Goal: Task Accomplishment & Management: Manage account settings

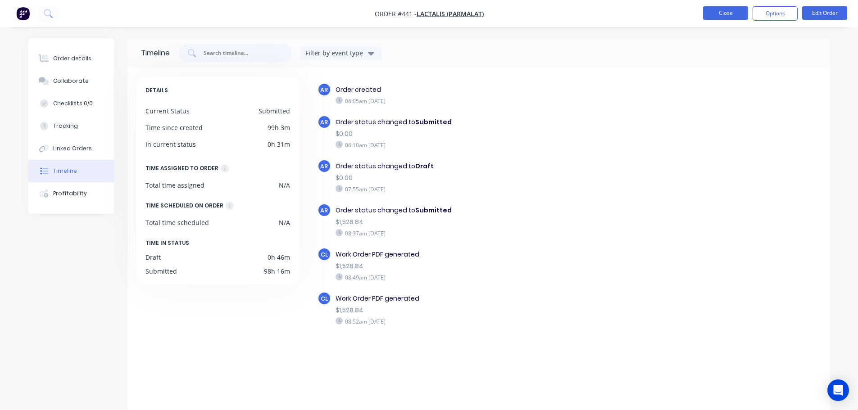
click at [724, 17] on button "Close" at bounding box center [725, 13] width 45 height 14
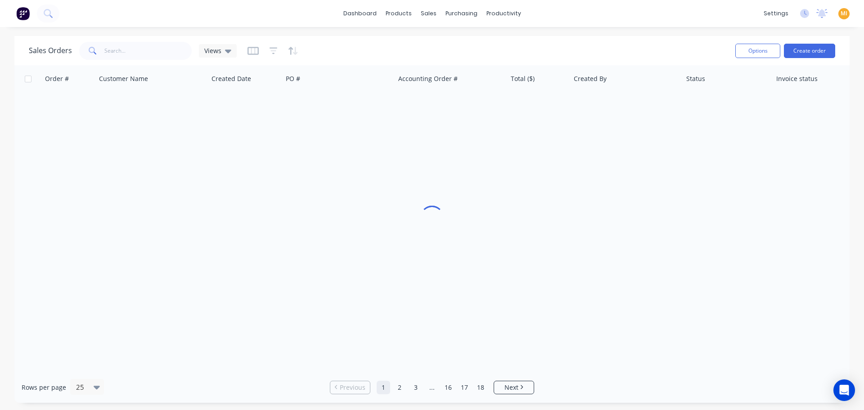
click at [21, 9] on img at bounding box center [23, 14] width 14 height 14
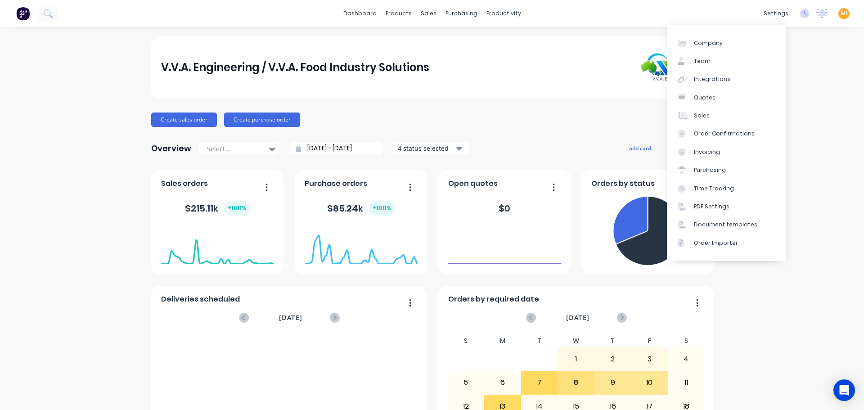
click at [841, 14] on span "MI" at bounding box center [844, 13] width 7 height 8
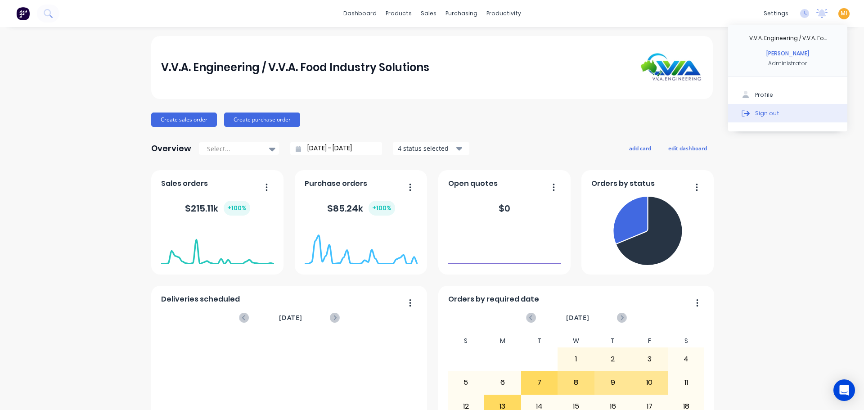
click at [772, 112] on button "Sign out" at bounding box center [787, 113] width 119 height 18
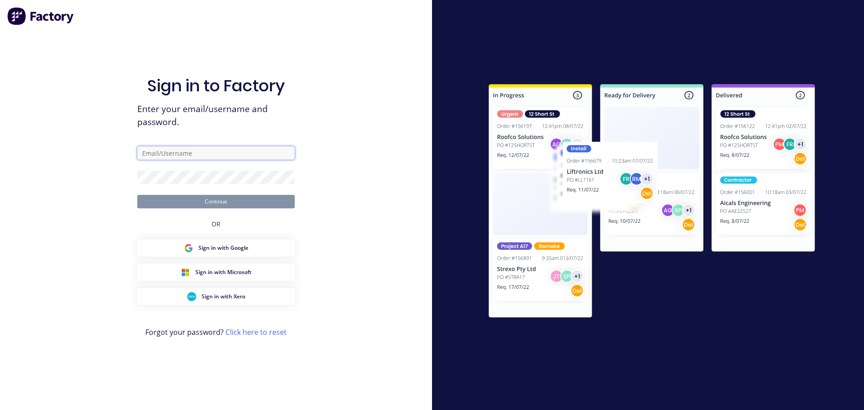
click at [164, 154] on input "text" at bounding box center [216, 153] width 158 height 14
type input "team+maricardemo@factory.app"
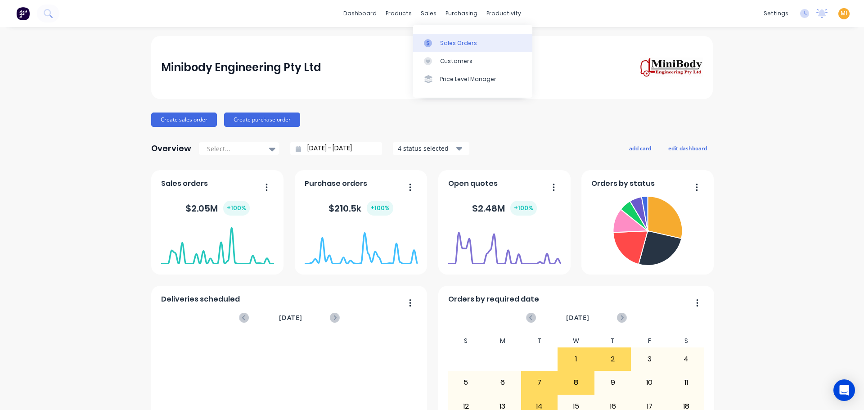
drag, startPoint x: 446, startPoint y: 43, endPoint x: 417, endPoint y: 43, distance: 28.4
click at [446, 43] on div "Sales Orders" at bounding box center [458, 43] width 37 height 8
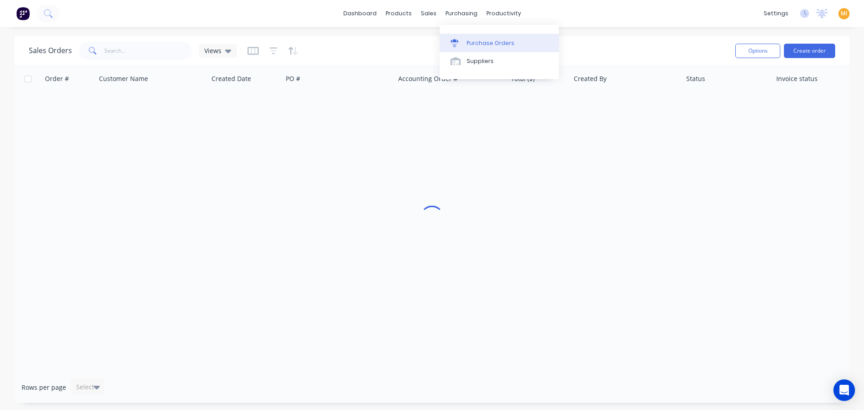
click at [470, 40] on div "Purchase Orders" at bounding box center [491, 43] width 48 height 8
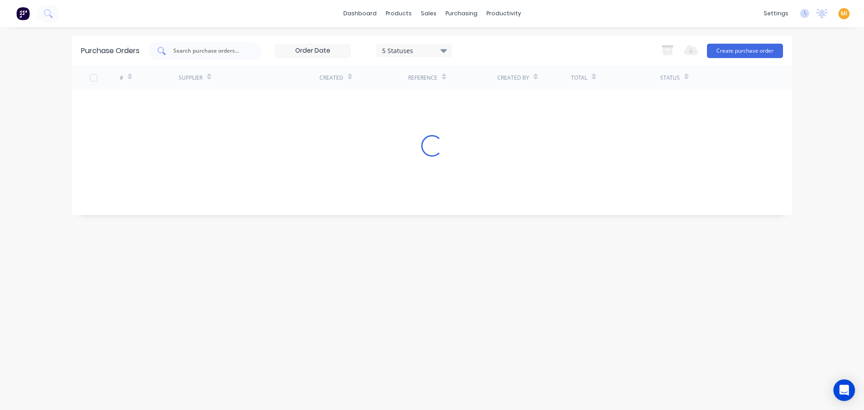
click at [202, 48] on input "text" at bounding box center [209, 50] width 75 height 9
paste input "2079"
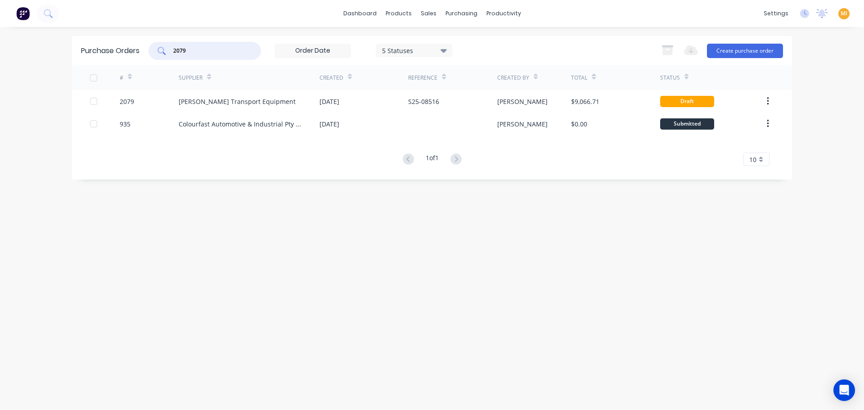
type input "2079"
click at [262, 105] on div "[PERSON_NAME] Transport Equipment" at bounding box center [237, 101] width 117 height 9
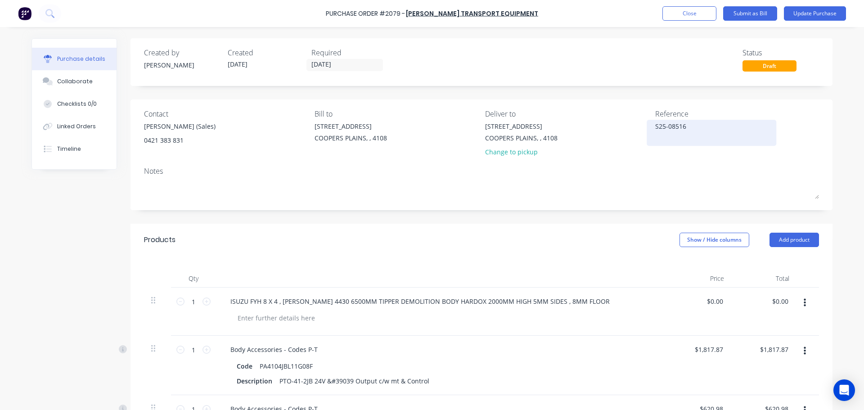
click at [671, 127] on textarea "S25-08516" at bounding box center [712, 132] width 113 height 20
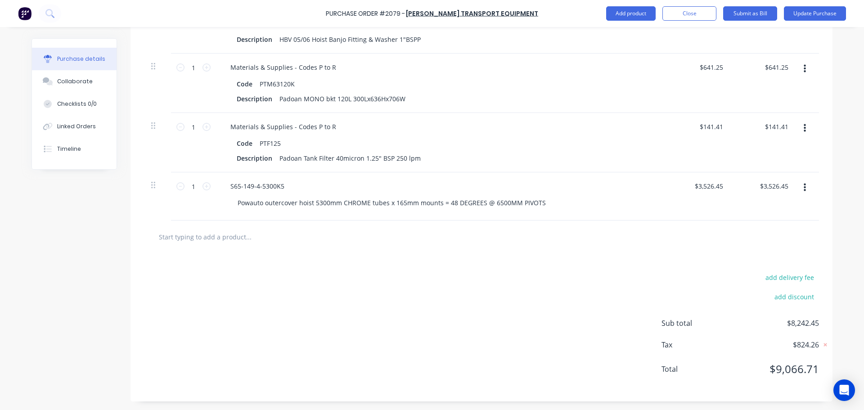
scroll to position [687, 0]
click at [816, 12] on button "Update Purchase" at bounding box center [815, 13] width 62 height 14
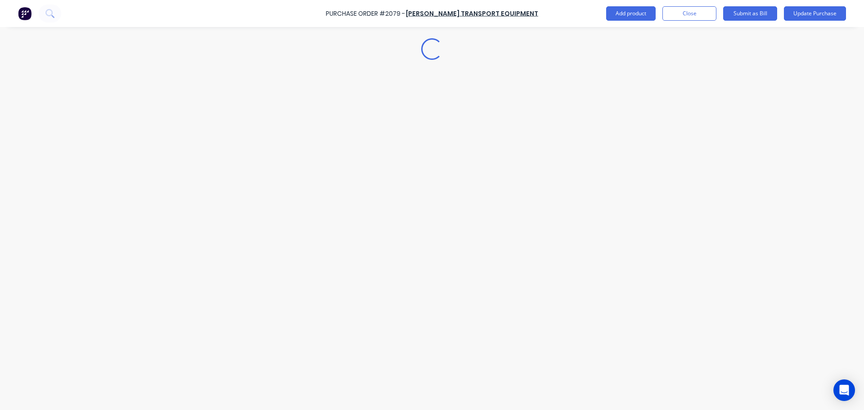
scroll to position [0, 0]
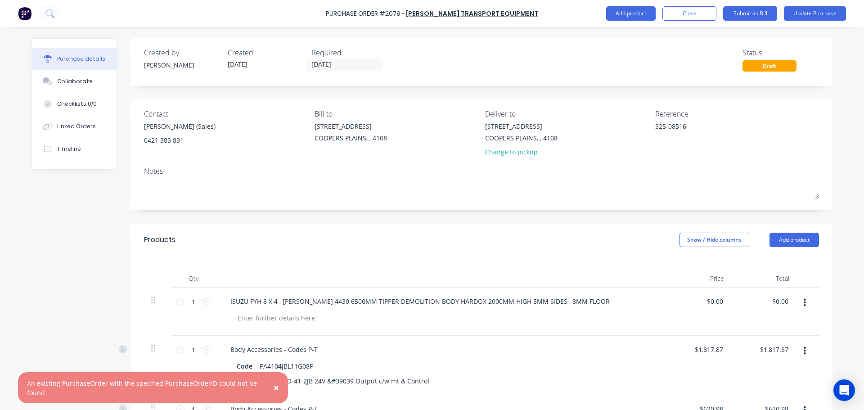
click at [405, 12] on div "Purchase Order #2079 -" at bounding box center [365, 13] width 79 height 9
copy div "2079"
click at [279, 385] on span "×" at bounding box center [276, 387] width 5 height 13
type textarea "x"
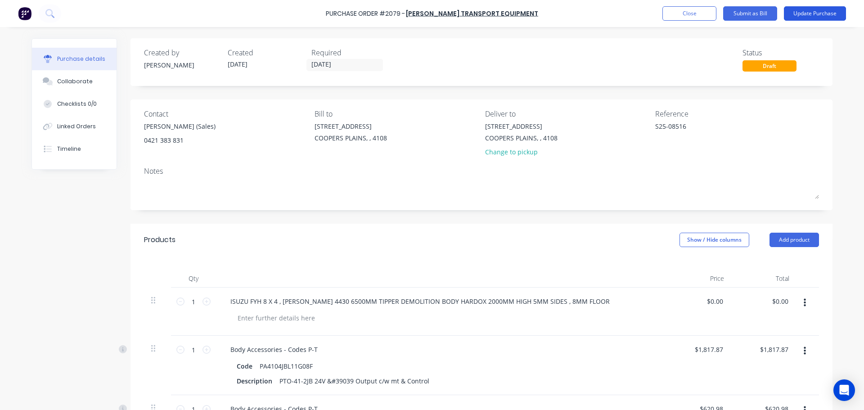
click at [817, 19] on button "Update Purchase" at bounding box center [815, 13] width 62 height 14
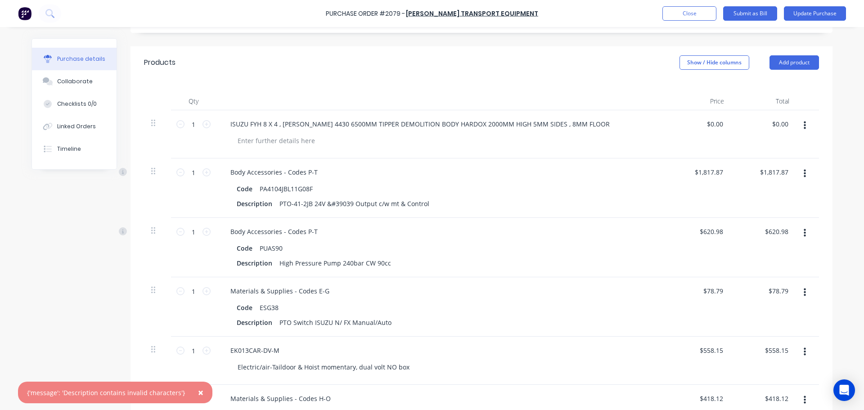
scroll to position [180, 0]
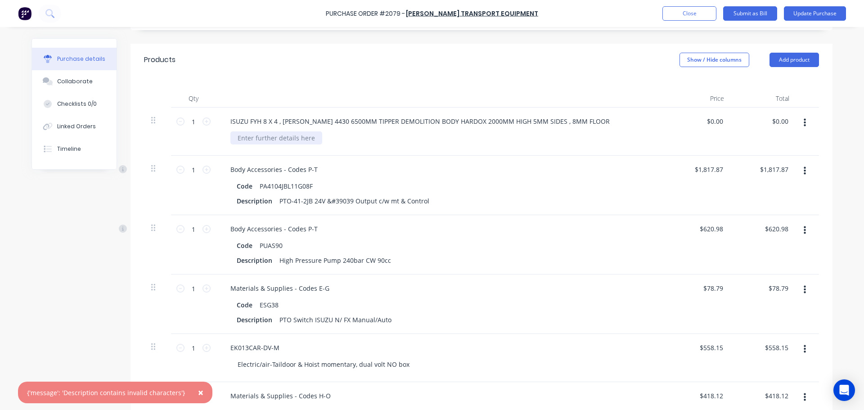
drag, startPoint x: 272, startPoint y: 144, endPoint x: 254, endPoint y: 138, distance: 18.9
click at [270, 143] on div at bounding box center [277, 137] width 92 height 13
click at [254, 138] on div at bounding box center [277, 137] width 92 height 13
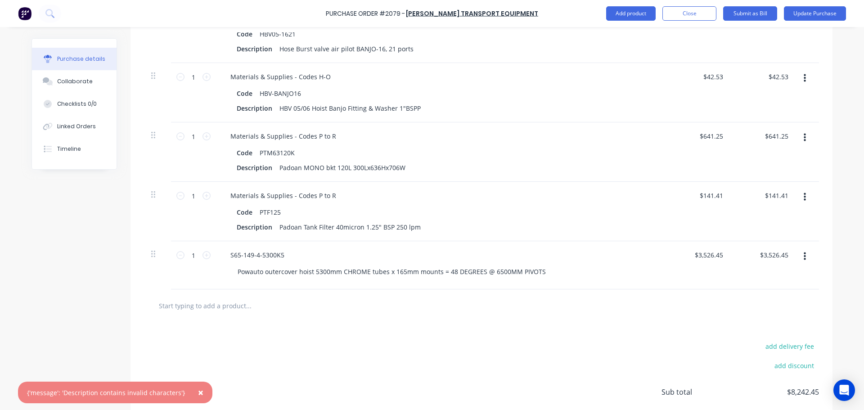
scroll to position [630, 0]
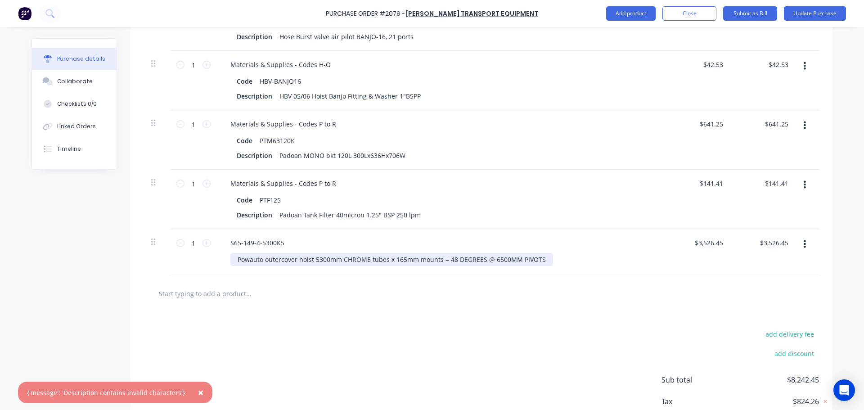
click at [235, 259] on div "Powauto outercover hoist 5300mm CHROME tubes x 165mm mounts = 48 DEGREES @ 6500…" at bounding box center [392, 259] width 323 height 13
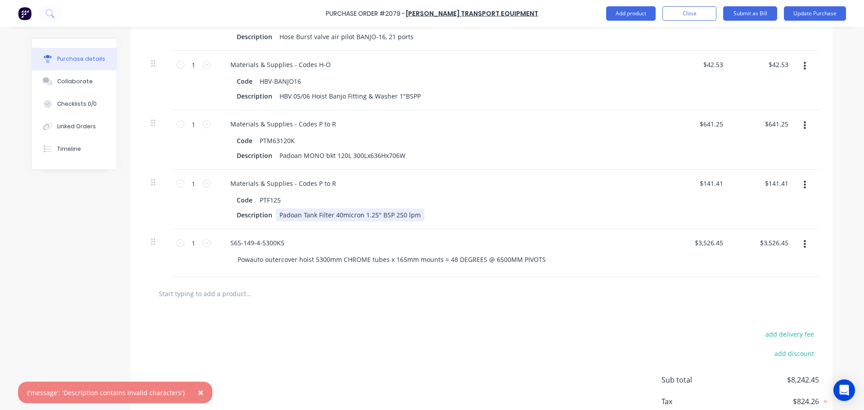
click at [277, 215] on div "Padoan Tank Filter 40micron 1.25" BSP 250 lpm" at bounding box center [350, 214] width 149 height 13
click at [277, 153] on div "Padoan MONO bkt 120L 300Lx636Hx706W" at bounding box center [342, 155] width 133 height 13
click at [277, 95] on div "HBV 05/06 Hoist Banjo Fitting & Washer 1"BSPP" at bounding box center [350, 96] width 149 height 13
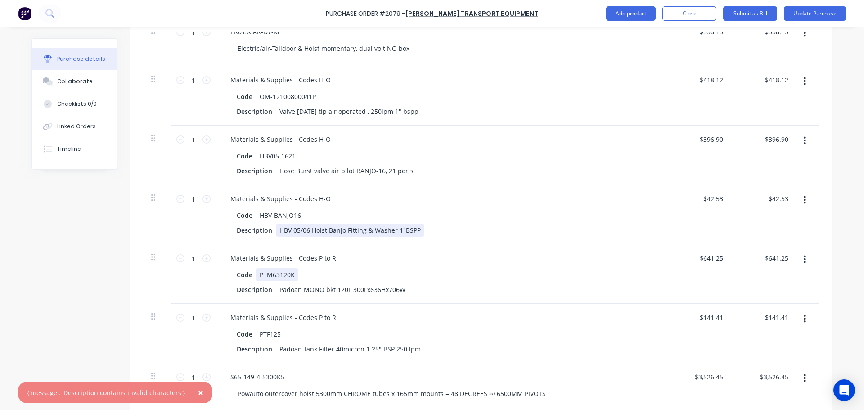
scroll to position [495, 0]
click at [276, 172] on div "Hose Burst valve air pilot BANJO-16, 21 ports" at bounding box center [346, 171] width 141 height 13
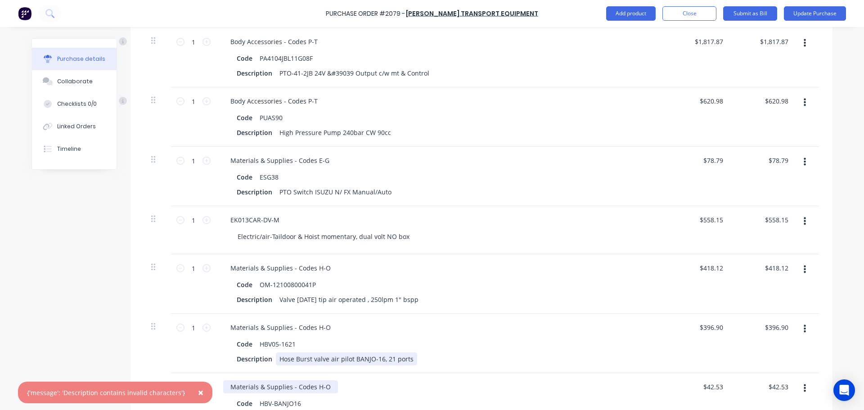
scroll to position [270, 0]
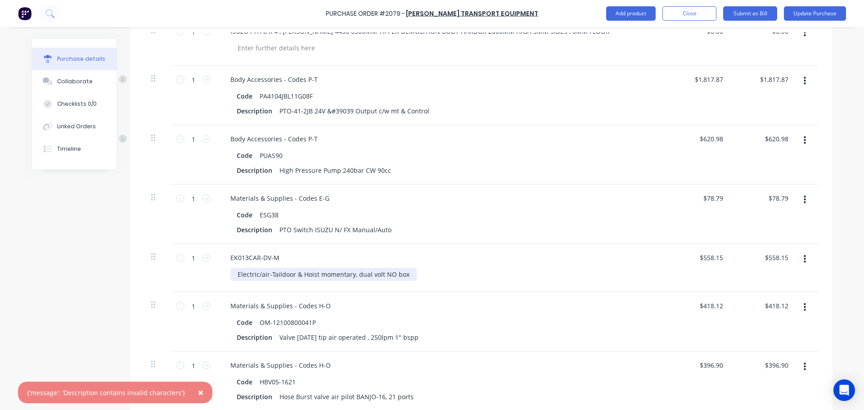
click at [234, 274] on div "Electric/air-Taildoor & Hoist momentary, dual volt NO box" at bounding box center [324, 274] width 186 height 13
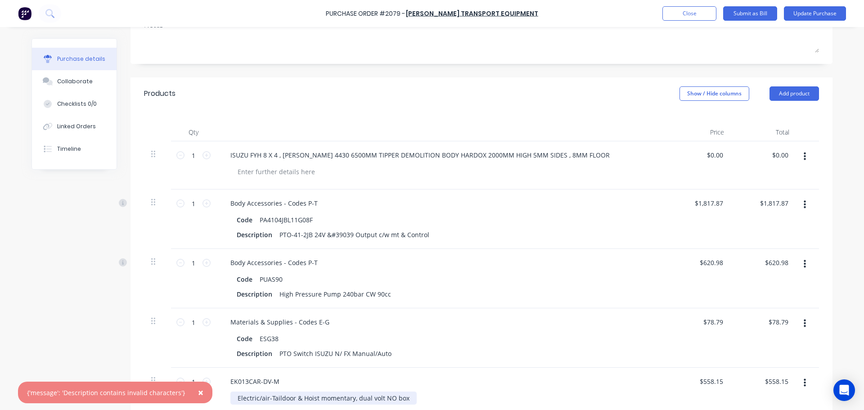
scroll to position [90, 0]
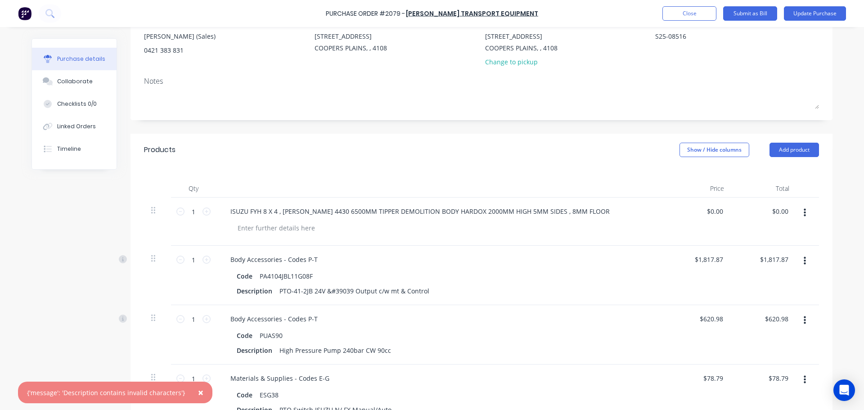
click at [404, 14] on div "Purchase Order #2079 -" at bounding box center [365, 13] width 79 height 9
copy div "2079"
drag, startPoint x: 182, startPoint y: 393, endPoint x: 26, endPoint y: 394, distance: 156.2
click at [26, 394] on div "× {'message': 'Description contains invalid characters'}" at bounding box center [115, 393] width 194 height 22
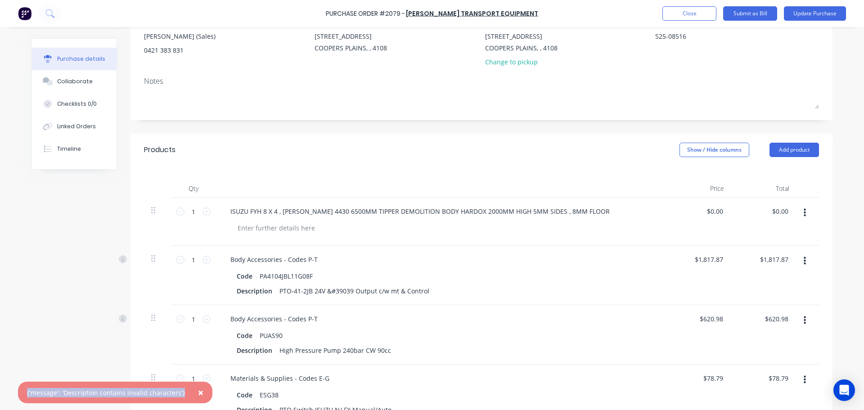
copy div "{'message': 'Description contains invalid characters'}"
type textarea "x"
click at [22, 9] on img at bounding box center [25, 14] width 14 height 14
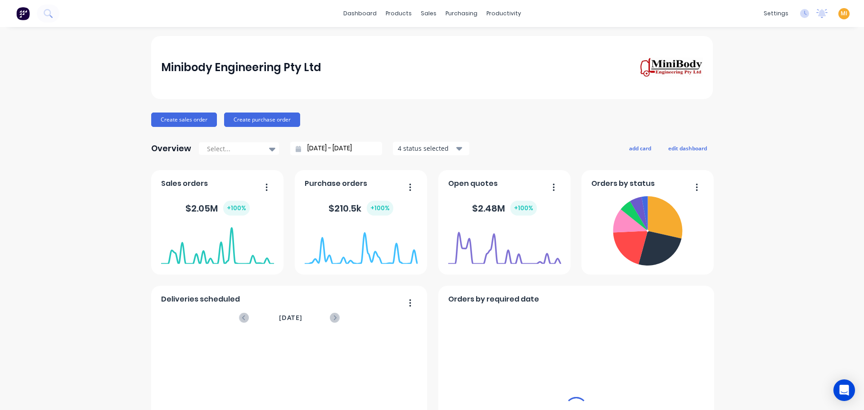
click at [841, 14] on span "MI" at bounding box center [844, 13] width 7 height 8
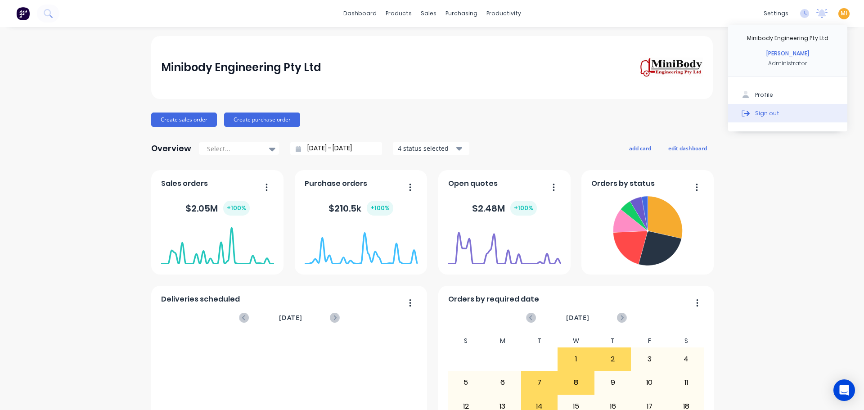
click at [801, 114] on button "Sign out" at bounding box center [787, 113] width 119 height 18
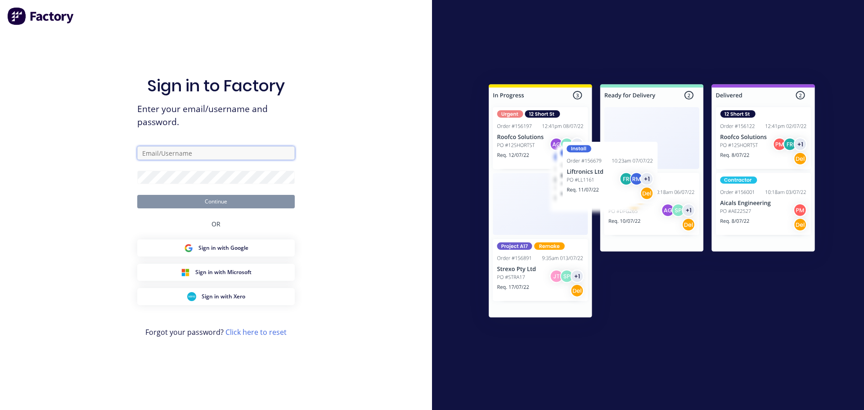
click at [185, 156] on input "text" at bounding box center [216, 153] width 158 height 14
type input "[EMAIL_ADDRESS][DOMAIN_NAME]"
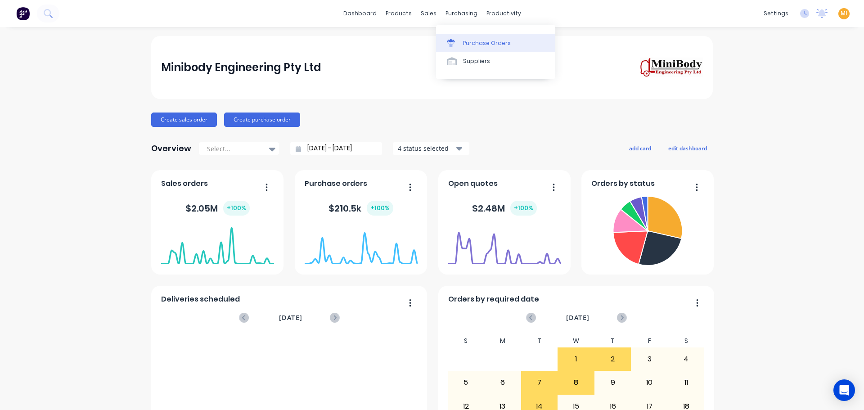
drag, startPoint x: 471, startPoint y: 44, endPoint x: 465, endPoint y: 44, distance: 5.9
click at [471, 44] on div "Purchase Orders" at bounding box center [487, 43] width 48 height 8
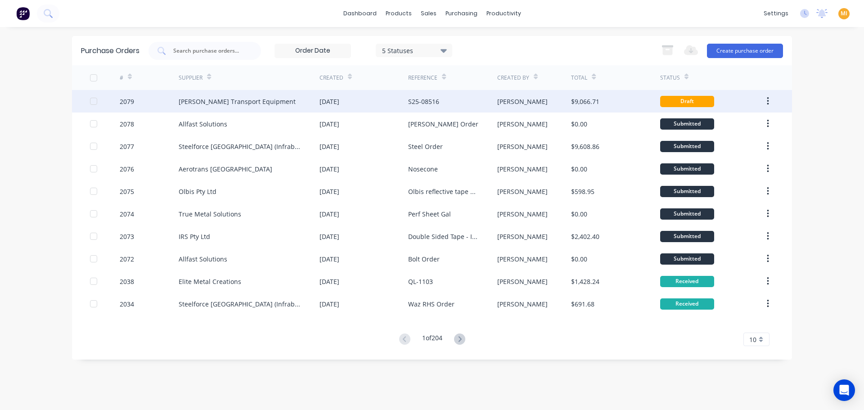
click at [275, 104] on div "[PERSON_NAME] Transport Equipment" at bounding box center [249, 101] width 141 height 23
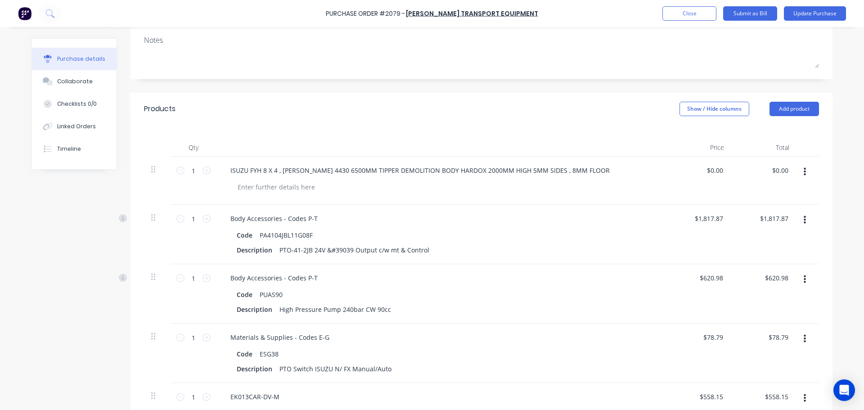
scroll to position [135, 0]
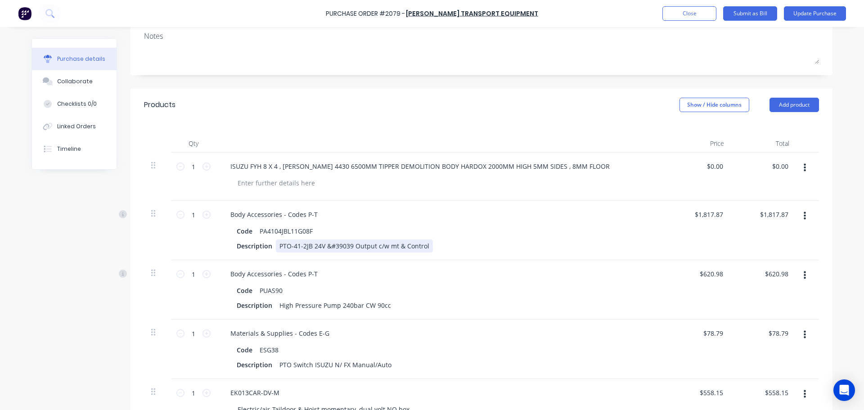
type textarea "x"
click at [331, 248] on div "PTO-41-2JB 24V &#39039 Output c/w mt & Control" at bounding box center [354, 246] width 157 height 13
click at [329, 269] on div "Body Accessories - Codes P-T" at bounding box center [441, 273] width 436 height 13
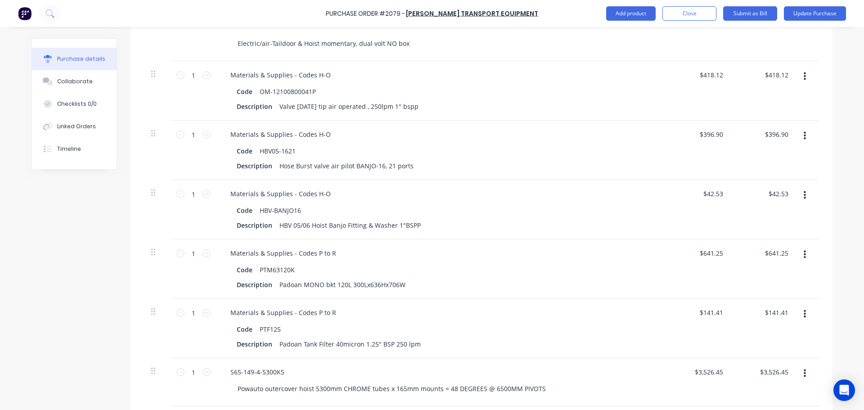
scroll to position [630, 0]
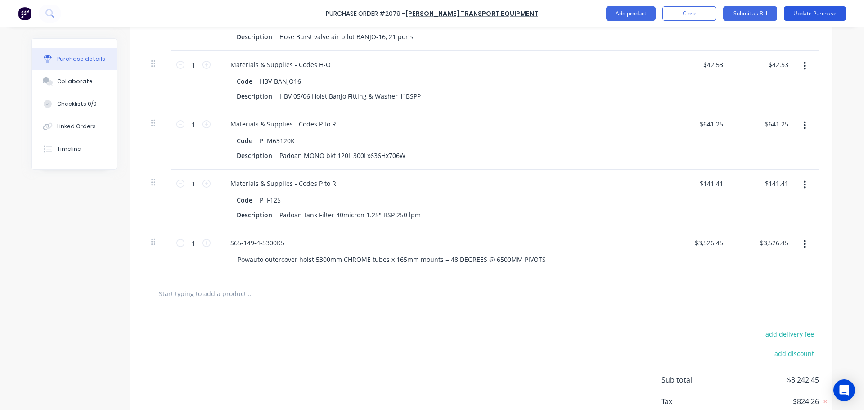
click at [816, 8] on button "Update Purchase" at bounding box center [815, 13] width 62 height 14
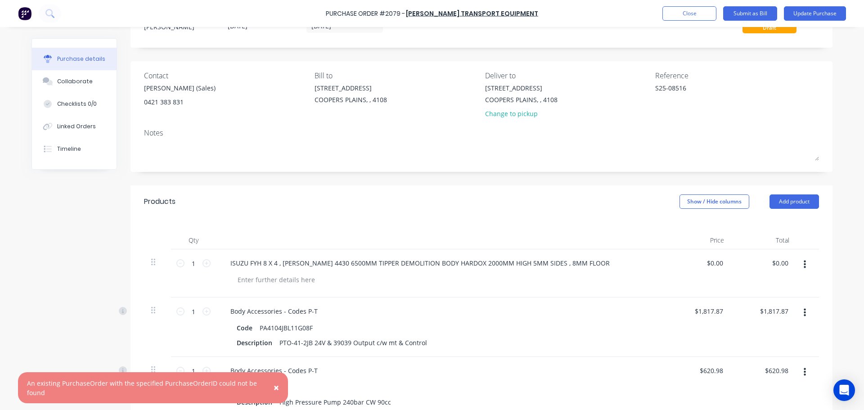
scroll to position [135, 0]
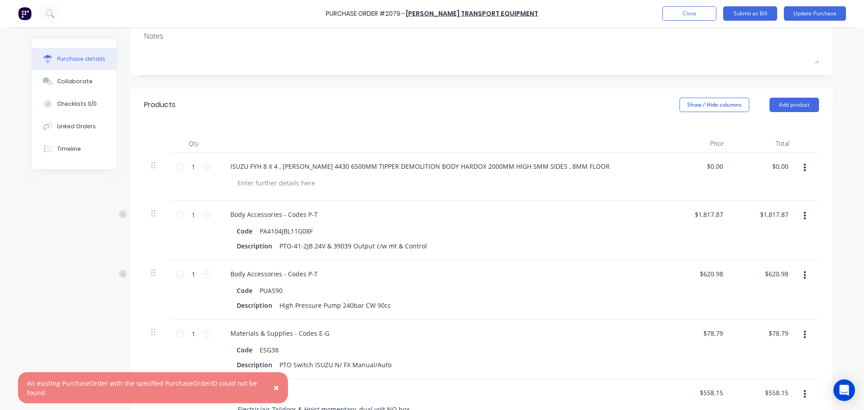
type textarea "x"
click at [30, 7] on img at bounding box center [25, 14] width 14 height 14
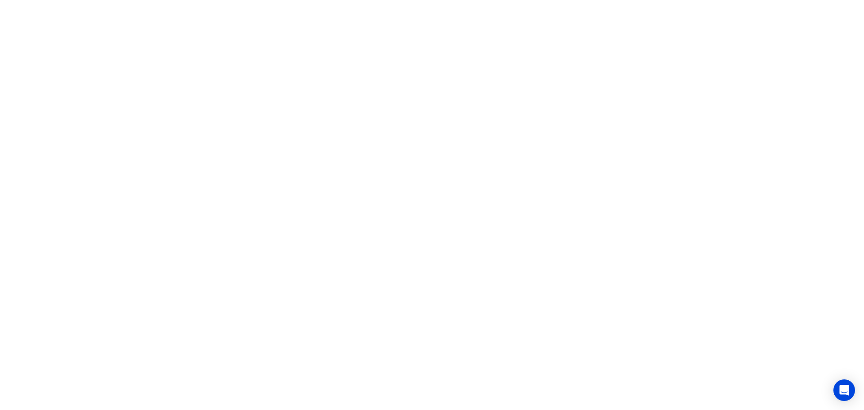
click at [240, 0] on html "x" at bounding box center [432, 0] width 864 height 0
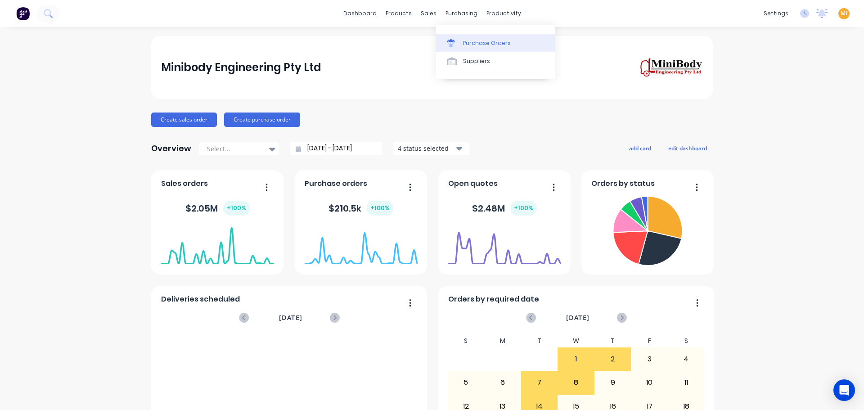
click at [470, 45] on div "Purchase Orders" at bounding box center [487, 43] width 48 height 8
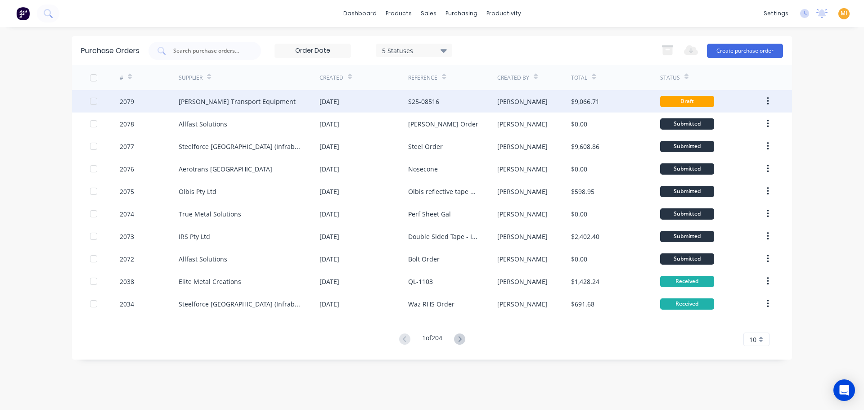
click at [212, 108] on div "[PERSON_NAME] Transport Equipment" at bounding box center [249, 101] width 141 height 23
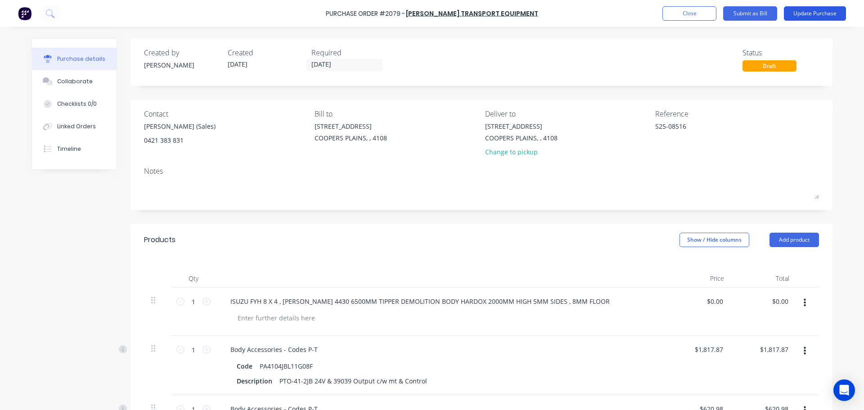
click at [819, 18] on button "Update Purchase" at bounding box center [815, 13] width 62 height 14
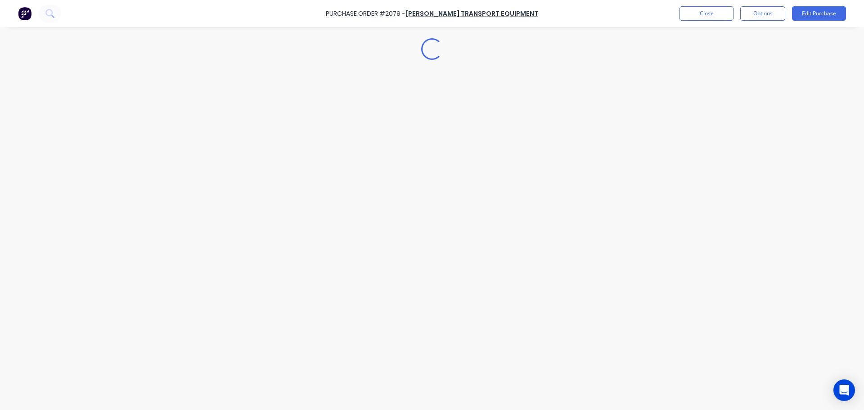
type textarea "x"
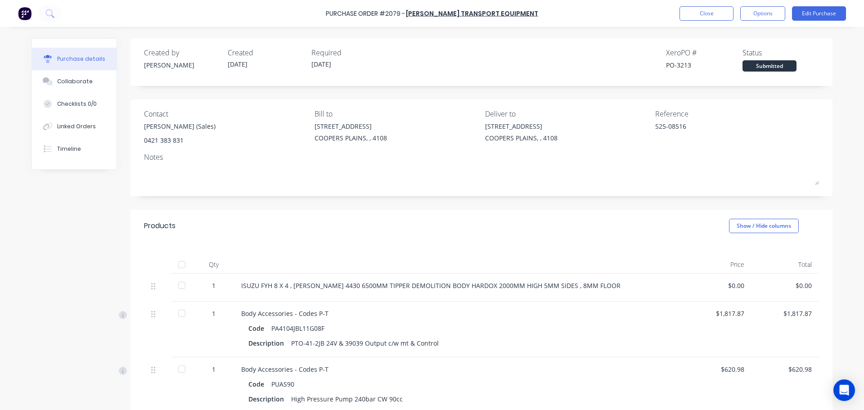
click at [31, 8] on img at bounding box center [25, 14] width 14 height 14
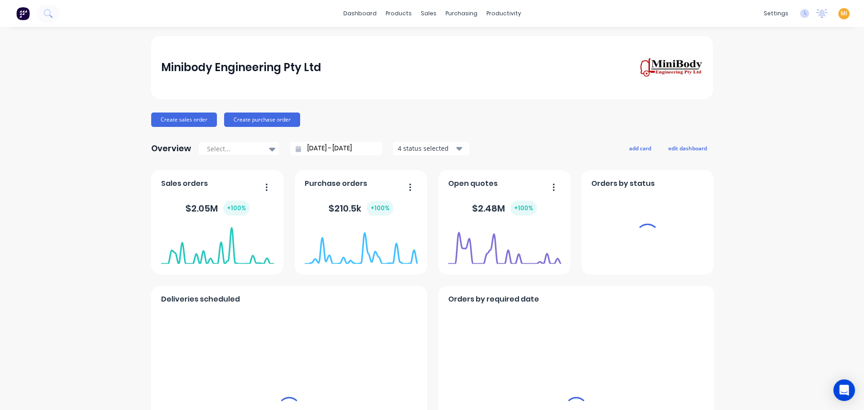
click at [841, 15] on span "MI" at bounding box center [844, 13] width 7 height 8
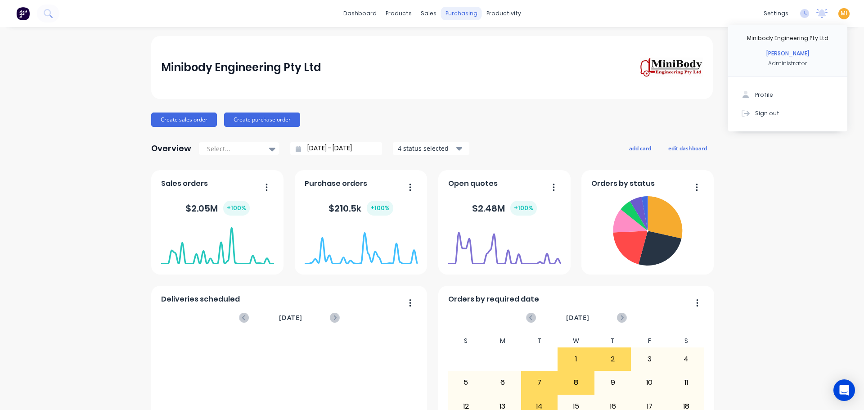
drag, startPoint x: 802, startPoint y: 116, endPoint x: 459, endPoint y: 20, distance: 356.2
click at [802, 115] on button "Sign out" at bounding box center [787, 113] width 119 height 18
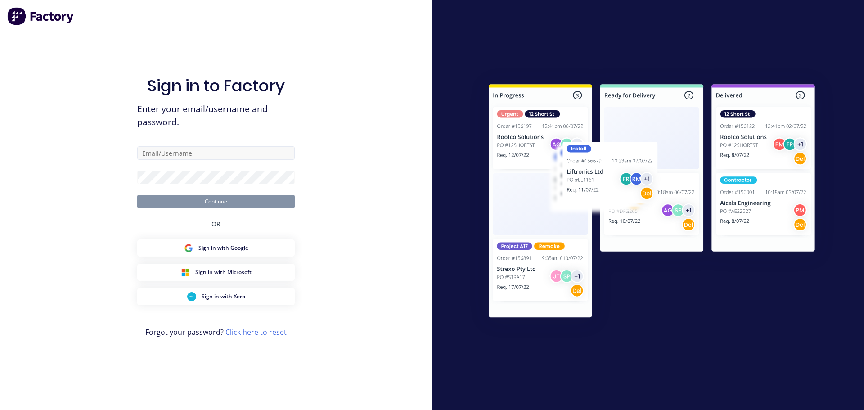
click at [193, 146] on div "Sign in to Factory Enter your email/username and password. Continue OR Sign in …" at bounding box center [216, 214] width 158 height 378
drag, startPoint x: 192, startPoint y: 153, endPoint x: 195, endPoint y: 158, distance: 5.5
click at [194, 155] on input "text" at bounding box center [216, 153] width 158 height 14
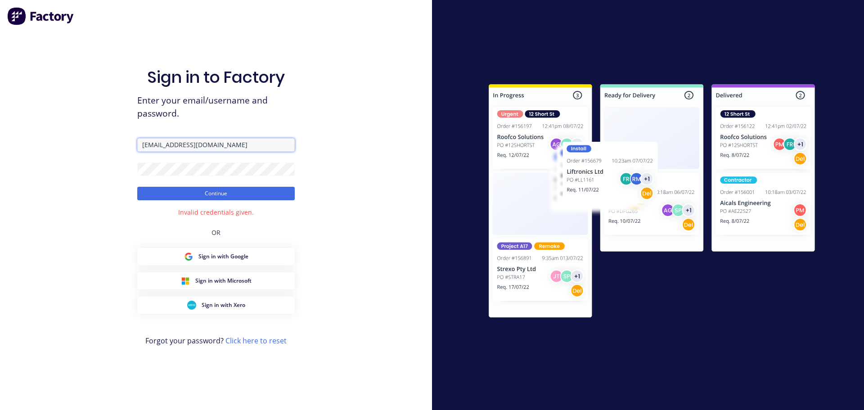
drag, startPoint x: 253, startPoint y: 147, endPoint x: 115, endPoint y: 128, distance: 139.5
click at [115, 128] on div "Sign in to Factory Enter your email/username and password. team+maricardemo@fac…" at bounding box center [216, 205] width 432 height 410
paste input "team+maricardemo@Scrs.net.au"
drag, startPoint x: 154, startPoint y: 140, endPoint x: 79, endPoint y: 134, distance: 75.8
click at [79, 134] on div "Sign in to Factory Enter your email/username and password. team+maricardemo@Scr…" at bounding box center [216, 205] width 432 height 410
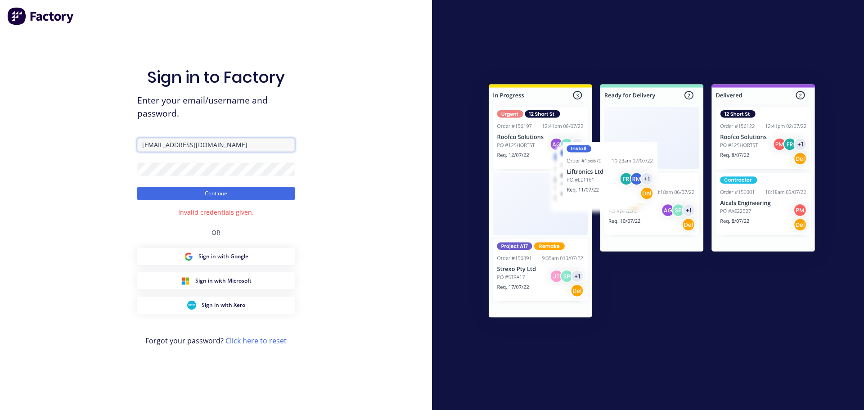
type input "team+maricardemo@Scrs.net.au"
click at [87, 167] on div "Sign in to Factory Enter your email/username and password. team+maricardemo@Scr…" at bounding box center [216, 205] width 432 height 410
click at [173, 187] on button "Continue" at bounding box center [216, 194] width 158 height 14
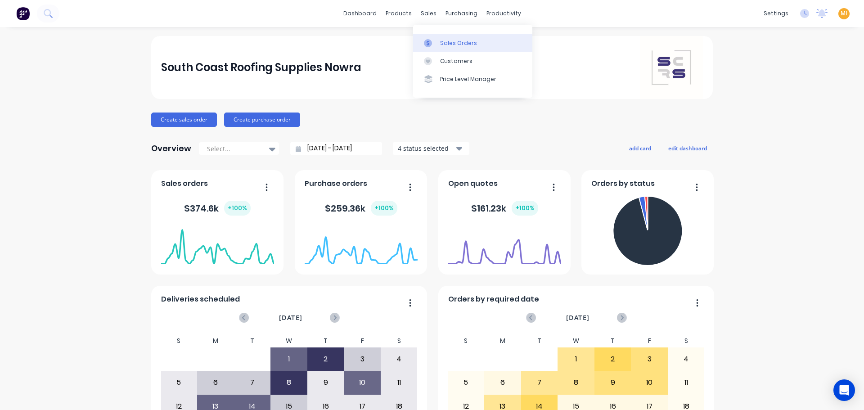
click at [452, 48] on link "Sales Orders" at bounding box center [472, 43] width 119 height 18
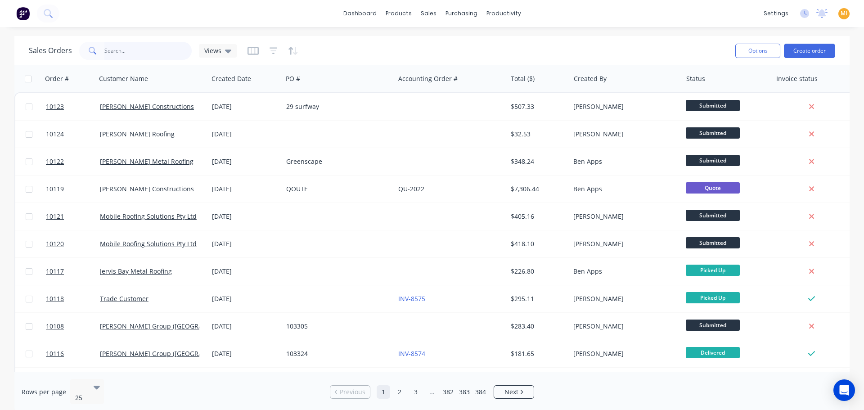
click at [155, 54] on input "text" at bounding box center [148, 51] width 88 height 18
paste input "4220"
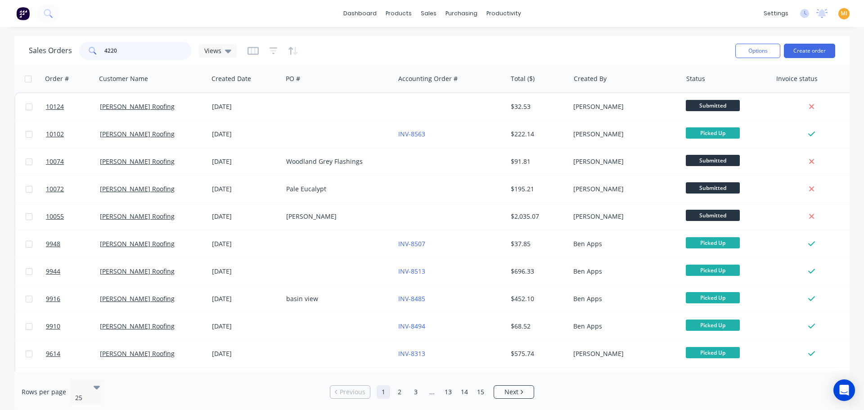
click at [104, 50] on input "4220" at bounding box center [148, 51] width 88 height 18
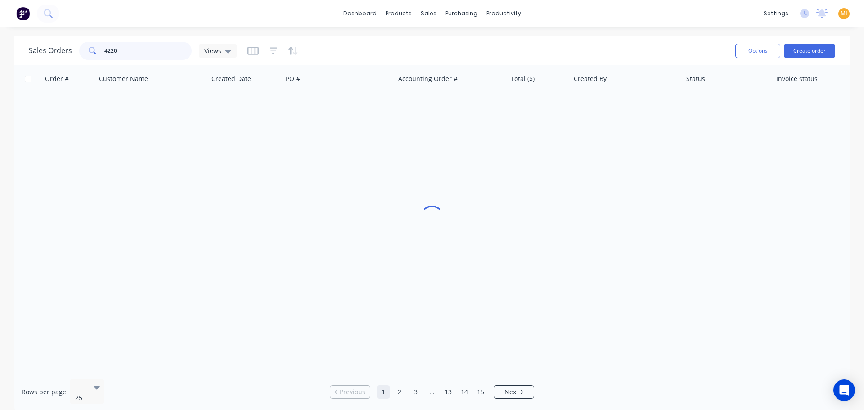
type input "4220"
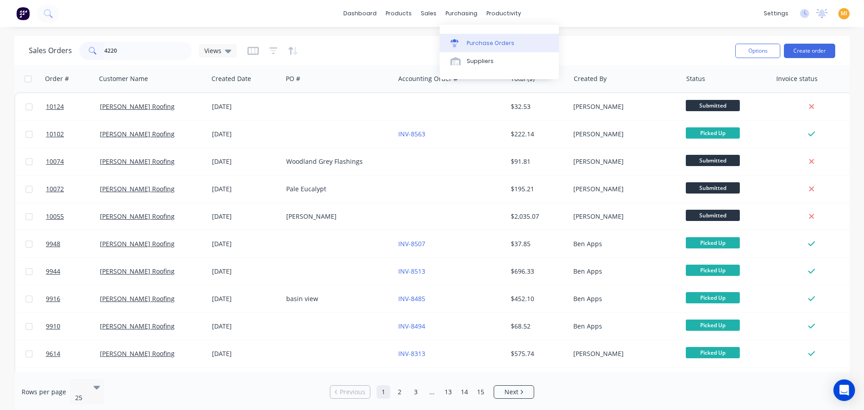
click at [479, 48] on link "Purchase Orders" at bounding box center [499, 43] width 119 height 18
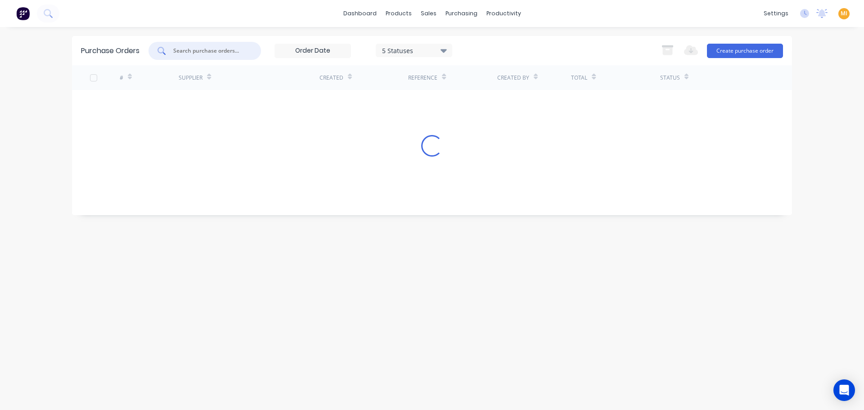
click at [206, 53] on input "text" at bounding box center [209, 50] width 75 height 9
paste input "4220"
click at [175, 48] on input "4220" at bounding box center [209, 50] width 75 height 9
type input "4220"
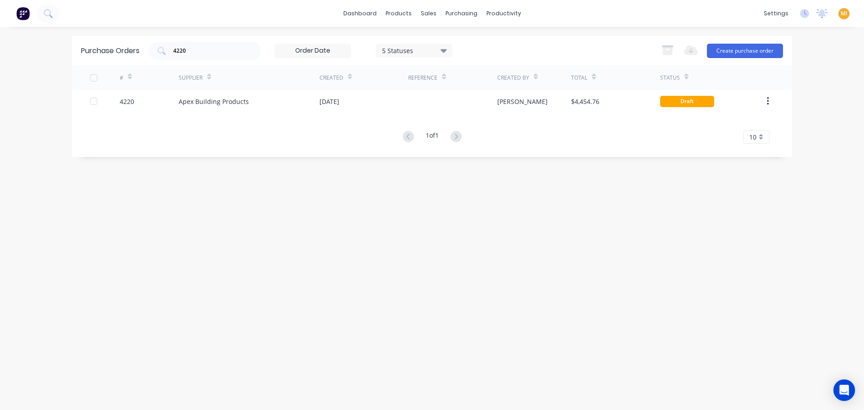
click at [149, 104] on div "4220" at bounding box center [149, 101] width 59 height 23
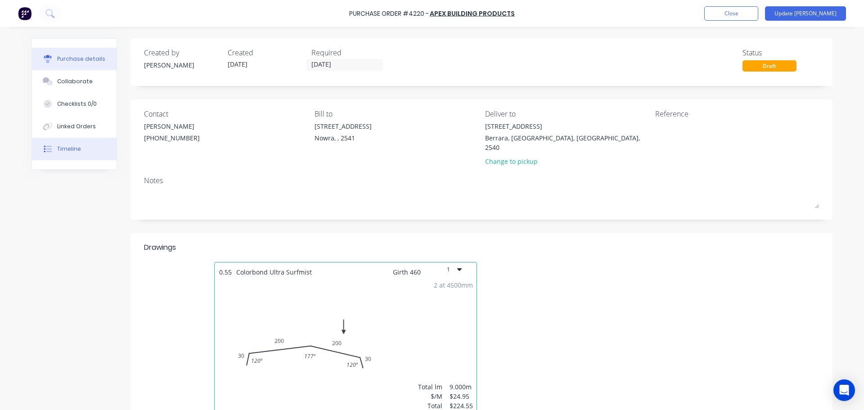
click at [88, 155] on button "Timeline" at bounding box center [74, 149] width 85 height 23
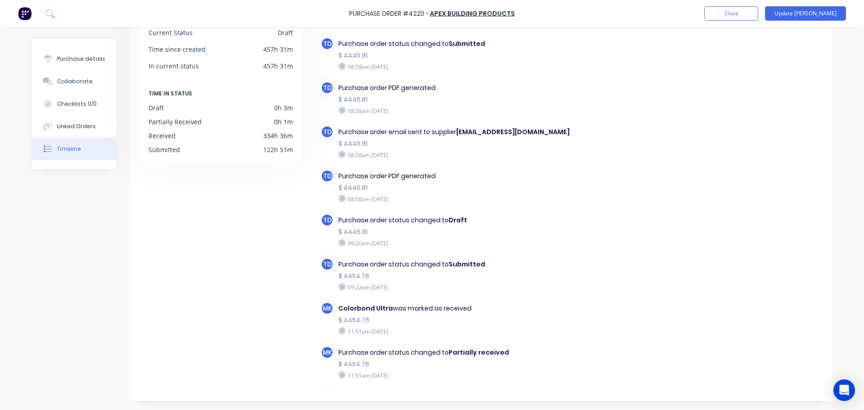
click at [814, 5] on div "Purchase Order #4220 - Apex Building Products Add product Close Update Bill" at bounding box center [432, 13] width 864 height 27
click at [809, 10] on button "Update Bill" at bounding box center [805, 13] width 81 height 14
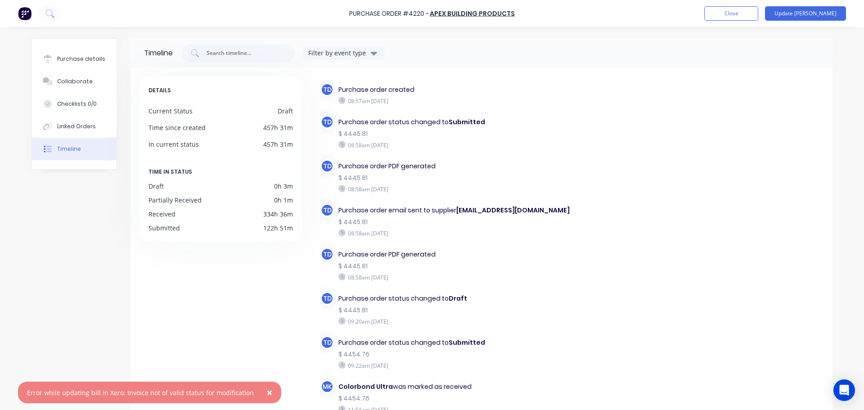
click at [422, 15] on div "Purchase Order #4220 -" at bounding box center [389, 13] width 80 height 9
copy div "4220"
click at [756, 11] on button "Close" at bounding box center [732, 13] width 54 height 14
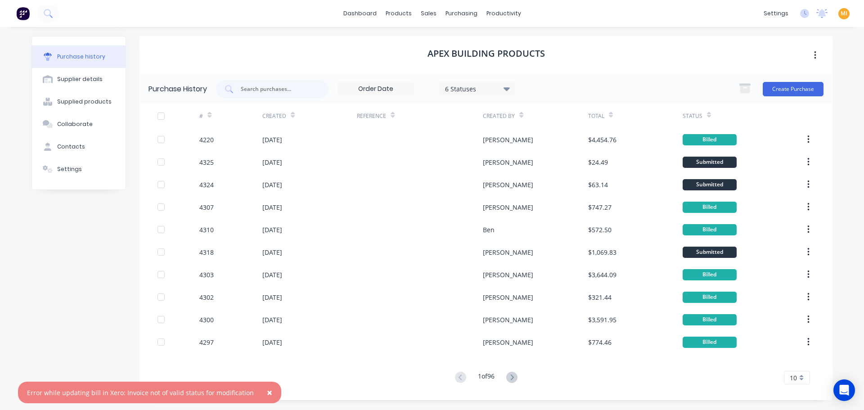
click at [267, 393] on span "×" at bounding box center [269, 392] width 5 height 13
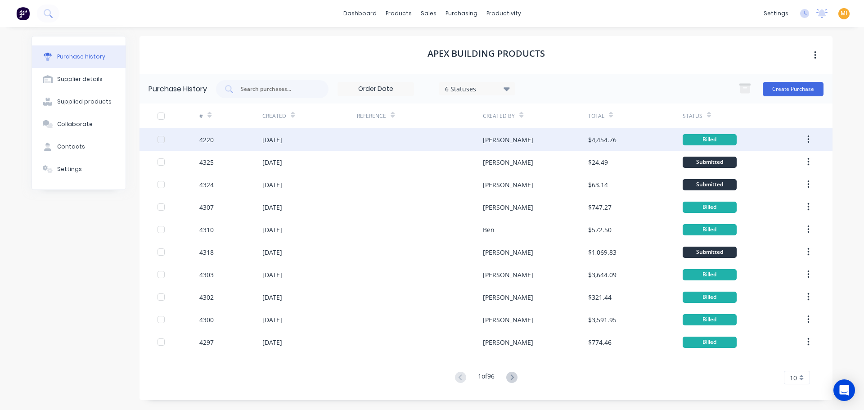
click at [227, 136] on div "4220" at bounding box center [230, 139] width 63 height 23
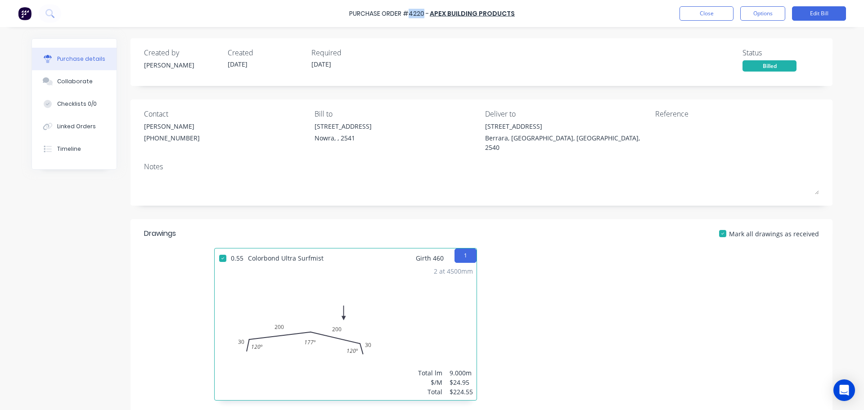
click at [21, 20] on img at bounding box center [25, 14] width 14 height 14
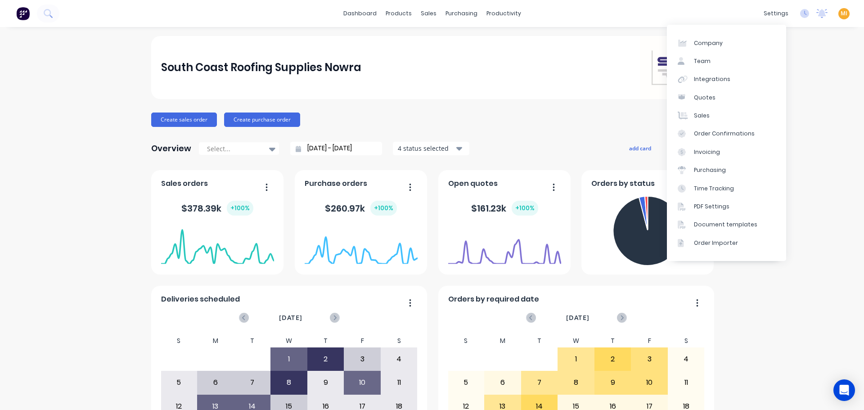
click at [841, 15] on div "MI South Coast Roofing Supplies N... Maricar Infante Administrator Profile Sign…" at bounding box center [844, 13] width 11 height 11
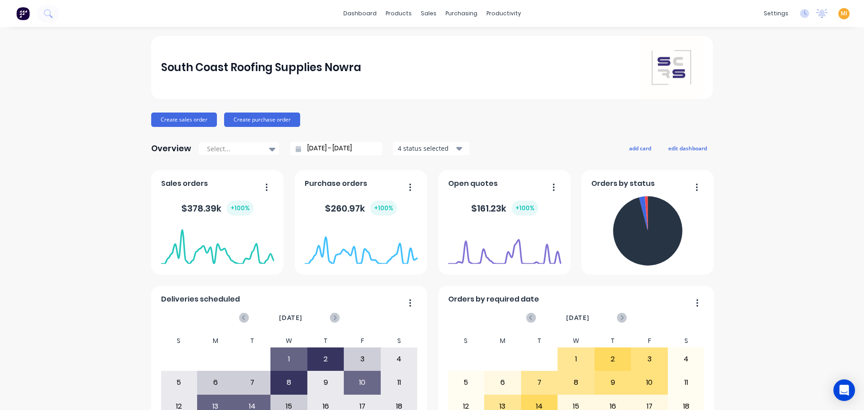
click at [841, 16] on span "MI" at bounding box center [844, 13] width 7 height 8
click at [783, 109] on button "Sign out" at bounding box center [787, 113] width 119 height 18
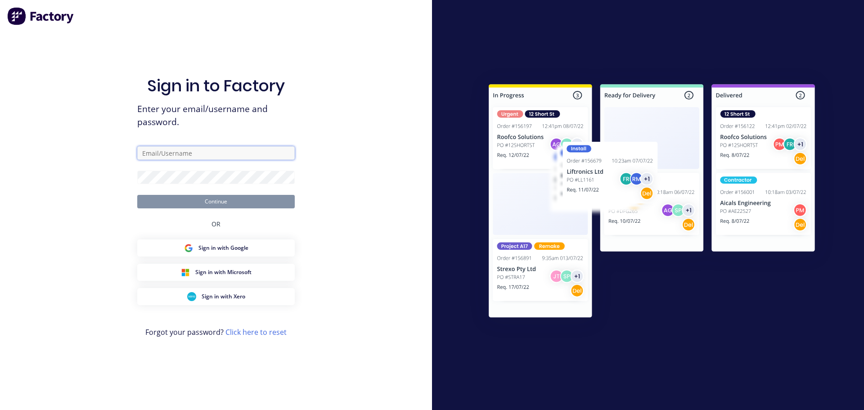
click at [186, 150] on input "text" at bounding box center [216, 153] width 158 height 14
type input "[EMAIL_ADDRESS][DOMAIN_NAME]"
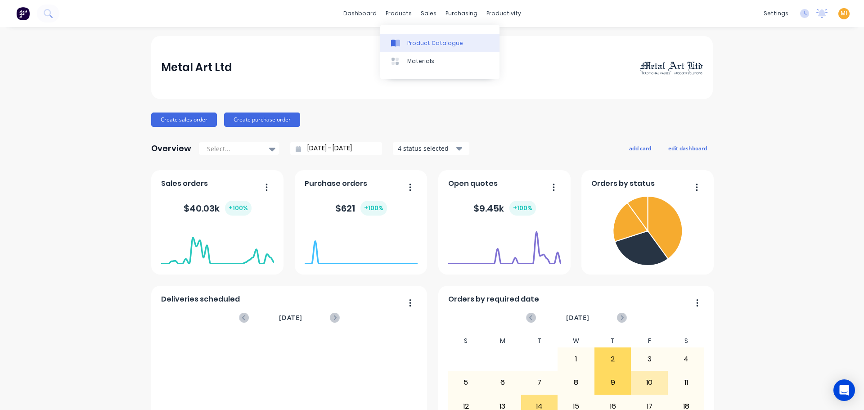
click at [398, 41] on icon at bounding box center [398, 43] width 5 height 7
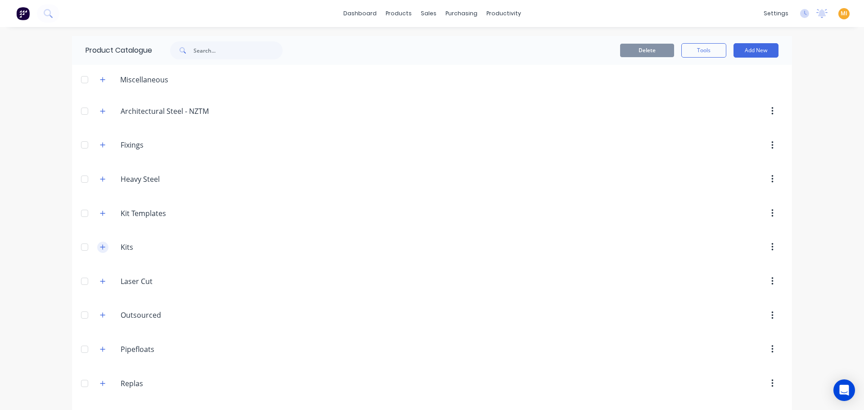
click at [100, 244] on button "button" at bounding box center [102, 247] width 11 height 11
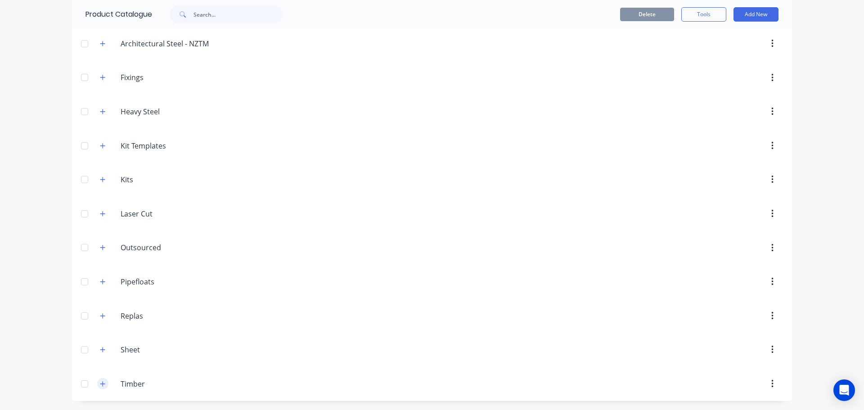
click at [100, 382] on icon "button" at bounding box center [102, 384] width 5 height 6
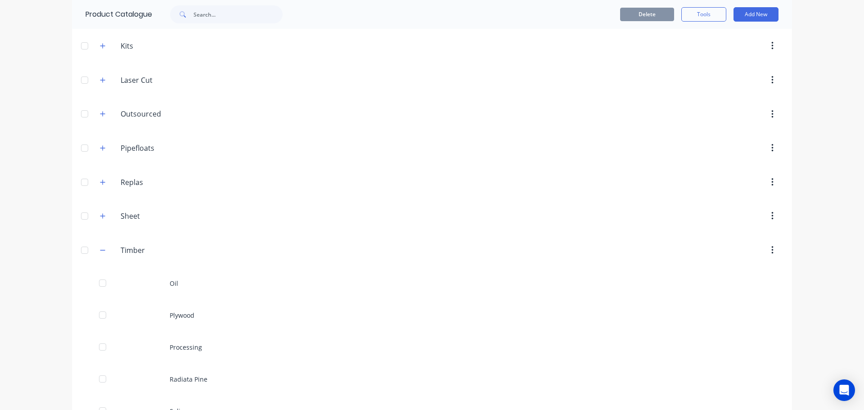
scroll to position [291, 0]
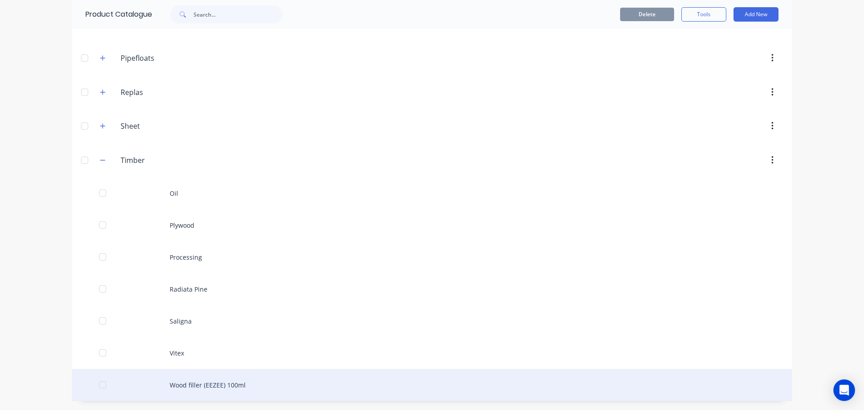
click at [230, 388] on div "Wood filler (EEZEE) 100ml" at bounding box center [432, 385] width 720 height 32
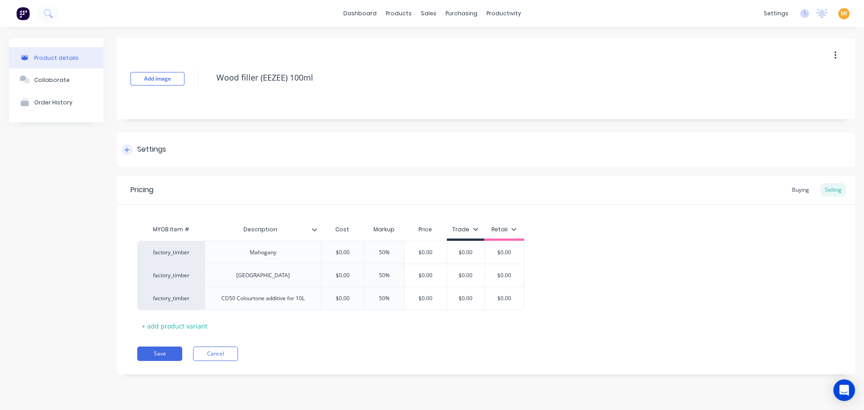
click at [163, 143] on div "Settings" at bounding box center [486, 150] width 738 height 34
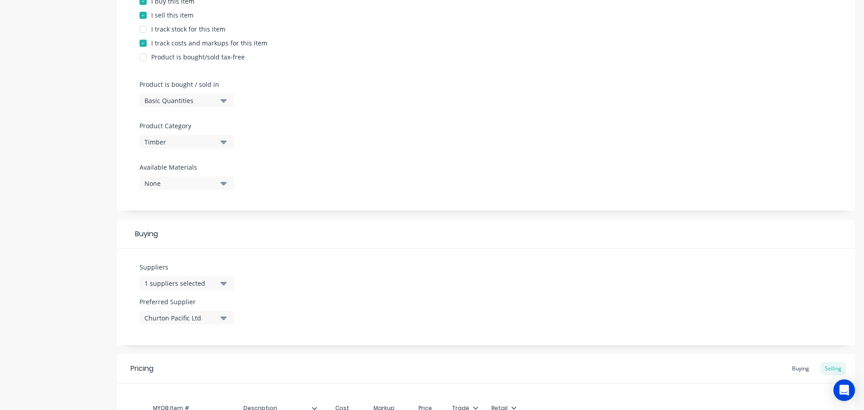
scroll to position [225, 0]
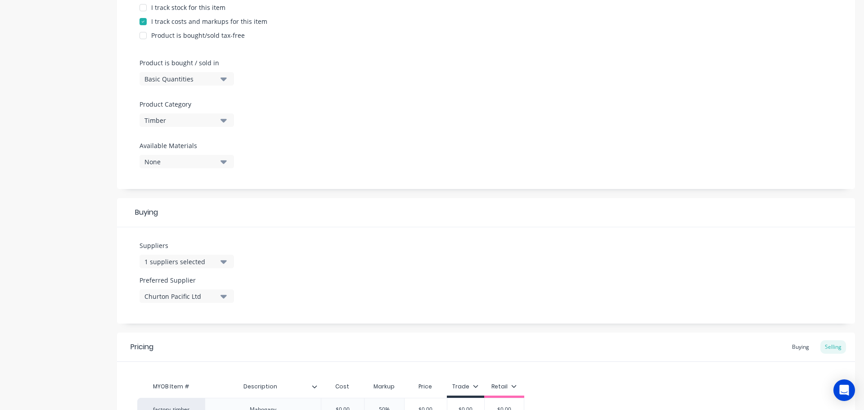
click at [198, 262] on div "1 suppliers selected" at bounding box center [181, 261] width 72 height 9
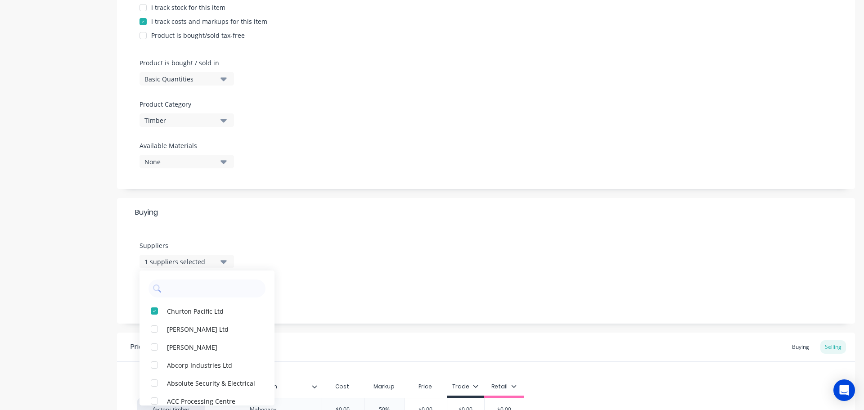
click at [194, 259] on div "1 suppliers selected" at bounding box center [181, 261] width 72 height 9
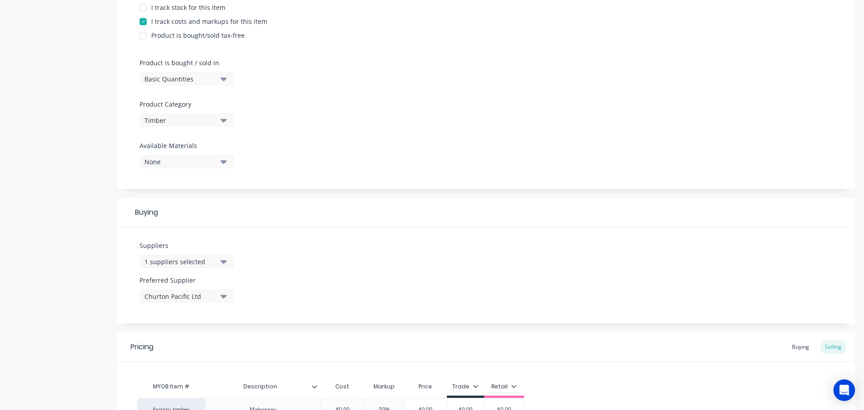
scroll to position [0, 0]
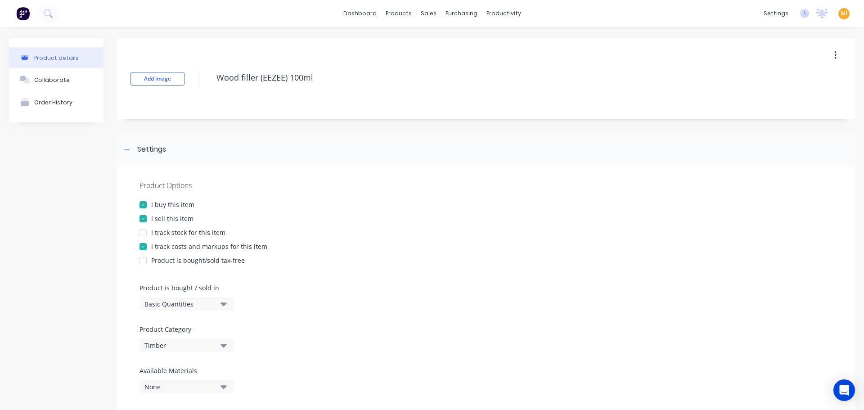
click at [825, 56] on button "button" at bounding box center [835, 55] width 21 height 16
click at [788, 80] on span "Duplicate" at bounding box center [803, 78] width 68 height 9
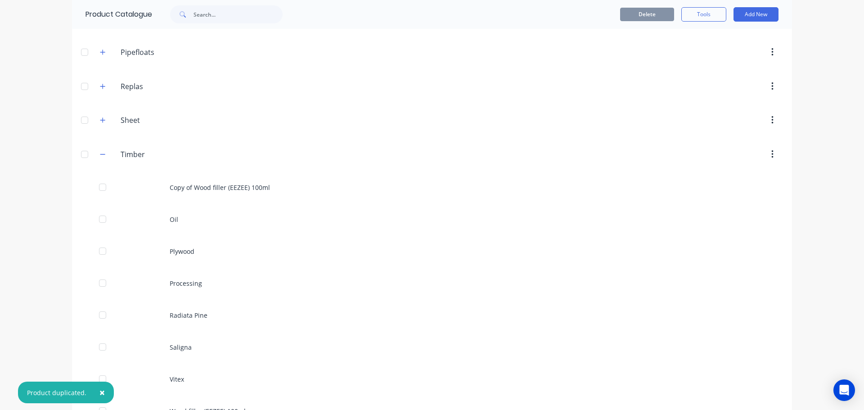
scroll to position [323, 0]
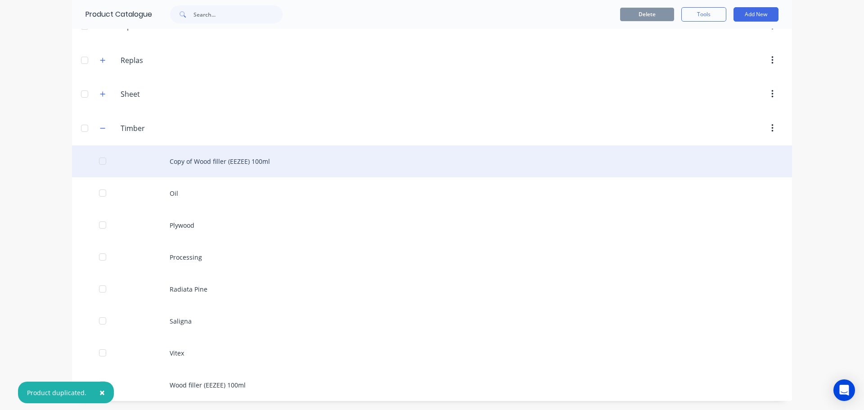
click at [235, 161] on div "Copy of Wood filler (EEZEE) 100ml" at bounding box center [432, 161] width 720 height 32
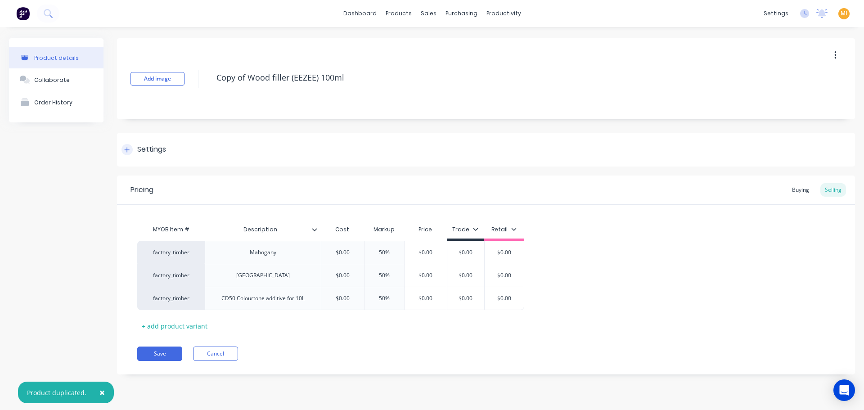
click at [162, 146] on div "Settings" at bounding box center [151, 149] width 29 height 11
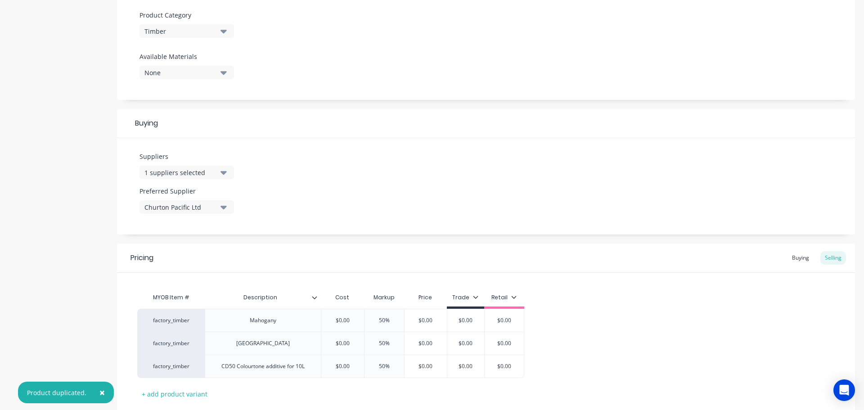
scroll to position [315, 0]
click at [197, 163] on div "Suppliers 1 suppliers selected" at bounding box center [187, 164] width 95 height 27
click at [208, 168] on div "1 suppliers selected" at bounding box center [181, 171] width 72 height 9
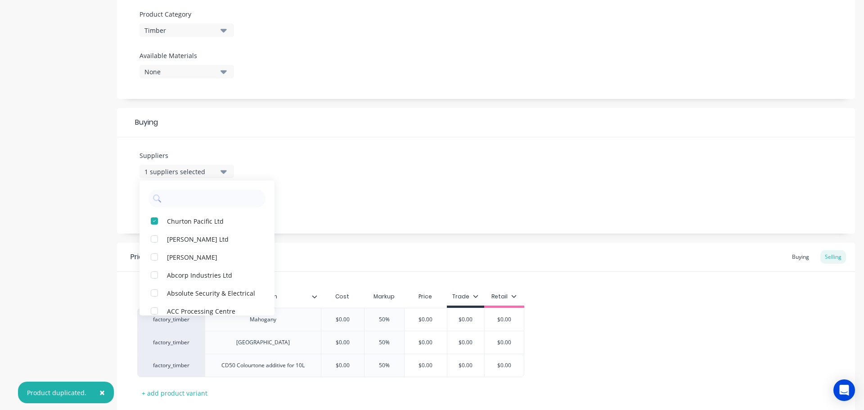
click at [203, 173] on div "1 suppliers selected" at bounding box center [181, 171] width 72 height 9
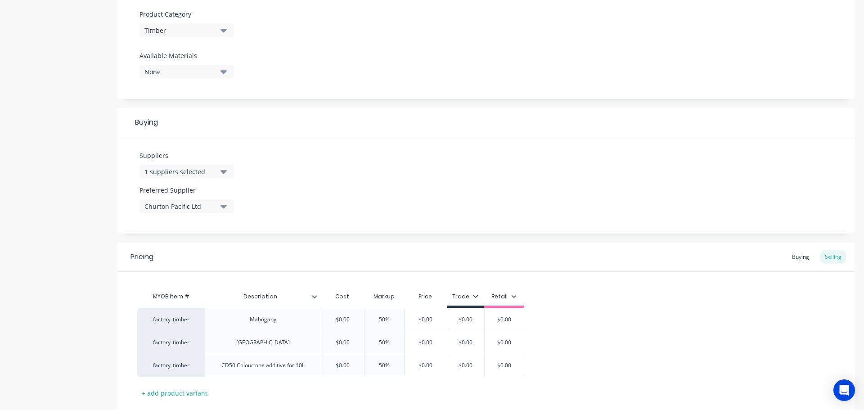
click at [203, 173] on div "1 suppliers selected" at bounding box center [181, 171] width 72 height 9
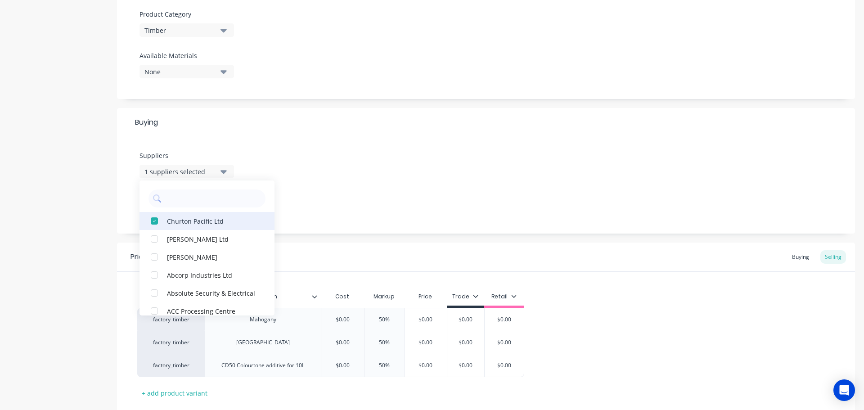
click at [188, 222] on div "Churton Pacific Ltd" at bounding box center [212, 220] width 90 height 9
click at [329, 199] on div "Suppliers None A E Tilley Ltd Aardee Joinery Abcorp Industries Ltd Absolute Sec…" at bounding box center [486, 185] width 738 height 96
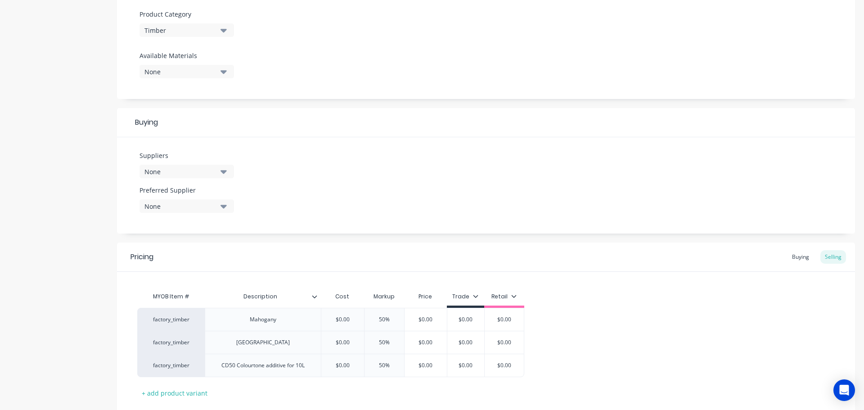
click at [260, 228] on div "Suppliers None Preferred Supplier None No options..." at bounding box center [486, 185] width 738 height 96
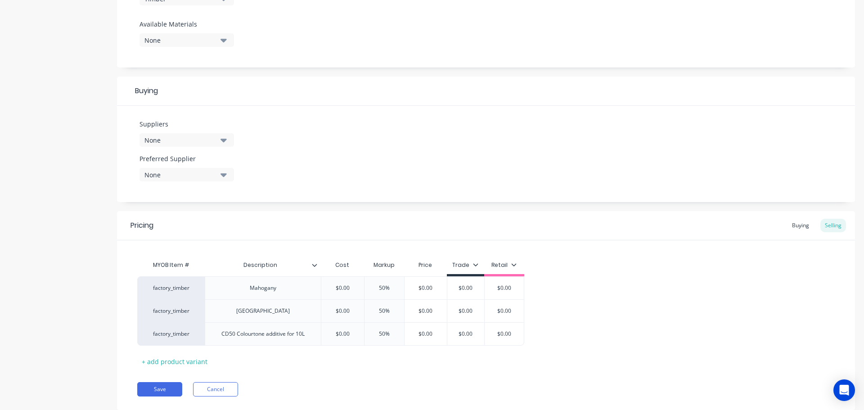
scroll to position [371, 0]
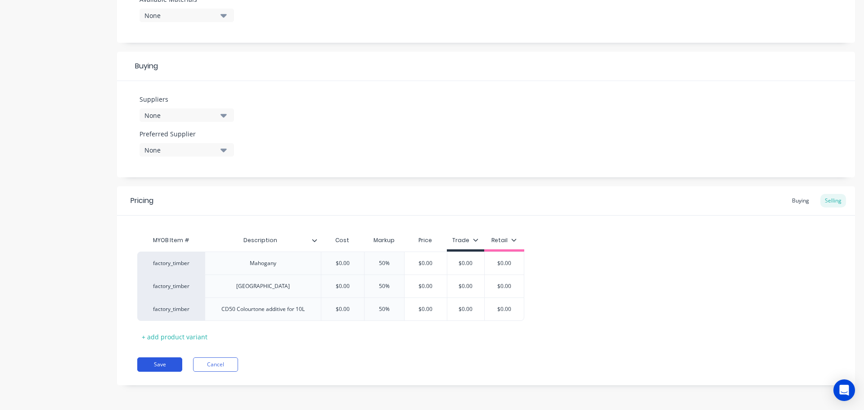
click at [161, 371] on button "Save" at bounding box center [159, 364] width 45 height 14
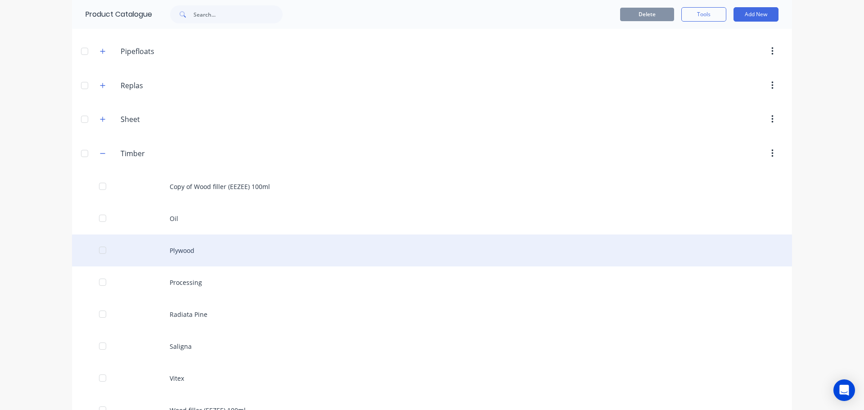
scroll to position [323, 0]
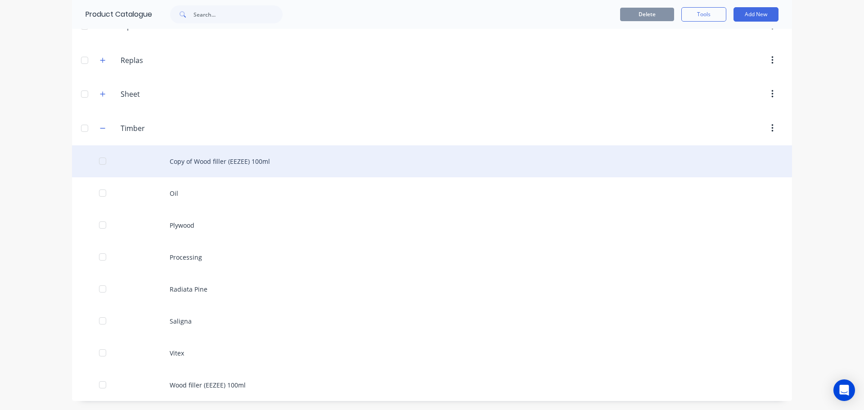
click at [221, 166] on div "Copy of Wood filler (EEZEE) 100ml" at bounding box center [432, 161] width 720 height 32
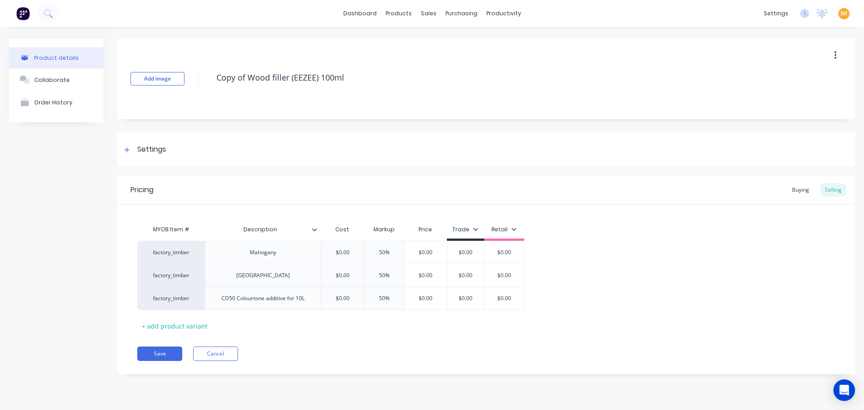
click at [171, 131] on div "Add image Copy of Wood filler (EEZEE) 100ml Settings Product Options I buy this…" at bounding box center [486, 213] width 738 height 350
click at [168, 145] on div "Settings" at bounding box center [486, 150] width 738 height 34
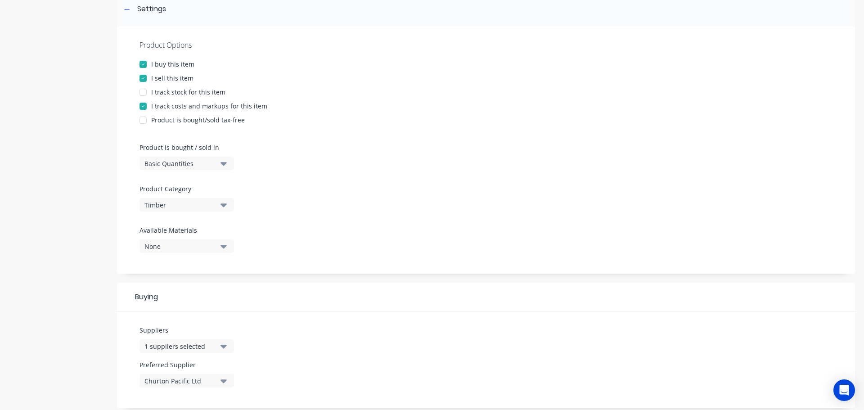
scroll to position [45, 0]
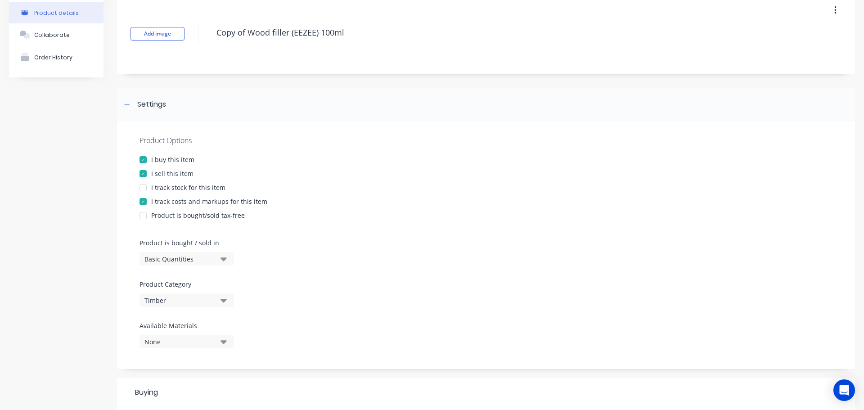
click at [830, 6] on button "button" at bounding box center [835, 10] width 21 height 16
click at [789, 57] on div "Delete" at bounding box center [803, 51] width 69 height 13
type textarea "x"
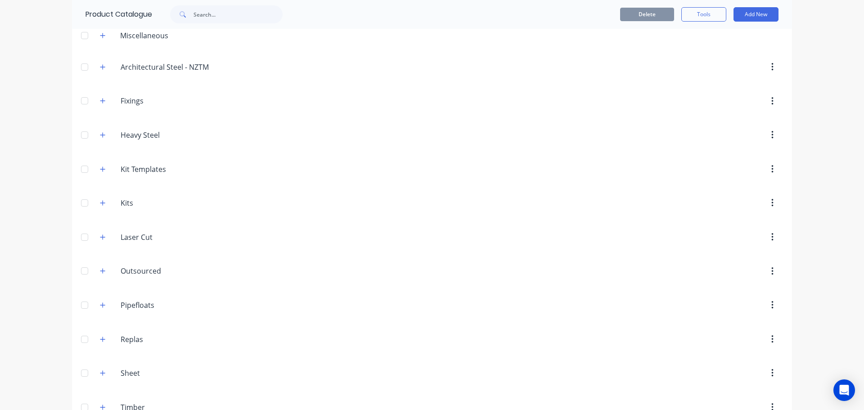
scroll to position [68, 0]
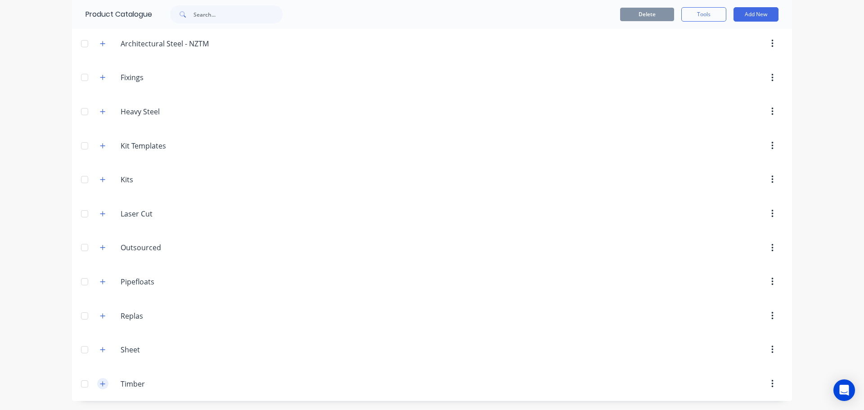
click at [100, 385] on icon "button" at bounding box center [102, 384] width 5 height 6
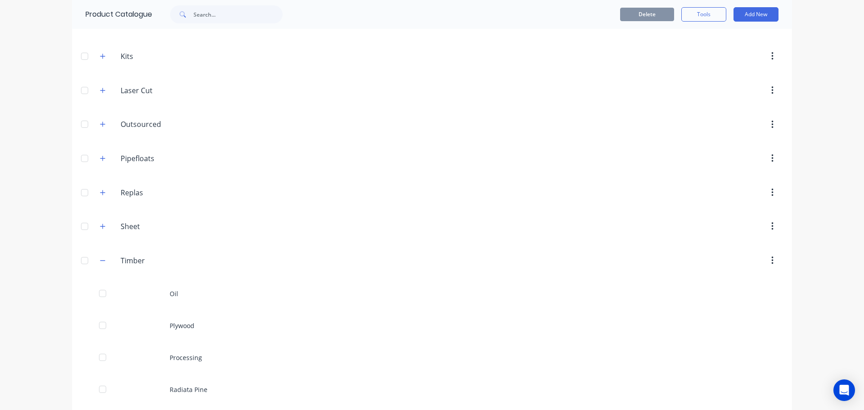
scroll to position [291, 0]
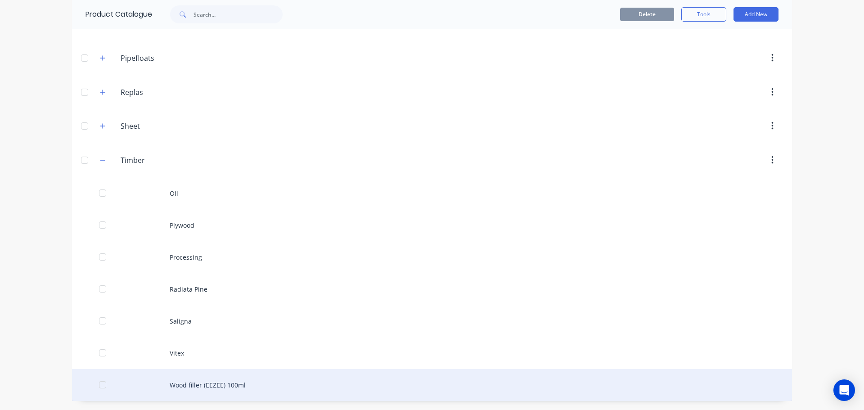
click at [208, 388] on div "Wood filler (EEZEE) 100ml" at bounding box center [432, 385] width 720 height 32
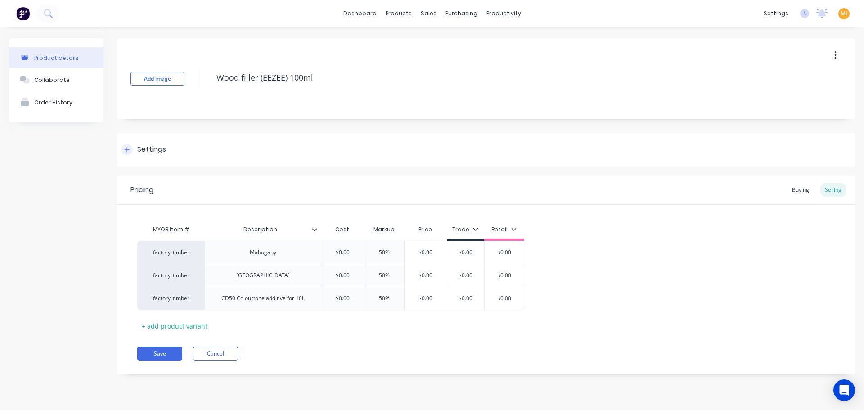
click at [161, 153] on div "Settings" at bounding box center [151, 149] width 29 height 11
type textarea "x"
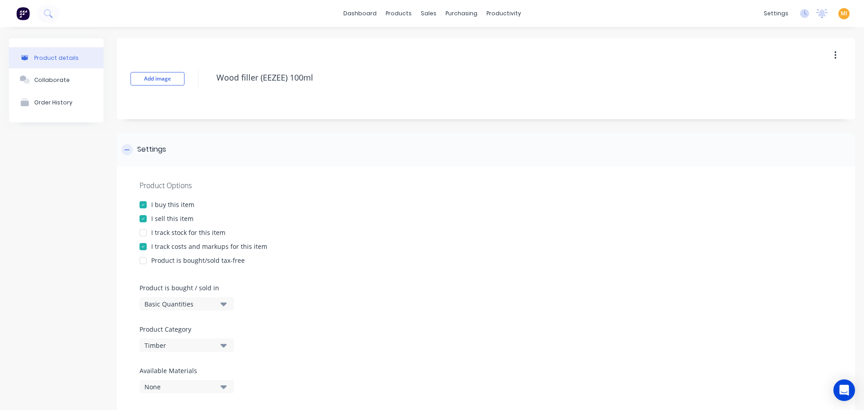
click at [125, 150] on icon at bounding box center [126, 150] width 5 height 6
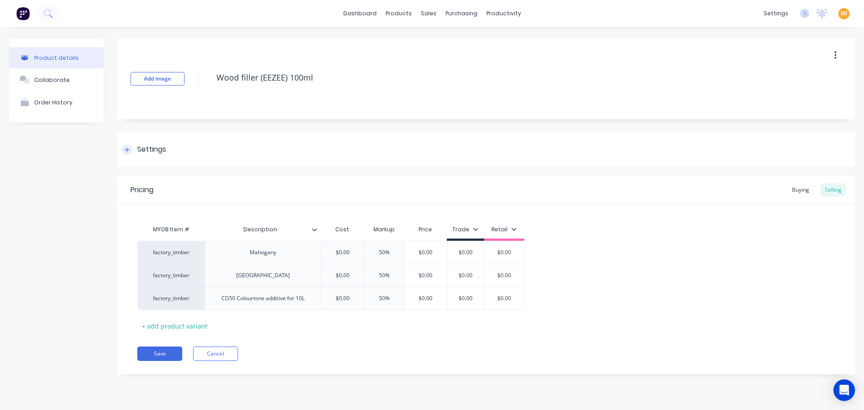
click at [125, 150] on icon at bounding box center [126, 150] width 5 height 6
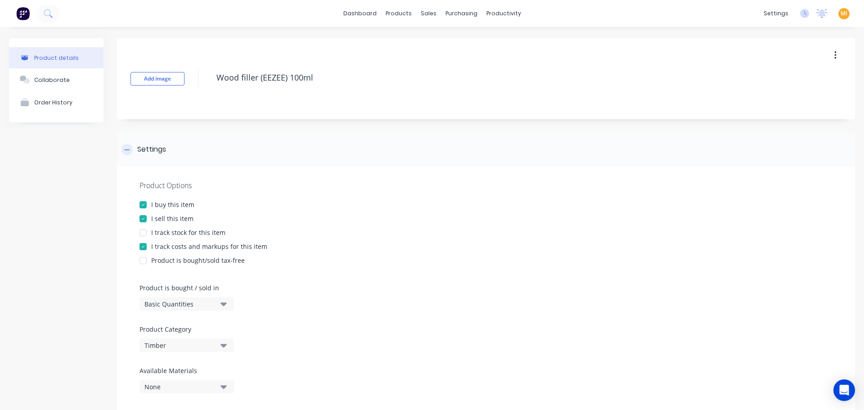
click at [125, 150] on icon at bounding box center [126, 150] width 5 height 6
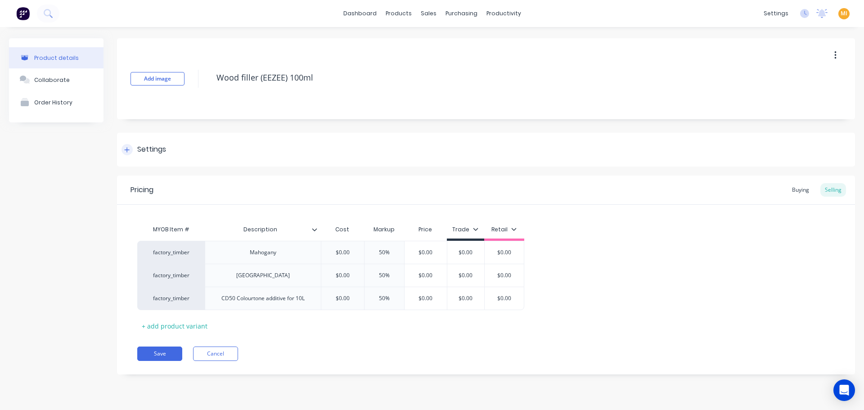
click at [126, 150] on icon at bounding box center [127, 149] width 5 height 5
click at [838, 50] on button "button" at bounding box center [835, 55] width 21 height 16
click at [791, 78] on span "Duplicate" at bounding box center [803, 78] width 68 height 9
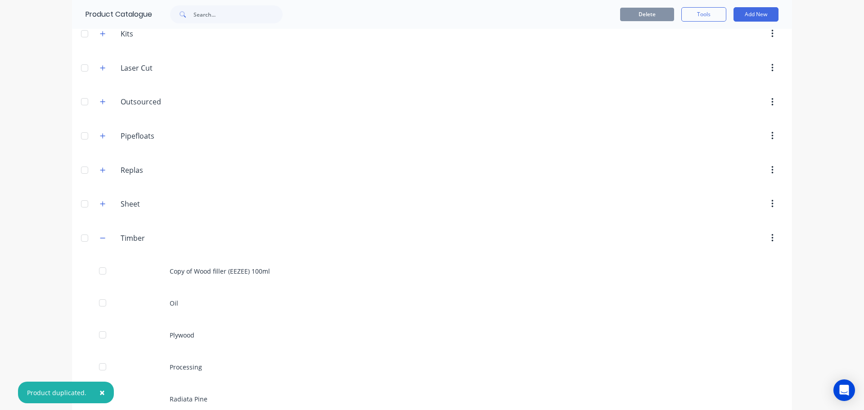
scroll to position [323, 0]
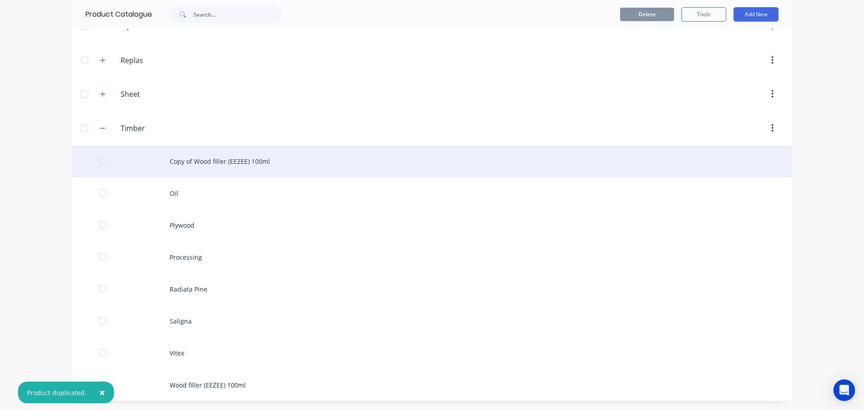
click at [252, 166] on div "Copy of Wood filler (EEZEE) 100ml" at bounding box center [432, 161] width 720 height 32
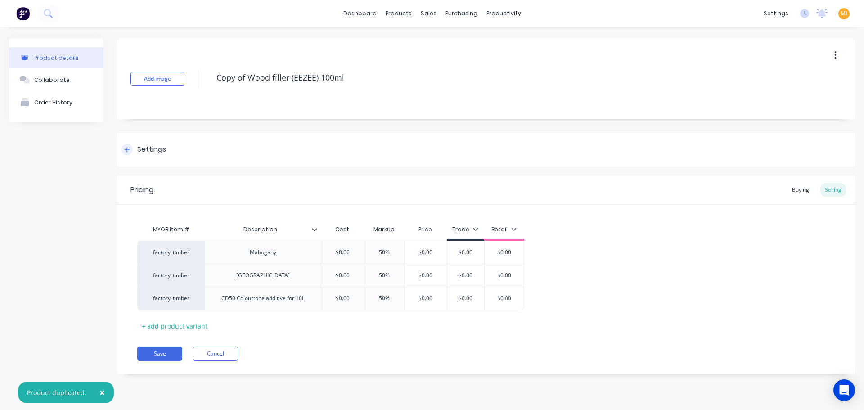
click at [155, 151] on div "Settings" at bounding box center [151, 149] width 29 height 11
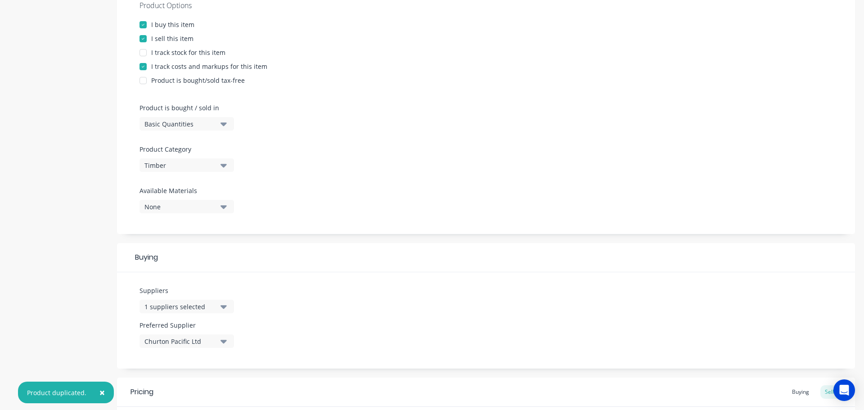
scroll to position [360, 0]
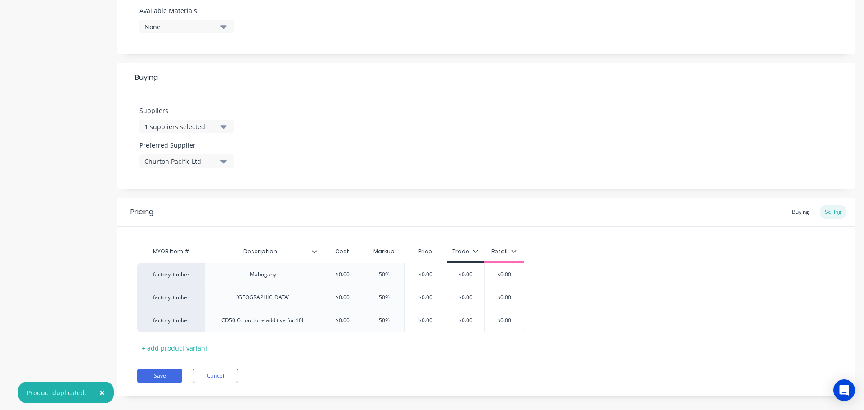
click at [206, 123] on div "1 suppliers selected" at bounding box center [181, 126] width 72 height 9
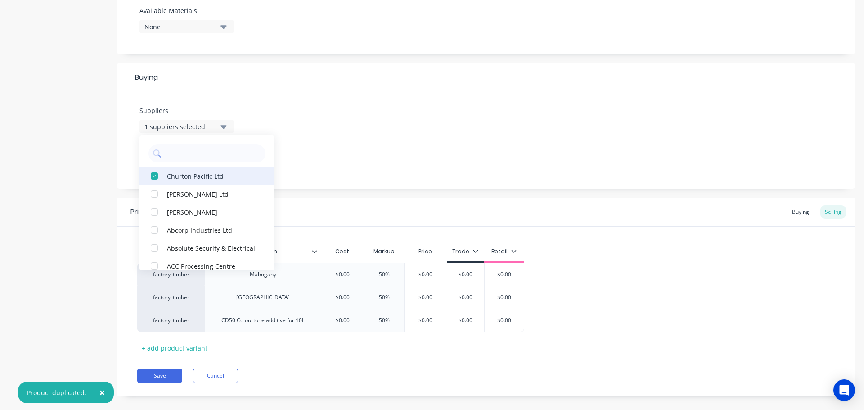
click at [167, 176] on button "Churton Pacific Ltd" at bounding box center [207, 176] width 135 height 18
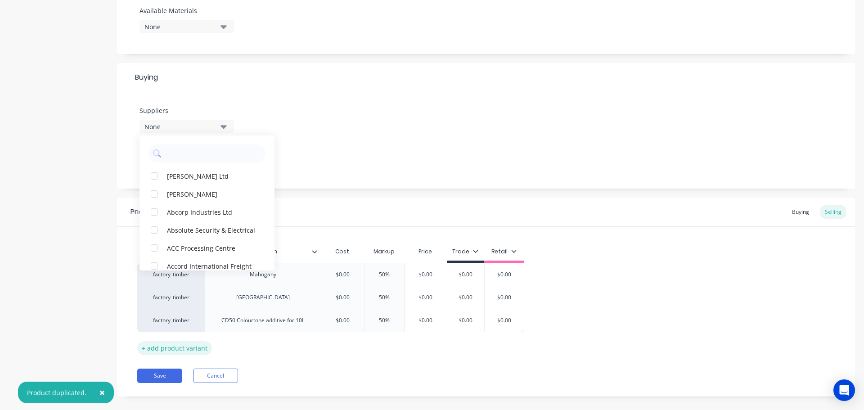
scroll to position [0, 0]
click at [277, 362] on div "Pricing Buying Selling MYOB Item # Description Cost Markup Price Trade Retail f…" at bounding box center [486, 297] width 738 height 199
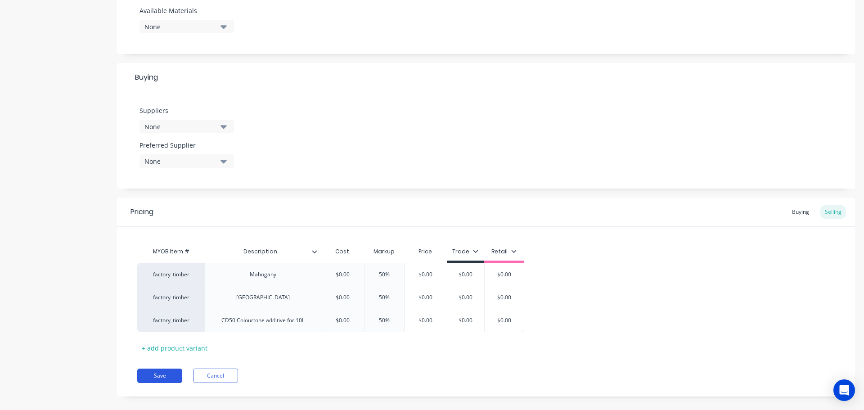
click at [158, 381] on button "Save" at bounding box center [159, 376] width 45 height 14
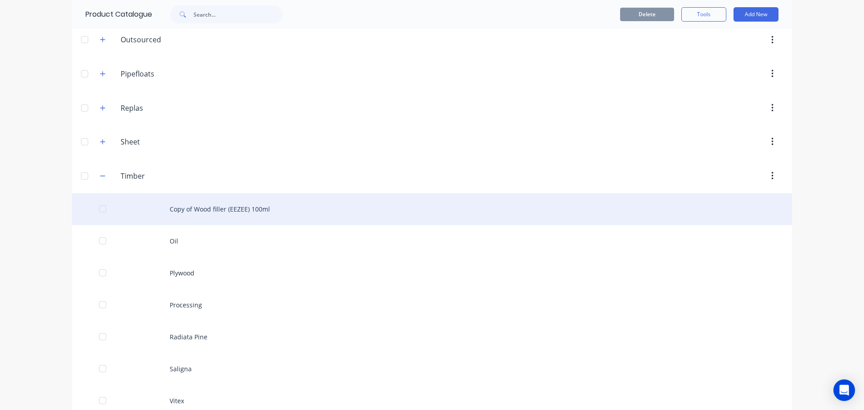
scroll to position [323, 0]
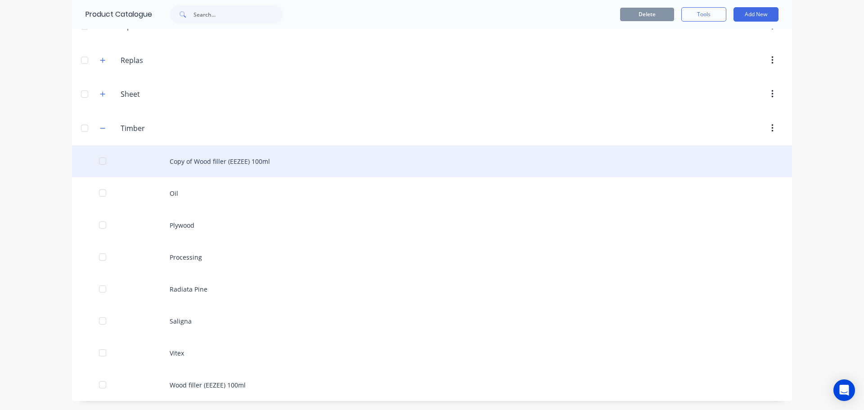
click at [212, 154] on div "Copy of Wood filler (EEZEE) 100ml" at bounding box center [432, 161] width 720 height 32
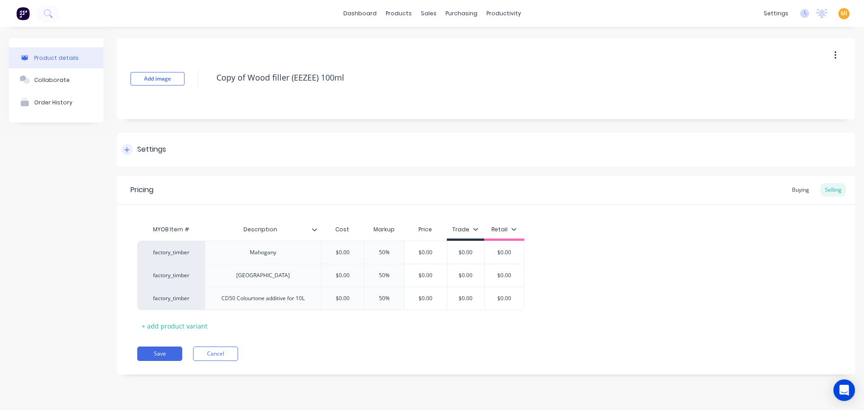
click at [168, 152] on div "Settings" at bounding box center [486, 150] width 738 height 34
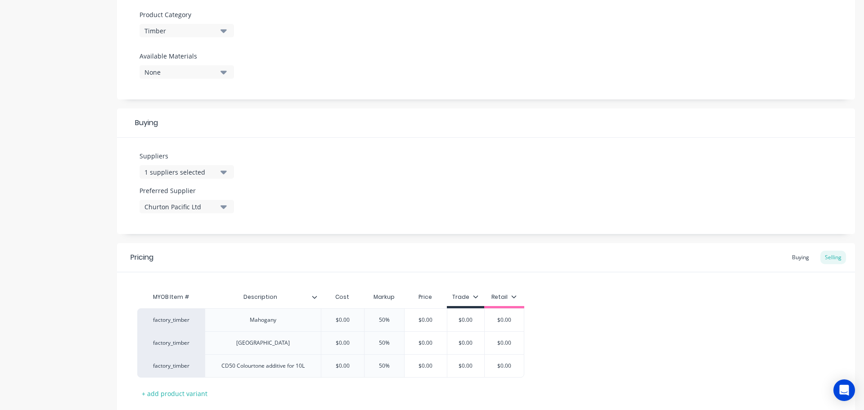
scroll to position [315, 0]
click at [194, 206] on div "Churton Pacific Ltd" at bounding box center [181, 206] width 72 height 9
click at [163, 261] on button "Churton Pacific Ltd" at bounding box center [207, 256] width 135 height 18
click at [323, 148] on div "Suppliers 1 suppliers selected Preferred Supplier None Churton Pacific Ltd" at bounding box center [486, 185] width 738 height 96
click at [214, 177] on button "1 suppliers selected" at bounding box center [187, 172] width 95 height 14
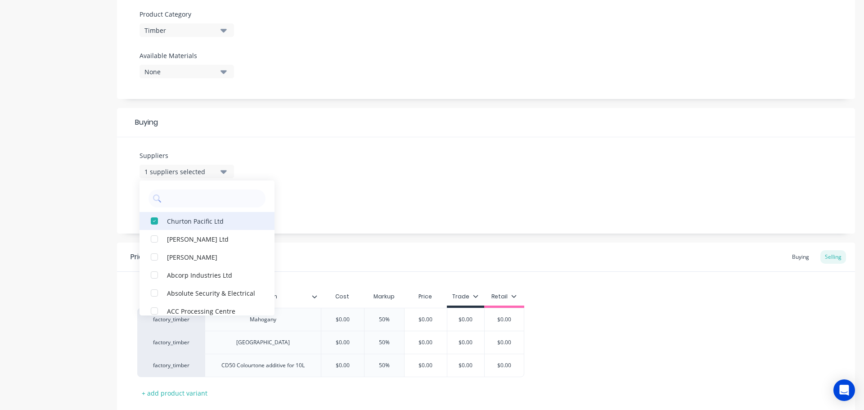
click at [185, 222] on div "Churton Pacific Ltd" at bounding box center [212, 220] width 90 height 9
drag, startPoint x: 353, startPoint y: 189, endPoint x: 330, endPoint y: 195, distance: 23.5
click at [352, 190] on div "Suppliers None A E Tilley Ltd Aardee Joinery Abcorp Industries Ltd Absolute Sec…" at bounding box center [486, 185] width 738 height 96
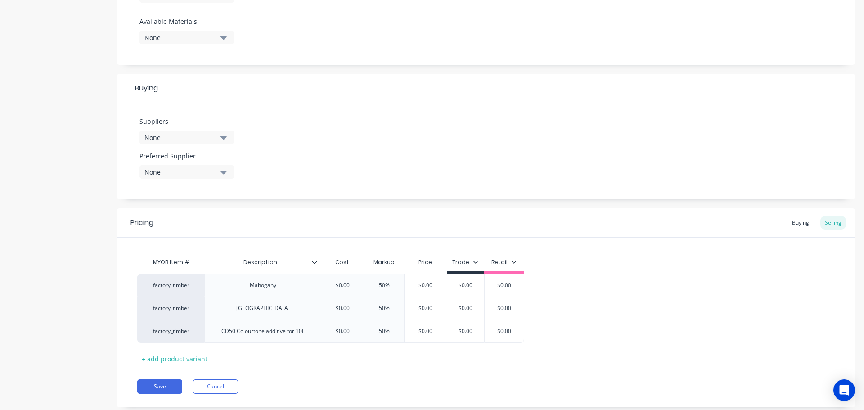
scroll to position [371, 0]
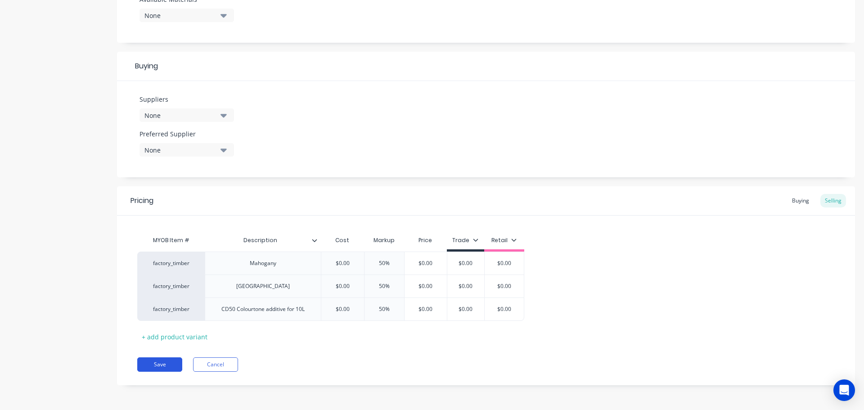
click at [164, 367] on button "Save" at bounding box center [159, 364] width 45 height 14
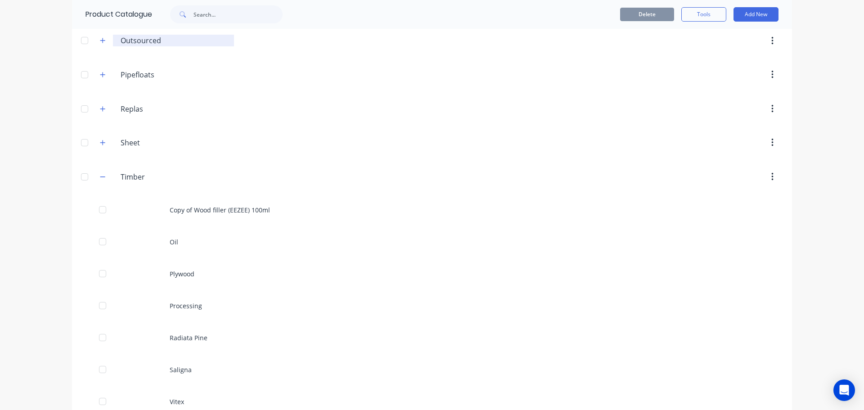
scroll to position [323, 0]
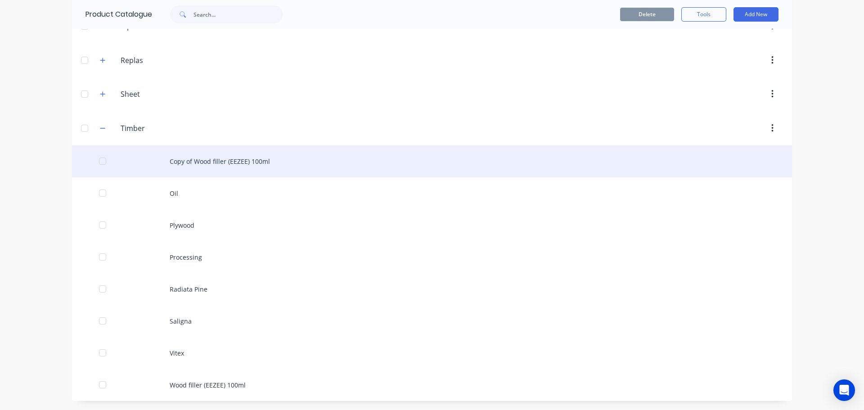
click at [233, 159] on div "Copy of Wood filler (EEZEE) 100ml" at bounding box center [432, 161] width 720 height 32
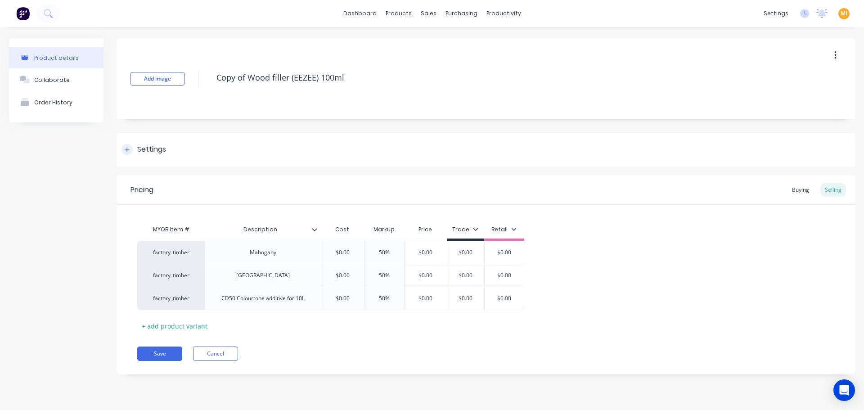
click at [202, 153] on div "Settings" at bounding box center [486, 150] width 738 height 34
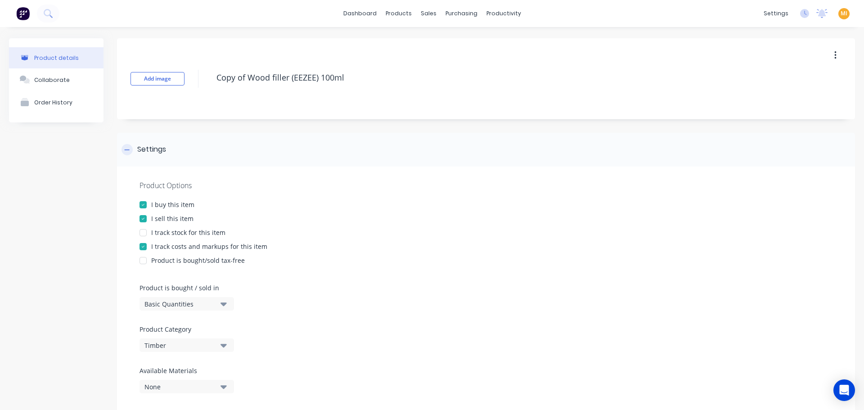
scroll to position [180, 0]
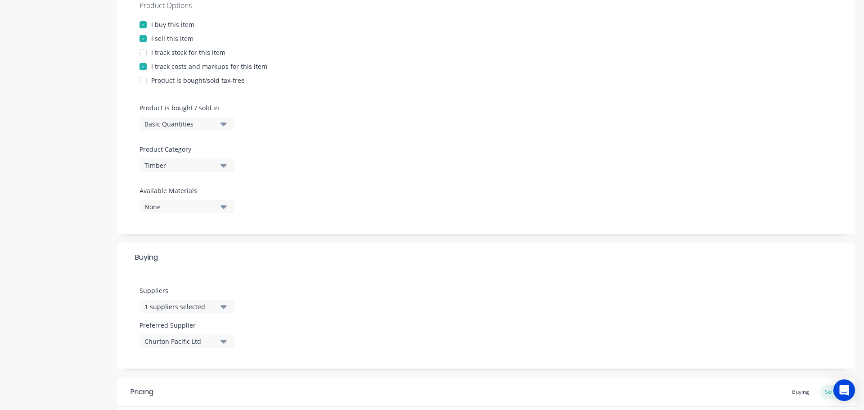
click at [200, 308] on div "1 suppliers selected" at bounding box center [181, 306] width 72 height 9
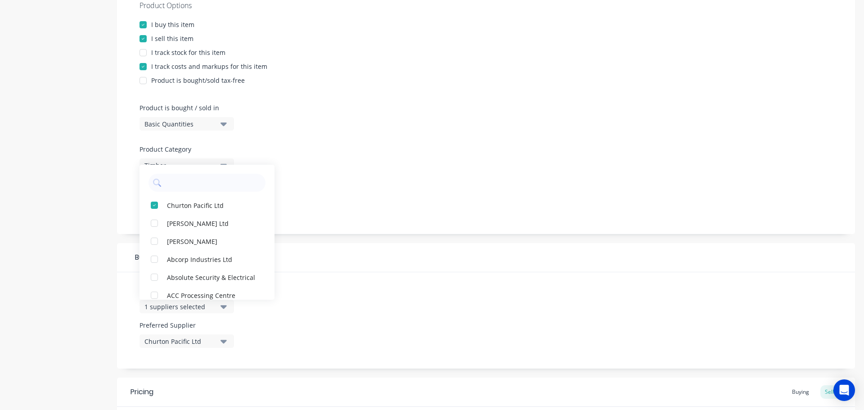
click at [382, 287] on div "Suppliers 1 suppliers selected Churton Pacific Ltd A E Tilley Ltd Aardee Joiner…" at bounding box center [486, 320] width 738 height 96
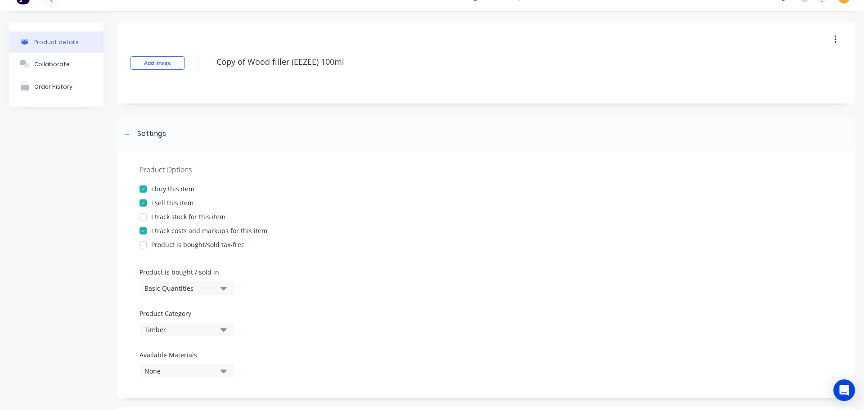
scroll to position [0, 0]
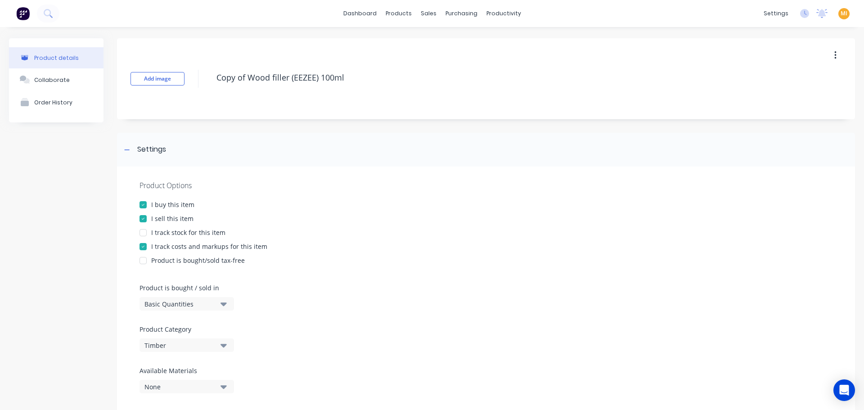
click at [835, 58] on icon "button" at bounding box center [836, 55] width 2 height 10
click at [782, 101] on div "Delete" at bounding box center [803, 96] width 69 height 13
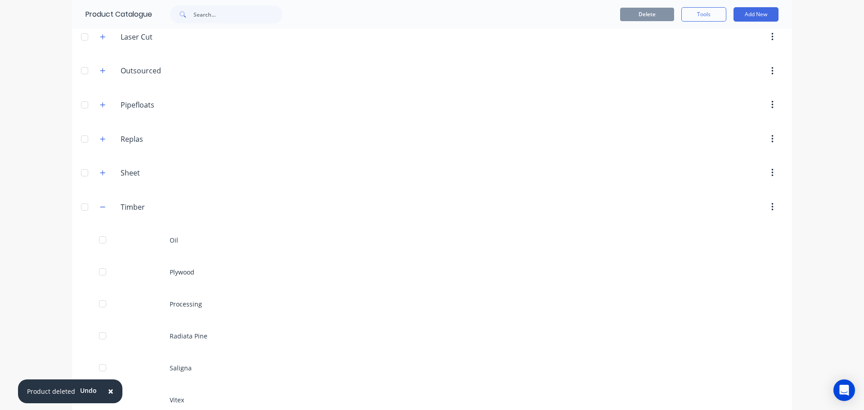
scroll to position [291, 0]
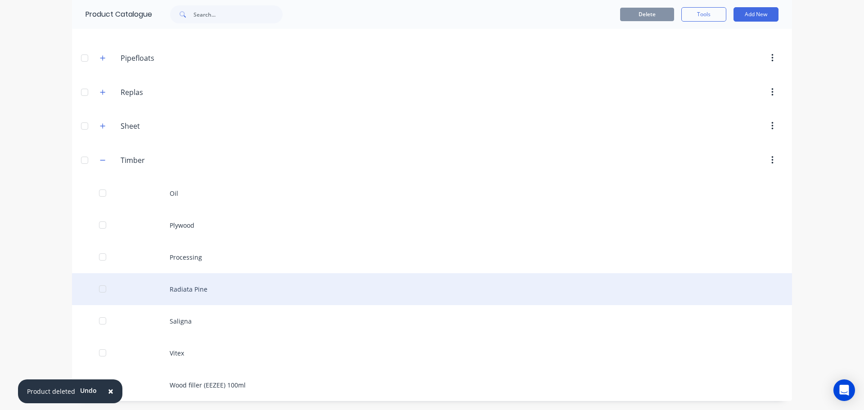
click at [175, 277] on div "Radiata Pine" at bounding box center [432, 289] width 720 height 32
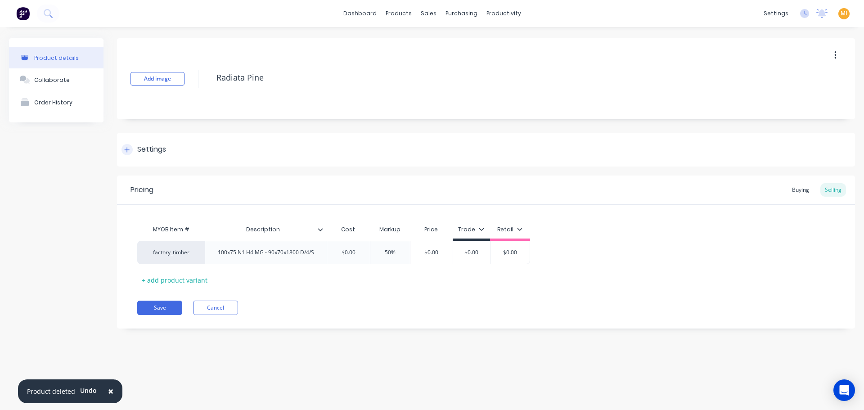
click at [152, 146] on div "Settings" at bounding box center [151, 149] width 29 height 11
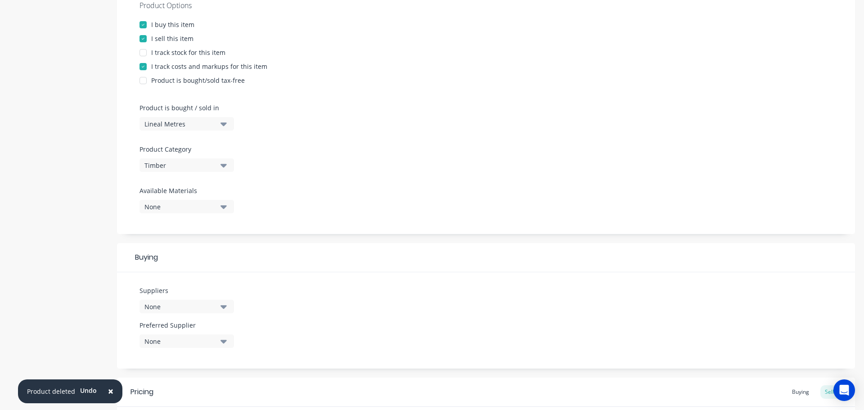
scroll to position [315, 0]
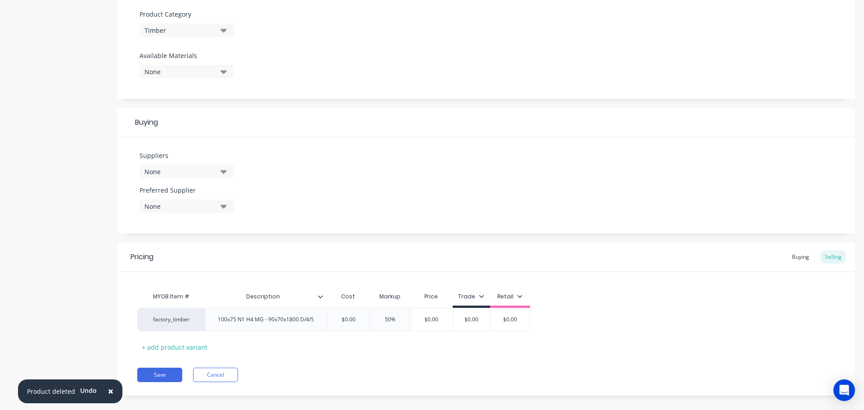
click at [186, 173] on div "None" at bounding box center [181, 171] width 72 height 9
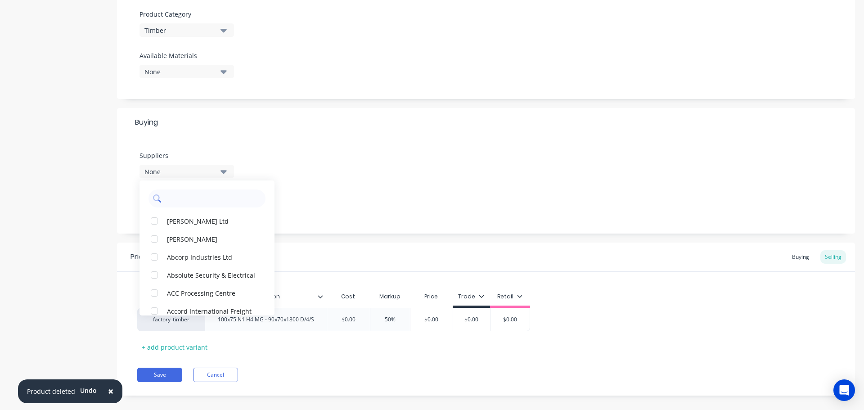
click at [185, 198] on input "text" at bounding box center [213, 199] width 95 height 18
click at [183, 244] on button "Aardee Joinery" at bounding box center [207, 239] width 135 height 18
click at [339, 183] on div "Suppliers 1 suppliers selected Aardee Joinery A E Tilley Ltd Abcorp Industries …" at bounding box center [486, 185] width 738 height 96
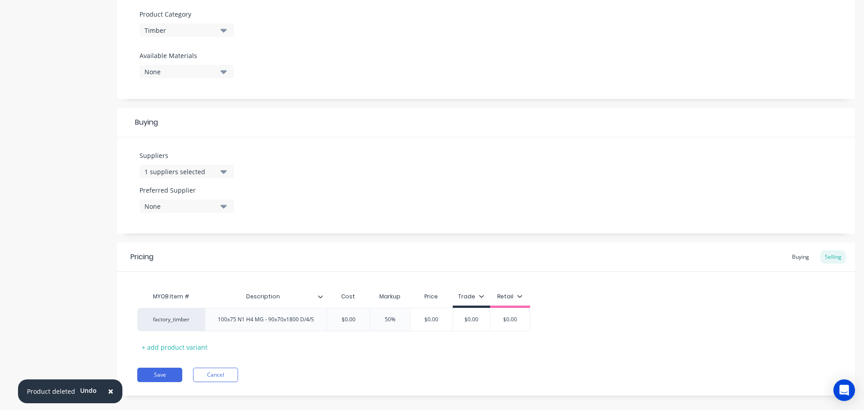
click at [198, 213] on div "Preferred Supplier None" at bounding box center [187, 202] width 95 height 35
click at [204, 207] on div "None" at bounding box center [181, 206] width 72 height 9
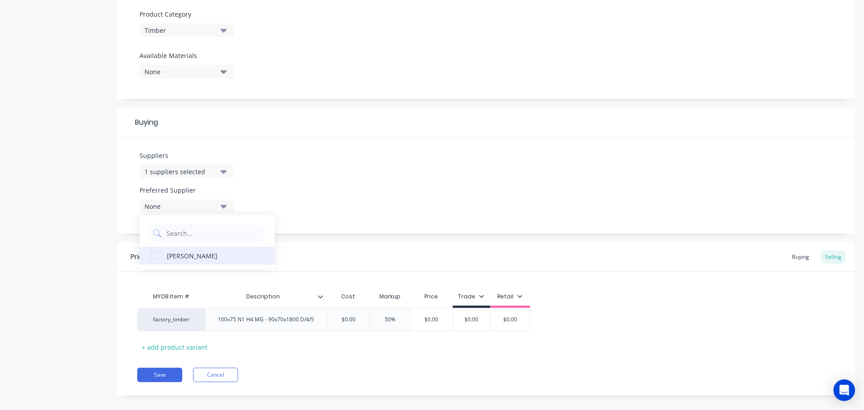
click at [168, 261] on button "Aardee Joinery" at bounding box center [207, 256] width 135 height 18
click at [327, 250] on div "Pricing Buying Selling" at bounding box center [486, 257] width 738 height 29
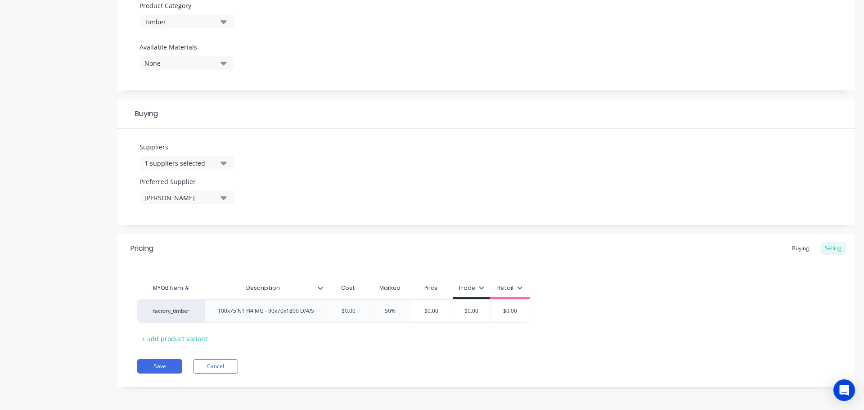
scroll to position [326, 0]
click at [161, 367] on button "Save" at bounding box center [159, 364] width 45 height 14
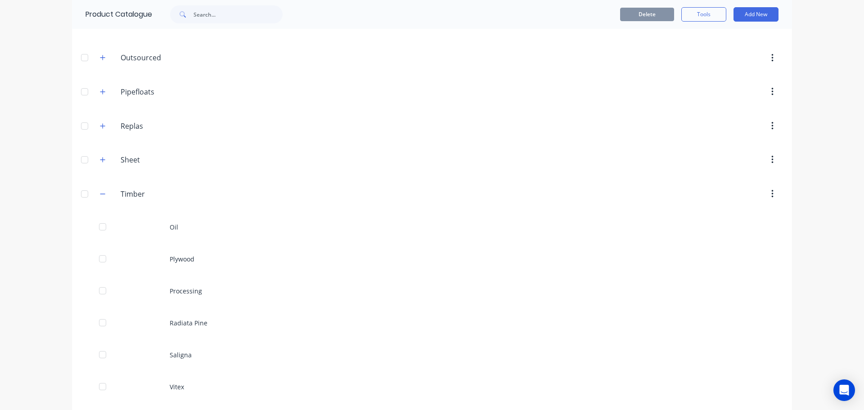
scroll to position [291, 0]
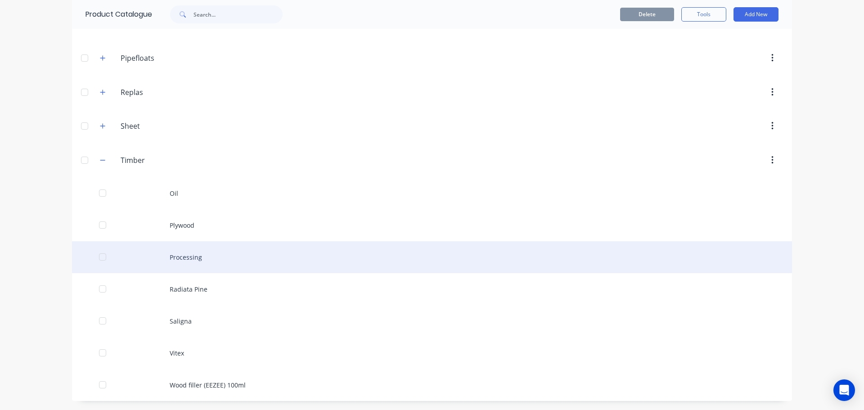
click at [177, 263] on div "Processing" at bounding box center [432, 257] width 720 height 32
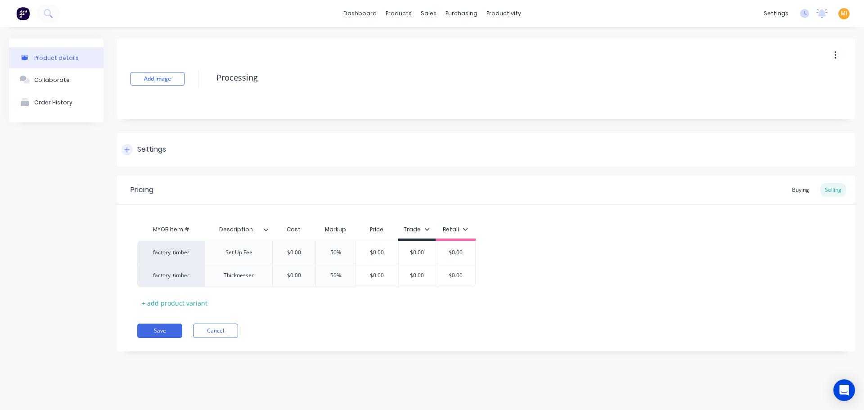
click at [176, 137] on div "Settings" at bounding box center [486, 150] width 738 height 34
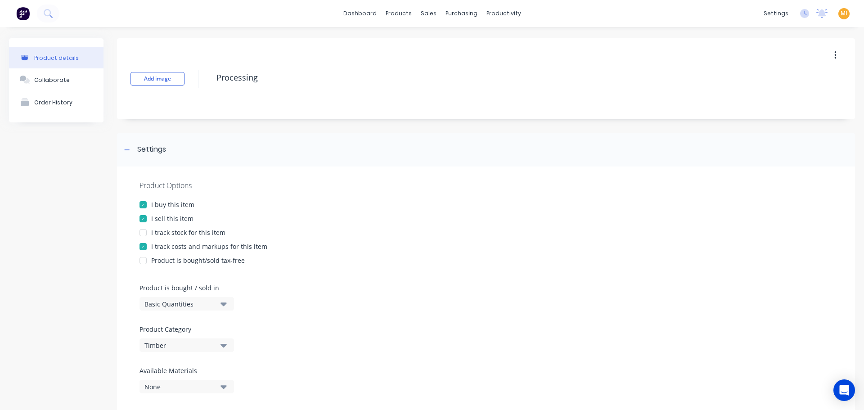
click at [837, 54] on button "button" at bounding box center [835, 55] width 21 height 16
click at [790, 81] on span "Duplicate" at bounding box center [803, 78] width 68 height 9
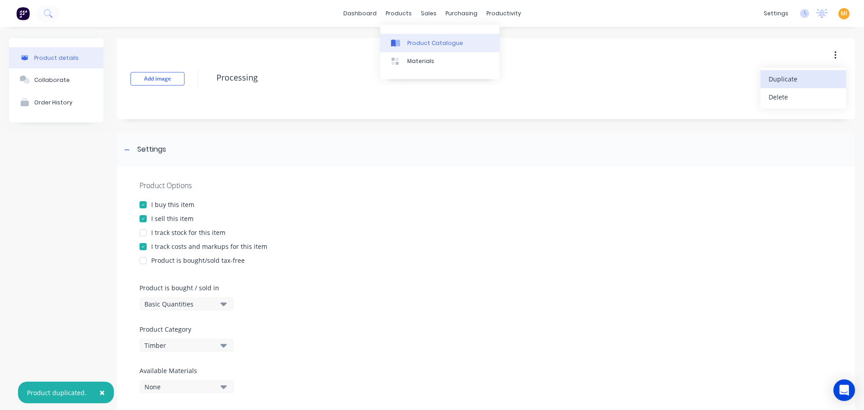
click at [398, 46] on icon at bounding box center [395, 43] width 9 height 8
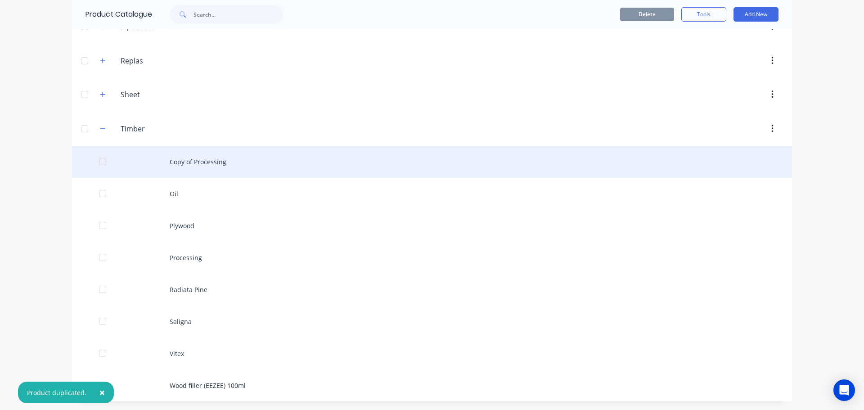
scroll to position [323, 0]
click at [194, 168] on div "Copy of Processing" at bounding box center [432, 161] width 720 height 32
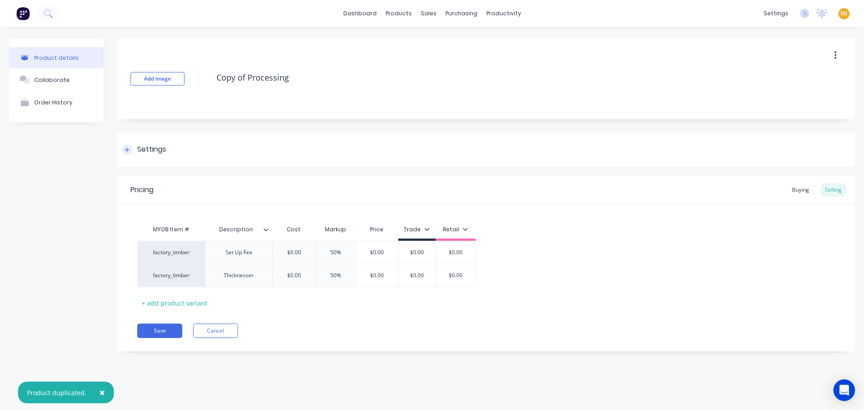
click at [170, 140] on div "Settings" at bounding box center [486, 150] width 738 height 34
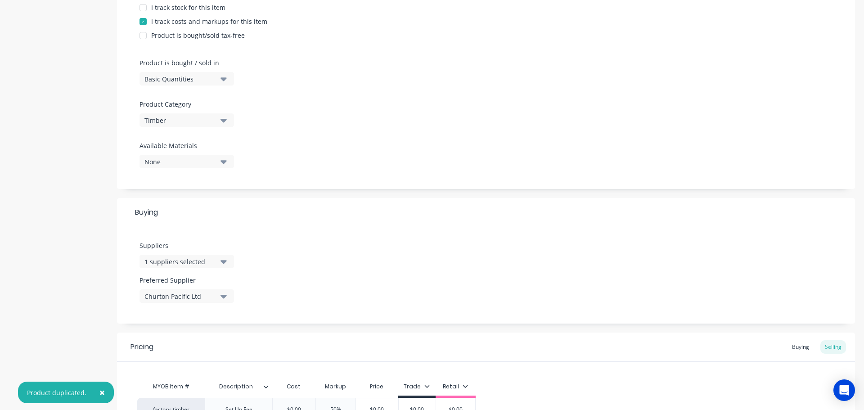
scroll to position [348, 0]
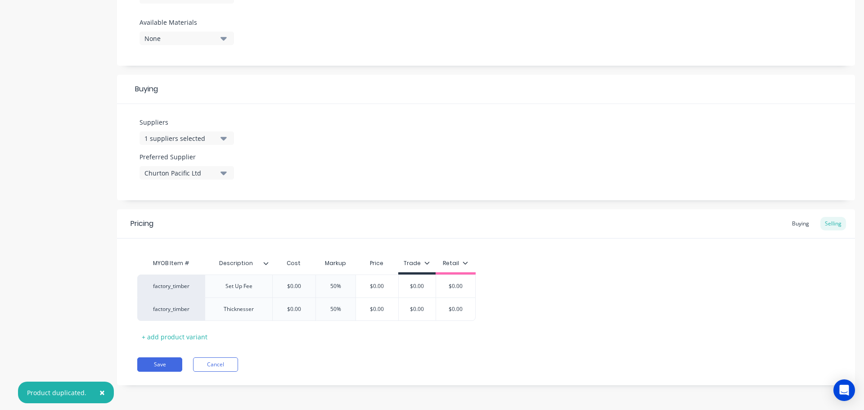
click at [184, 177] on div "Churton Pacific Ltd" at bounding box center [181, 172] width 72 height 9
drag, startPoint x: 170, startPoint y: 223, endPoint x: 190, endPoint y: 161, distance: 65.2
click at [169, 223] on div "Churton Pacific Ltd" at bounding box center [212, 221] width 90 height 9
click at [201, 136] on div "1 suppliers selected" at bounding box center [181, 138] width 72 height 9
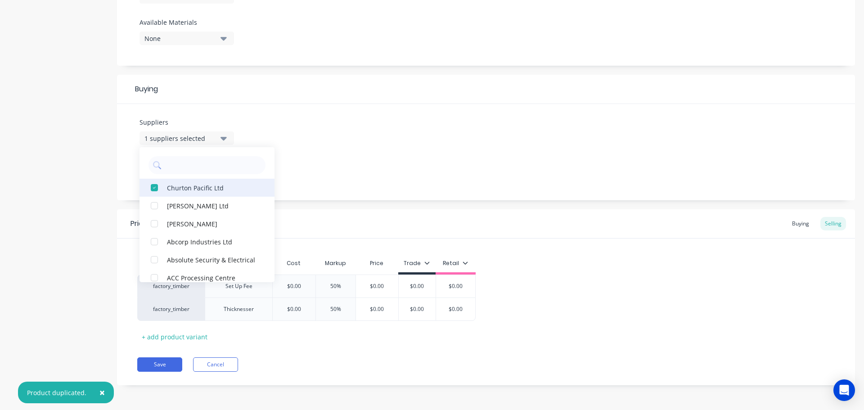
click at [179, 186] on div "Churton Pacific Ltd" at bounding box center [212, 187] width 90 height 9
click at [346, 149] on div "Suppliers None A E Tilley Ltd Aardee Joinery Abcorp Industries Ltd Absolute Sec…" at bounding box center [486, 152] width 738 height 96
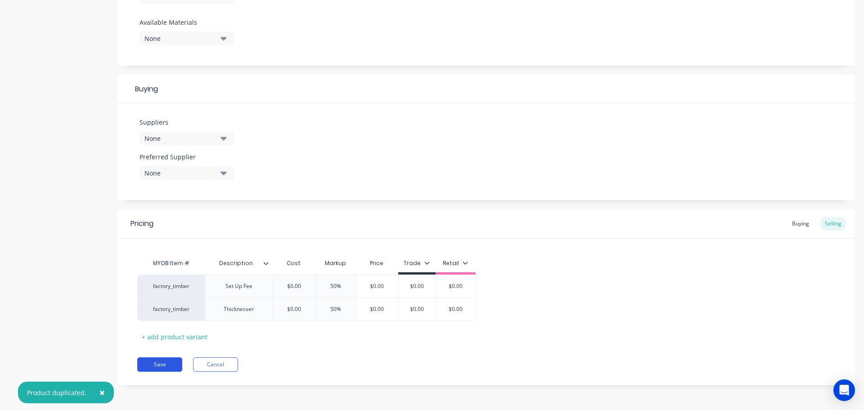
click at [175, 362] on button "Save" at bounding box center [159, 364] width 45 height 14
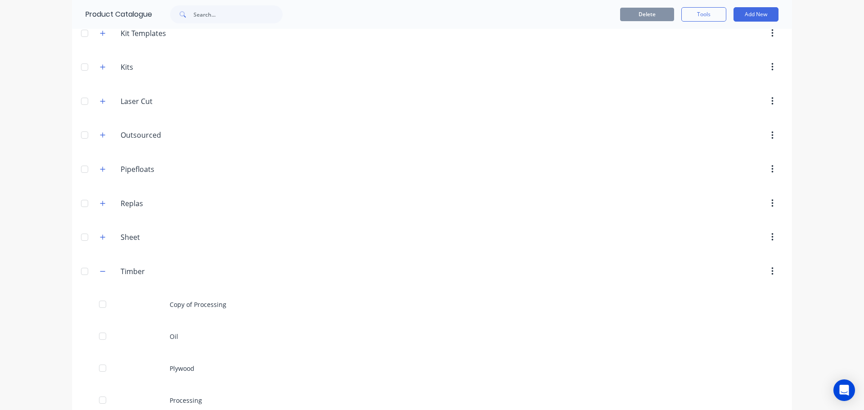
scroll to position [323, 0]
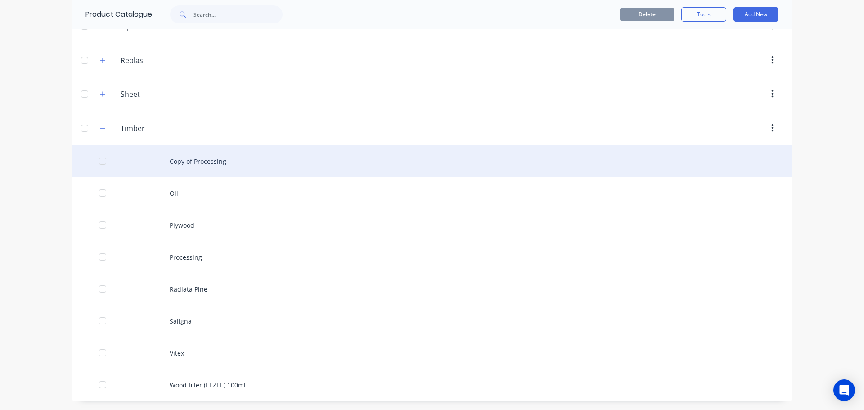
click at [206, 158] on div "Copy of Processing" at bounding box center [432, 161] width 720 height 32
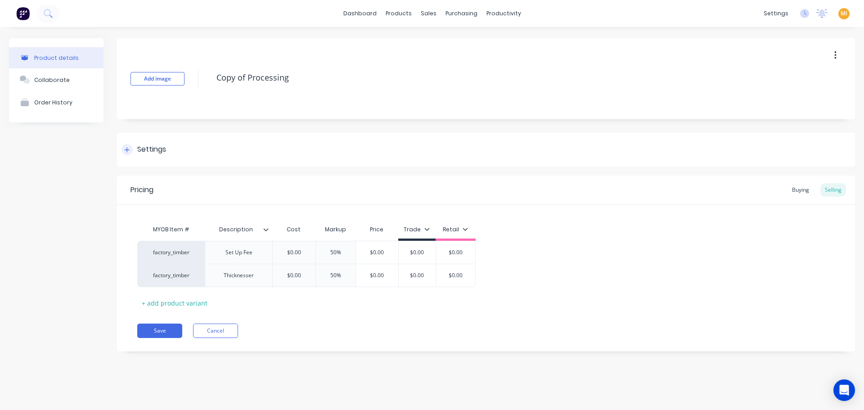
click at [162, 146] on div "Settings" at bounding box center [151, 149] width 29 height 11
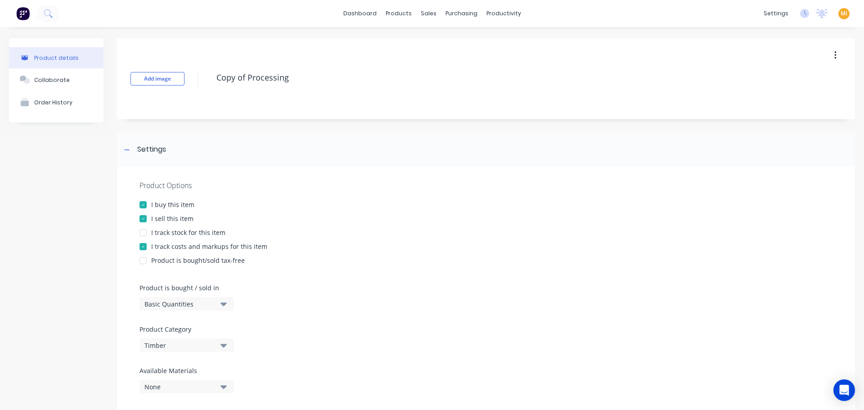
click at [832, 54] on button "button" at bounding box center [835, 55] width 21 height 16
click at [769, 98] on div "Delete" at bounding box center [803, 96] width 69 height 13
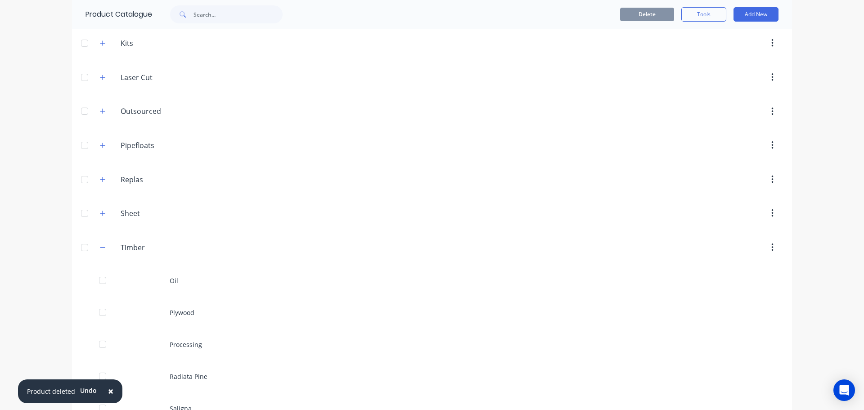
scroll to position [291, 0]
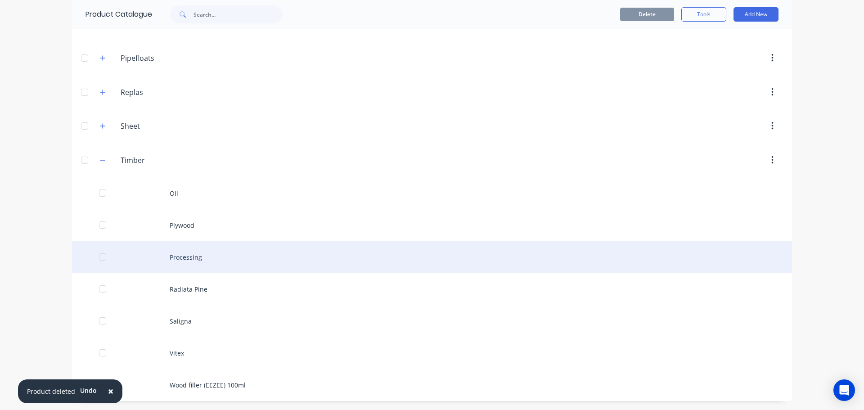
click at [199, 259] on div "Processing" at bounding box center [432, 257] width 720 height 32
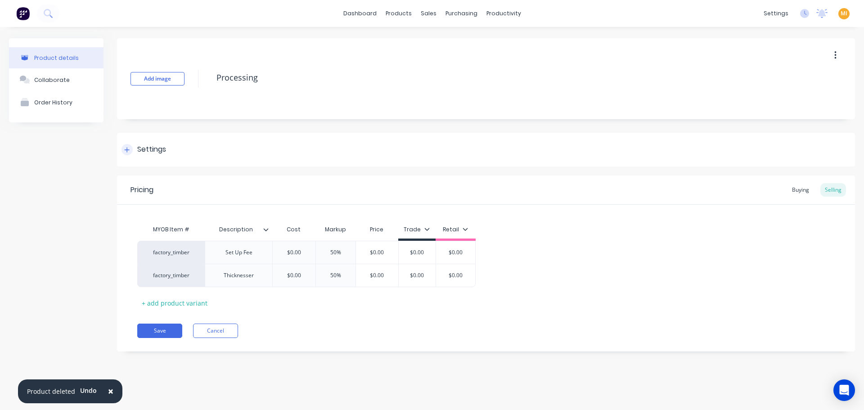
click at [164, 150] on div "Settings" at bounding box center [151, 149] width 29 height 11
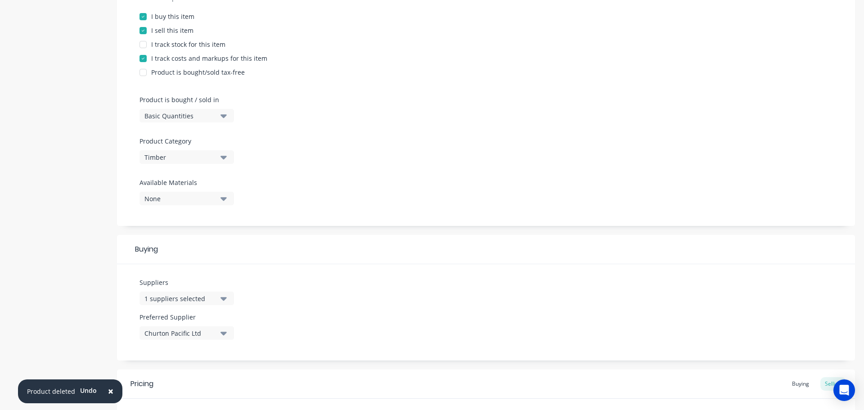
scroll to position [315, 0]
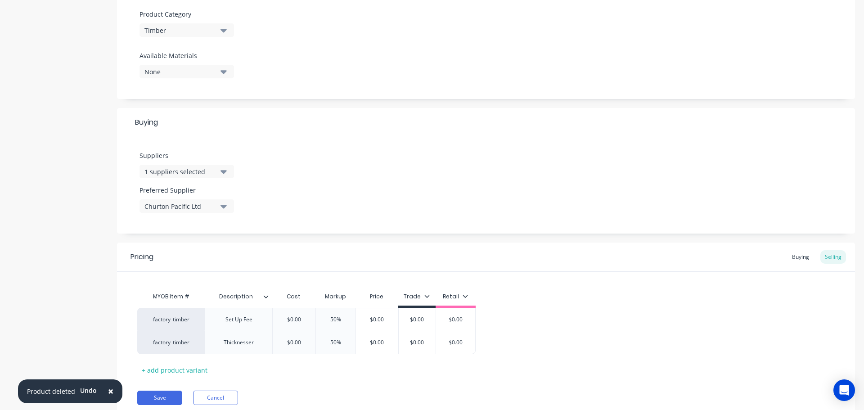
click at [216, 166] on button "1 suppliers selected" at bounding box center [187, 172] width 95 height 14
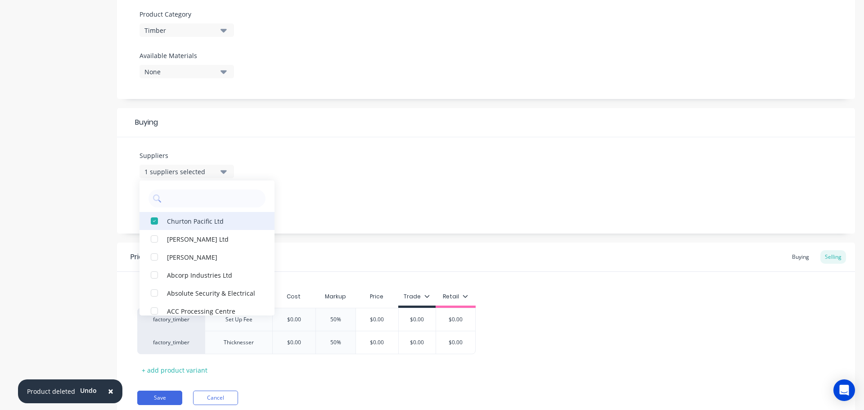
click at [176, 226] on button "Churton Pacific Ltd" at bounding box center [207, 221] width 135 height 18
click at [347, 193] on div "Suppliers None A E Tilley Ltd Aardee Joinery Abcorp Industries Ltd Absolute Sec…" at bounding box center [486, 185] width 738 height 96
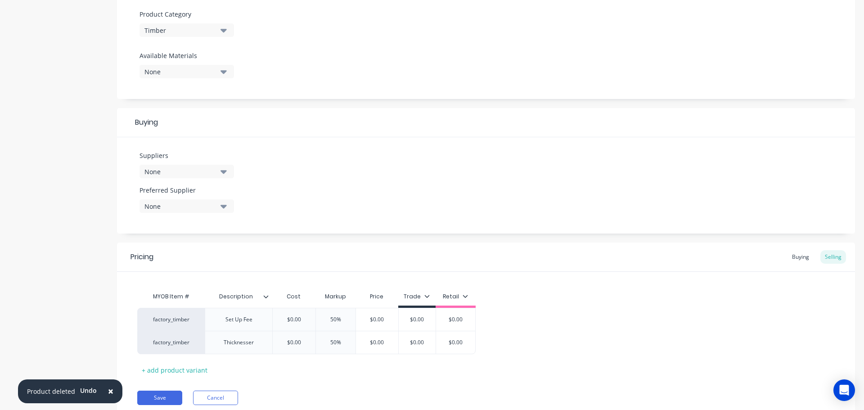
click at [184, 202] on div "None" at bounding box center [181, 206] width 72 height 9
click at [339, 226] on div "Suppliers None Preferred Supplier None No options..." at bounding box center [486, 185] width 738 height 96
click at [168, 386] on div "Pricing Buying Selling MYOB Item # Description Cost Markup Price Trade Retail f…" at bounding box center [486, 331] width 738 height 176
click at [165, 393] on button "Save" at bounding box center [159, 398] width 45 height 14
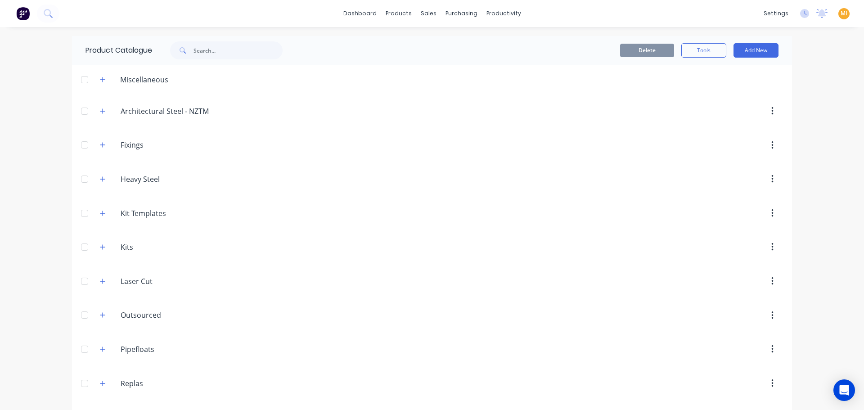
scroll to position [291, 0]
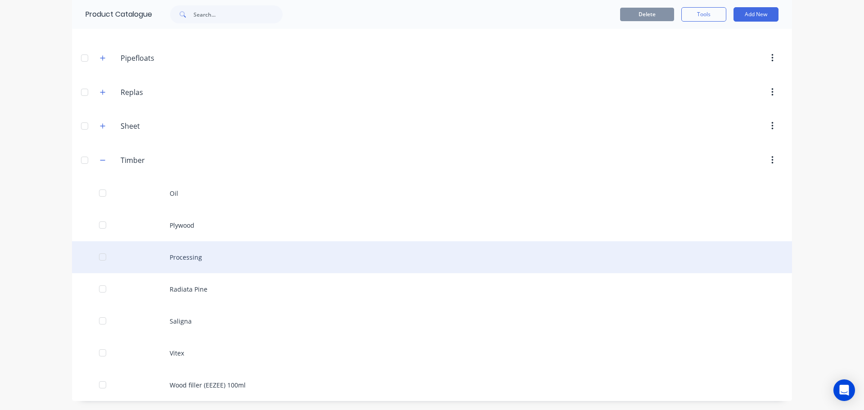
click at [239, 257] on div "Processing" at bounding box center [432, 257] width 720 height 32
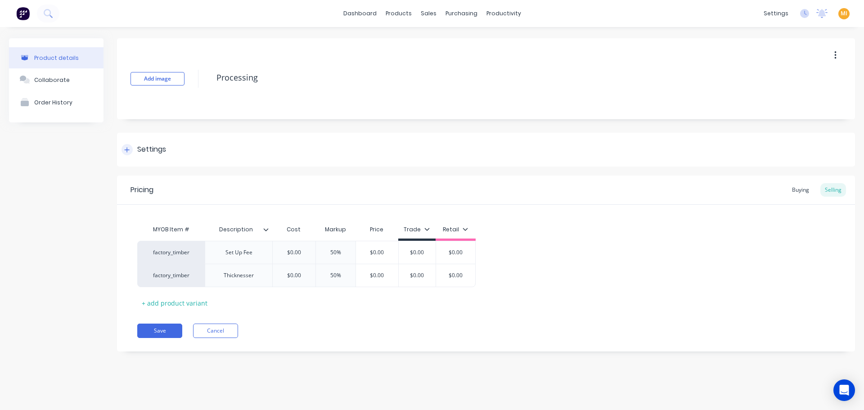
click at [194, 145] on div "Settings" at bounding box center [486, 150] width 738 height 34
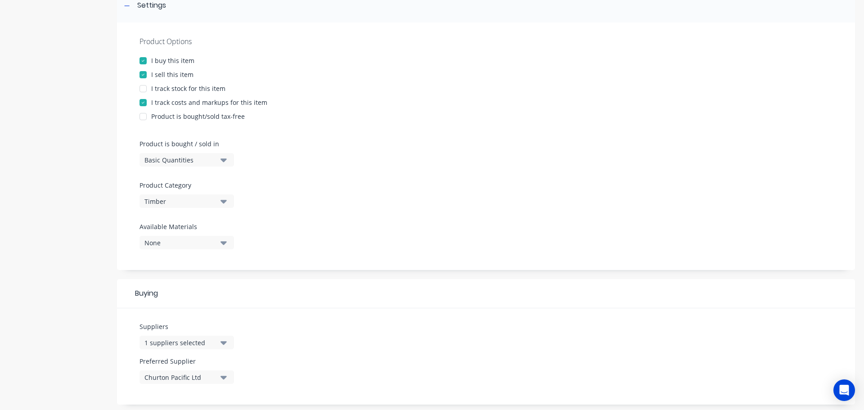
scroll to position [225, 0]
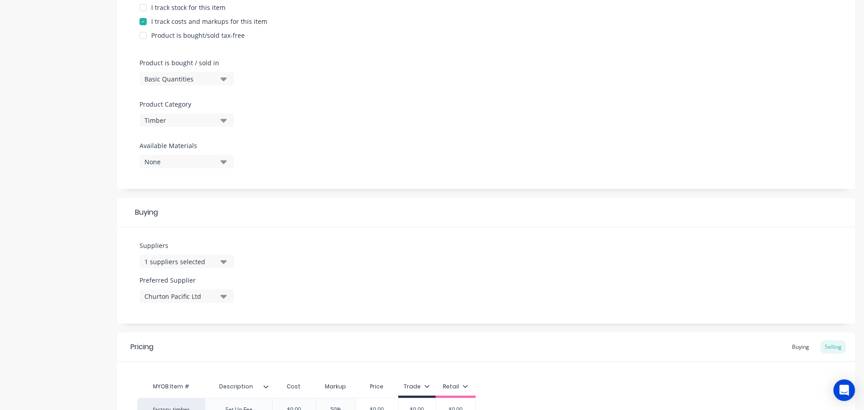
click at [186, 300] on div "Churton Pacific Ltd" at bounding box center [181, 296] width 72 height 9
click at [165, 349] on button "Churton Pacific Ltd" at bounding box center [207, 346] width 135 height 18
click at [356, 291] on div "Suppliers 1 suppliers selected Preferred Supplier None Churton Pacific Ltd" at bounding box center [486, 275] width 738 height 96
click at [196, 258] on div "1 suppliers selected" at bounding box center [181, 261] width 72 height 9
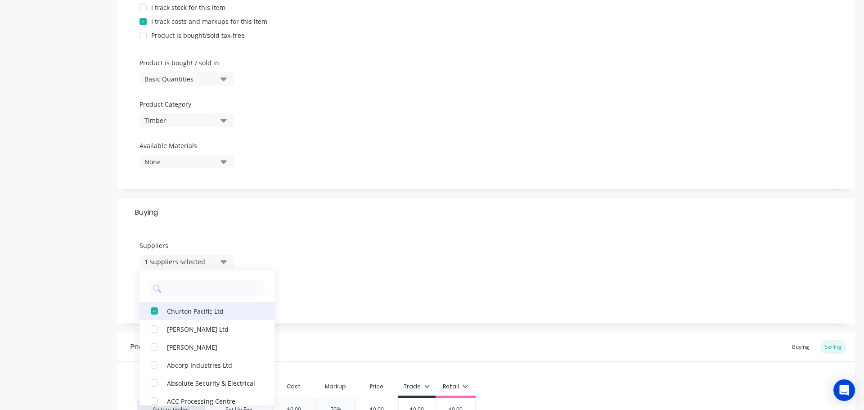
click at [168, 319] on button "Churton Pacific Ltd" at bounding box center [207, 311] width 135 height 18
click at [353, 314] on div "Suppliers None A E Tilley Ltd Aardee Joinery Abcorp Industries Ltd Absolute Sec…" at bounding box center [486, 275] width 738 height 96
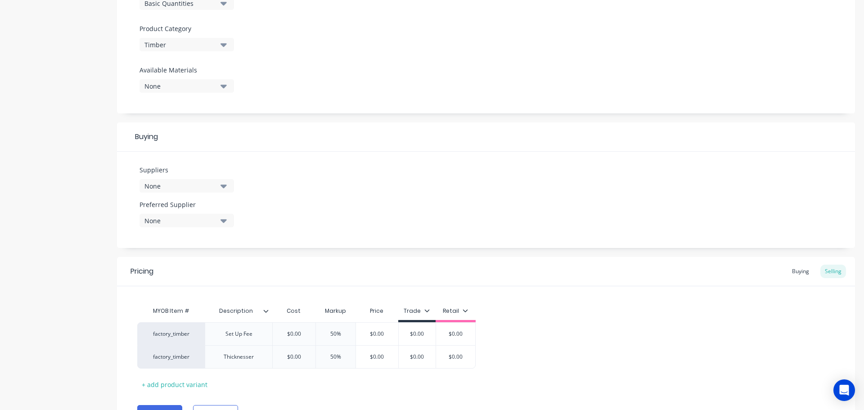
scroll to position [348, 0]
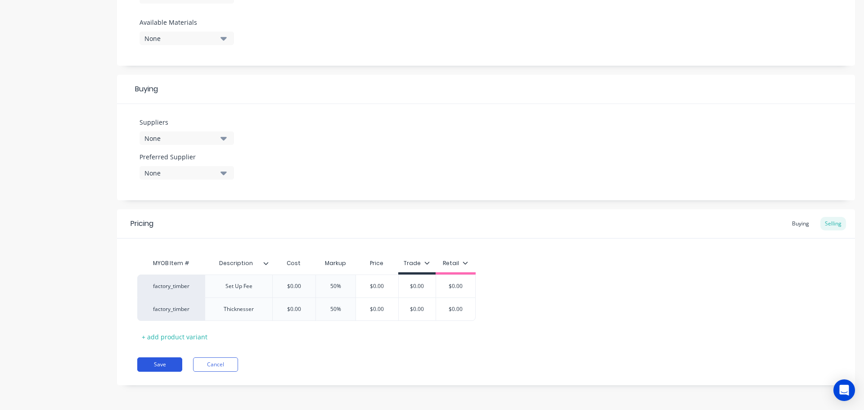
click at [162, 362] on button "Save" at bounding box center [159, 364] width 45 height 14
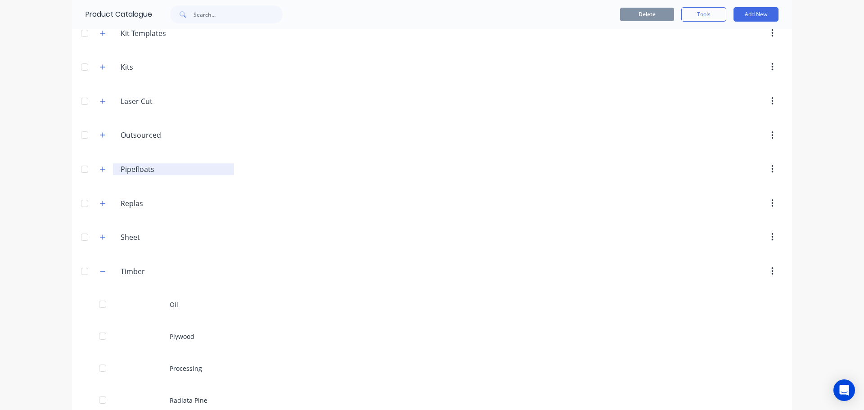
scroll to position [291, 0]
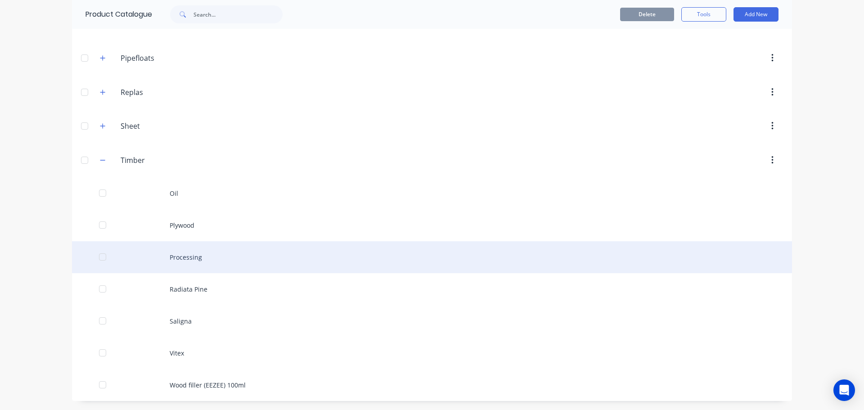
click at [202, 246] on div "Processing" at bounding box center [432, 257] width 720 height 32
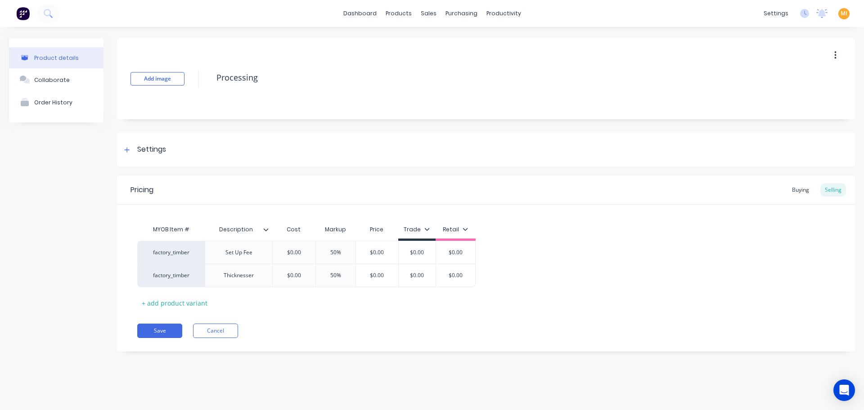
type textarea "x"
click at [174, 147] on div "Settings" at bounding box center [486, 150] width 738 height 34
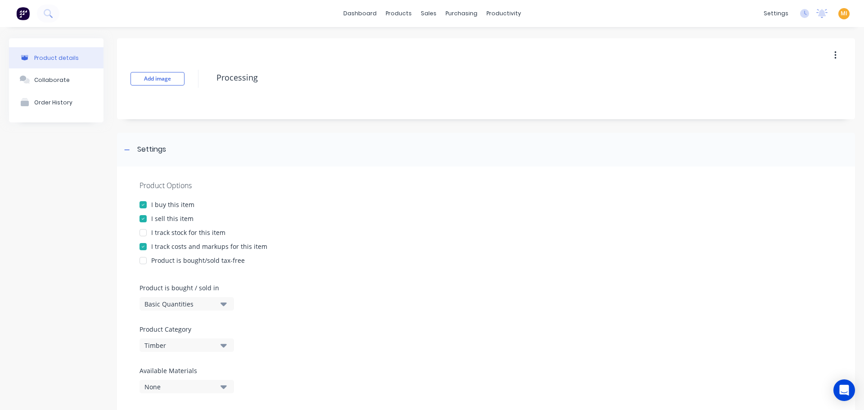
click at [27, 12] on img at bounding box center [23, 14] width 14 height 14
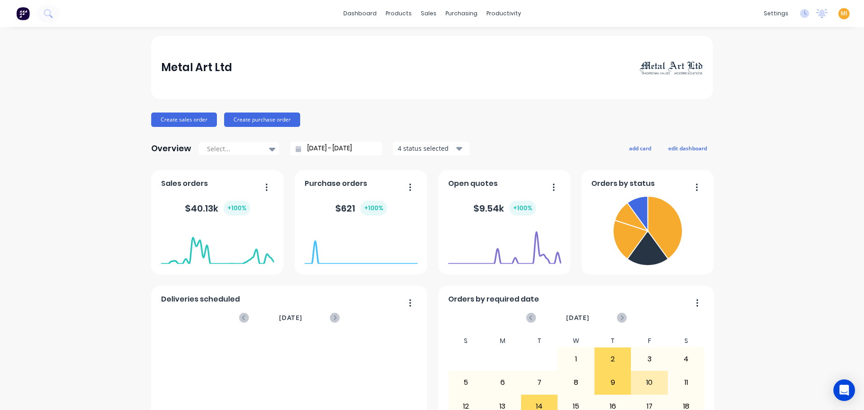
click at [841, 14] on span "MI" at bounding box center [844, 13] width 7 height 8
click at [779, 112] on button "Sign out" at bounding box center [787, 113] width 119 height 18
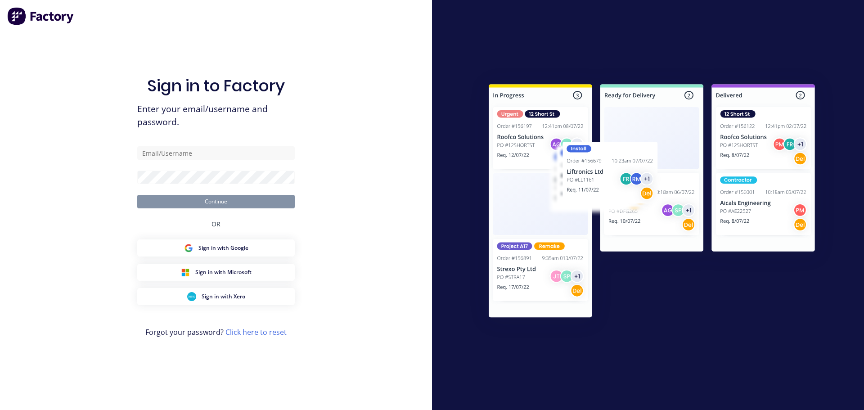
click at [19, 17] on img at bounding box center [41, 16] width 68 height 18
click at [177, 177] on form "Continue" at bounding box center [216, 177] width 158 height 62
type input "[EMAIL_ADDRESS][DOMAIN_NAME]"
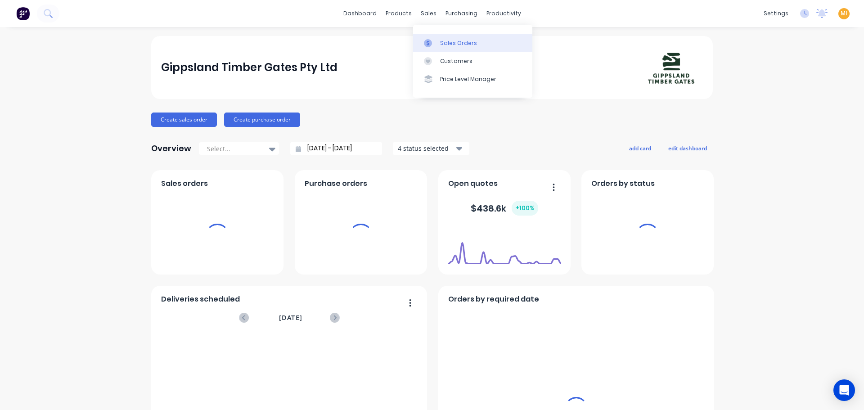
click at [447, 37] on link "Sales Orders" at bounding box center [472, 43] width 119 height 18
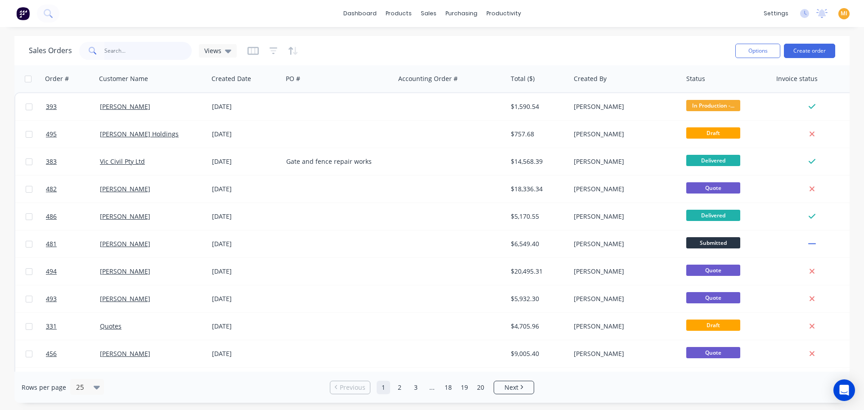
click at [128, 51] on input "text" at bounding box center [148, 51] width 88 height 18
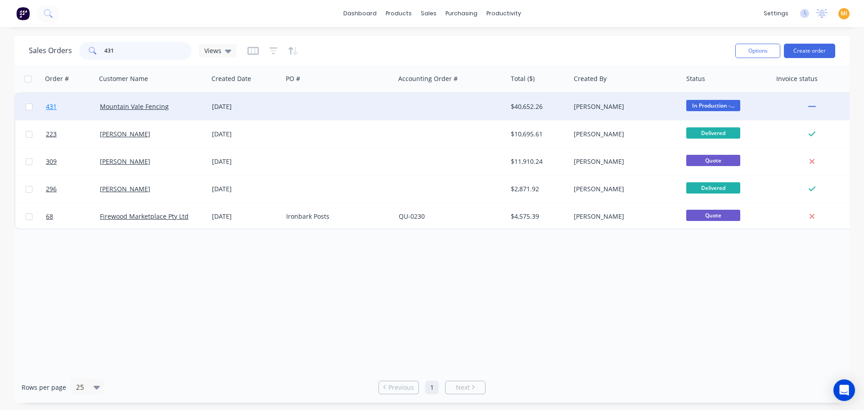
type input "431"
click at [75, 116] on link "431" at bounding box center [73, 106] width 54 height 27
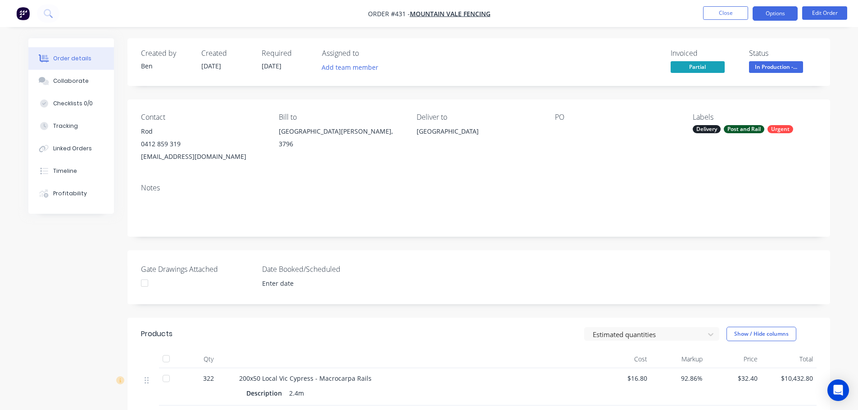
click at [786, 13] on button "Options" at bounding box center [774, 13] width 45 height 14
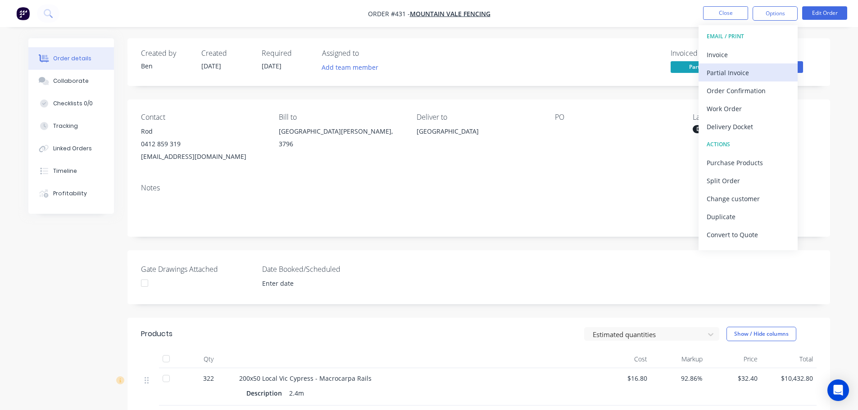
click at [735, 72] on div "Partial Invoice" at bounding box center [747, 72] width 83 height 13
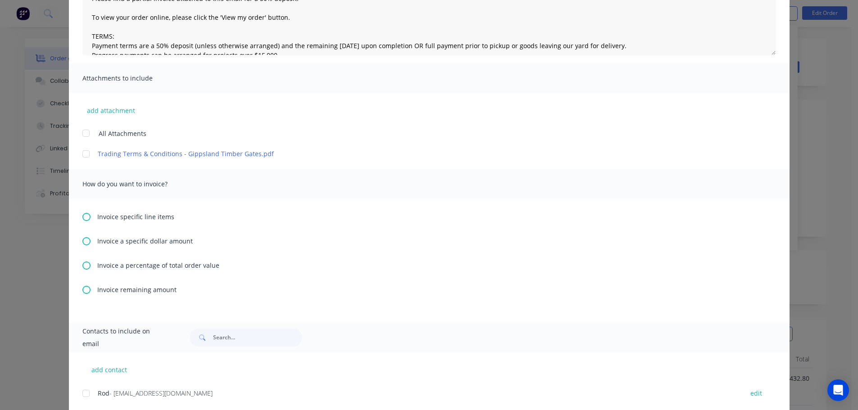
scroll to position [161, 0]
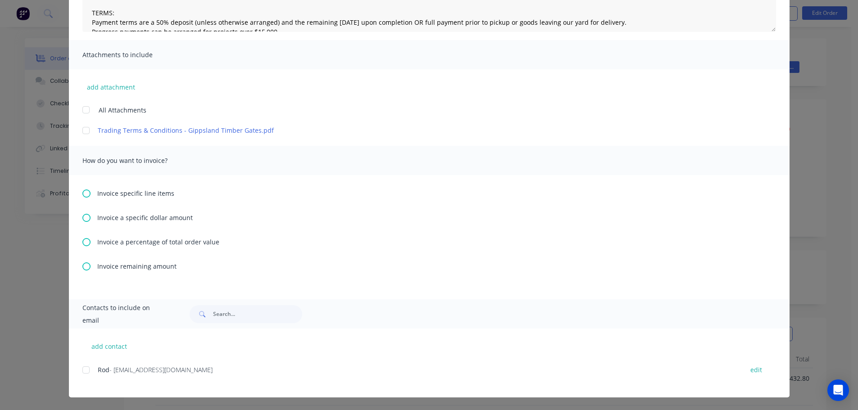
click at [130, 247] on div "Invoice specific line items Invoice a specific dollar amount Invoice a percenta…" at bounding box center [429, 237] width 720 height 124
click at [131, 244] on span "Invoice a percentage of total order value" at bounding box center [158, 241] width 122 height 9
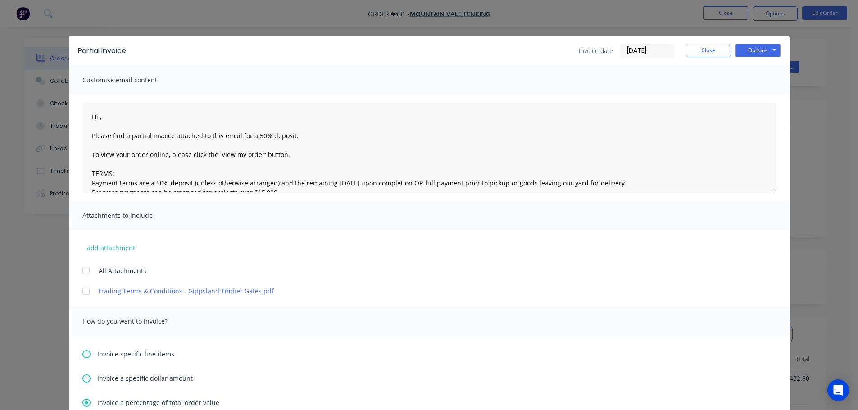
scroll to position [180, 0]
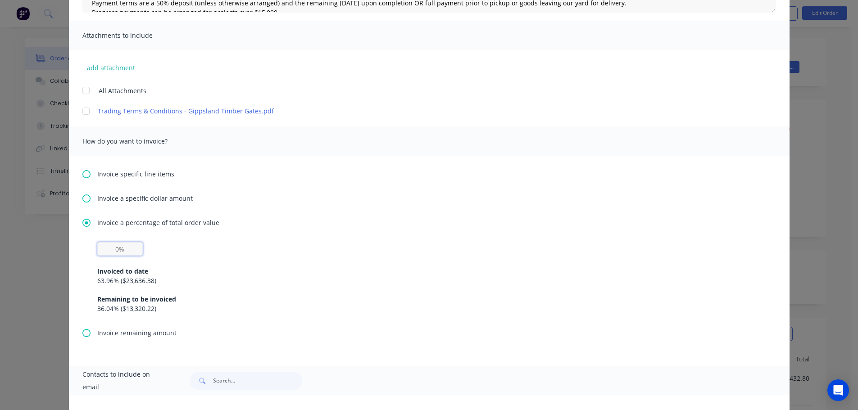
click at [114, 249] on input "text" at bounding box center [119, 249] width 45 height 14
paste input "36.03%"
type textarea "Hi , Please find a partial invoice attached to this email for a 50% deposit. To…"
type input "36.03%"
click at [202, 266] on div "Invoiced to date 63.96 % ( $23,636.38 ) Remaining to be invoiced 36.04 % ( $13,…" at bounding box center [429, 285] width 664 height 58
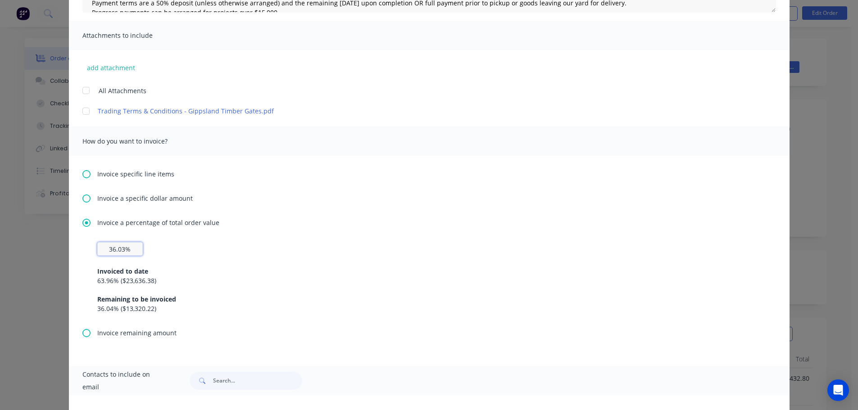
click at [119, 251] on input "36.03%" at bounding box center [119, 249] width 45 height 14
type textarea "Hi , Please find a partial invoice attached to this email for a 50% deposit. To…"
type input "36.0%"
type textarea "Hi , Please find a partial invoice attached to this email for a 50% deposit. To…"
type input "36.04%"
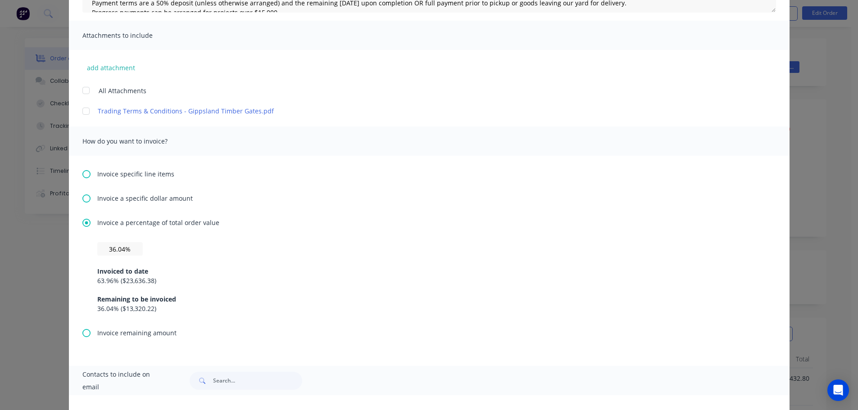
click at [258, 266] on div "Invoiced to date 63.96 % ( $23,636.38 ) Remaining to be invoiced 36.04 % ( $13,…" at bounding box center [429, 285] width 664 height 58
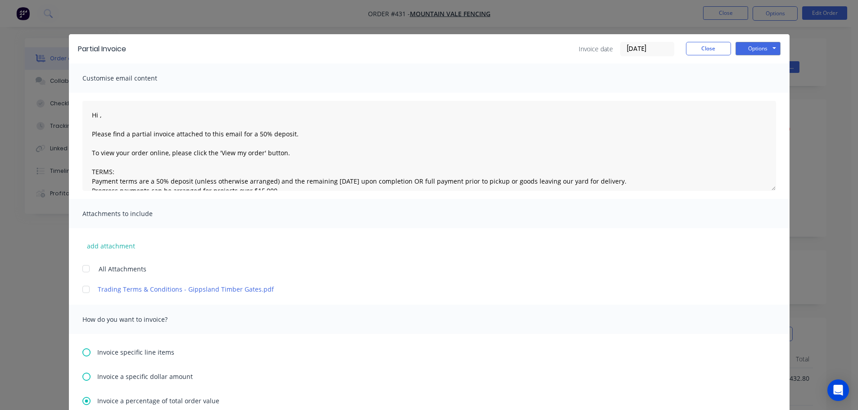
scroll to position [0, 0]
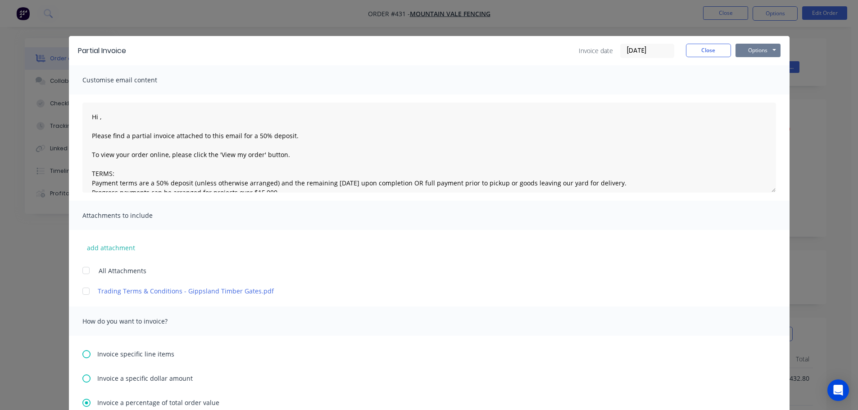
click at [763, 55] on button "Options" at bounding box center [757, 51] width 45 height 14
type textarea "Hi , Please find a partial invoice attached to this email for a 50% deposit. To…"
click at [758, 81] on button "Print" at bounding box center [764, 81] width 58 height 15
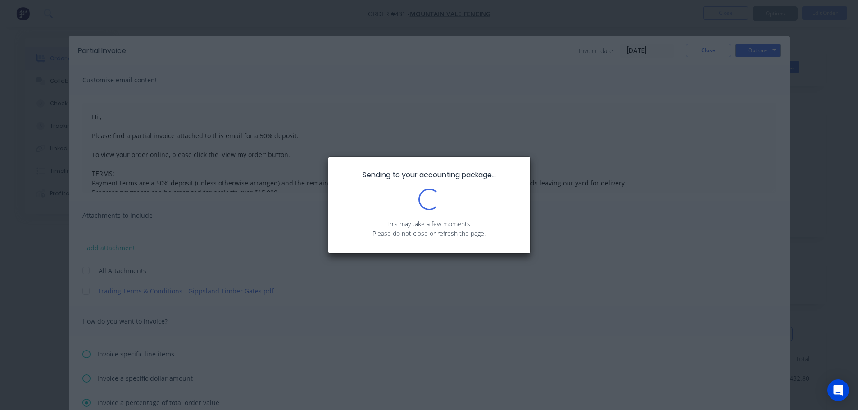
type textarea "Hi , Please find a partial invoice attached to this email for a 50% deposit. To…"
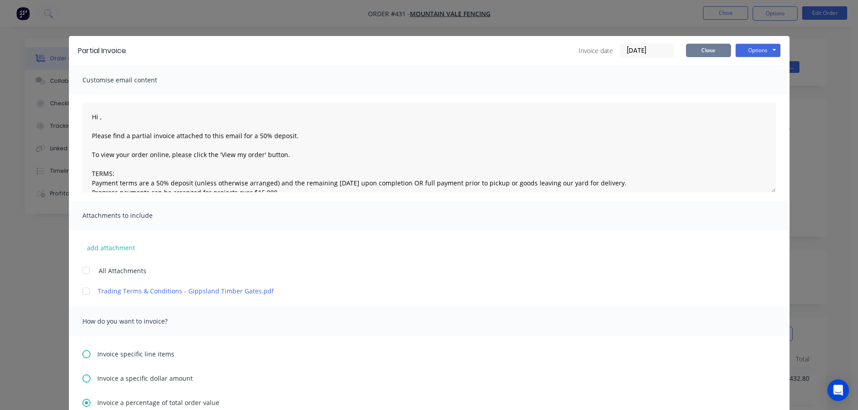
click at [704, 57] on button "Close" at bounding box center [708, 51] width 45 height 14
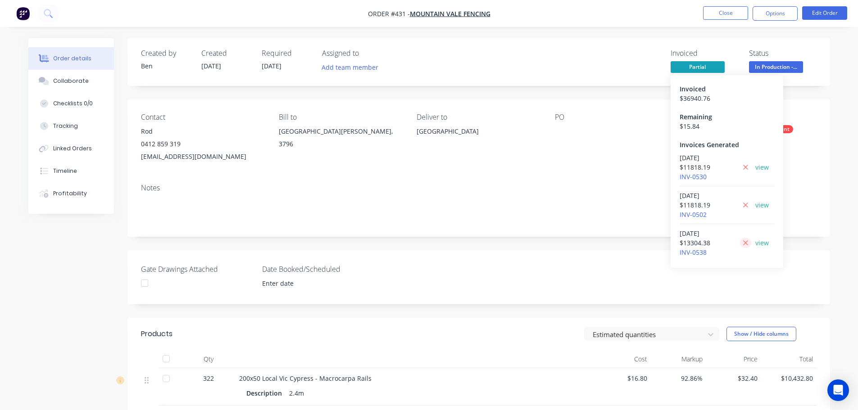
click at [742, 243] on icon at bounding box center [745, 243] width 6 height 8
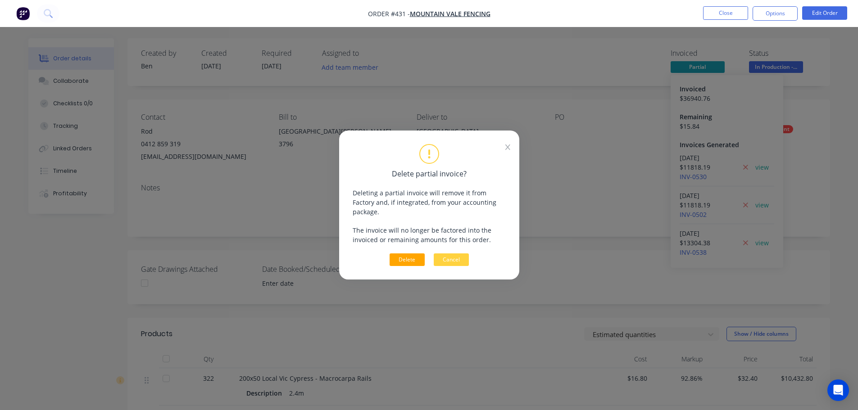
click at [410, 253] on button "Delete" at bounding box center [406, 259] width 35 height 13
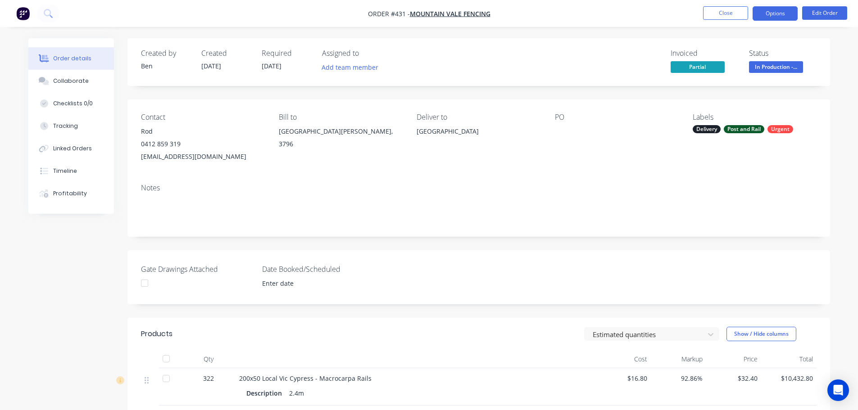
click at [762, 13] on button "Options" at bounding box center [774, 13] width 45 height 14
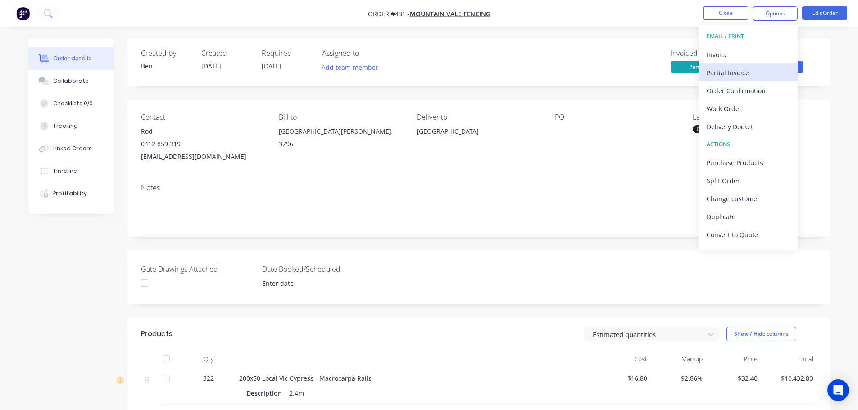
click at [741, 77] on div "Partial Invoice" at bounding box center [747, 72] width 83 height 13
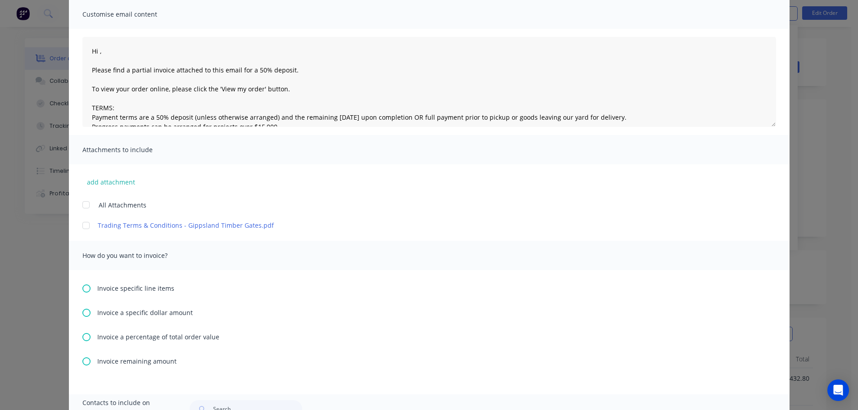
scroll to position [135, 0]
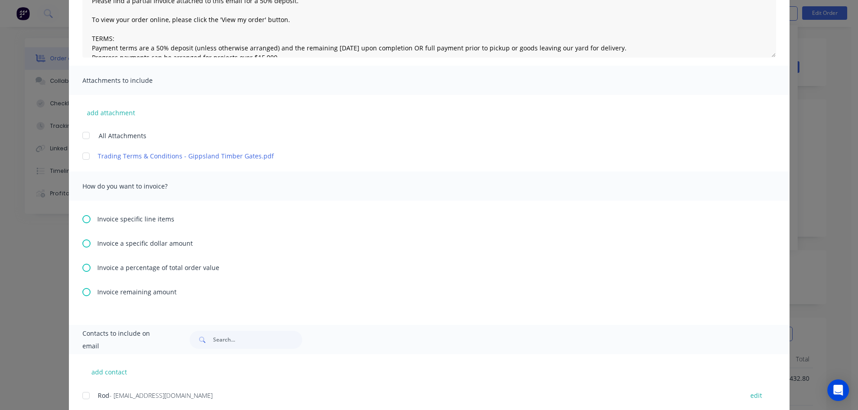
click at [154, 267] on span "Invoice a percentage of total order value" at bounding box center [158, 267] width 122 height 9
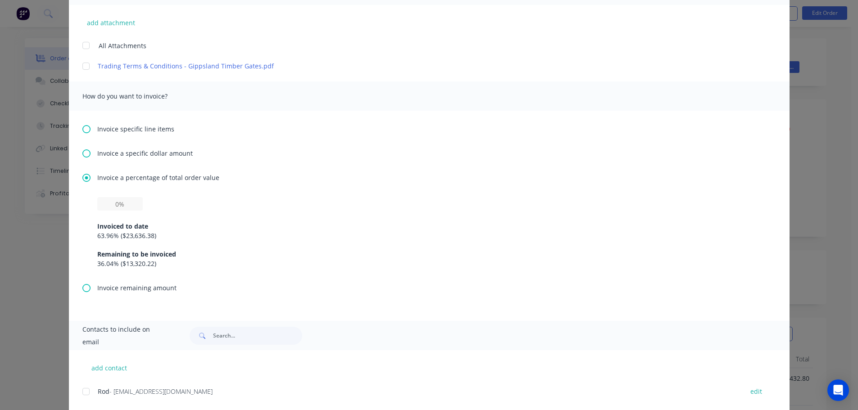
scroll to position [247, 0]
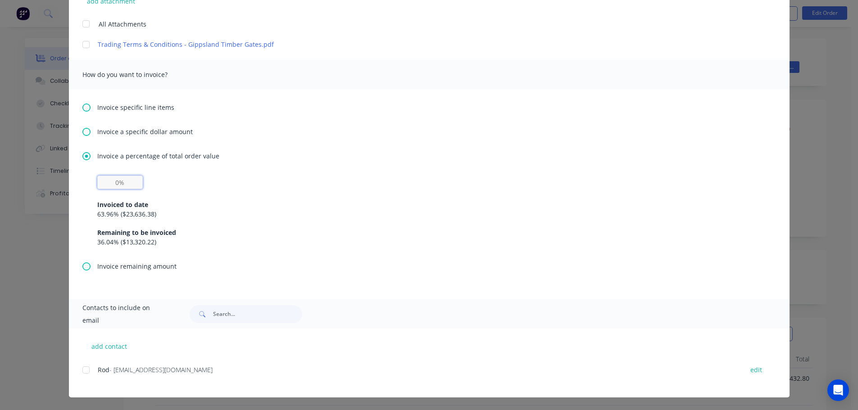
click at [121, 184] on input "text" at bounding box center [119, 183] width 45 height 14
type textarea "Hi , Please find a partial invoice attached to this email for a 50% deposit. To…"
type input "3%"
type textarea "Hi , Please find a partial invoice attached to this email for a 50% deposit. To…"
type input "36%"
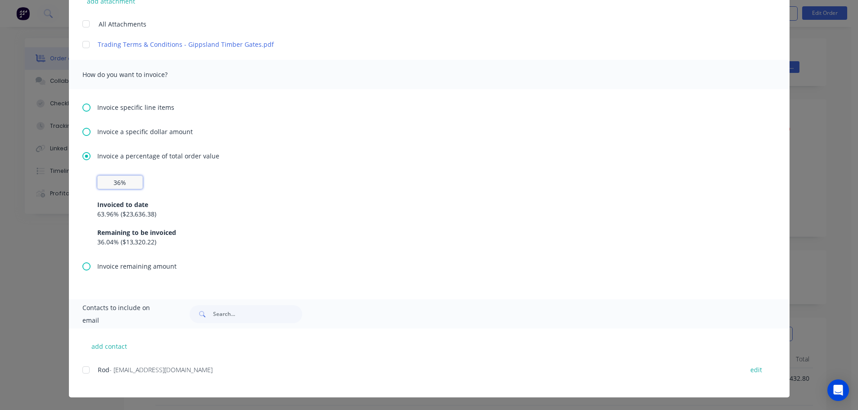
type textarea "Hi , Please find a partial invoice attached to this email for a 50% deposit. To…"
type input "36.%"
type textarea "Hi , Please find a partial invoice attached to this email for a 50% deposit. To…"
type input "36.0%"
type textarea "Hi , Please find a partial invoice attached to this email for a 50% deposit. To…"
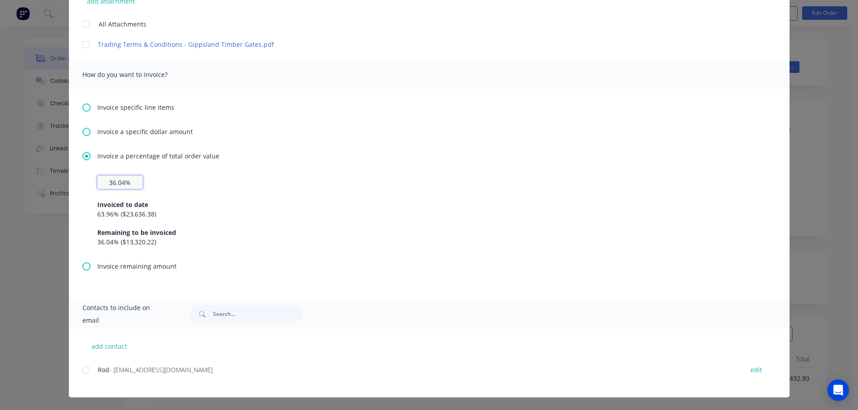
type input "36.04%"
click at [181, 212] on div "63.96 % ( $23,636.38 )" at bounding box center [429, 213] width 664 height 9
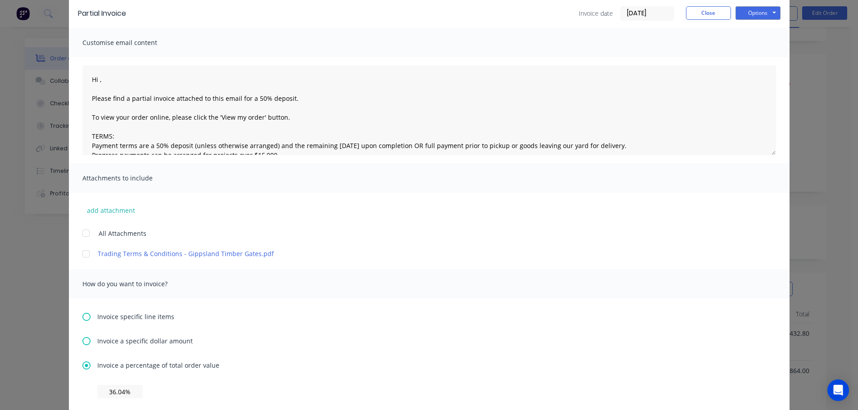
scroll to position [0, 0]
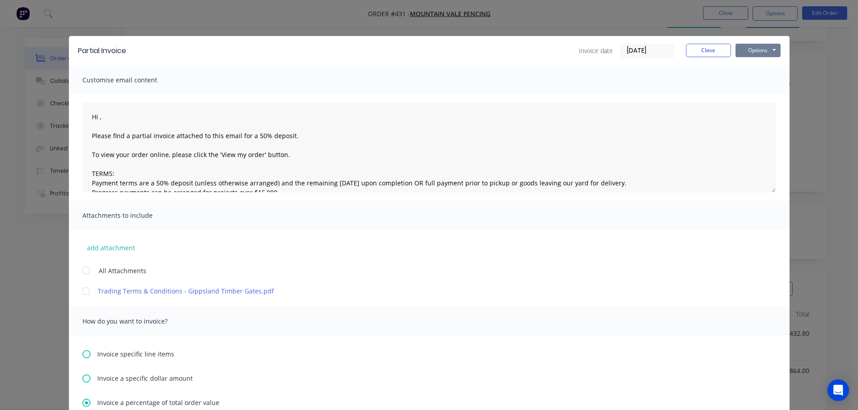
click at [751, 48] on button "Options" at bounding box center [757, 51] width 45 height 14
type textarea "Hi , Please find a partial invoice attached to this email for a 50% deposit. To…"
click at [759, 64] on button "Preview" at bounding box center [764, 66] width 58 height 15
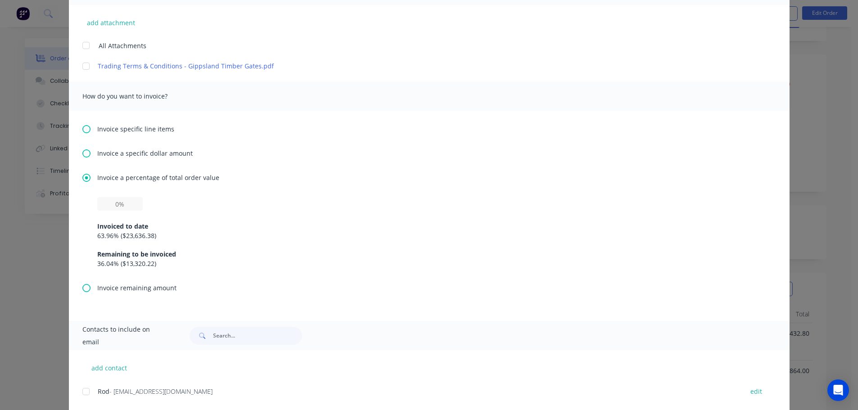
scroll to position [247, 0]
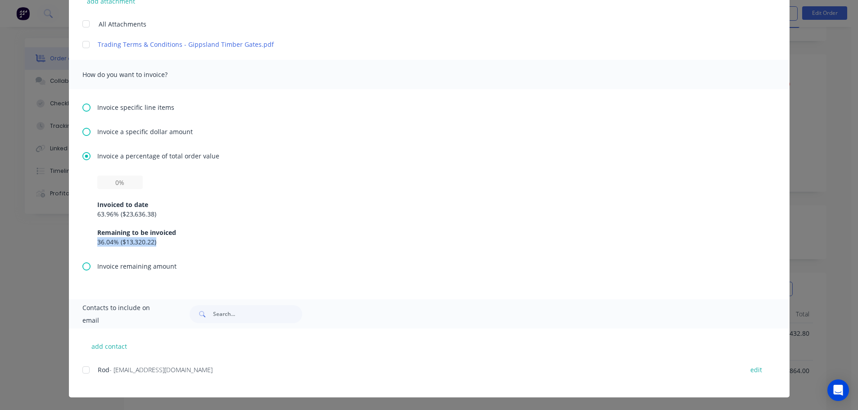
drag, startPoint x: 170, startPoint y: 242, endPoint x: 74, endPoint y: 240, distance: 95.9
click at [74, 240] on div "Invoice specific line items Invoice a specific dollar amount Invoice a percenta…" at bounding box center [429, 194] width 720 height 210
click at [87, 233] on div "Invoiced to date 63.96 % ( $23,636.38 ) Remaining to be invoiced 36.04 % ( $13,…" at bounding box center [428, 219] width 693 height 86
click at [121, 182] on input "text" at bounding box center [119, 183] width 45 height 14
type textarea "Hi , Please find a partial invoice attached to this email for a 50% deposit. To…"
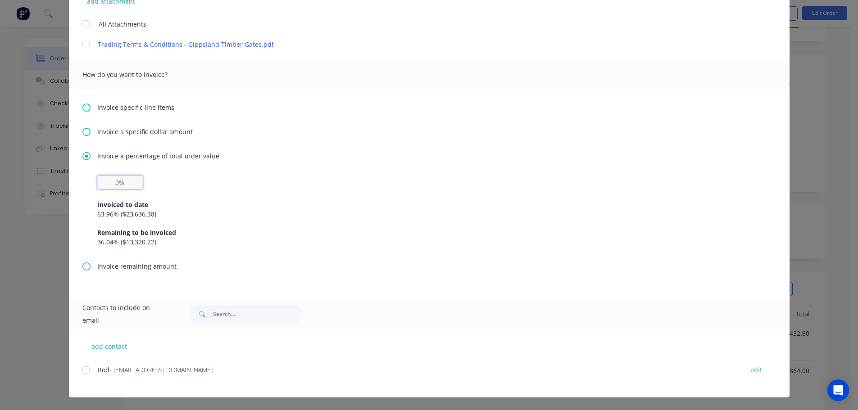
type input "3%"
type textarea "Hi , Please find a partial invoice attached to this email for a 50% deposit. To…"
type input "36%"
type textarea "Hi , Please find a partial invoice attached to this email for a 50% deposit. To…"
type input "36.%"
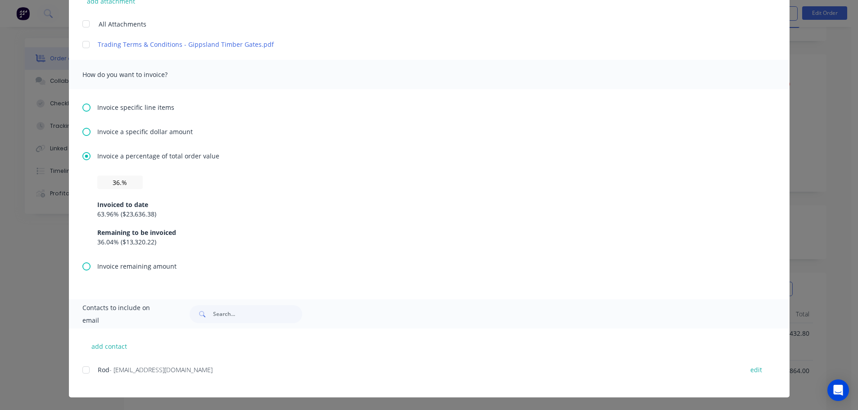
type textarea "Hi , Please find a partial invoice attached to this email for a 50% deposit. To…"
drag, startPoint x: 121, startPoint y: 212, endPoint x: 150, endPoint y: 212, distance: 28.8
click at [150, 212] on div "63.96 % ( $23,636.38 )" at bounding box center [429, 213] width 664 height 9
copy div "23,636.38"
click at [132, 243] on div "36.04 % ( $13,320.22 )" at bounding box center [429, 241] width 664 height 9
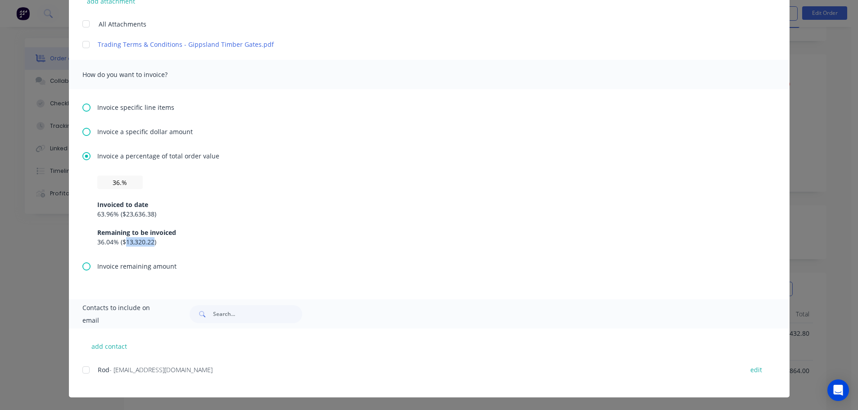
click at [132, 243] on div "36.04 % ( $13,320.22 )" at bounding box center [429, 241] width 664 height 9
click at [154, 246] on div "36.04 % ( $13,320.22 )" at bounding box center [429, 241] width 664 height 9
drag, startPoint x: 149, startPoint y: 242, endPoint x: 122, endPoint y: 249, distance: 28.6
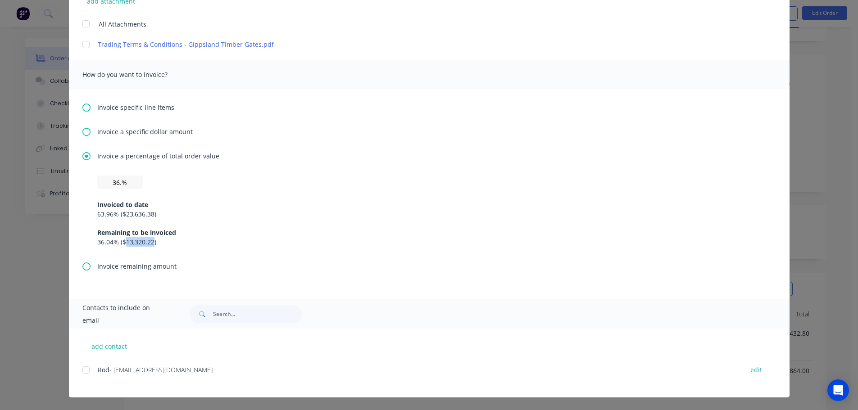
click at [122, 249] on div "36.% Invoiced to date 63.96 % ( $23,636.38 ) Remaining to be invoiced 36.04 % (…" at bounding box center [428, 219] width 693 height 86
copy div "13,320.22"
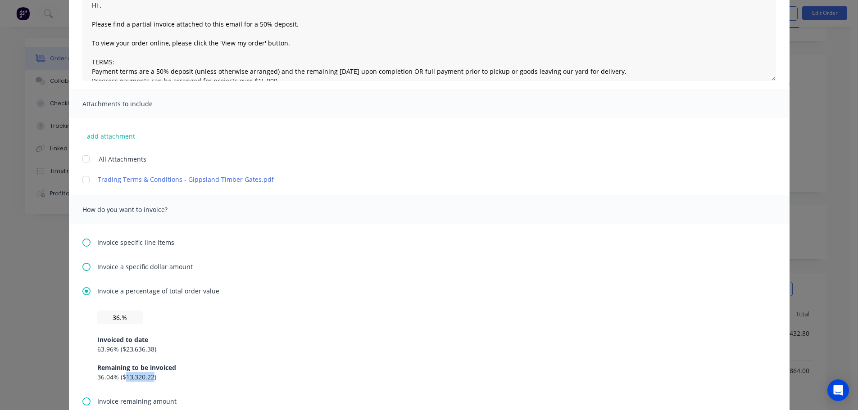
scroll to position [0, 0]
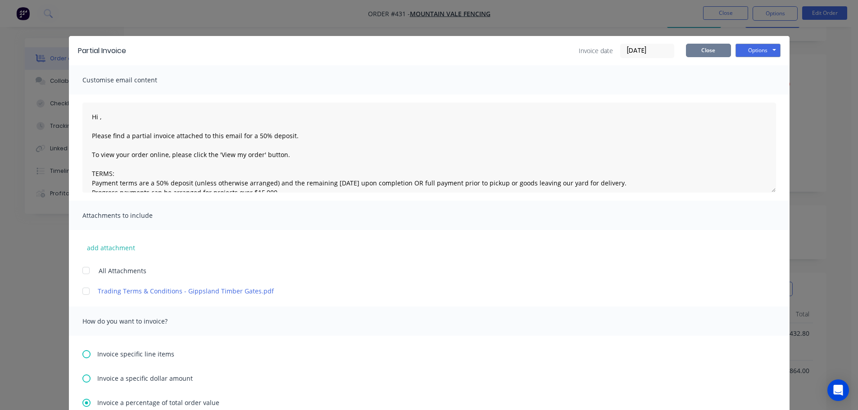
click at [700, 48] on button "Close" at bounding box center [708, 51] width 45 height 14
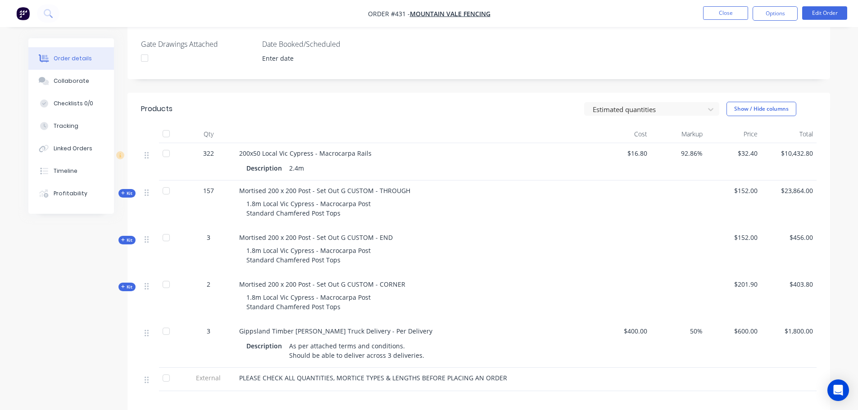
scroll to position [377, 0]
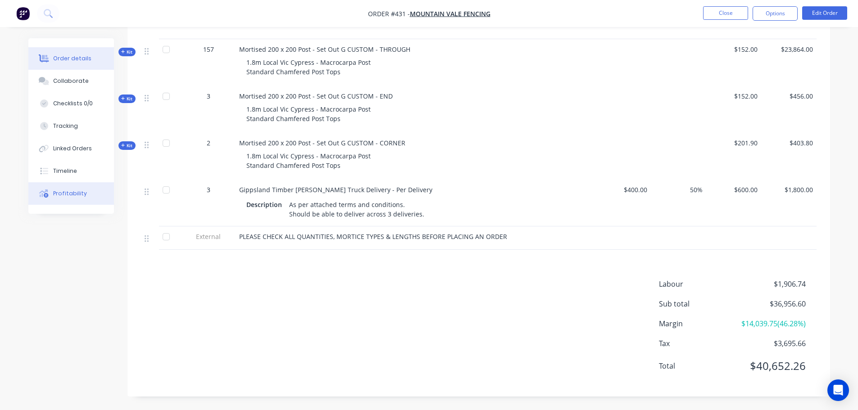
click at [52, 195] on button "Profitability" at bounding box center [71, 193] width 86 height 23
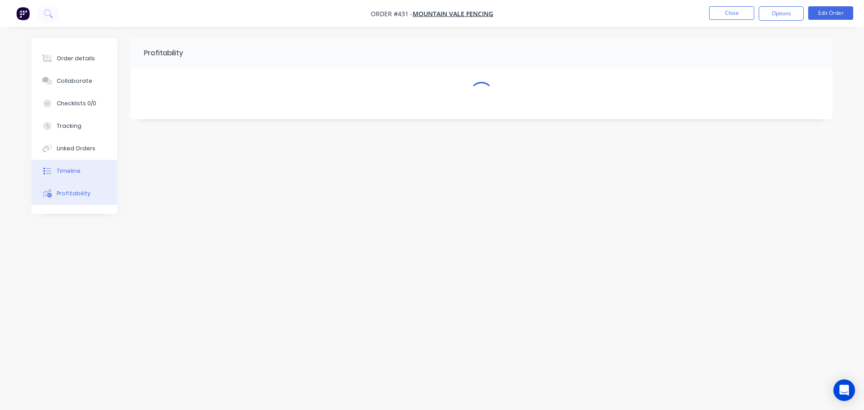
click at [59, 172] on div "Timeline" at bounding box center [69, 171] width 24 height 8
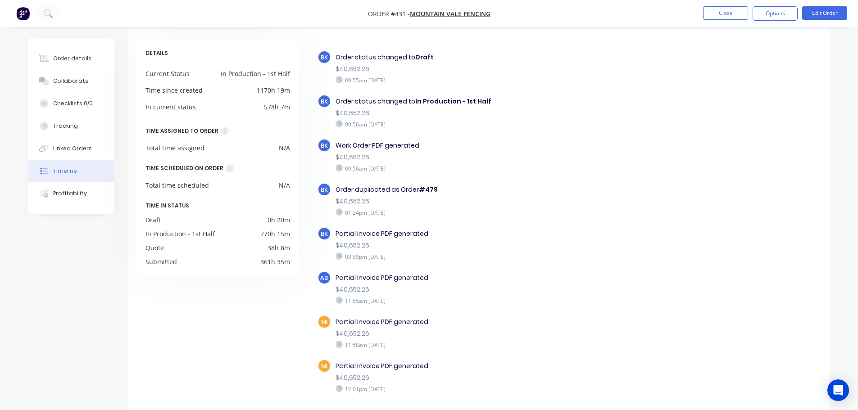
scroll to position [69, 0]
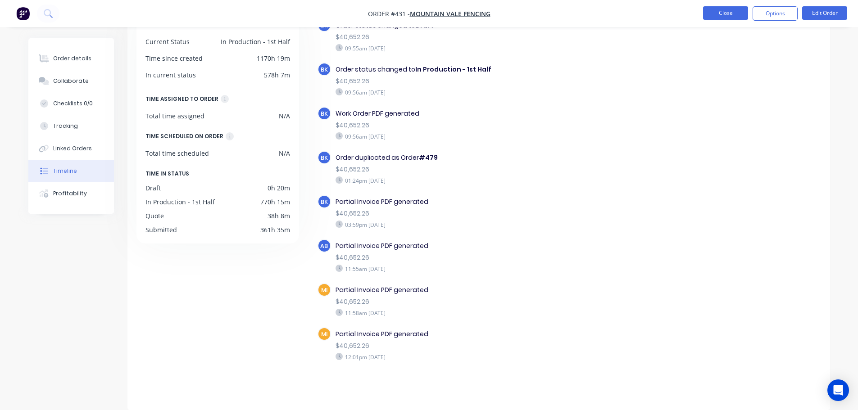
click at [715, 10] on button "Close" at bounding box center [725, 13] width 45 height 14
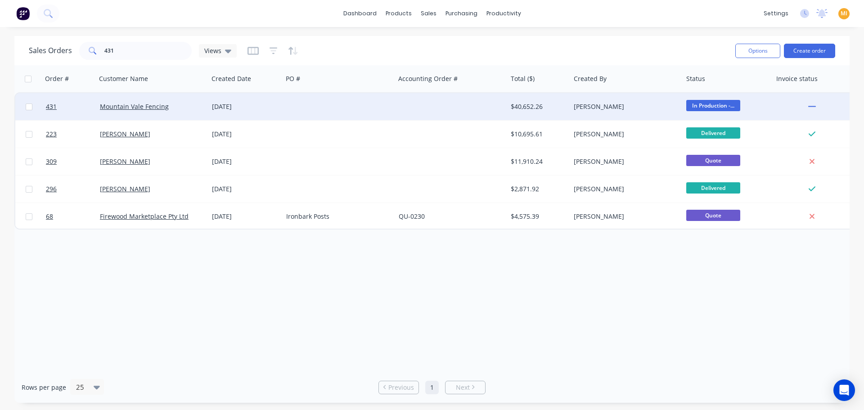
click at [247, 107] on div "28 Aug 2025" at bounding box center [245, 106] width 67 height 9
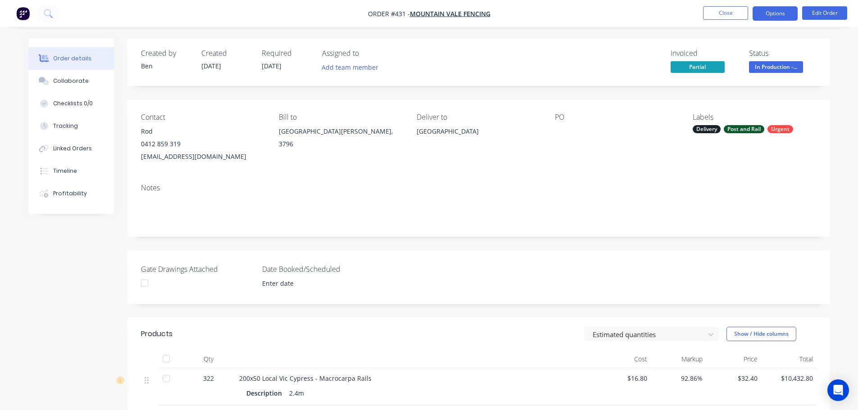
click at [771, 14] on button "Options" at bounding box center [774, 13] width 45 height 14
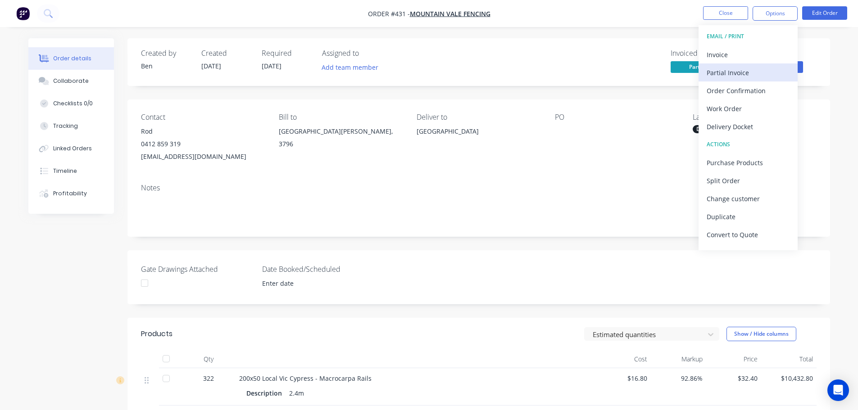
click at [728, 72] on div "Partial Invoice" at bounding box center [747, 72] width 83 height 13
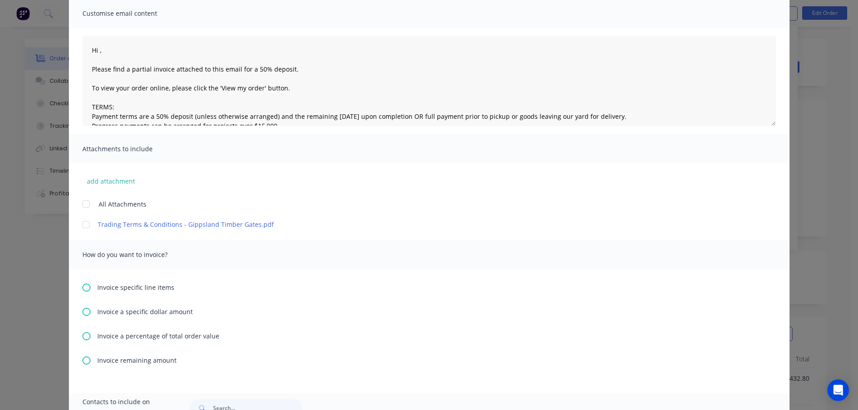
scroll to position [161, 0]
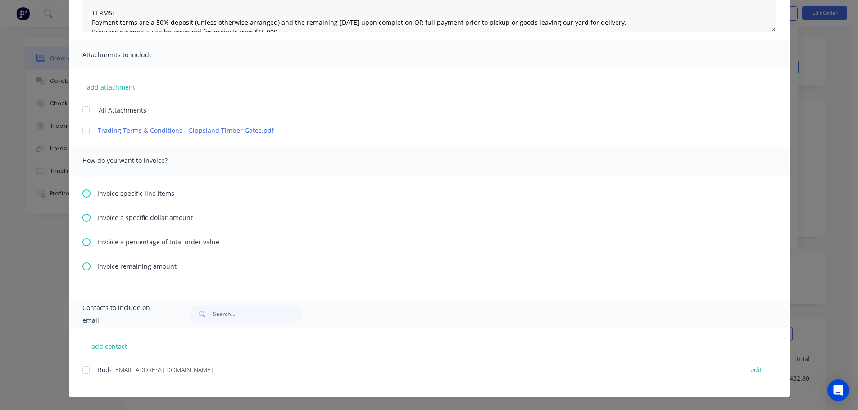
click at [149, 238] on span "Invoice a percentage of total order value" at bounding box center [158, 241] width 122 height 9
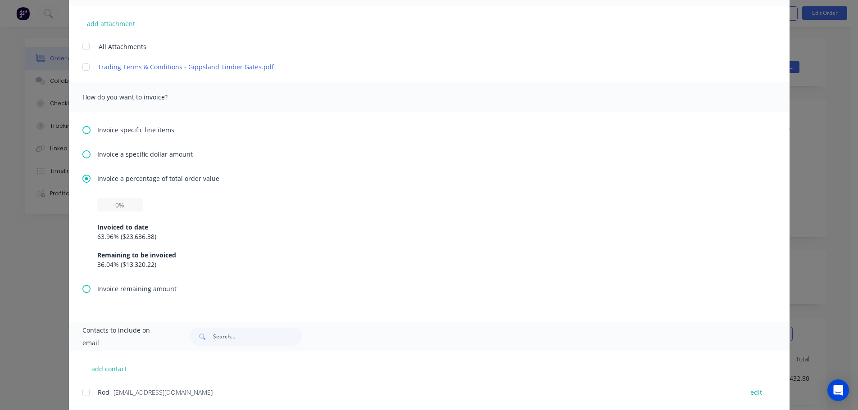
scroll to position [225, 0]
drag, startPoint x: 115, startPoint y: 263, endPoint x: 87, endPoint y: 266, distance: 27.6
click at [87, 266] on div "Invoiced to date 63.96 % ( $23,636.38 ) Remaining to be invoiced 36.04 % ( $13,…" at bounding box center [428, 240] width 693 height 86
copy div "36.04 %"
click at [111, 207] on input "text" at bounding box center [119, 204] width 45 height 14
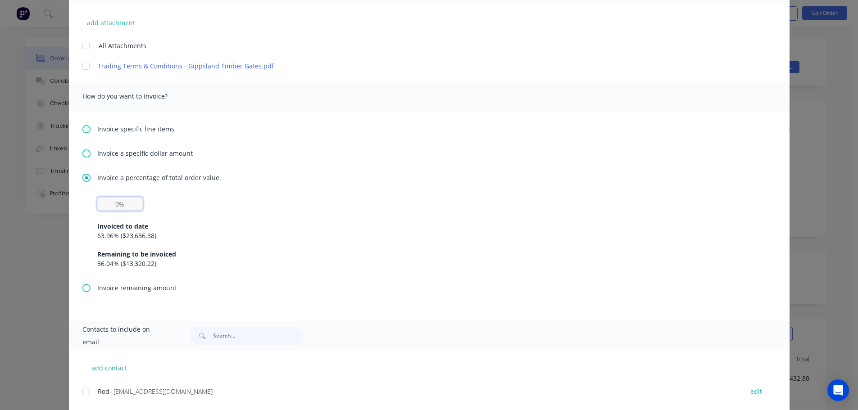
paste input "36.04%"
type textarea "Hi , Please find a partial invoice attached to this email for a 50% deposit. To…"
type input "36.04%"
click at [120, 208] on input "36.04%" at bounding box center [119, 204] width 45 height 14
type textarea "Hi , Please find a partial invoice attached to this email for a 50% deposit. To…"
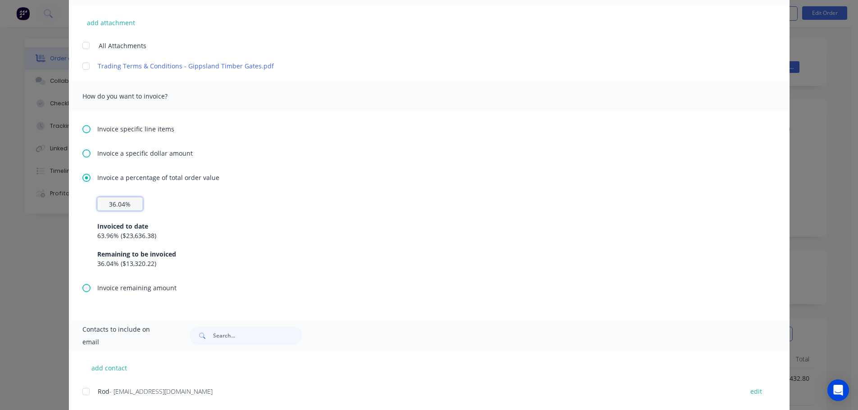
type input "36.0%"
type textarea "Hi , Please find a partial invoice attached to this email for a 50% deposit. To…"
type input "36.08%"
type textarea "Hi , Please find a partial invoice attached to this email for a 50% deposit. To…"
type input "36.08%"
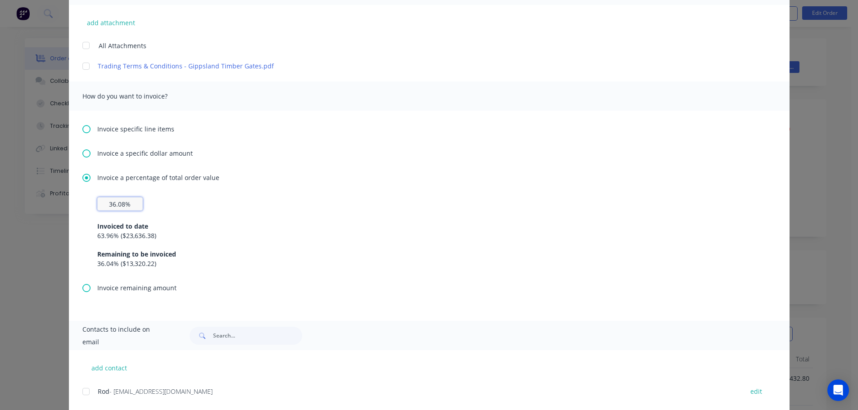
type textarea "Hi , Please find a partial invoice attached to this email for a 50% deposit. To…"
type input "36.08%"
type textarea "Hi , Please find a partial invoice attached to this email for a 50% deposit. To…"
type input "0%"
click at [262, 247] on div "Invoiced to date 63.96 % ( $23,636.38 ) Remaining to be invoiced 36.04 % ( $13,…" at bounding box center [429, 240] width 664 height 58
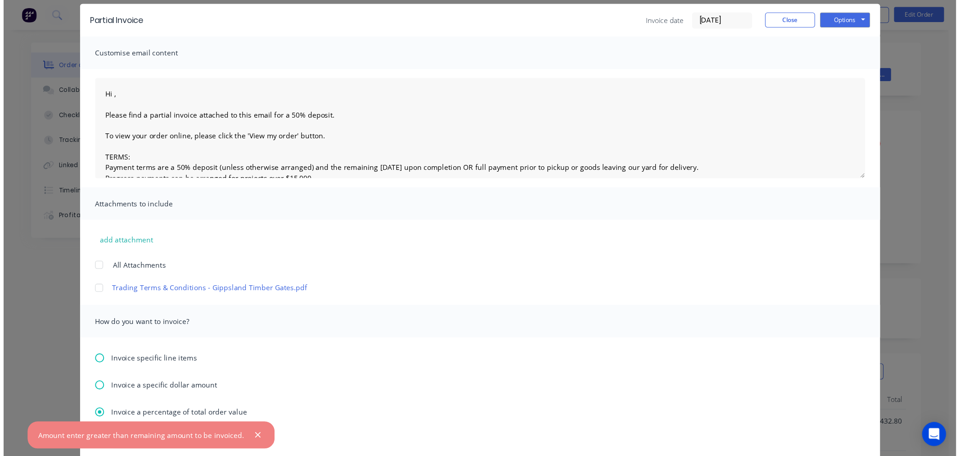
scroll to position [0, 0]
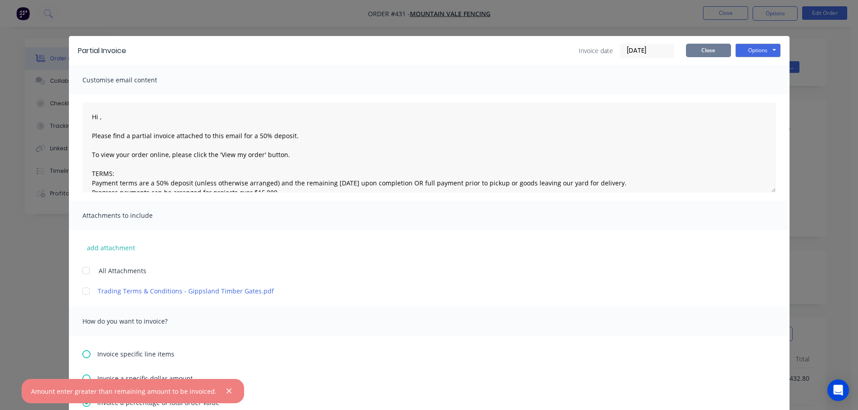
type textarea "Hi , Please find a partial invoice attached to this email for a 50% deposit. To…"
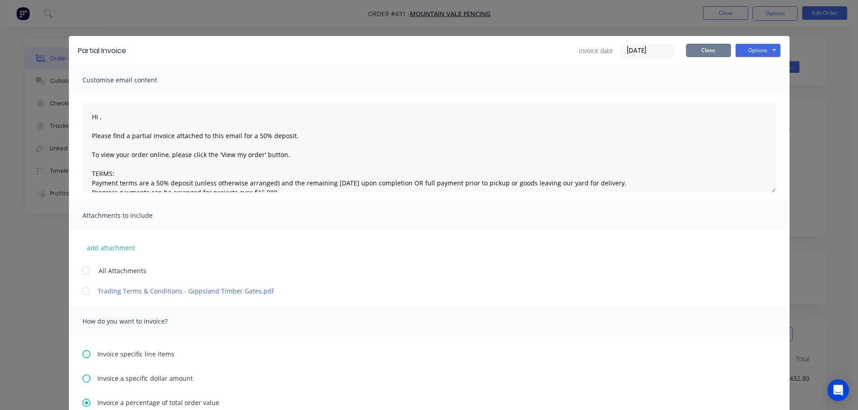
click at [716, 51] on button "Close" at bounding box center [708, 51] width 45 height 14
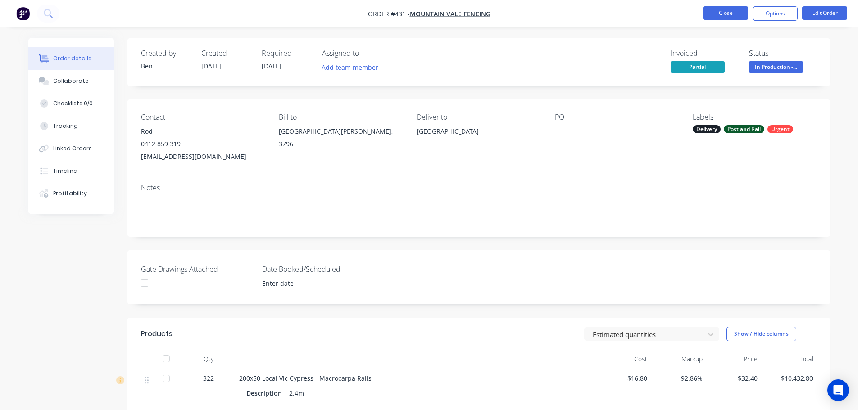
click at [719, 8] on button "Close" at bounding box center [725, 13] width 45 height 14
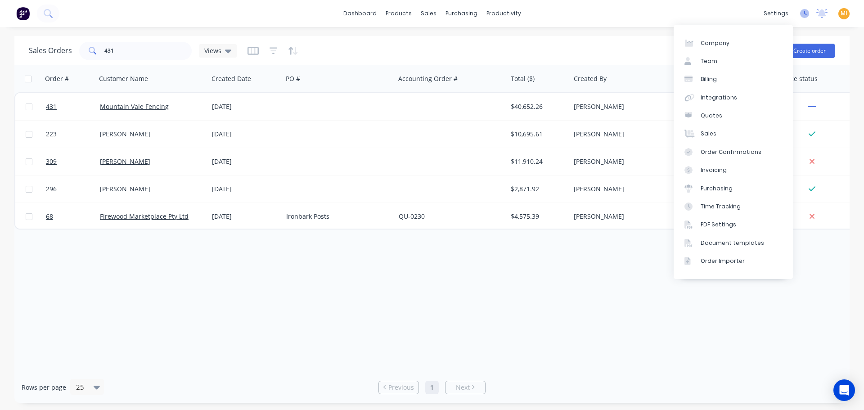
click at [803, 11] on icon at bounding box center [804, 13] width 9 height 9
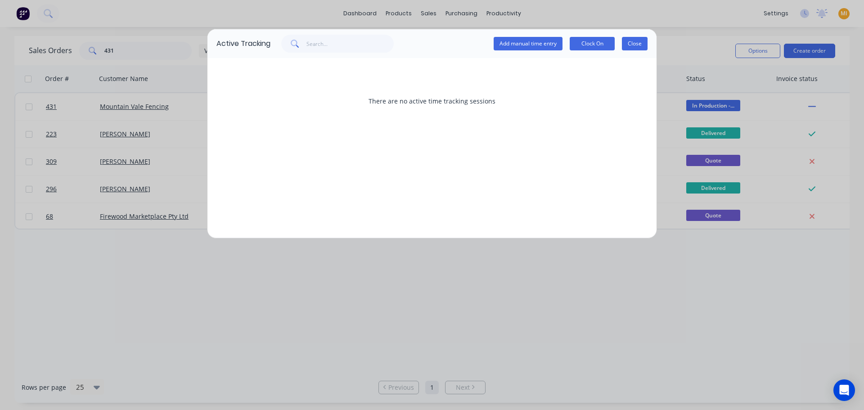
click at [643, 40] on button "Close" at bounding box center [635, 44] width 26 height 14
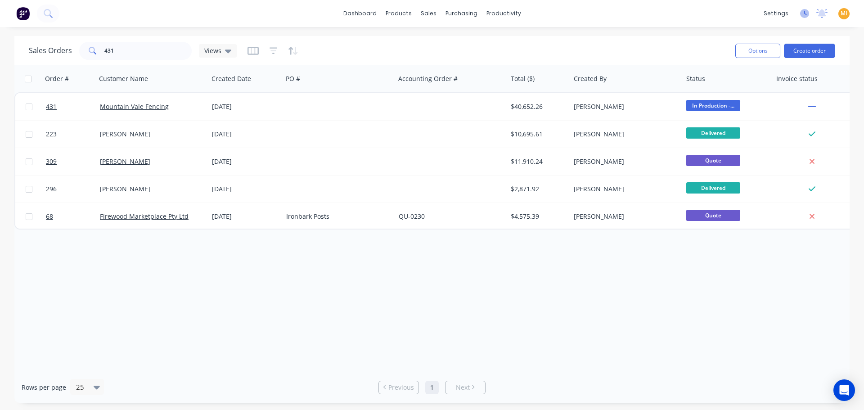
click at [806, 15] on icon at bounding box center [804, 13] width 9 height 9
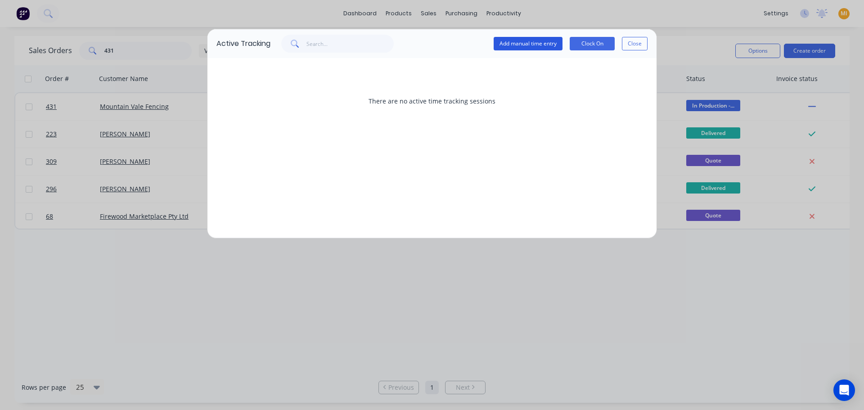
click at [541, 48] on button "Add manual time entry" at bounding box center [528, 44] width 69 height 14
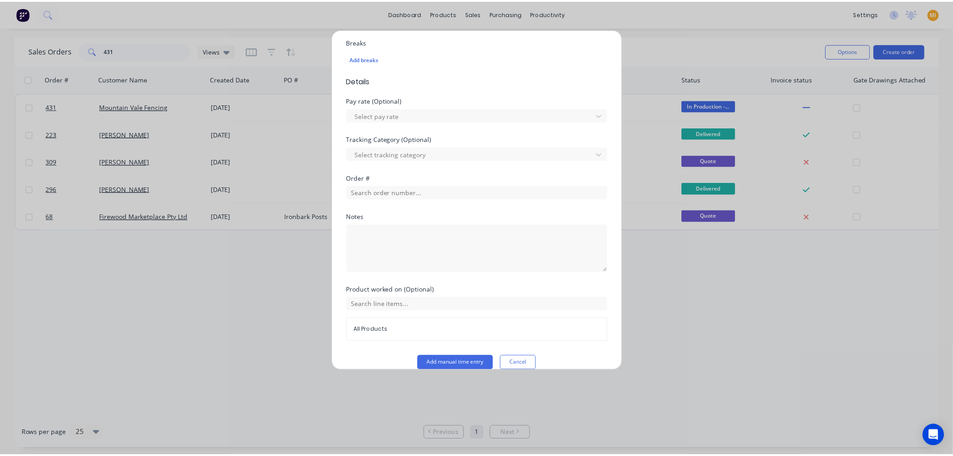
scroll to position [282, 0]
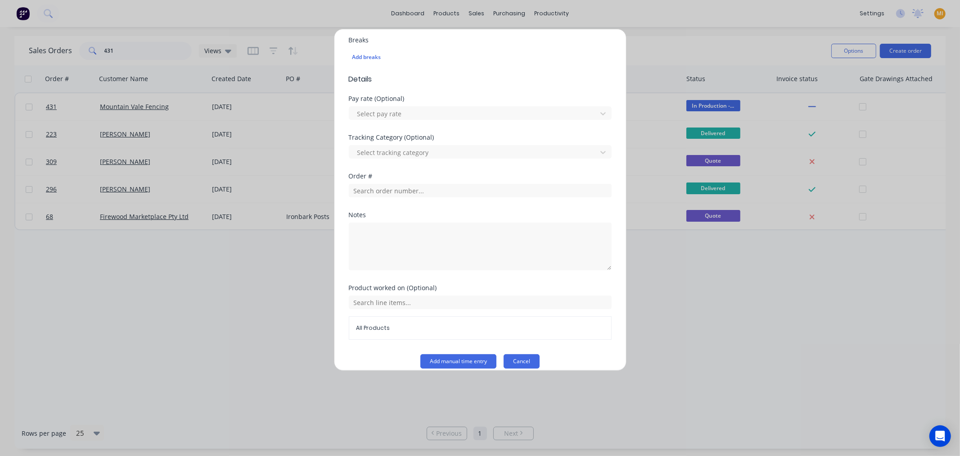
click at [515, 364] on button "Cancel" at bounding box center [522, 361] width 36 height 14
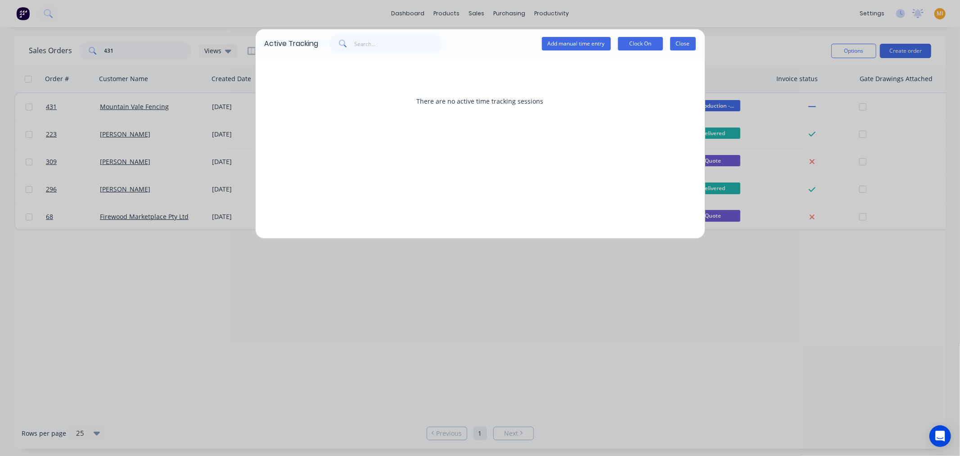
click at [690, 45] on button "Close" at bounding box center [683, 44] width 26 height 14
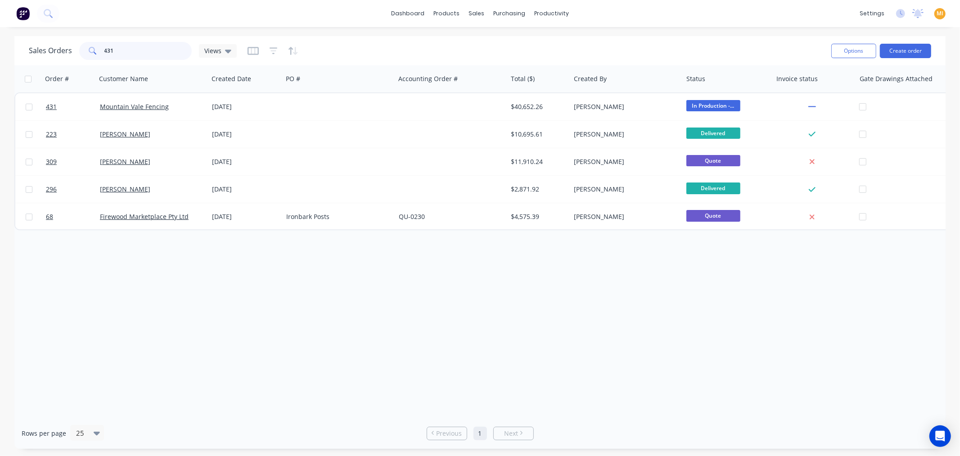
drag, startPoint x: 136, startPoint y: 52, endPoint x: 71, endPoint y: 54, distance: 64.9
click at [71, 54] on div "Sales Orders 431 Views" at bounding box center [133, 51] width 208 height 18
paste input "81"
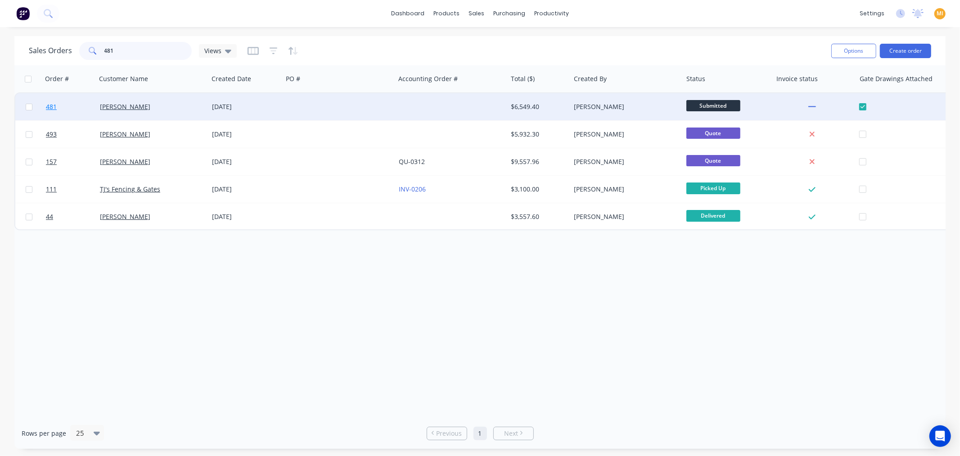
type input "481"
click at [58, 113] on link "481" at bounding box center [73, 106] width 54 height 27
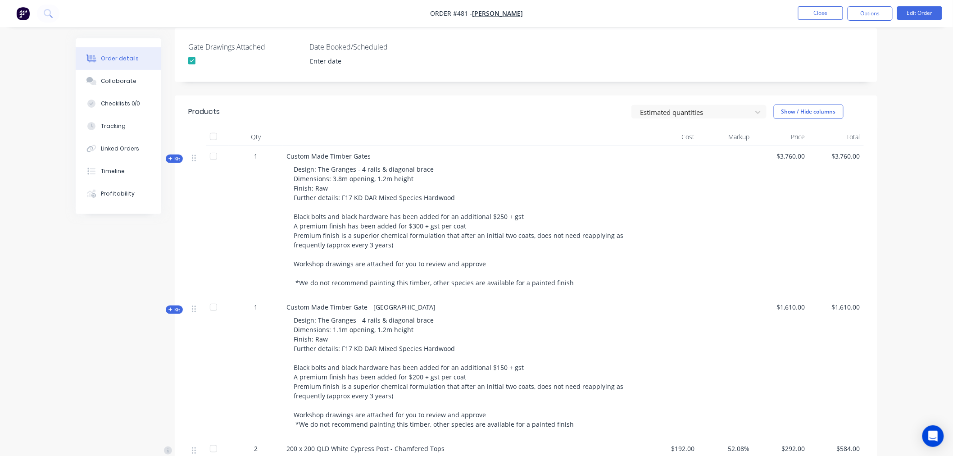
scroll to position [200, 0]
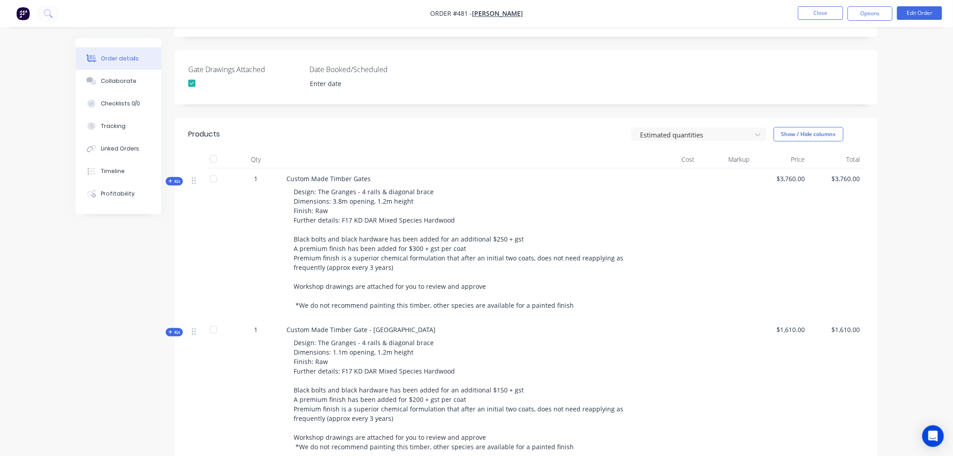
click at [167, 181] on button "Kit" at bounding box center [174, 181] width 17 height 9
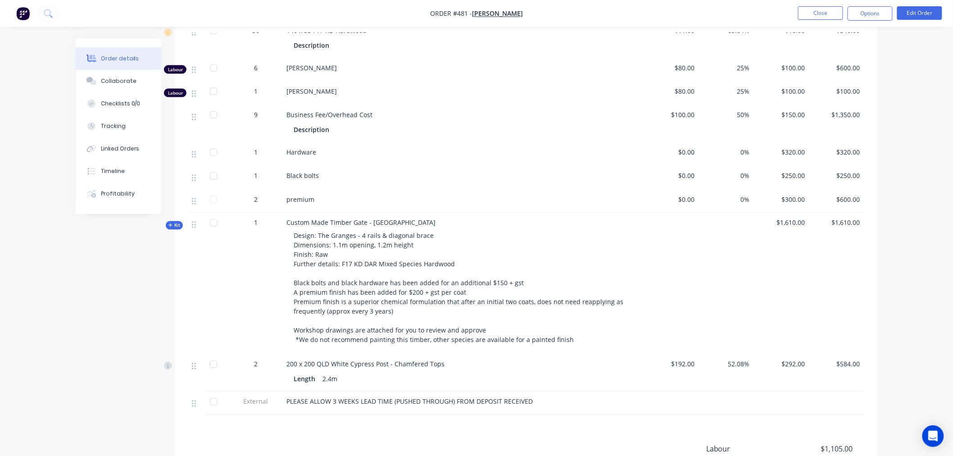
scroll to position [500, 0]
click at [172, 227] on span "Kit" at bounding box center [174, 224] width 12 height 7
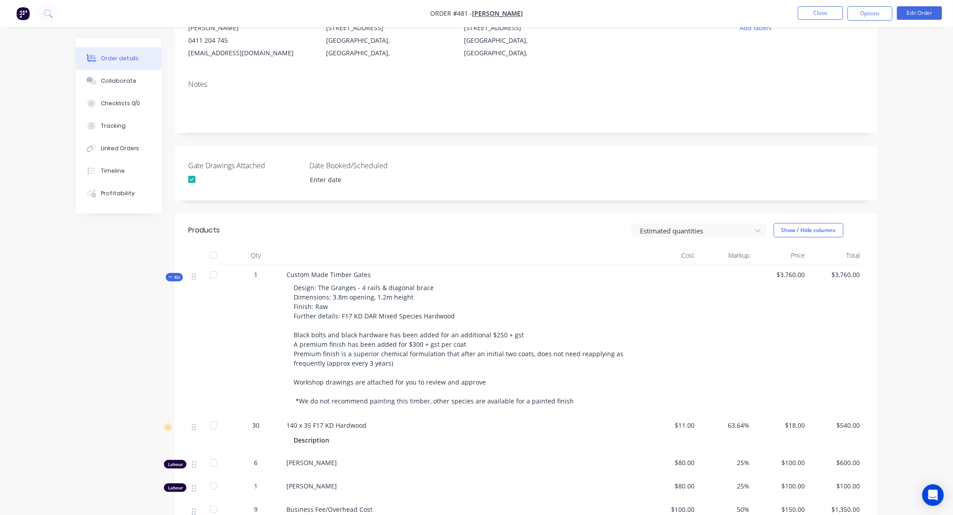
scroll to position [0, 0]
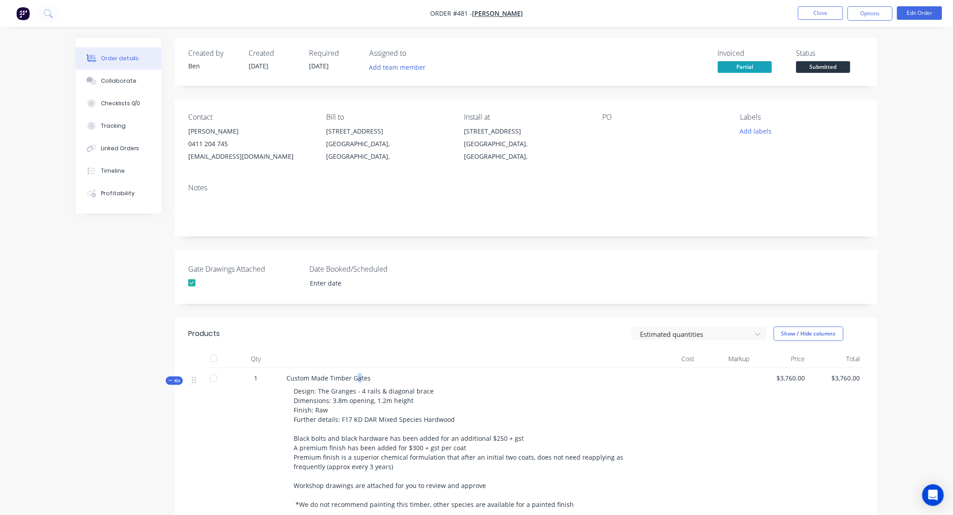
click at [357, 375] on span "Custom Made Timber Gates" at bounding box center [328, 378] width 84 height 9
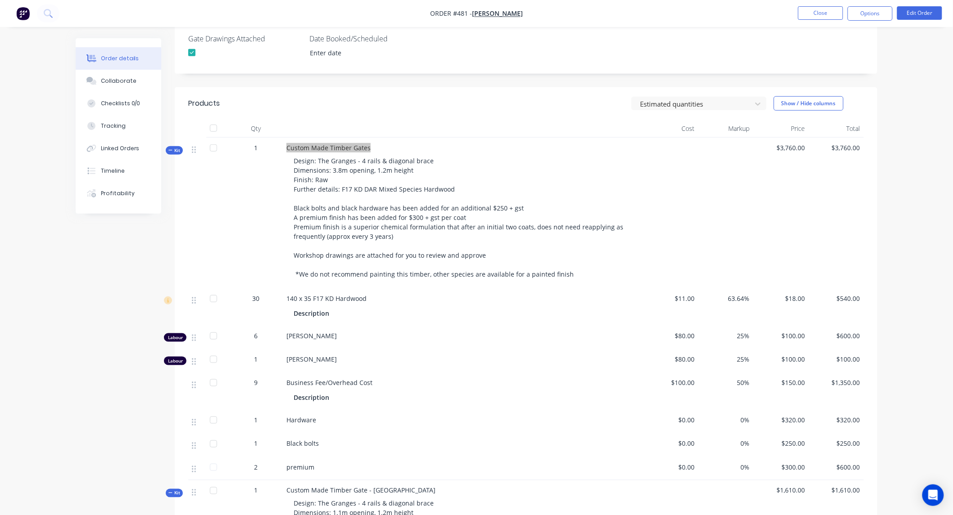
scroll to position [250, 0]
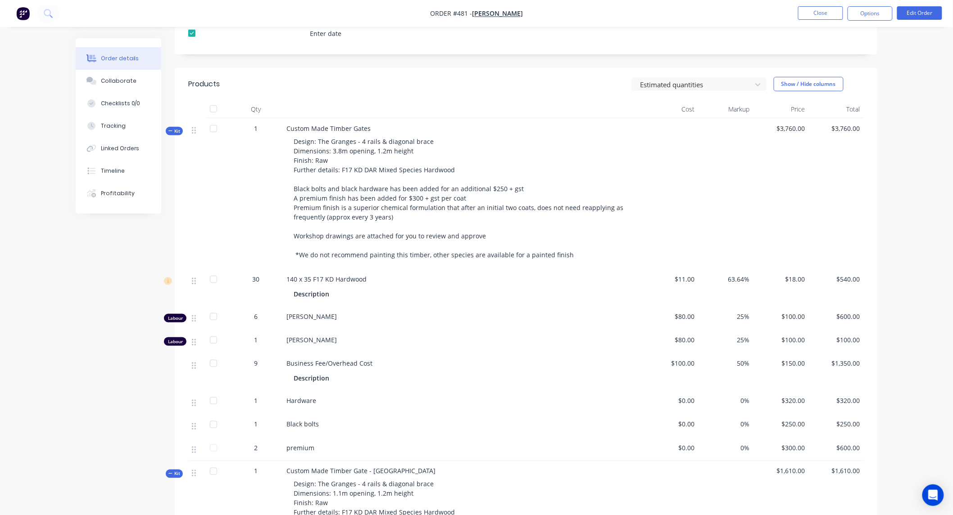
drag, startPoint x: 428, startPoint y: 142, endPoint x: 434, endPoint y: 143, distance: 5.9
click at [429, 141] on div "Design: The Granges - 4 rails & diagonal brace Dimensions: 3.8m opening, 1.2m h…" at bounding box center [462, 198] width 353 height 130
drag, startPoint x: 438, startPoint y: 140, endPoint x: 317, endPoint y: 139, distance: 120.7
click at [317, 139] on div "Design: The Granges - 4 rails & diagonal brace Dimensions: 3.8m opening, 1.2m h…" at bounding box center [462, 198] width 353 height 130
copy span "The Granges - 4 rails & diagonal brace"
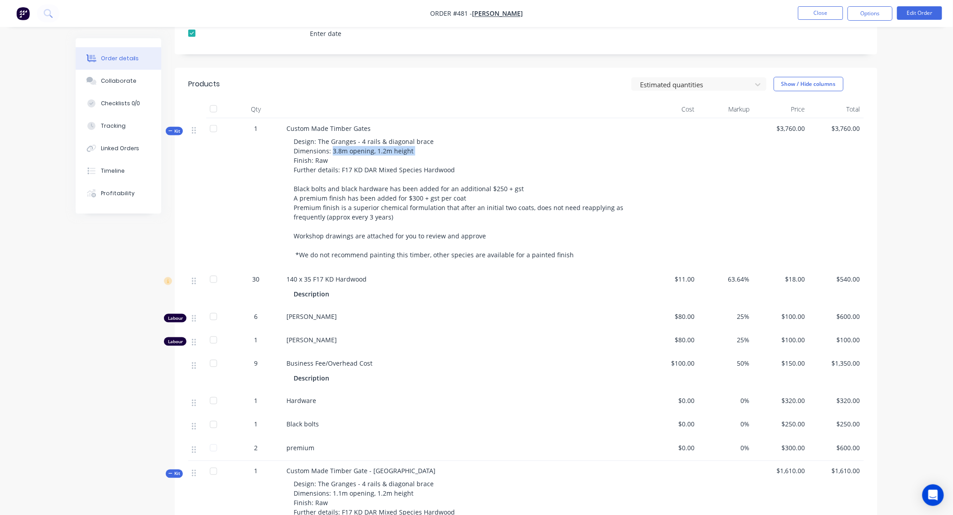
drag, startPoint x: 331, startPoint y: 149, endPoint x: 433, endPoint y: 152, distance: 102.2
click at [433, 152] on div "Design: The Granges - 4 rails & diagonal brace Dimensions: 3.8m opening, 1.2m h…" at bounding box center [462, 198] width 353 height 130
copy span "3.8m opening, 1.2m height"
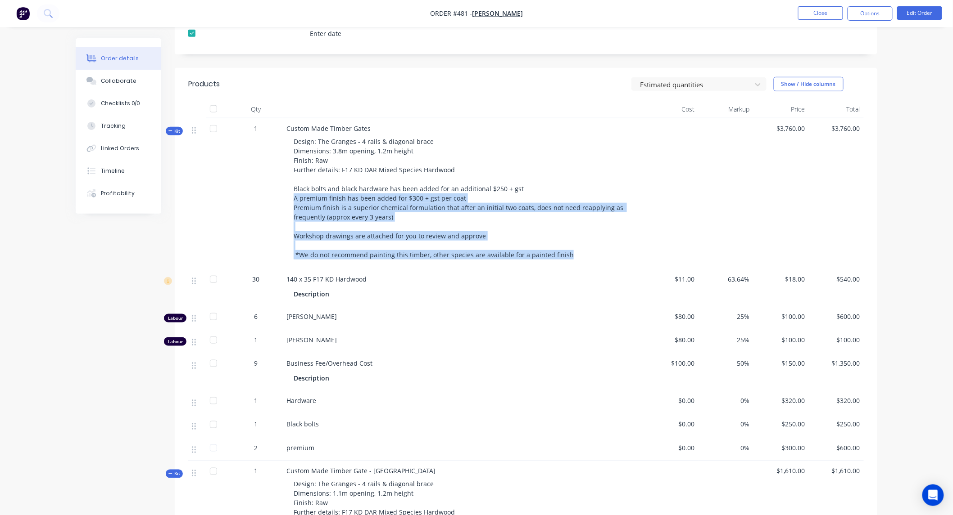
drag, startPoint x: 569, startPoint y: 253, endPoint x: 294, endPoint y: 202, distance: 279.7
click at [294, 202] on div "Design: The Granges - 4 rails & diagonal brace Dimensions: 3.8m opening, 1.2m h…" at bounding box center [462, 198] width 353 height 130
copy span "A premium finish has been added for $300 + gst per coat Premium finish is a sup…"
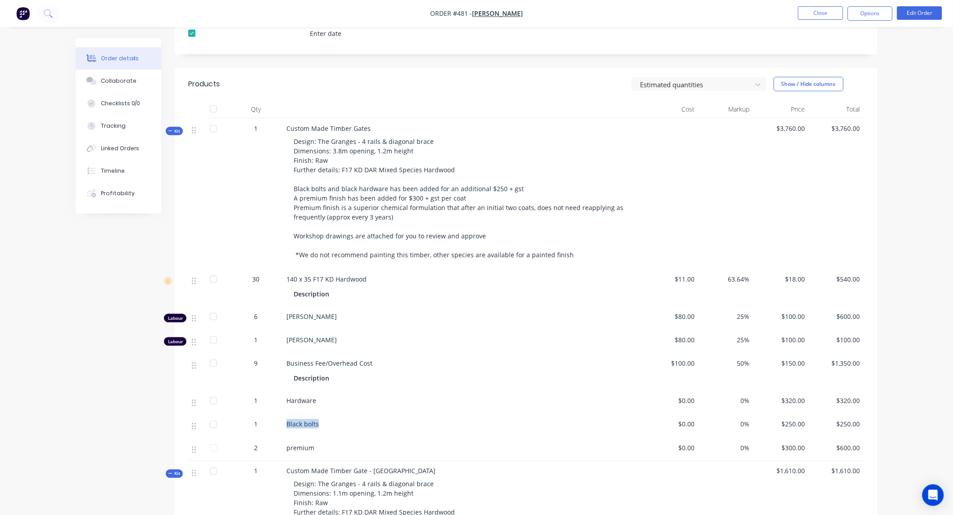
drag, startPoint x: 326, startPoint y: 421, endPoint x: 278, endPoint y: 428, distance: 47.8
click at [278, 410] on div "1 Black bolts $0.00 0% $250.00 $250.00" at bounding box center [525, 425] width 675 height 23
copy div "Black bolts"
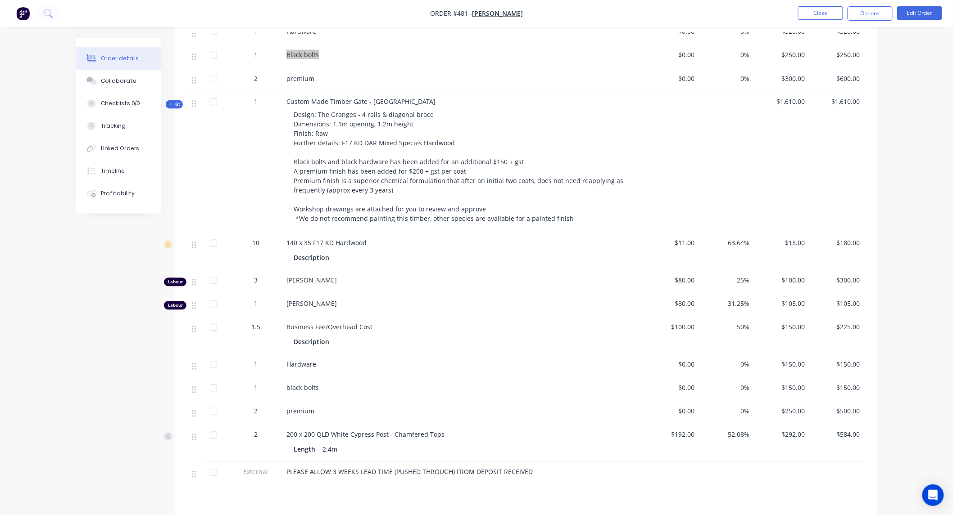
scroll to position [650, 0]
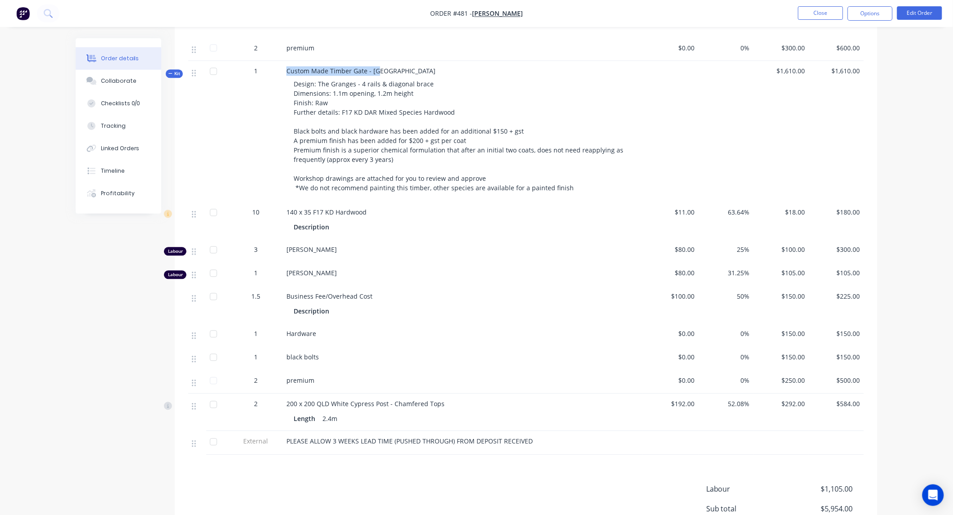
drag, startPoint x: 395, startPoint y: 77, endPoint x: 277, endPoint y: 72, distance: 118.0
click at [277, 72] on div "Kit 1 Custom Made Timber Gate - PA Design: The Granges - 4 rails & diagonal bra…" at bounding box center [525, 131] width 675 height 141
copy div "Custom Made Timber Gate - PA"
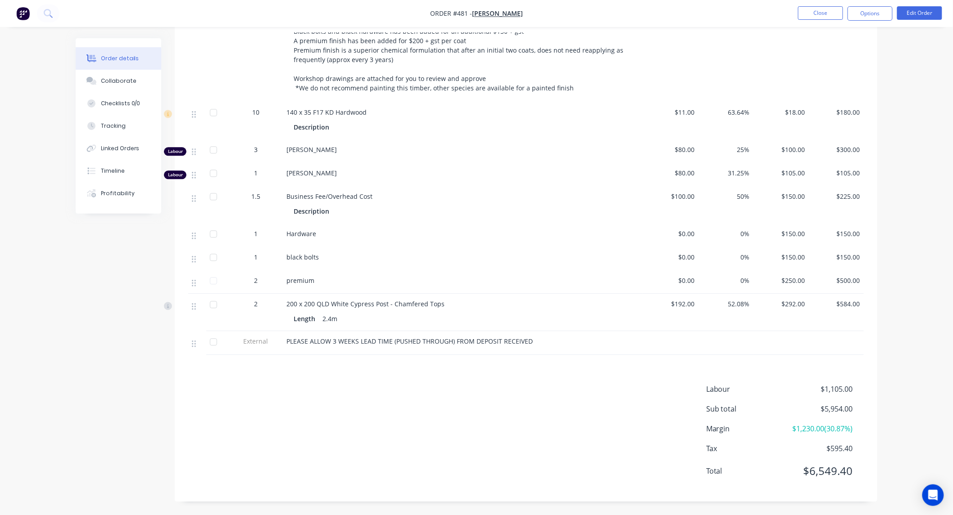
scroll to position [609, 0]
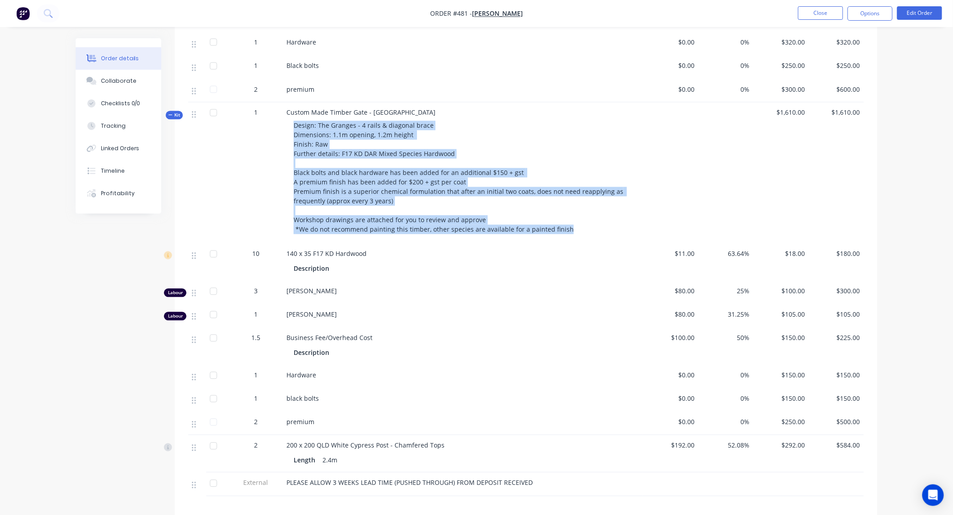
drag, startPoint x: 573, startPoint y: 233, endPoint x: 290, endPoint y: 131, distance: 300.8
click at [290, 131] on div "Design: The Granges - 4 rails & diagonal brace Dimensions: 1.1m opening, 1.2m h…" at bounding box center [462, 178] width 353 height 121
copy span "Design: The Granges - 4 rails & diagonal brace Dimensions: 1.1m opening, 1.2m h…"
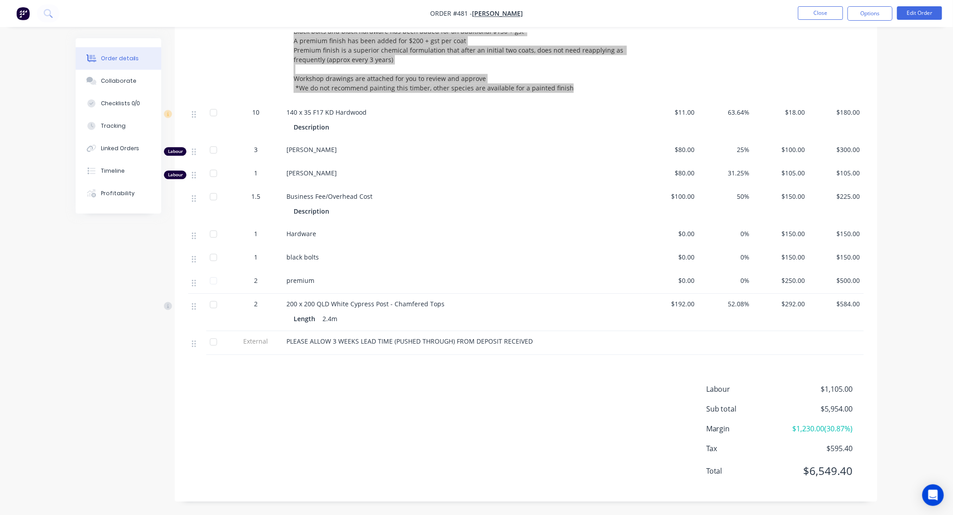
scroll to position [759, 0]
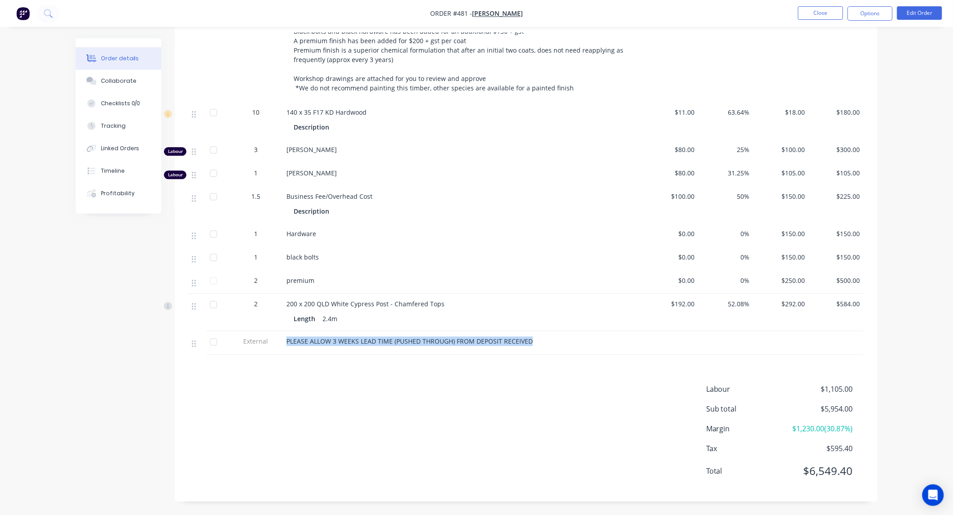
drag, startPoint x: 546, startPoint y: 339, endPoint x: 280, endPoint y: 346, distance: 266.6
click at [280, 346] on div "External PLEASE ALLOW 3 WEEKS LEAD TIME (PUSHED THROUGH) FROM DEPOSIT RECEIVED" at bounding box center [525, 342] width 675 height 23
copy div "PLEASE ALLOW 3 WEEKS LEAD TIME (PUSHED THROUGH) FROM DEPOSIT RECEIVED"
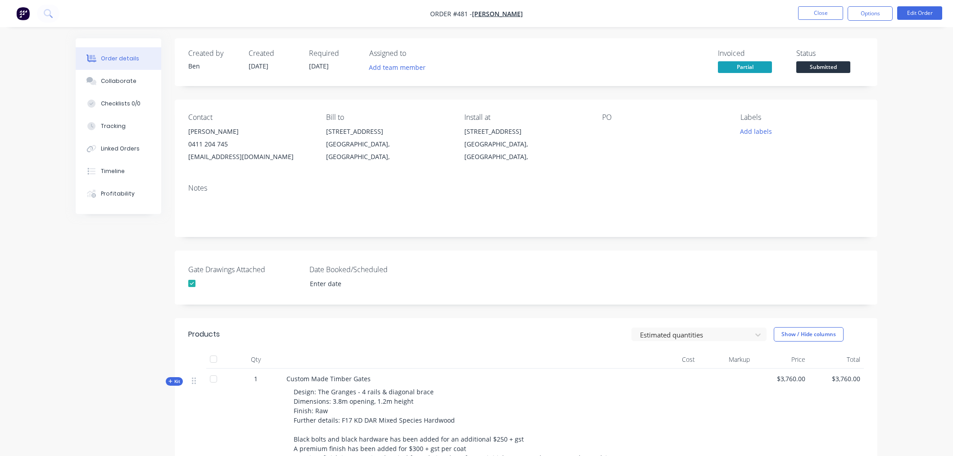
scroll to position [427, 0]
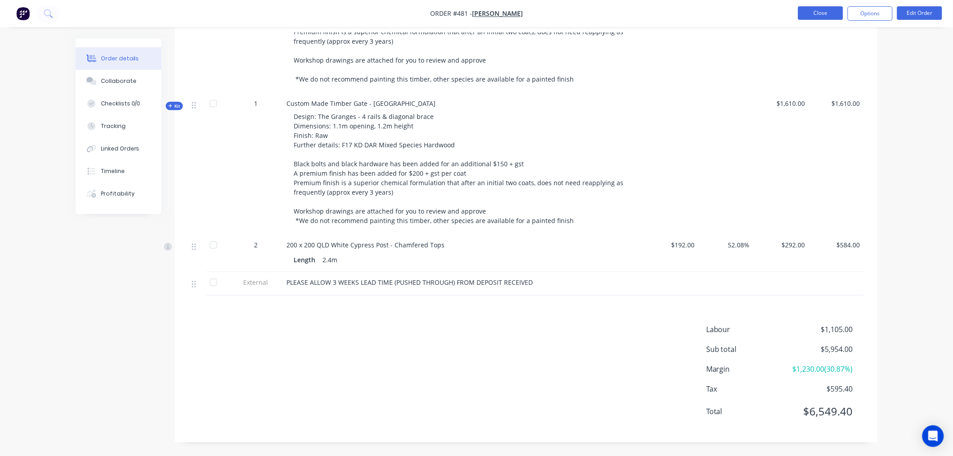
click at [831, 14] on button "Close" at bounding box center [820, 13] width 45 height 14
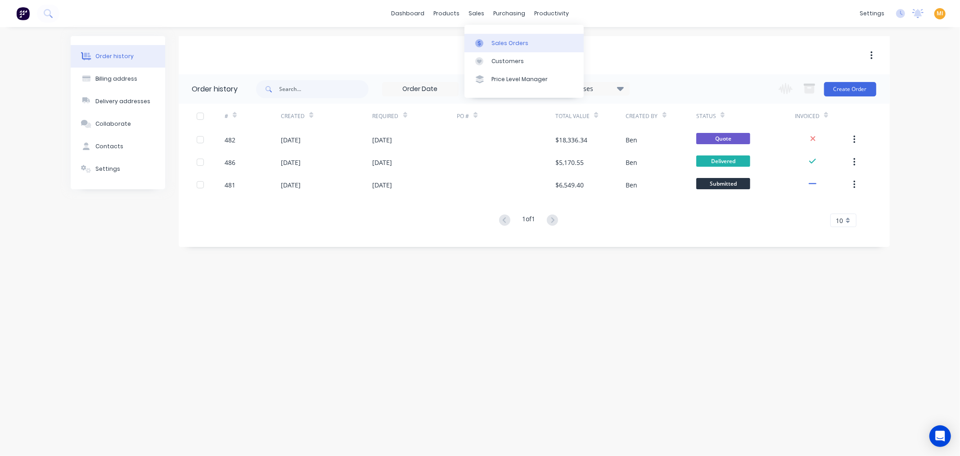
drag, startPoint x: 500, startPoint y: 36, endPoint x: 467, endPoint y: 36, distance: 32.9
click at [500, 36] on link "Sales Orders" at bounding box center [524, 43] width 119 height 18
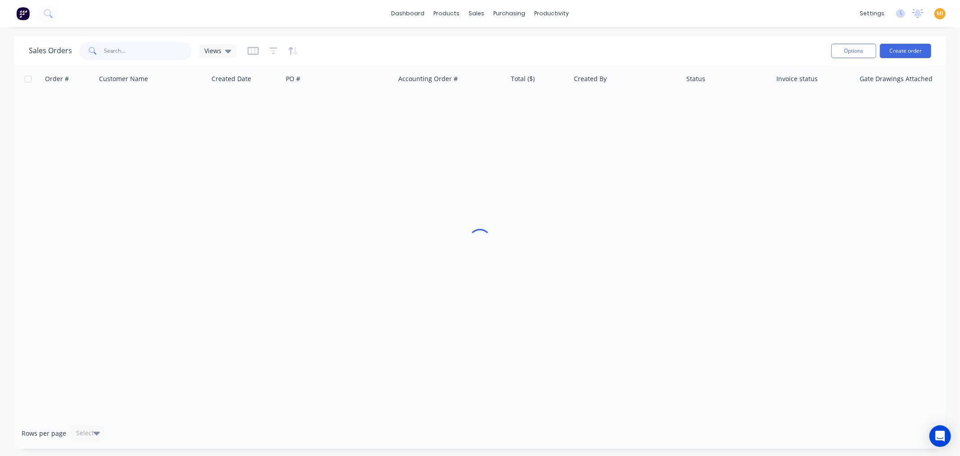
click at [133, 54] on input "text" at bounding box center [148, 51] width 88 height 18
paste input "486"
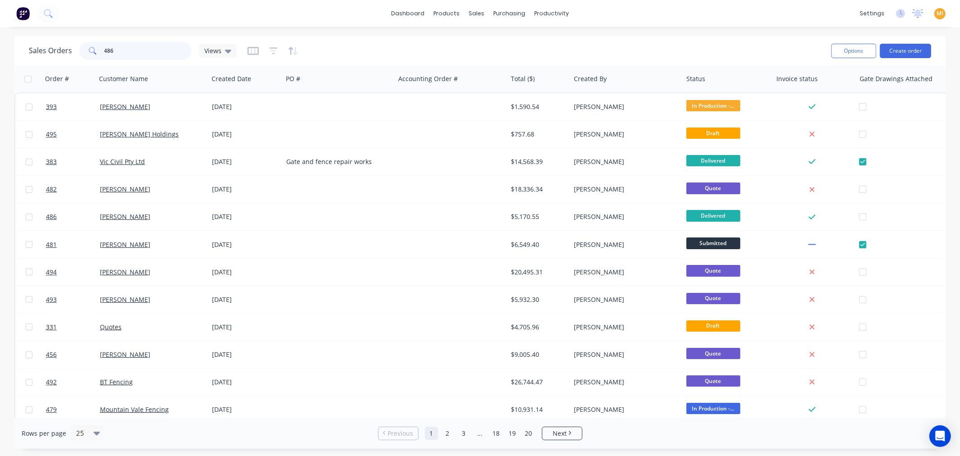
type input "486"
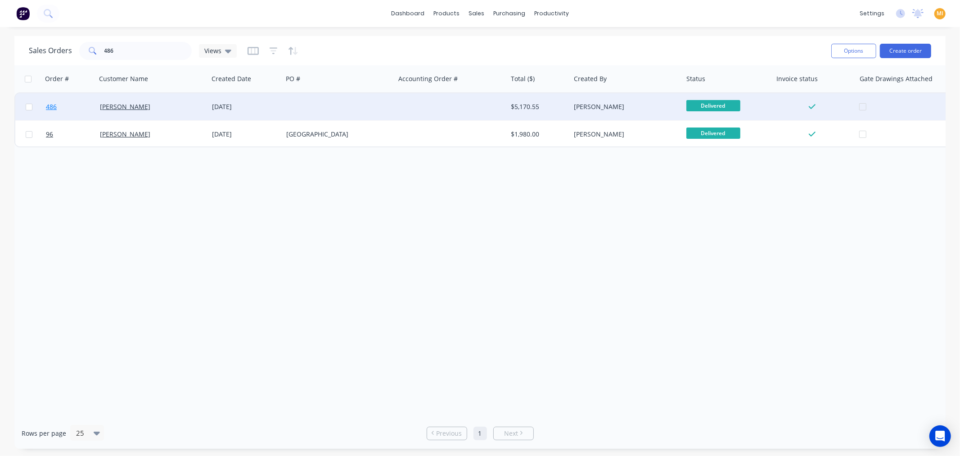
click at [71, 109] on link "486" at bounding box center [73, 106] width 54 height 27
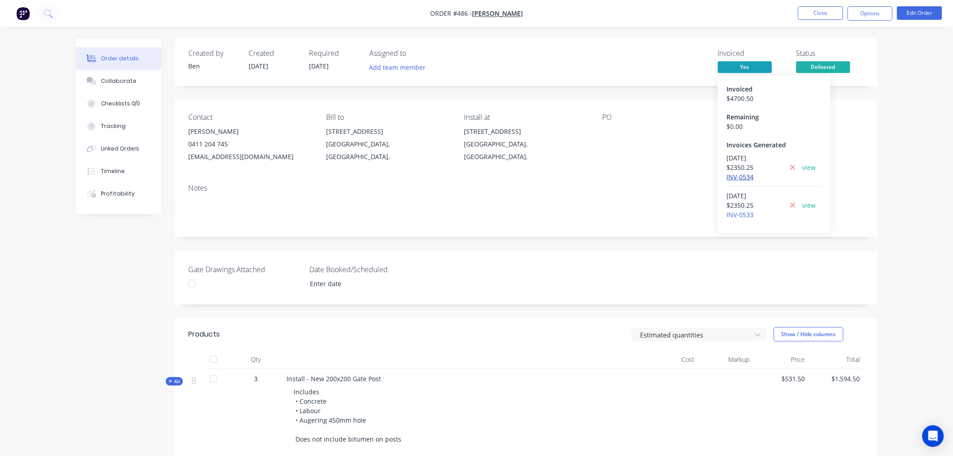
click at [734, 179] on link "INV-0534" at bounding box center [740, 176] width 27 height 9
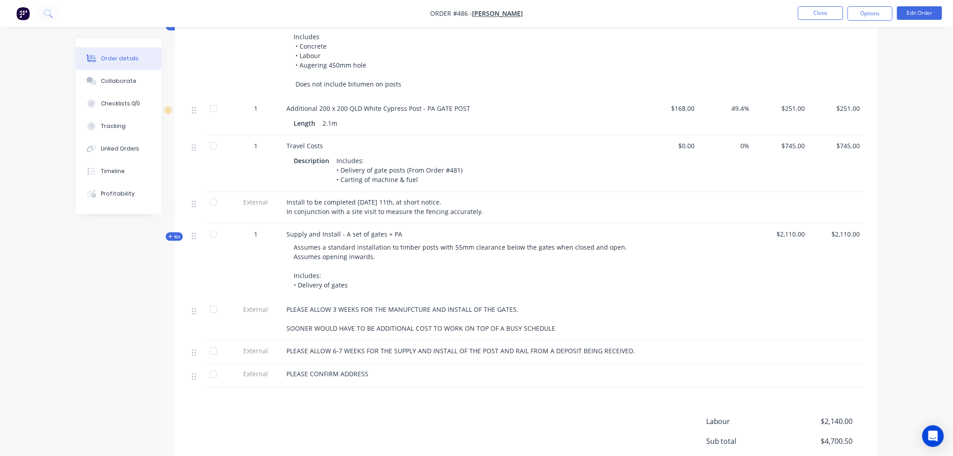
scroll to position [449, 0]
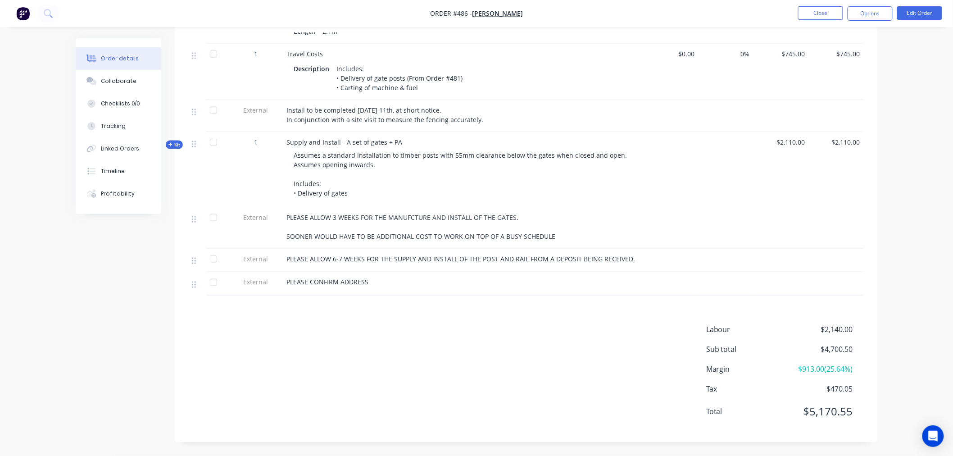
click at [179, 145] on span "Kit" at bounding box center [174, 144] width 12 height 7
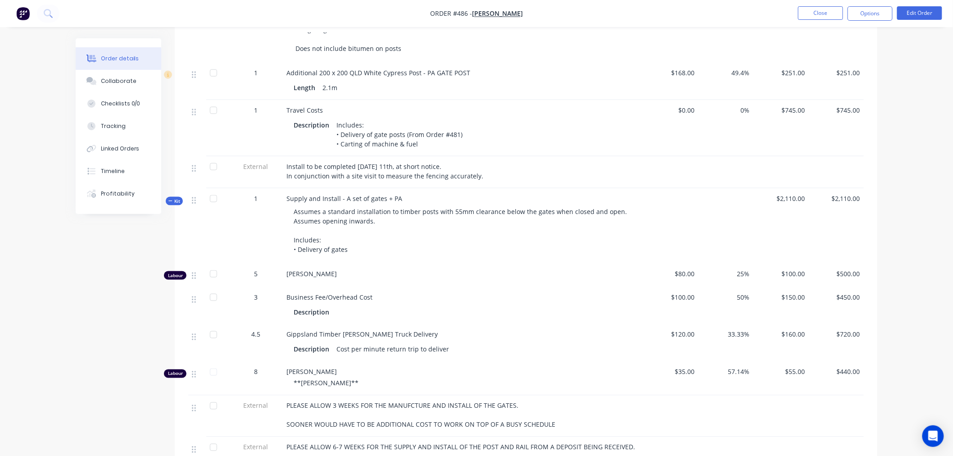
scroll to position [281, 0]
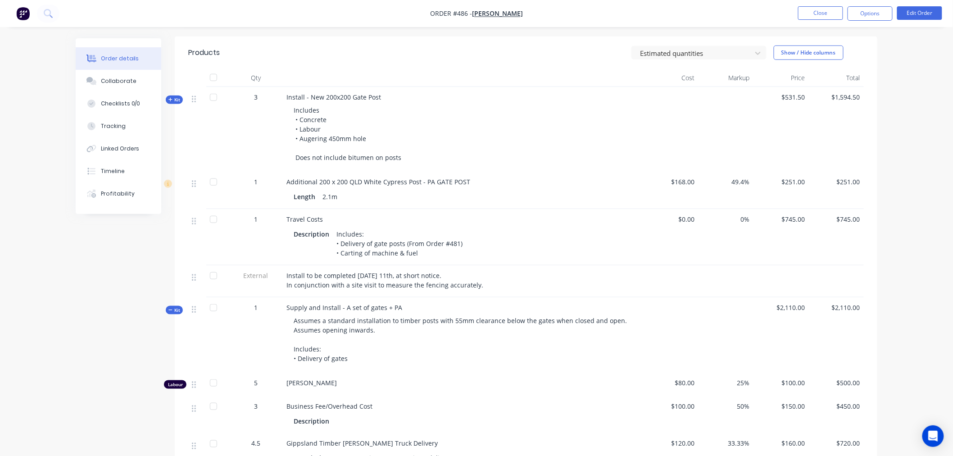
click at [177, 97] on span "Kit" at bounding box center [174, 99] width 12 height 7
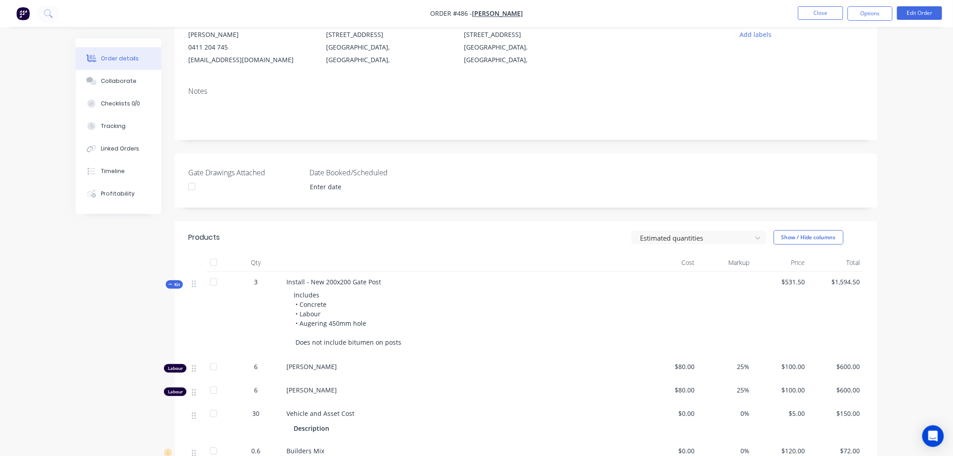
scroll to position [0, 0]
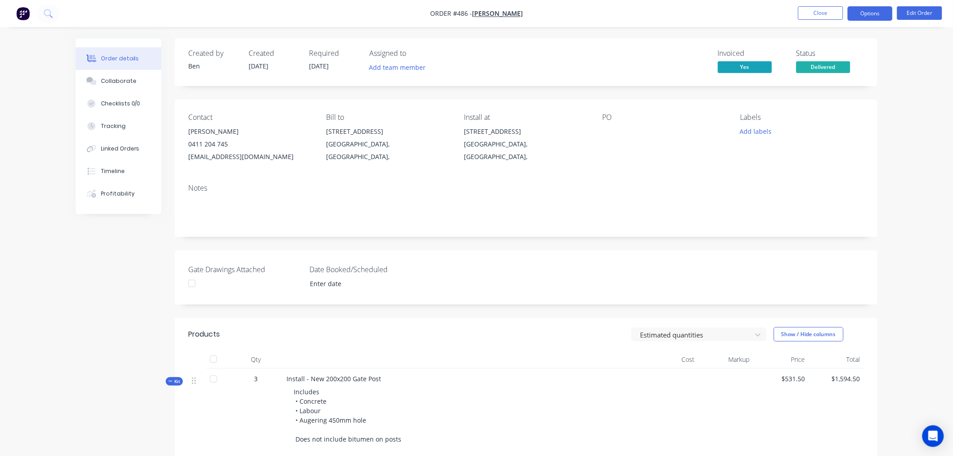
click at [865, 14] on button "Options" at bounding box center [869, 13] width 45 height 14
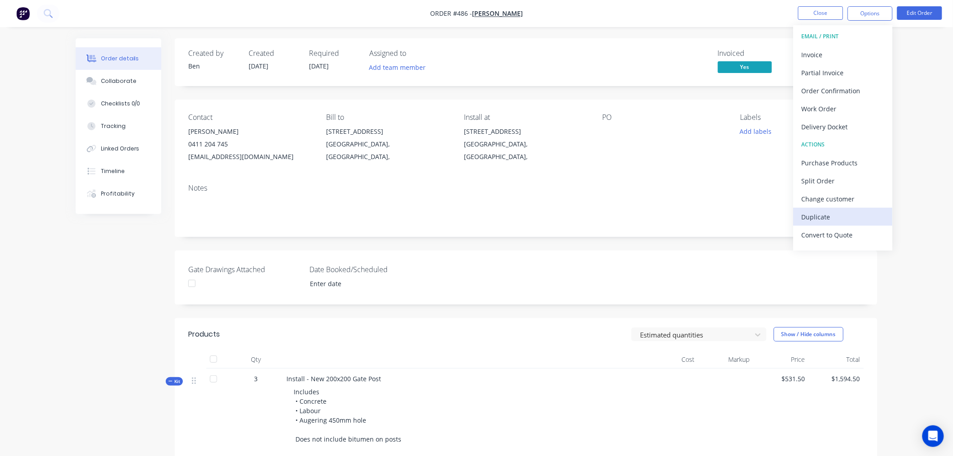
click at [841, 220] on div "Duplicate" at bounding box center [842, 216] width 83 height 13
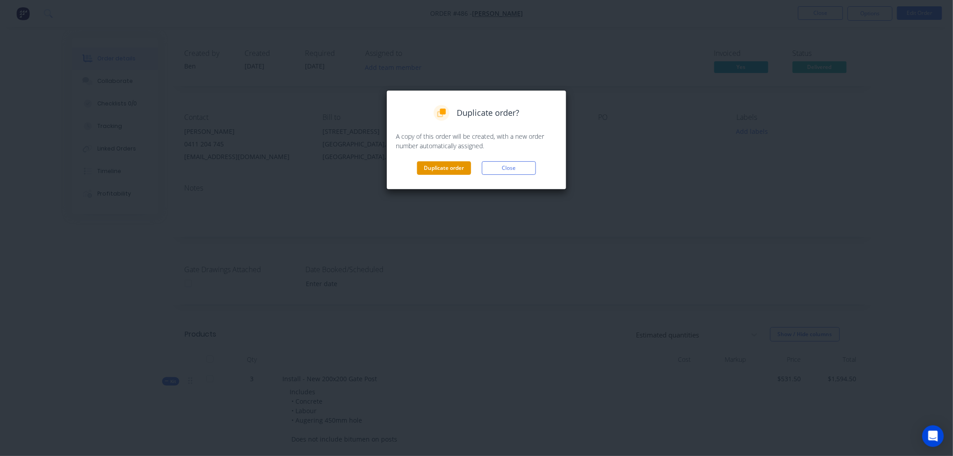
click at [453, 169] on button "Duplicate order" at bounding box center [444, 168] width 54 height 14
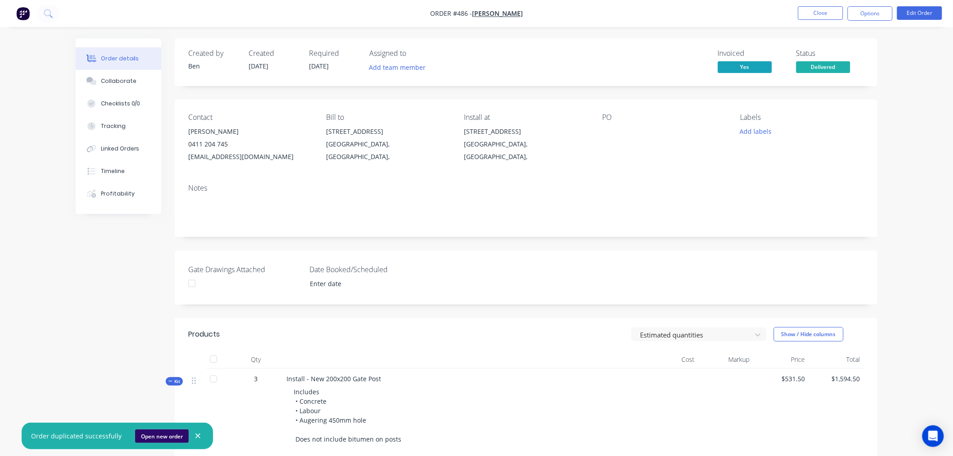
click at [158, 435] on button "Open new order" at bounding box center [162, 436] width 54 height 14
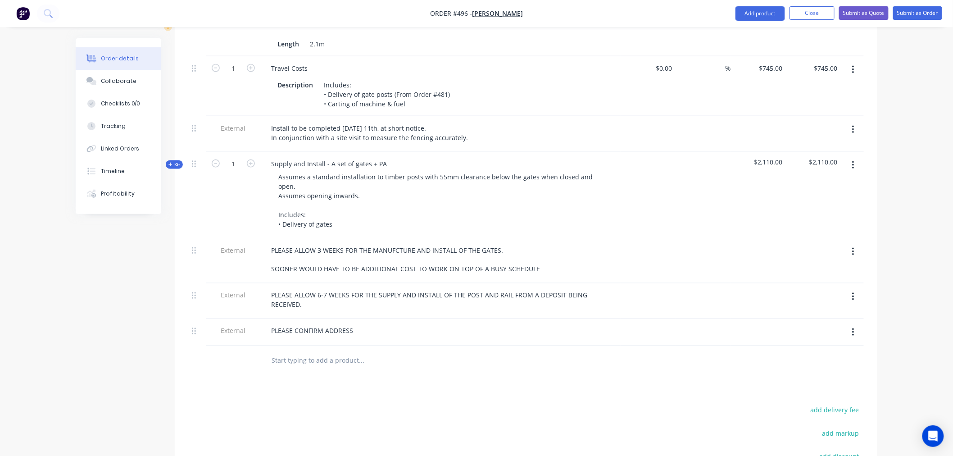
scroll to position [591, 0]
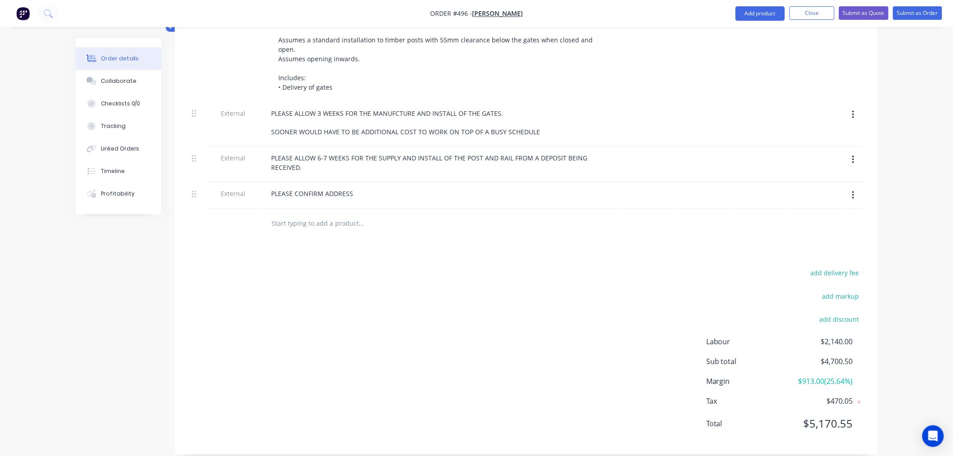
click at [325, 214] on input "text" at bounding box center [361, 223] width 180 height 18
click at [306, 214] on input "text" at bounding box center [361, 223] width 180 height 18
paste input "Custom Made Timber Gates"
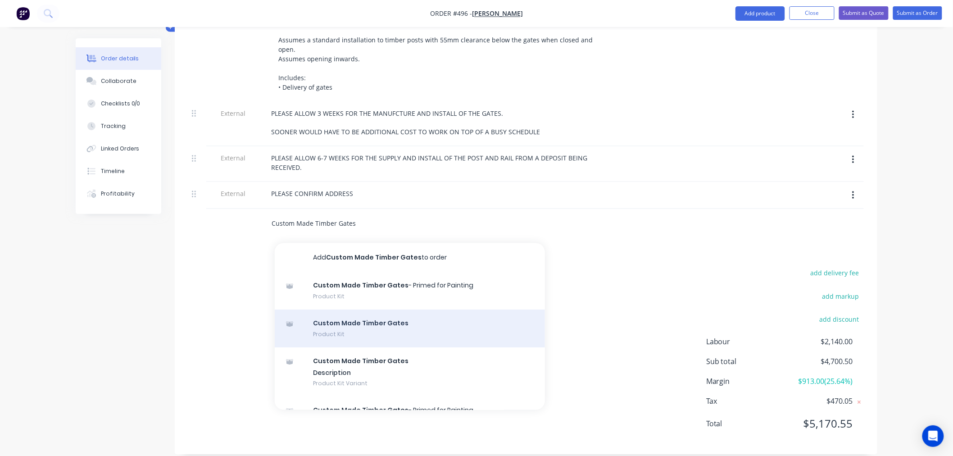
type input "Custom Made Timber Gates"
click at [367, 310] on div "Custom Made Timber Gates Product Kit" at bounding box center [410, 329] width 270 height 38
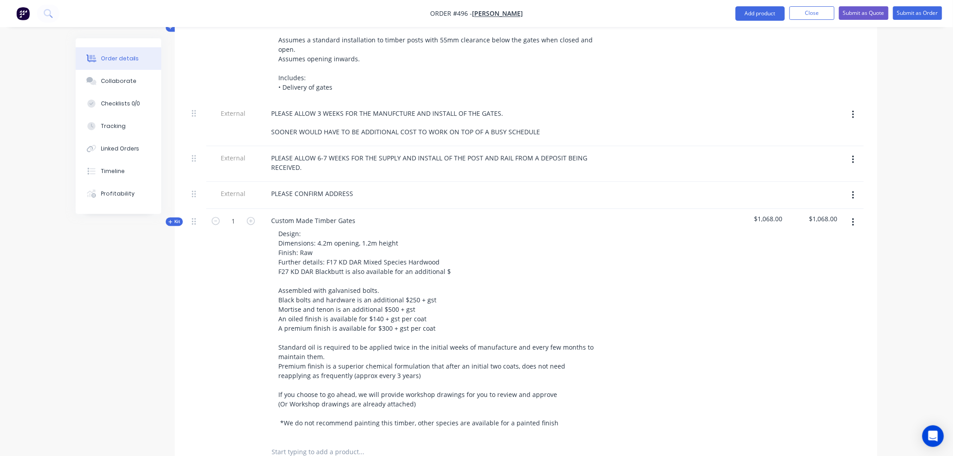
click at [852, 217] on icon "button" at bounding box center [853, 222] width 2 height 10
click at [794, 294] on div "Delete" at bounding box center [820, 300] width 69 height 13
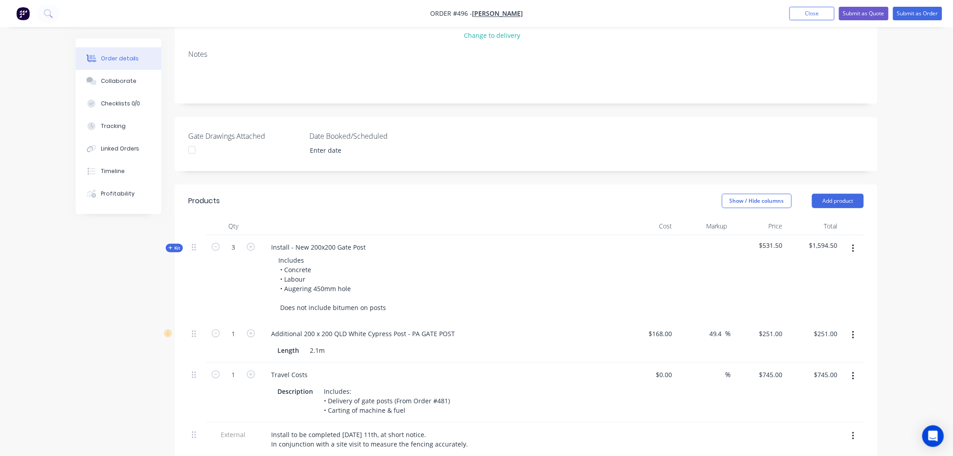
scroll to position [90, 0]
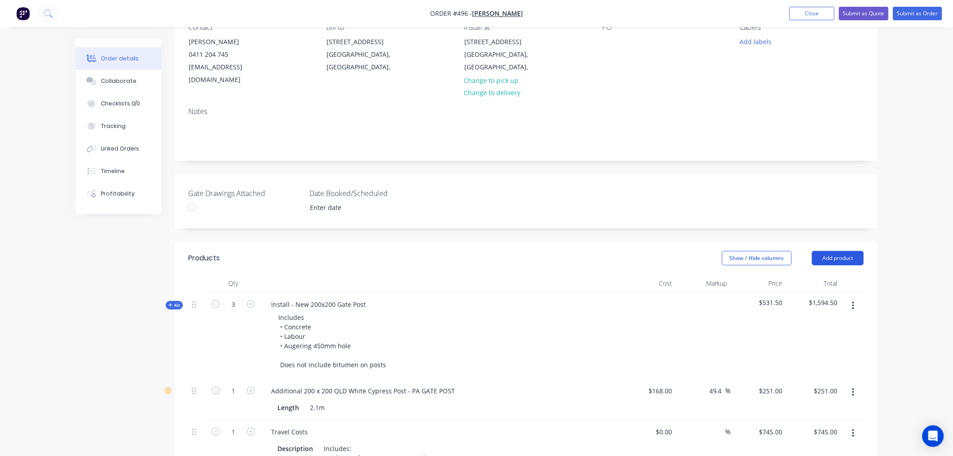
click at [830, 251] on button "Add product" at bounding box center [838, 258] width 52 height 14
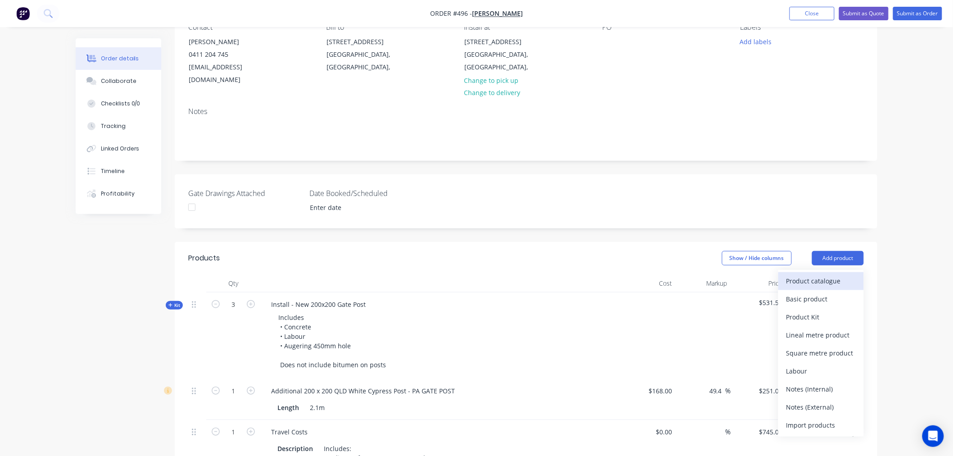
click at [811, 274] on div "Product catalogue" at bounding box center [820, 280] width 69 height 13
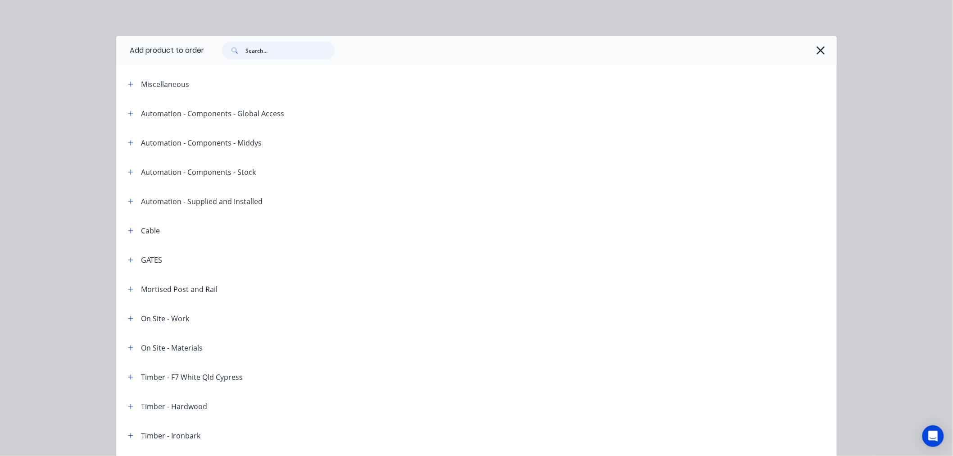
click at [268, 58] on input "text" at bounding box center [289, 50] width 89 height 18
paste input "Custom Made Timber Gates"
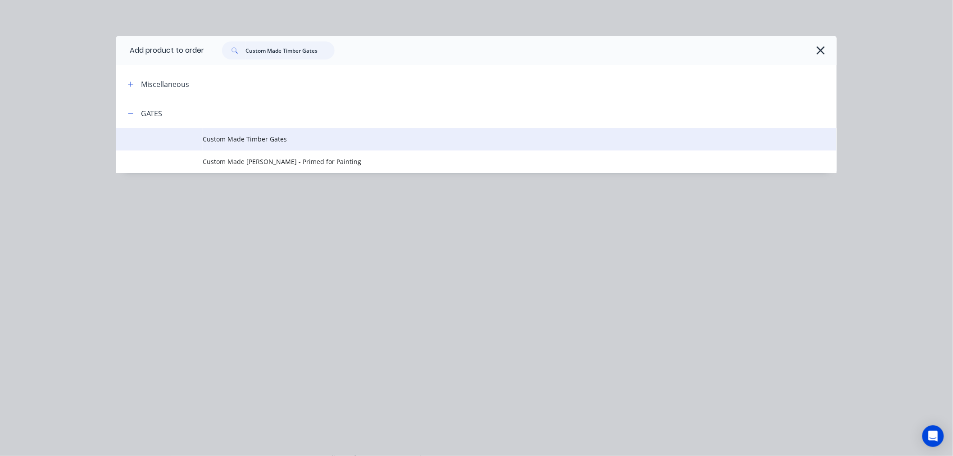
type input "Custom Made Timber Gates"
click at [250, 141] on span "Custom Made Timber Gates" at bounding box center [456, 138] width 507 height 9
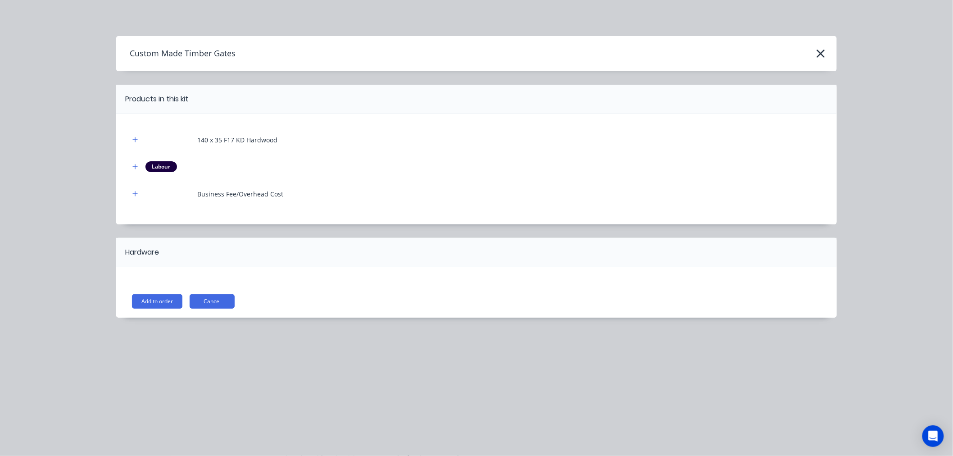
scroll to position [290, 0]
click at [136, 139] on icon "button" at bounding box center [134, 139] width 5 height 6
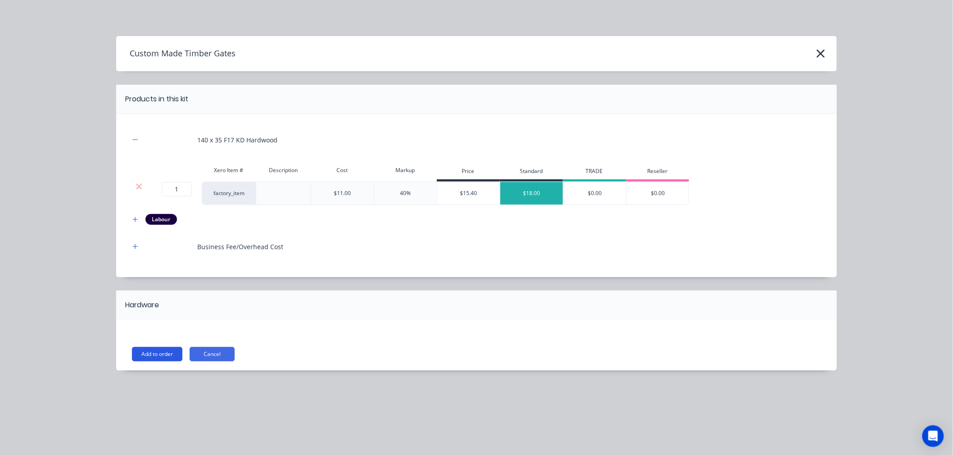
click at [162, 352] on button "Add to order" at bounding box center [157, 354] width 50 height 14
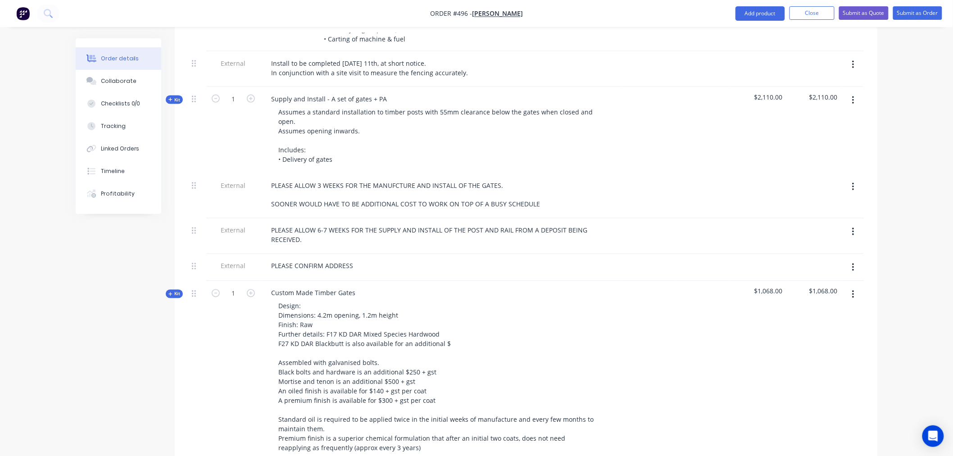
scroll to position [569, 0]
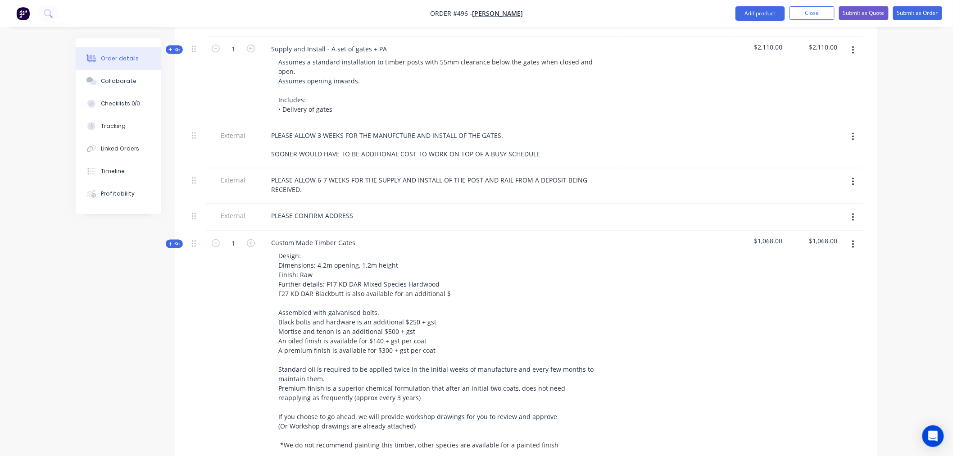
click at [170, 242] on icon "button" at bounding box center [170, 244] width 4 height 4
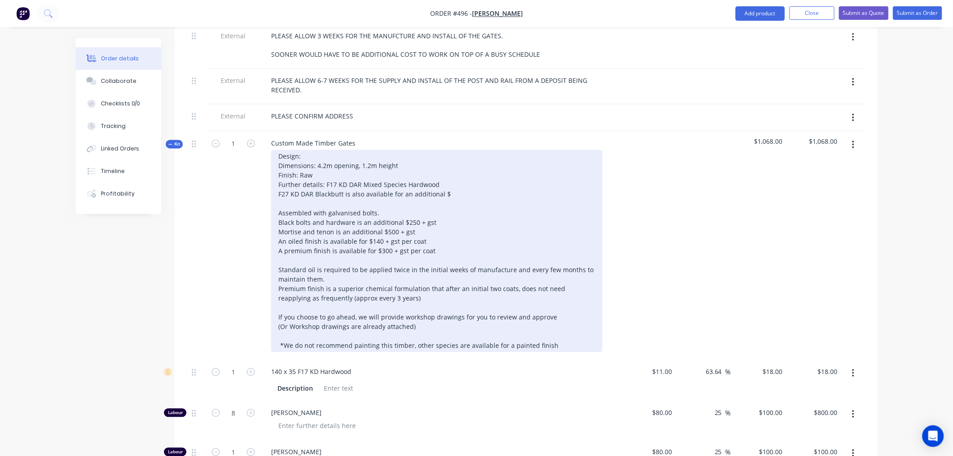
scroll to position [669, 0]
drag, startPoint x: 416, startPoint y: 151, endPoint x: 321, endPoint y: 147, distance: 95.5
click at [321, 149] on div "Design: Dimensions: 4.2m opening, 1.2m height Finish: Raw Further details: F17 …" at bounding box center [436, 250] width 331 height 202
click at [313, 149] on div "Design: Dimensions: 4.2m opening, 1.2m height Finish: Raw Further details: F17 …" at bounding box center [436, 250] width 331 height 202
paste div
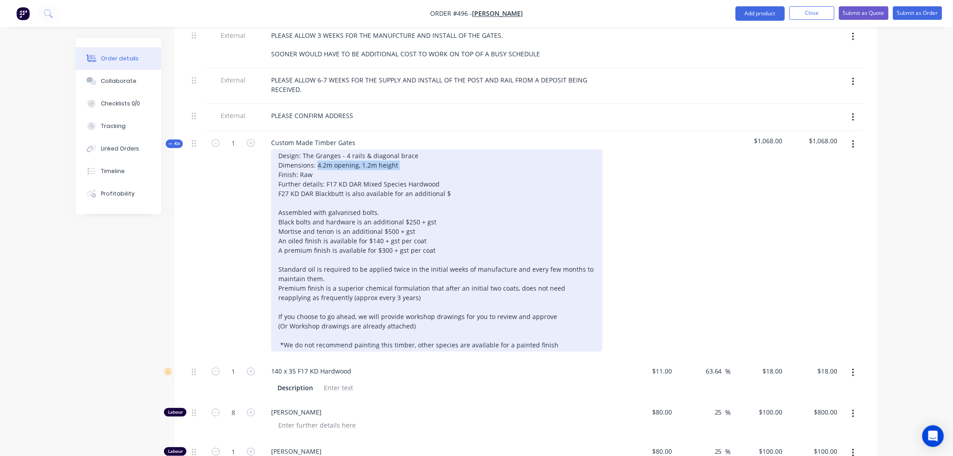
drag, startPoint x: 402, startPoint y: 154, endPoint x: 316, endPoint y: 154, distance: 85.5
click at [316, 154] on div "Design: The Granges - 4 rails & diagonal brace Dimensions: 4.2m opening, 1.2m h…" at bounding box center [436, 250] width 331 height 202
click at [439, 170] on div "Design: The Granges - 4 rails & diagonal brace Dimensions: 3.8m opening, 1.2m h…" at bounding box center [436, 250] width 331 height 202
drag, startPoint x: 374, startPoint y: 212, endPoint x: 275, endPoint y: 191, distance: 101.4
click at [275, 191] on div "Design: The Granges - 4 rails & diagonal brace Dimensions: 3.8m opening, 1.2m h…" at bounding box center [436, 250] width 331 height 202
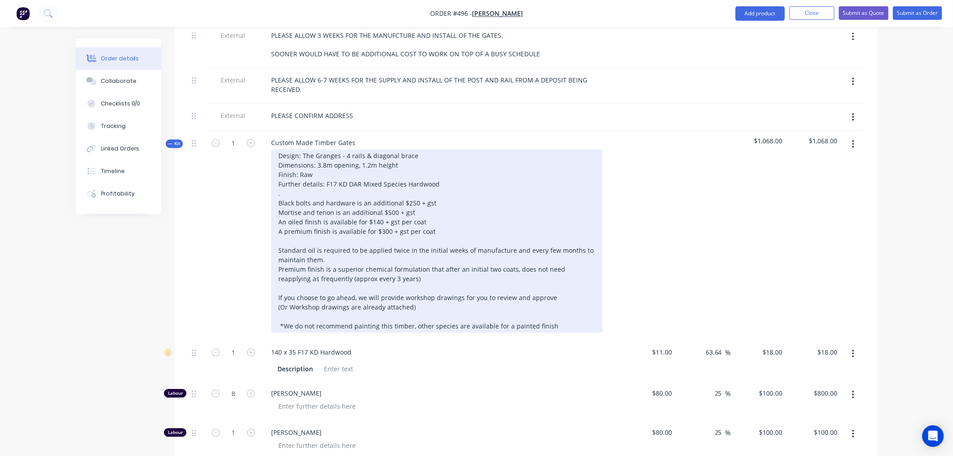
click at [289, 181] on div "Design: The Granges - 4 rails & diagonal brace Dimensions: 3.8m opening, 1.2m h…" at bounding box center [436, 240] width 331 height 183
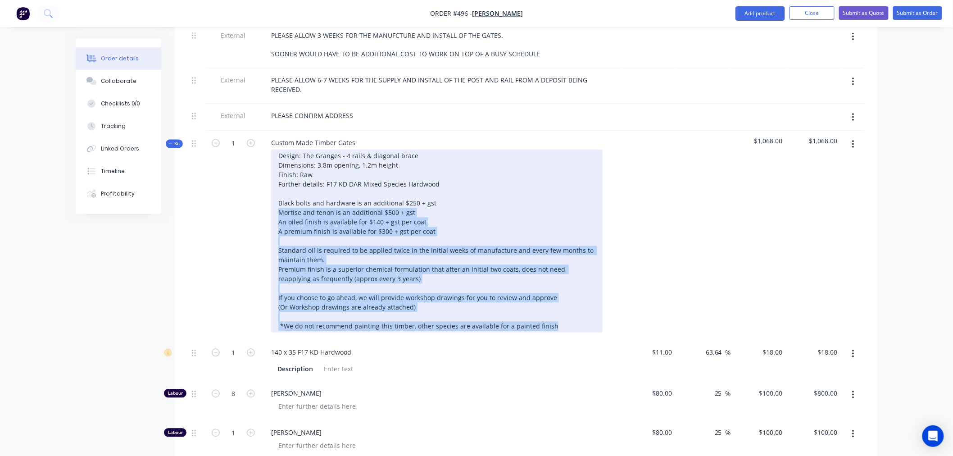
drag, startPoint x: 557, startPoint y: 312, endPoint x: 275, endPoint y: 204, distance: 302.3
click at [275, 204] on div "Design: The Granges - 4 rails & diagonal brace Dimensions: 3.8m opening, 1.2m h…" at bounding box center [436, 240] width 331 height 183
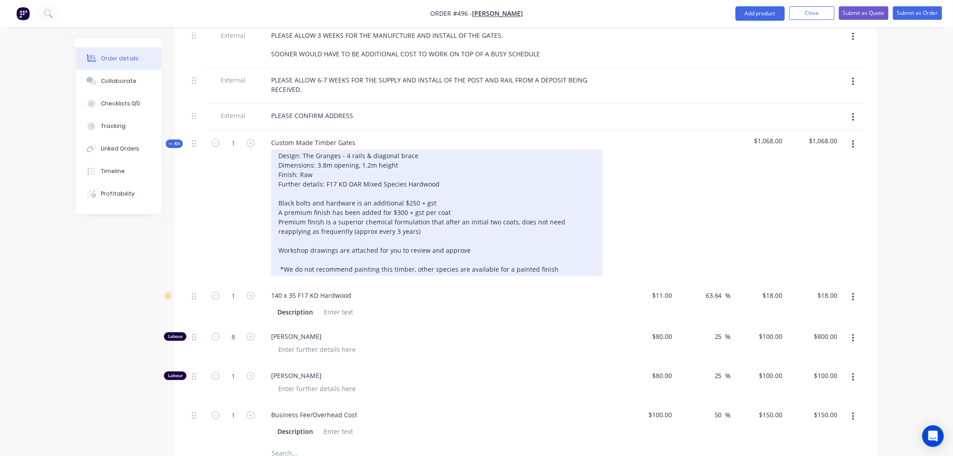
click at [281, 256] on div "Design: The Granges - 4 rails & diagonal brace Dimensions: 3.8m opening, 1.2m h…" at bounding box center [436, 212] width 331 height 127
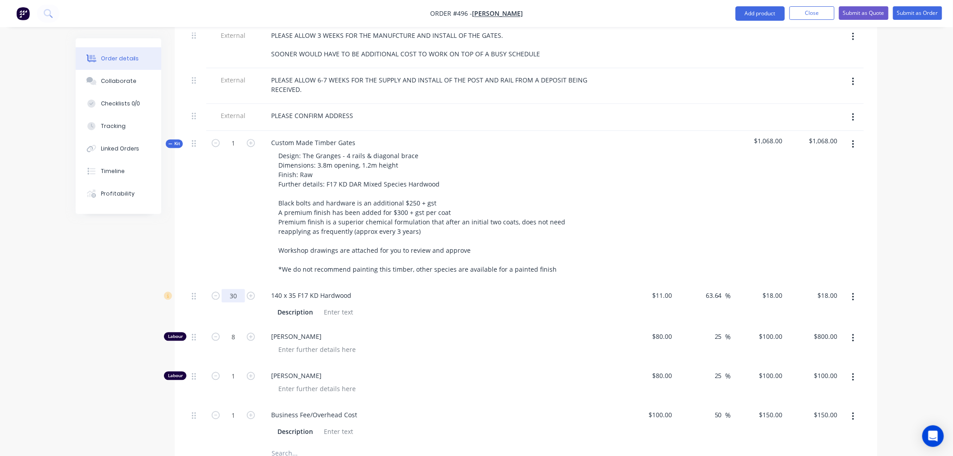
type input "30"
type input "$540.00"
click at [52, 280] on div "Order details Collaborate Checklists 0/0 Tracking Linked Orders Timeline Profit…" at bounding box center [476, 39] width 953 height 1417
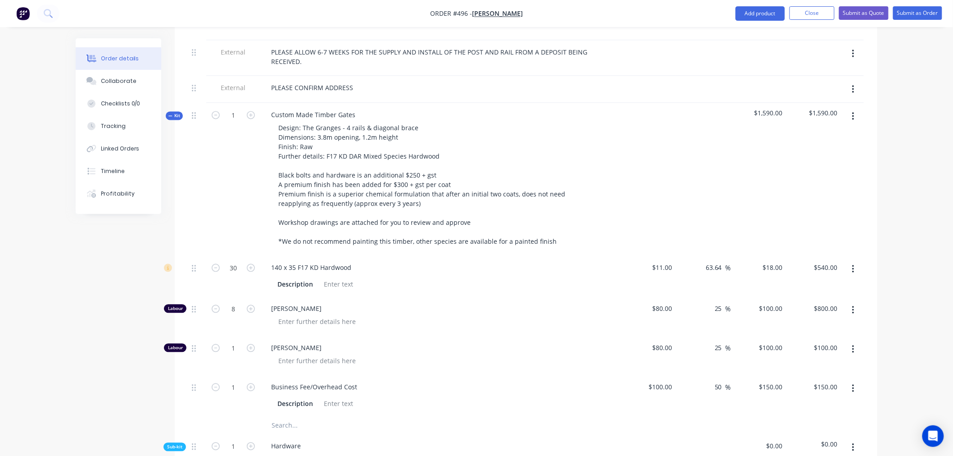
scroll to position [719, 0]
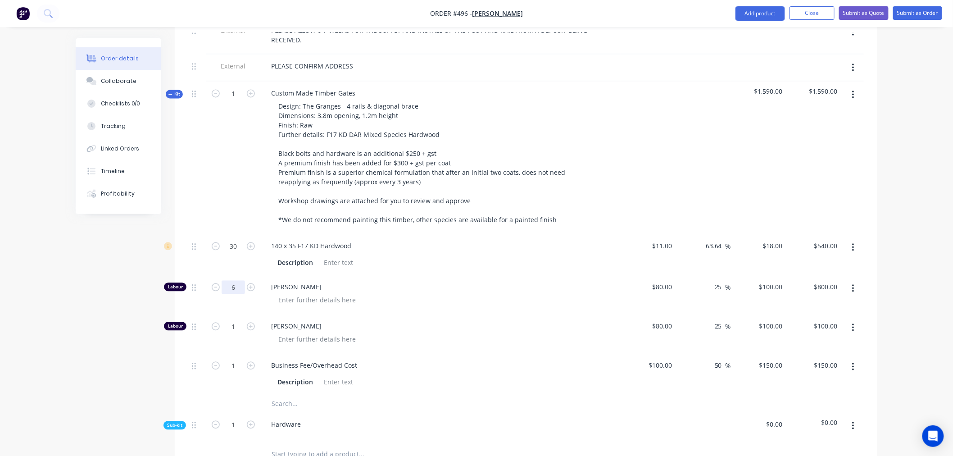
type input "6"
type input "$600.00"
click at [97, 300] on div "Created by Maricar Created 14/10/25 Required 14/10/25 Assigned to Add team memb…" at bounding box center [476, 9] width 801 height 1379
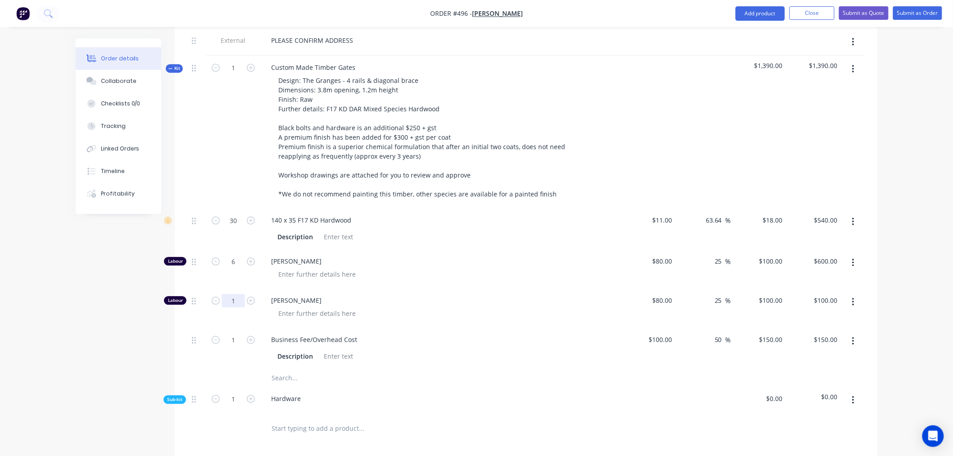
scroll to position [769, 0]
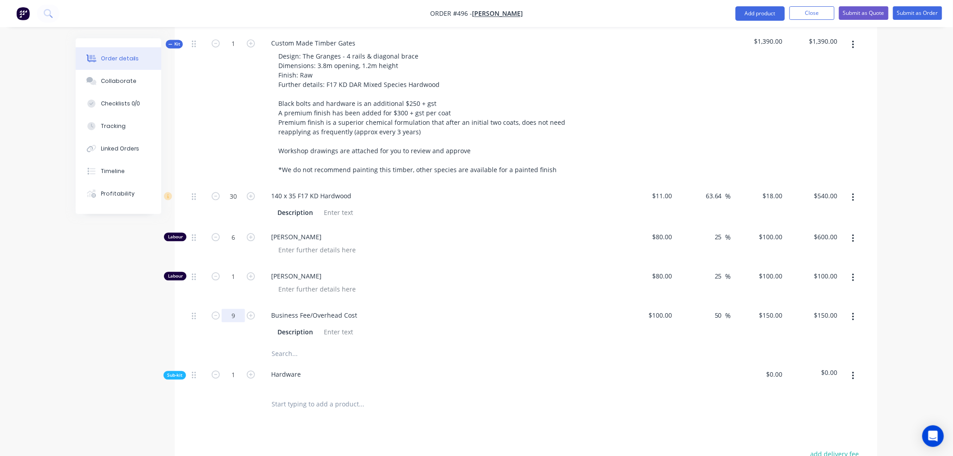
type input "9"
type input "$1,350.00"
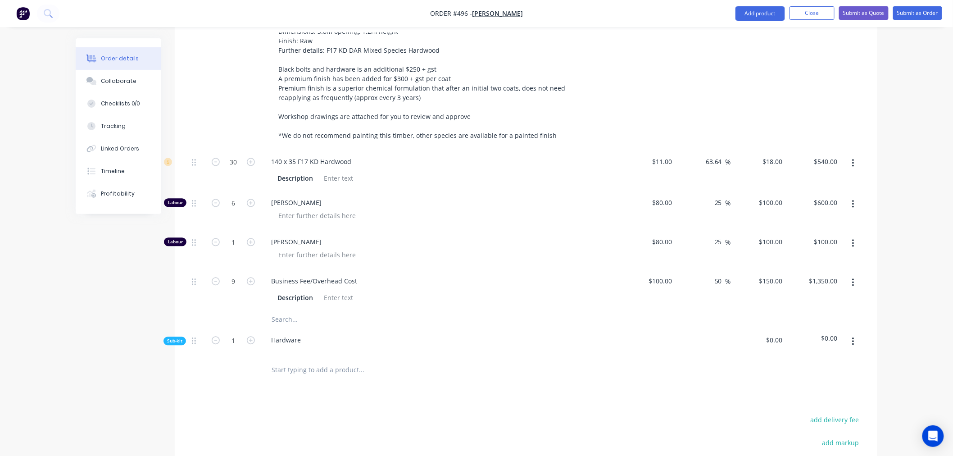
scroll to position [818, 0]
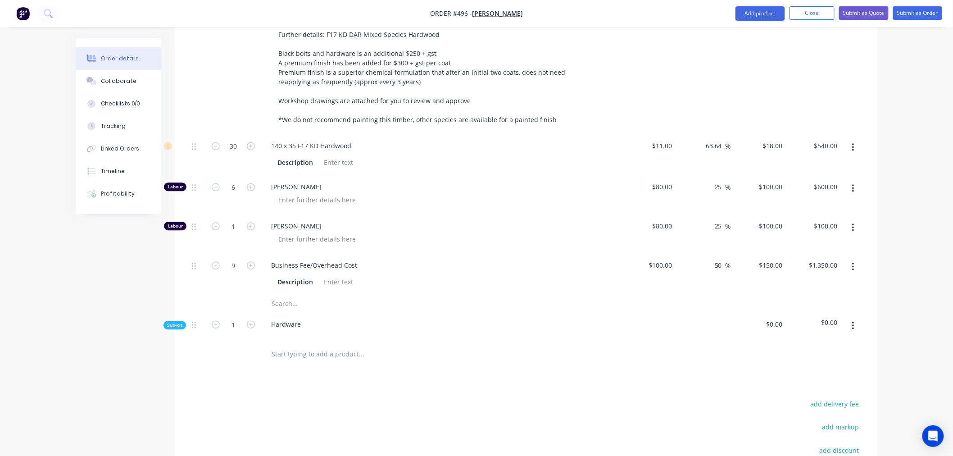
click at [178, 321] on span "Sub-kit" at bounding box center [174, 324] width 15 height 7
click at [176, 321] on div "Sub-kit" at bounding box center [174, 325] width 23 height 9
click at [305, 339] on input "text" at bounding box center [361, 348] width 180 height 18
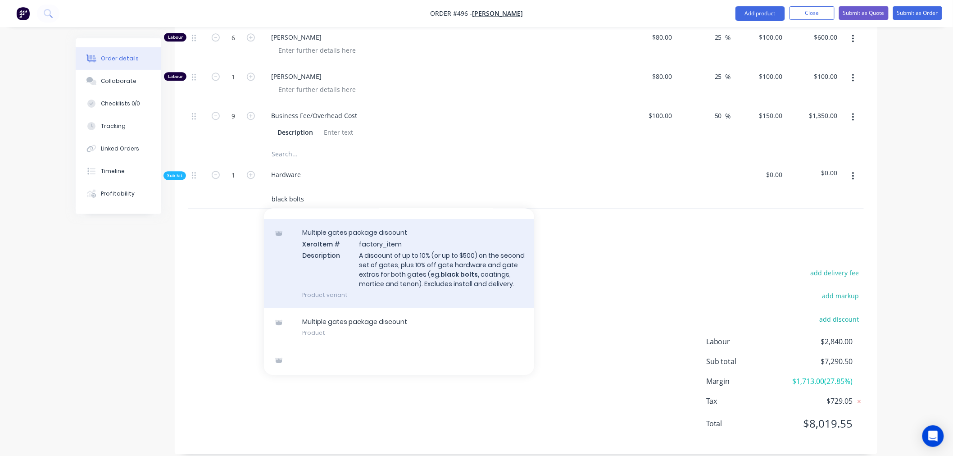
scroll to position [27, 0]
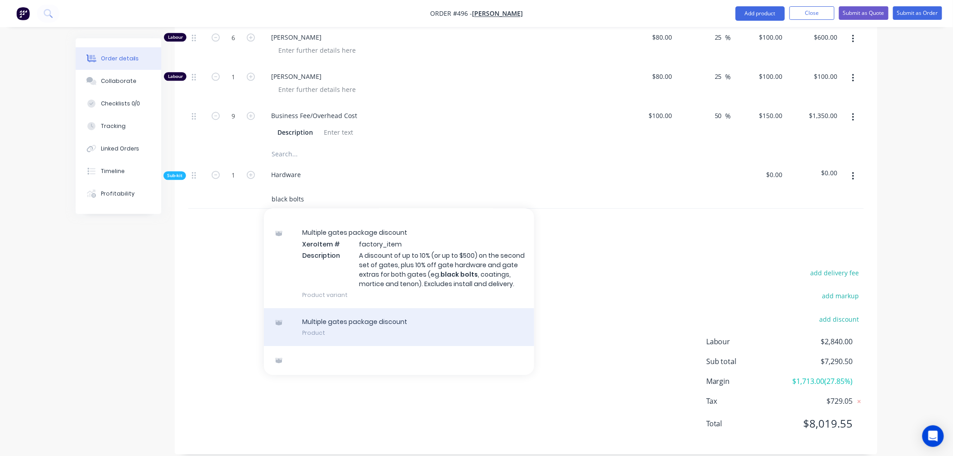
type input "black bolts"
click at [330, 313] on div "Multiple gates package discount Product" at bounding box center [399, 327] width 270 height 38
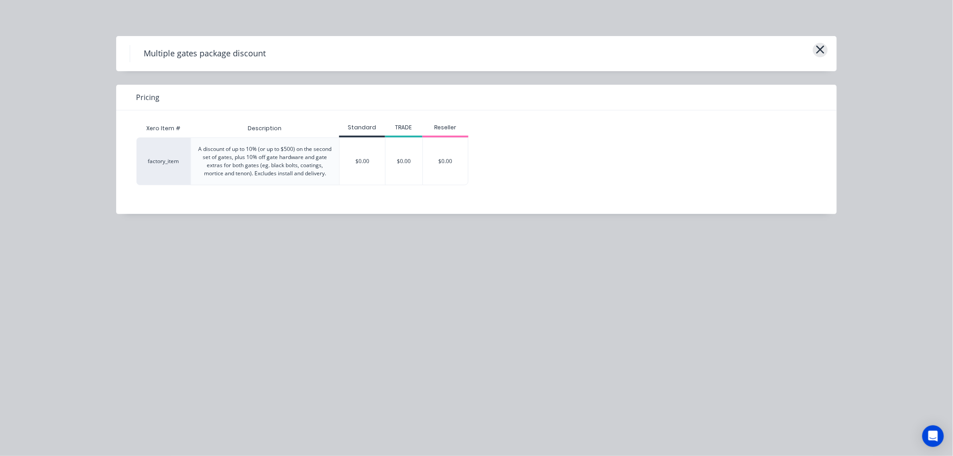
click at [818, 49] on icon "button" at bounding box center [819, 49] width 9 height 13
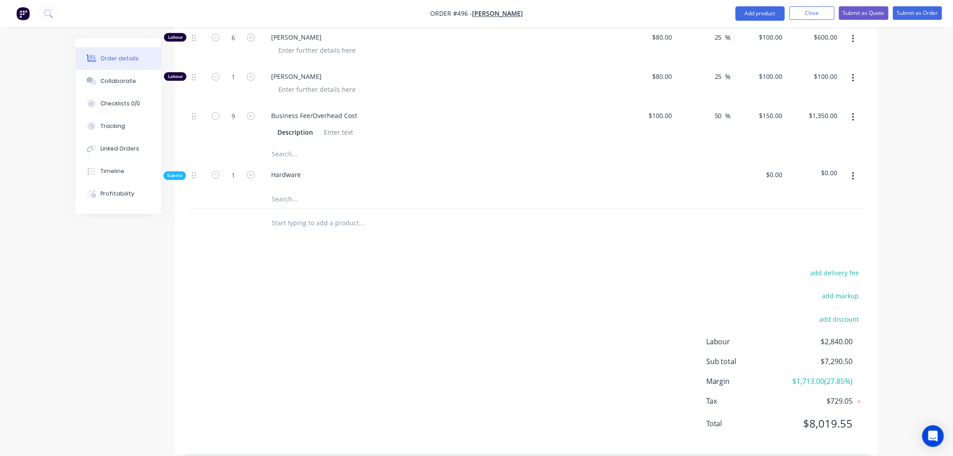
click at [293, 190] on input "text" at bounding box center [361, 199] width 180 height 18
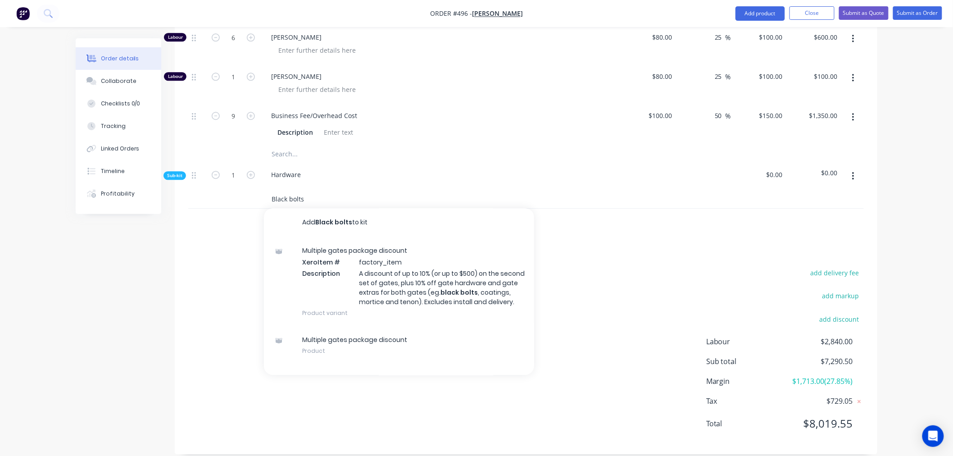
type input "Black bolts"
click at [333, 208] on button "Add Black bolts to kit" at bounding box center [399, 222] width 270 height 29
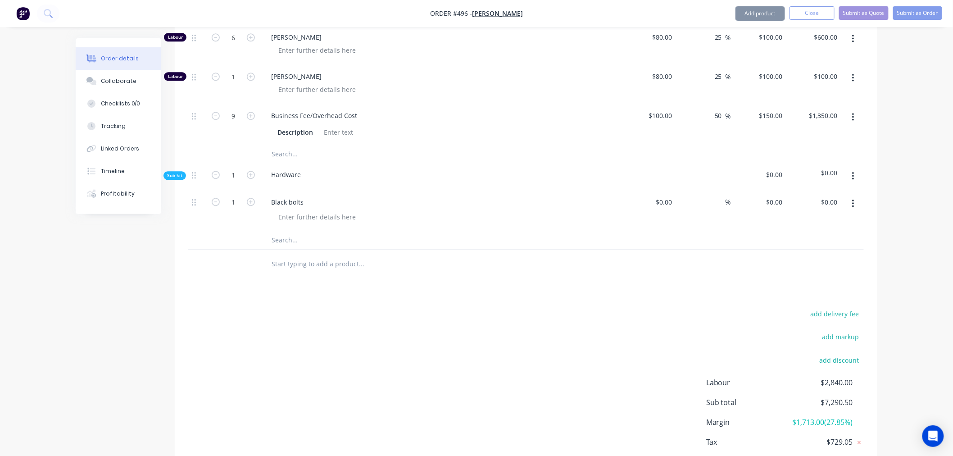
click at [281, 231] on input "text" at bounding box center [361, 240] width 180 height 18
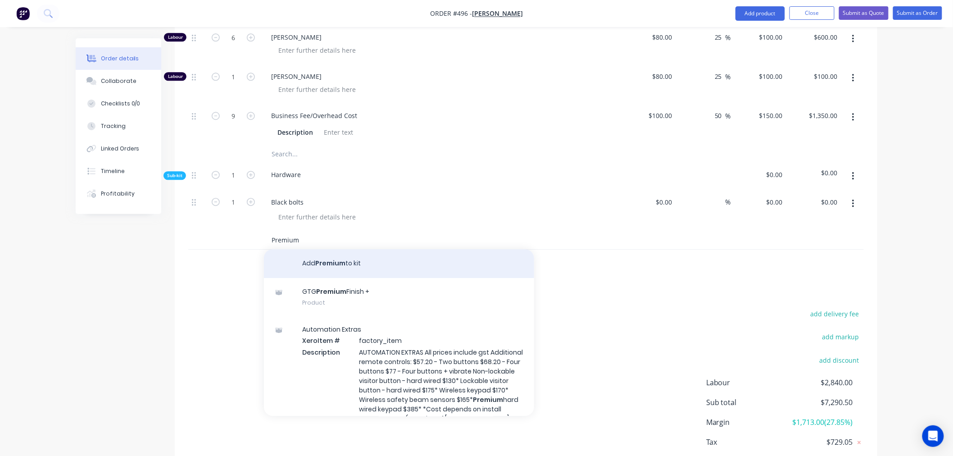
type input "Premium"
click at [318, 259] on button "Add Premium to kit" at bounding box center [399, 263] width 270 height 29
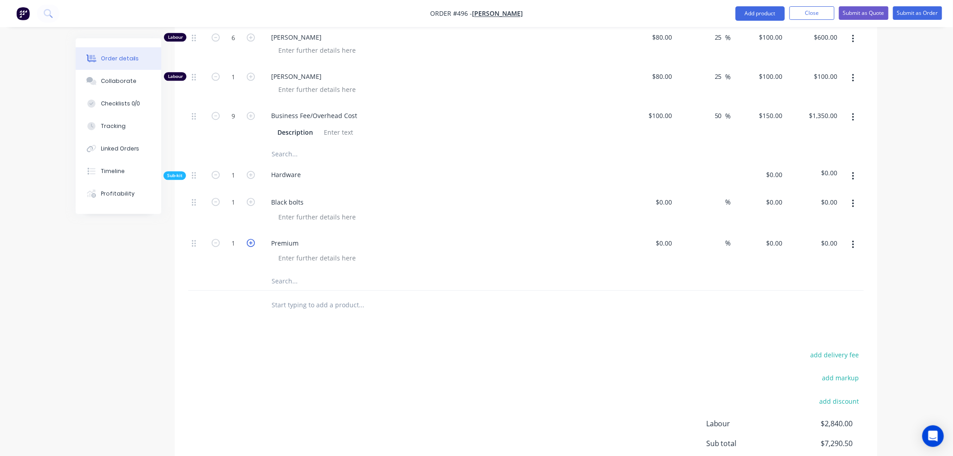
click at [253, 239] on icon "button" at bounding box center [251, 243] width 8 height 8
type input "2"
click at [776, 236] on input "0" at bounding box center [781, 242] width 10 height 13
type input "300"
type input "0"
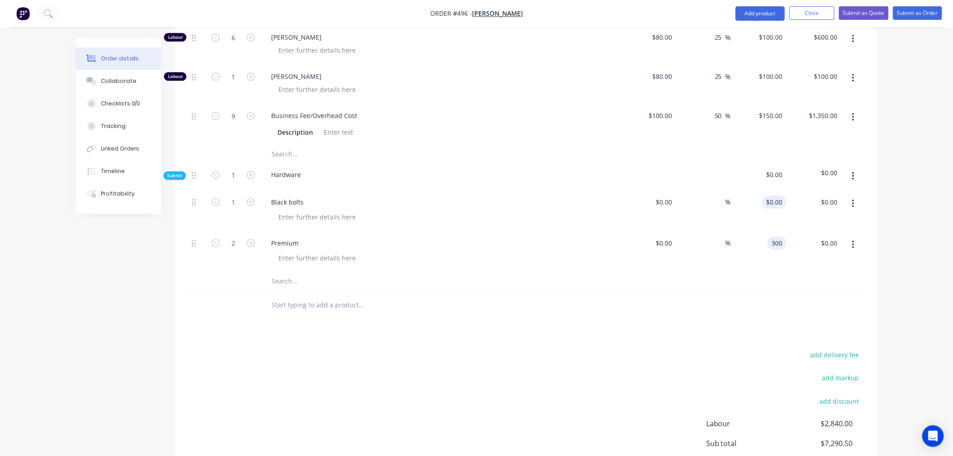
type input "$300.00"
type input "$600.00"
click at [780, 195] on input "0" at bounding box center [775, 201] width 21 height 13
type input "$250.00"
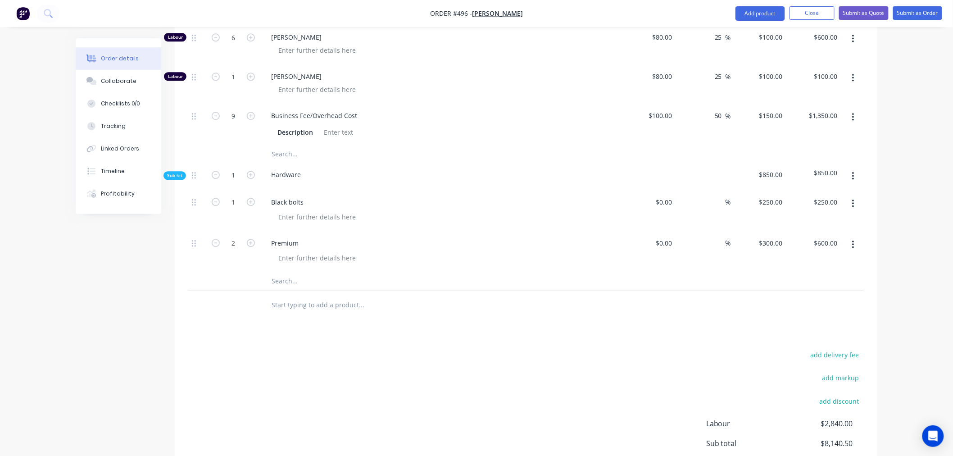
click at [734, 272] on div at bounding box center [525, 281] width 675 height 18
click at [854, 168] on button "button" at bounding box center [852, 176] width 21 height 16
click at [809, 211] on div "Delete" at bounding box center [820, 217] width 69 height 13
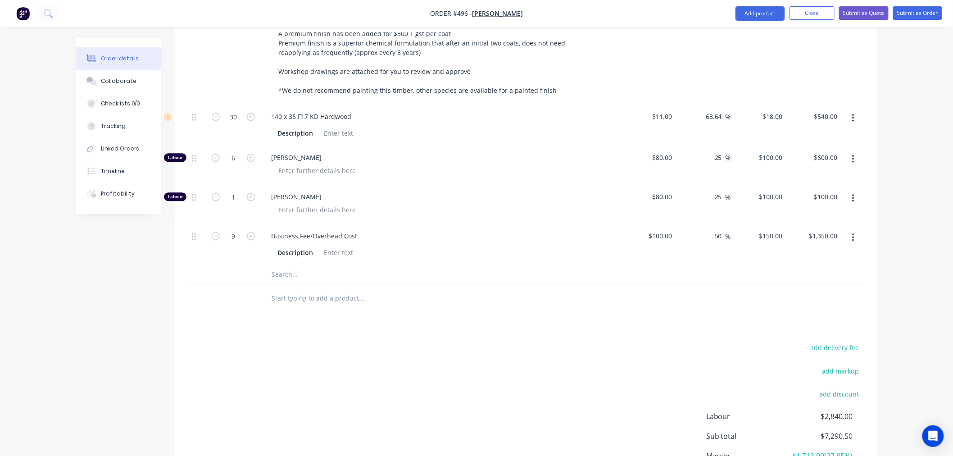
scroll to position [822, 0]
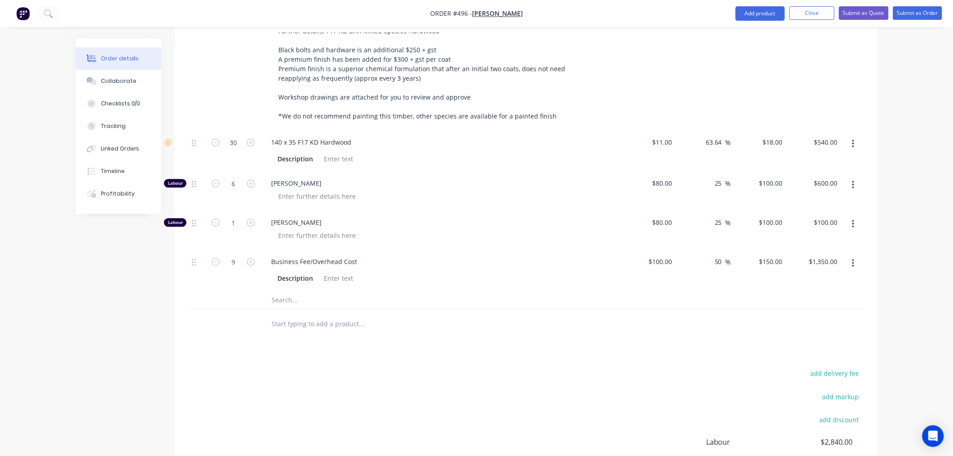
click at [287, 290] on input "text" at bounding box center [361, 299] width 180 height 18
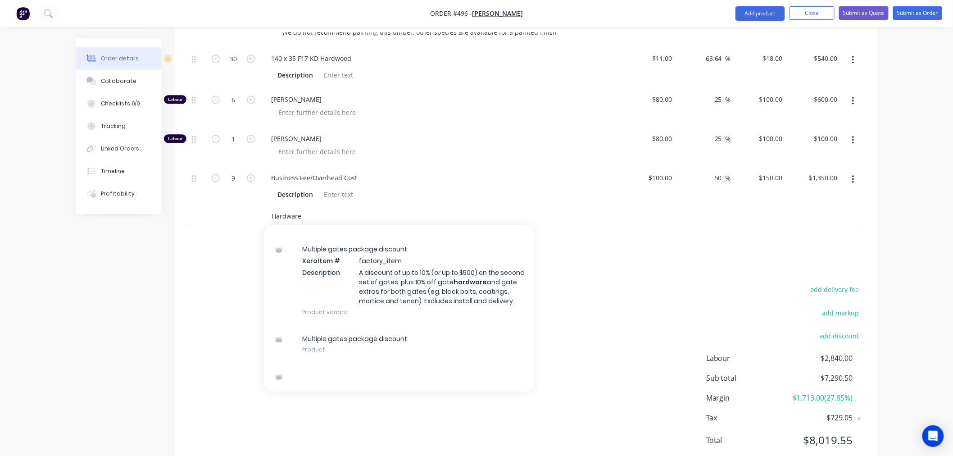
scroll to position [922, 0]
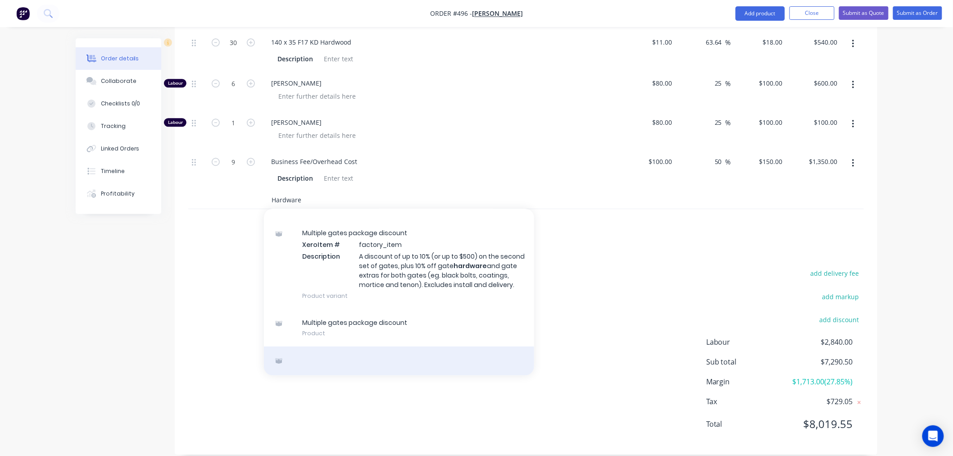
type input "Hardware"
click at [313, 349] on div at bounding box center [399, 360] width 270 height 29
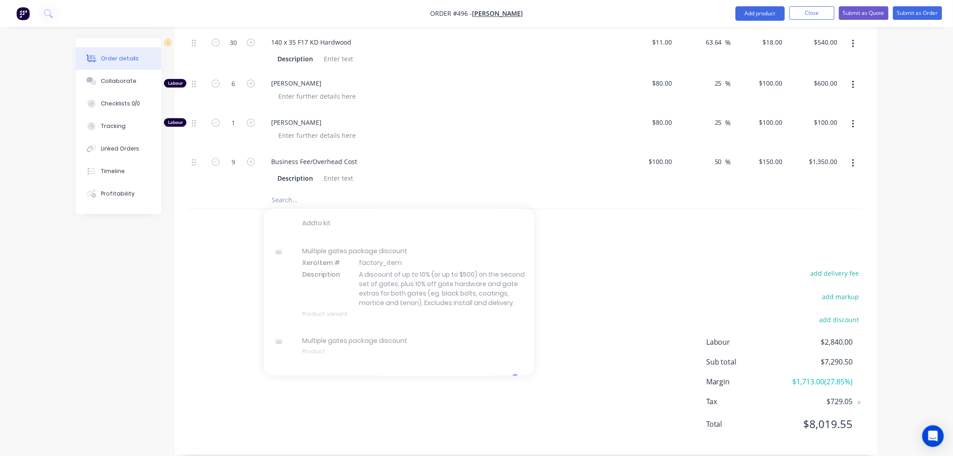
scroll to position [27, 0]
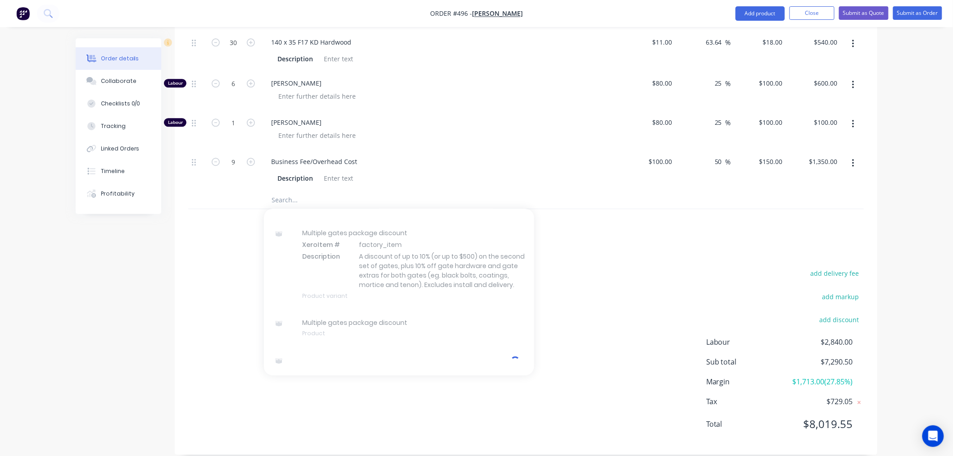
click at [586, 272] on div "add delivery fee add markup add discount Labour $2,840.00 Sub total $7,290.50 M…" at bounding box center [525, 354] width 675 height 174
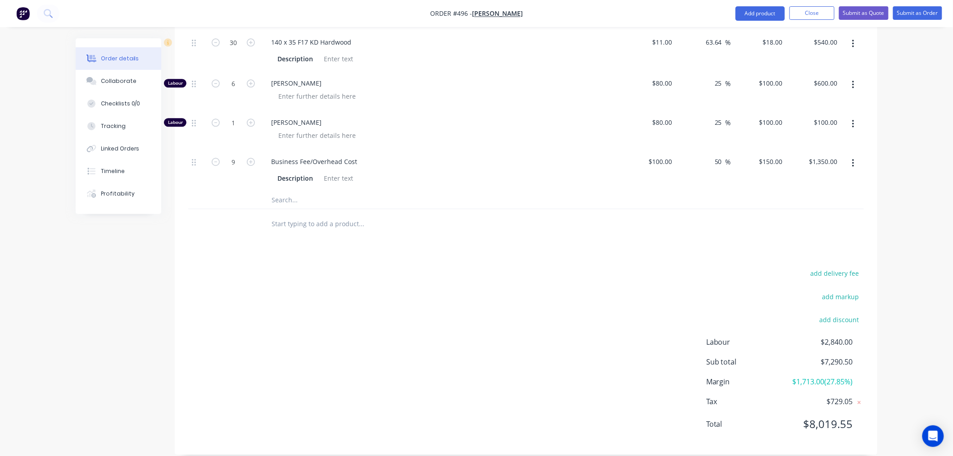
click at [285, 190] on input "text" at bounding box center [361, 199] width 180 height 18
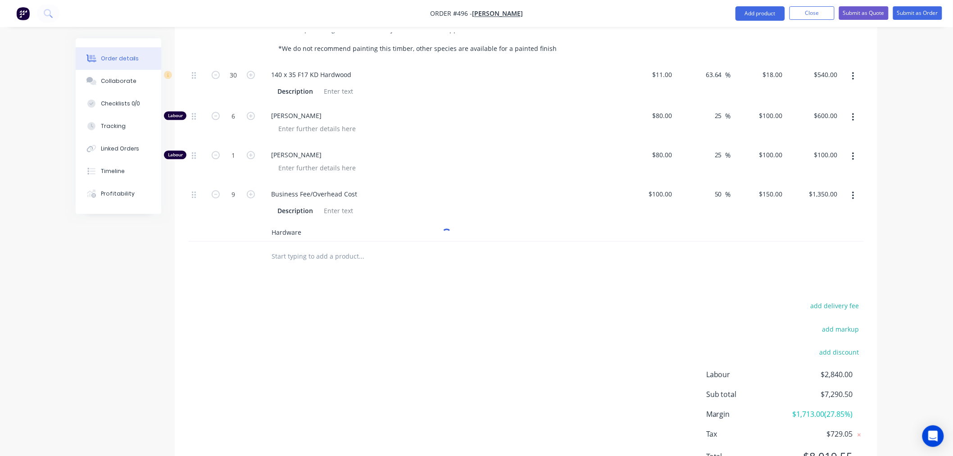
scroll to position [872, 0]
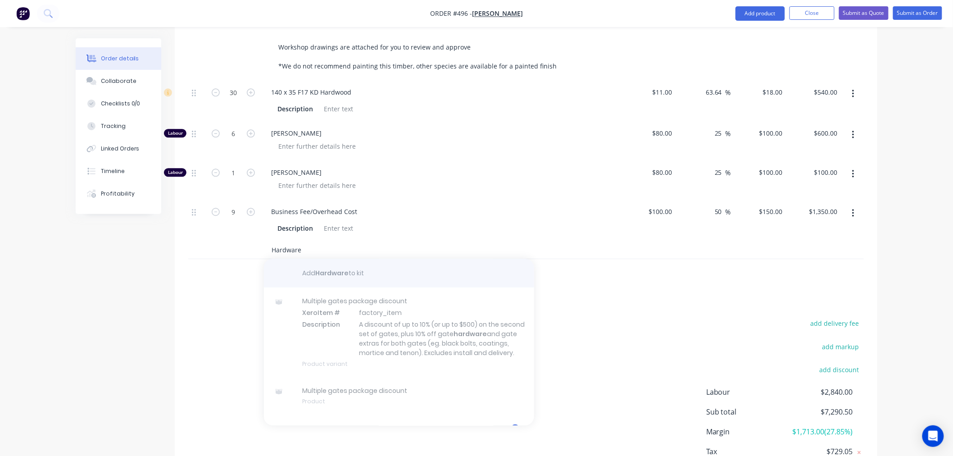
type input "Hardware"
click at [303, 260] on div "button" at bounding box center [399, 272] width 270 height 29
drag, startPoint x: 312, startPoint y: 236, endPoint x: 207, endPoint y: 230, distance: 105.1
click at [207, 240] on div "Hardware Add Hardware to kit Multiple gates package discount Xero Item # factor…" at bounding box center [525, 249] width 675 height 18
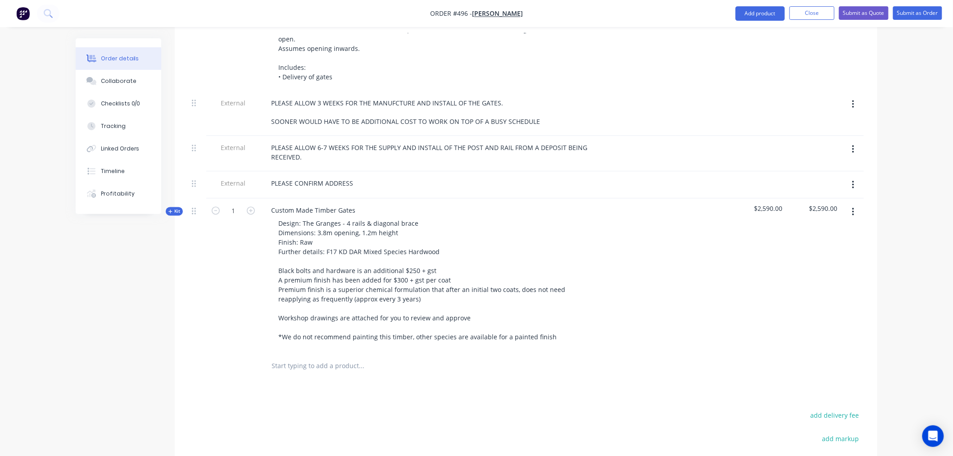
scroll to position [700, 0]
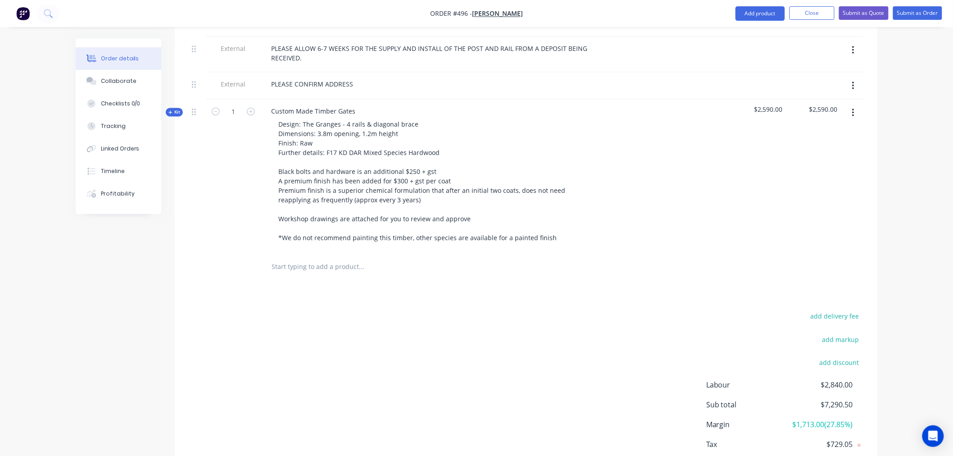
click at [276, 258] on input "text" at bounding box center [361, 267] width 180 height 18
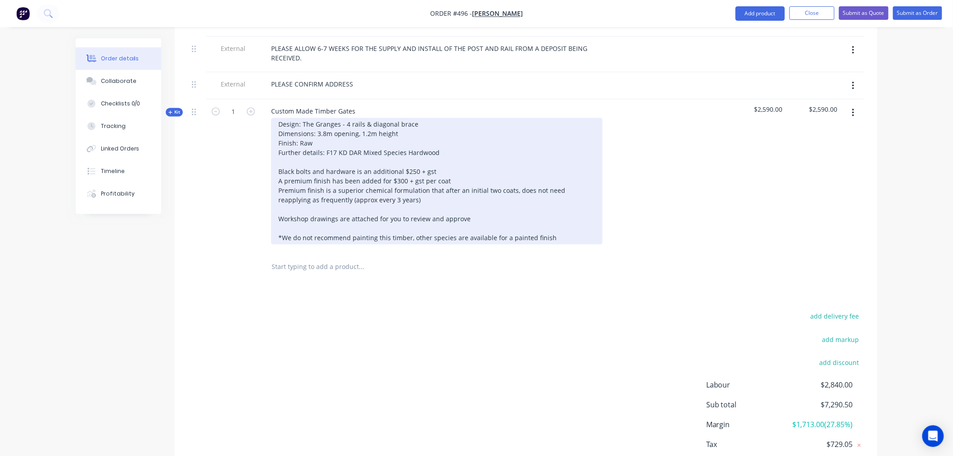
drag, startPoint x: 167, startPoint y: 98, endPoint x: 287, endPoint y: 190, distance: 152.2
click at [169, 108] on button "Kit" at bounding box center [174, 112] width 17 height 9
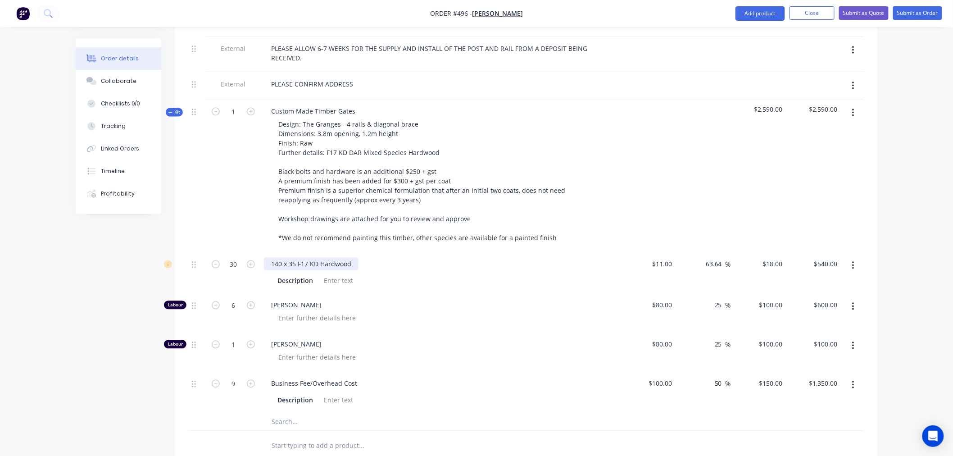
scroll to position [850, 0]
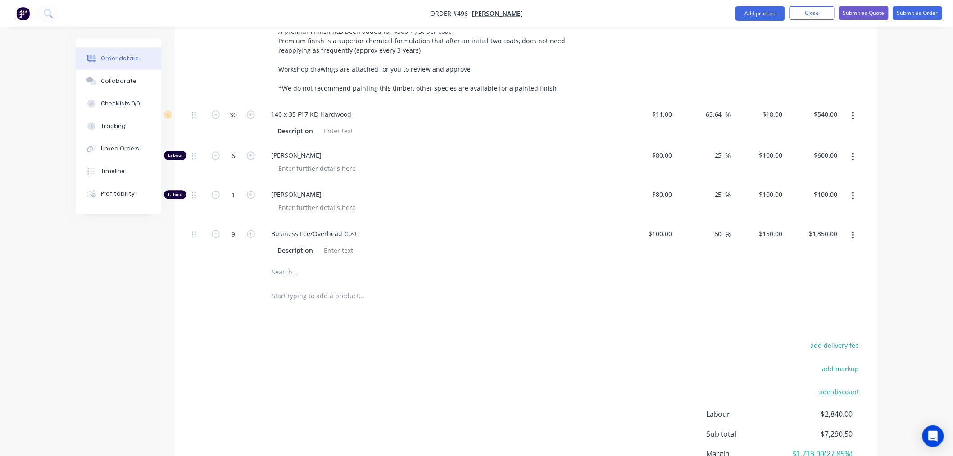
click at [282, 262] on input "text" at bounding box center [361, 271] width 180 height 18
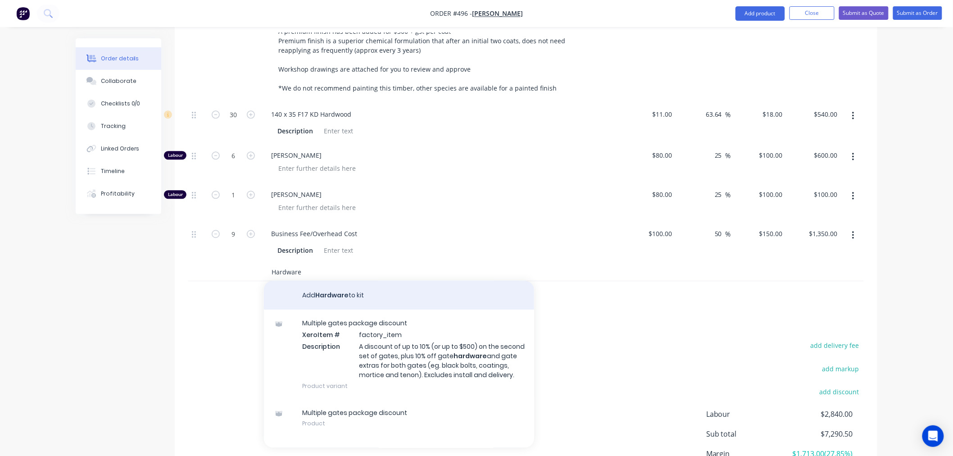
type input "Hardware"
click at [315, 284] on button "Add Hardware to kit" at bounding box center [399, 294] width 270 height 29
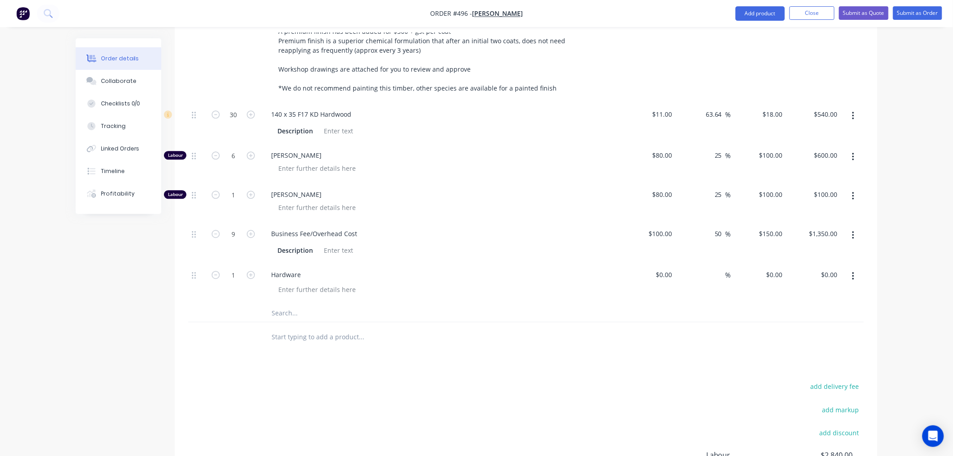
click at [289, 304] on input "text" at bounding box center [361, 312] width 180 height 18
paste input "Black bolts"
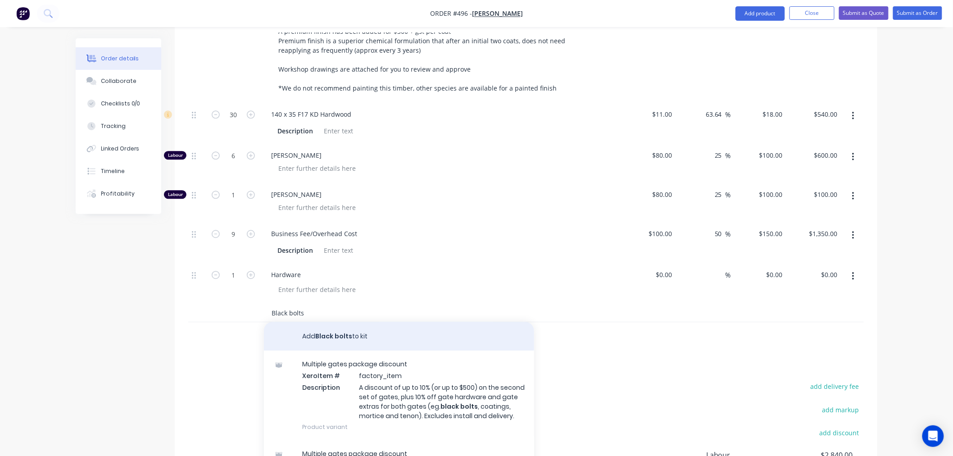
type input "Black bolts"
click at [288, 324] on button "Add Black bolts to kit" at bounding box center [399, 335] width 270 height 29
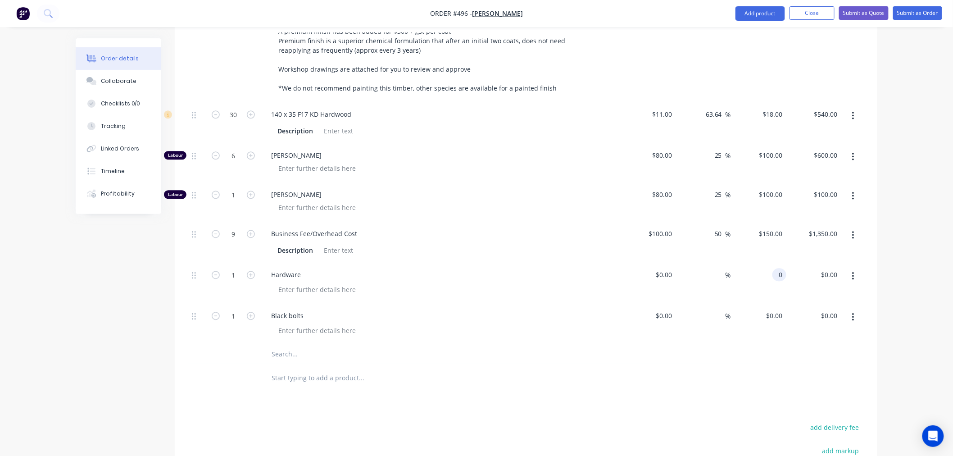
click at [773, 268] on div "0 0" at bounding box center [779, 274] width 14 height 13
type input "$320.00"
click at [773, 303] on div "0 $0.00" at bounding box center [758, 323] width 55 height 41
type input "$250.00"
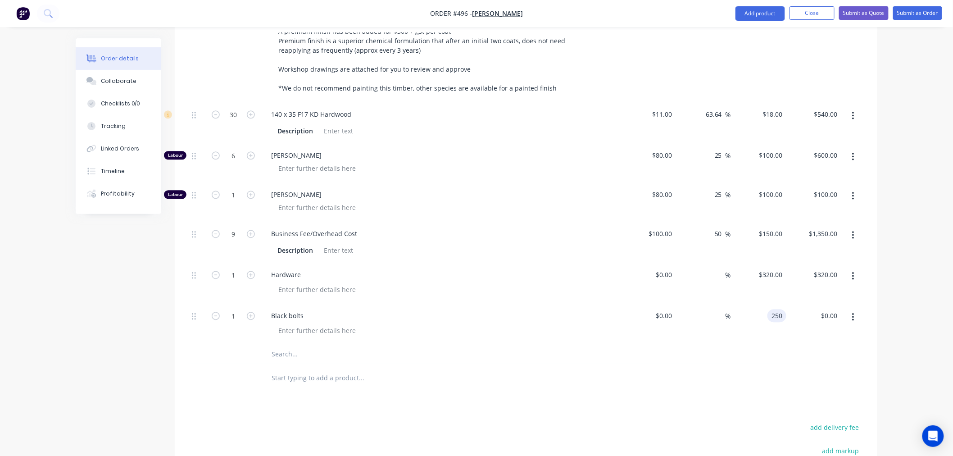
type input "$250.00"
click at [286, 344] on input "text" at bounding box center [361, 353] width 180 height 18
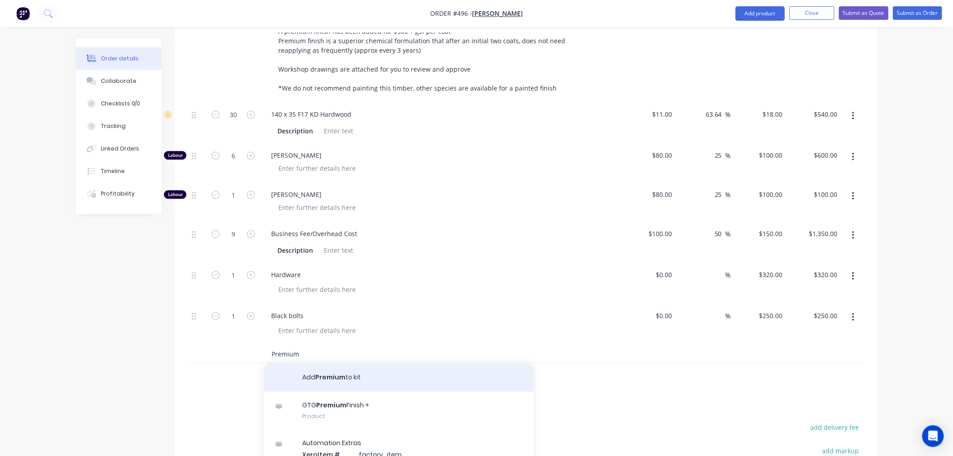
type input "Premium"
click at [298, 366] on button "Add Premium to kit" at bounding box center [399, 376] width 270 height 29
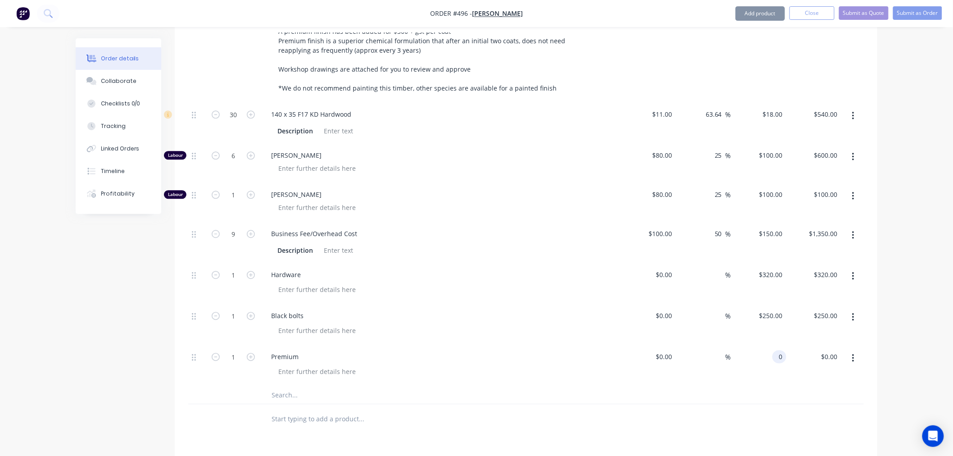
click at [772, 350] on div "0 0" at bounding box center [779, 356] width 14 height 13
type input "$300.00"
click at [255, 351] on button "button" at bounding box center [251, 355] width 12 height 9
type input "2"
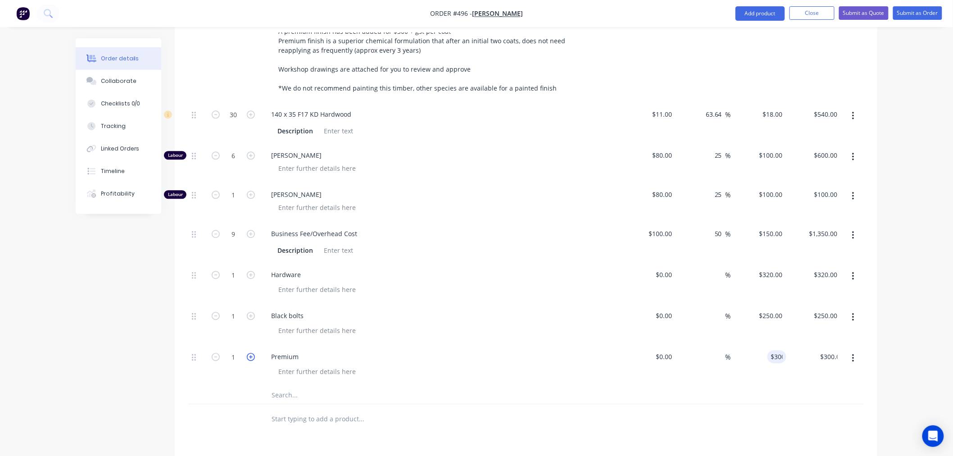
type input "$600.00"
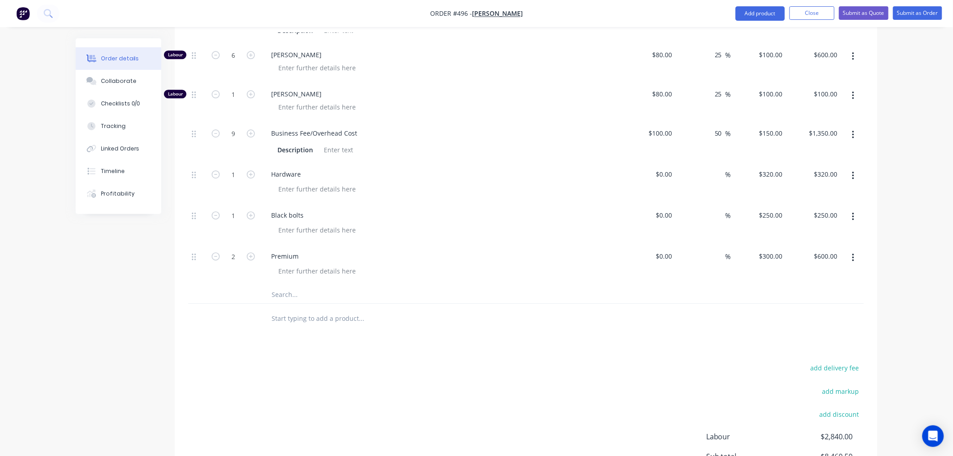
scroll to position [1000, 0]
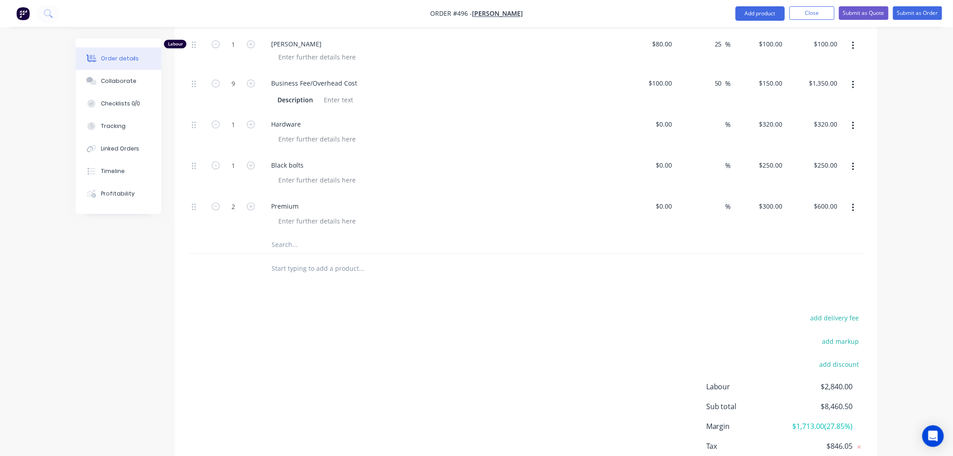
click at [280, 262] on input "text" at bounding box center [361, 268] width 180 height 18
click at [289, 259] on input "text" at bounding box center [361, 268] width 180 height 18
paste input "Custom Made Timber Gate - PA"
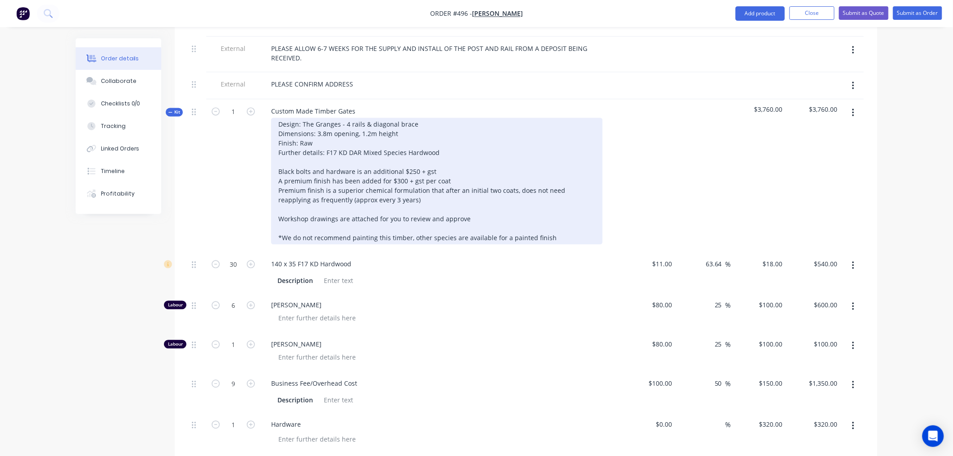
scroll to position [650, 0]
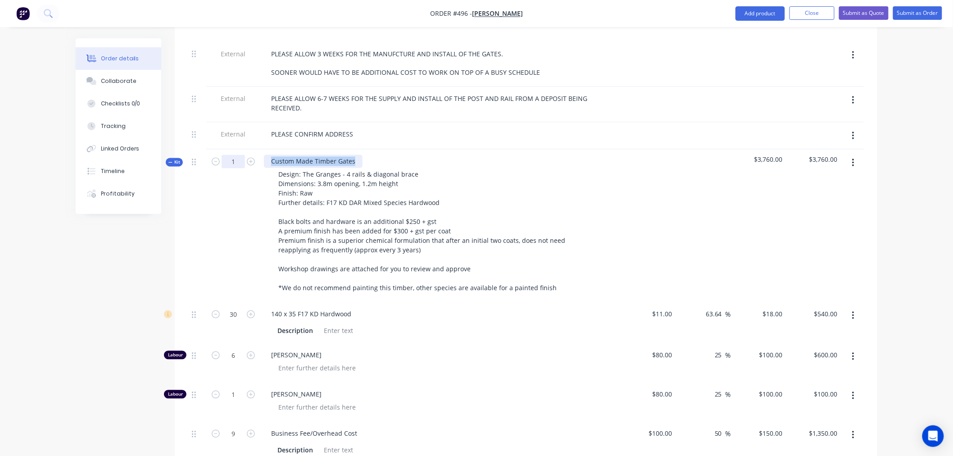
drag, startPoint x: 353, startPoint y: 151, endPoint x: 224, endPoint y: 150, distance: 129.2
click at [224, 150] on div "Kit 1 Custom Made Timber Gates Design: The Granges - 4 rails & diagonal brace D…" at bounding box center [525, 225] width 675 height 153
copy div "Custom Made Timber Gates"
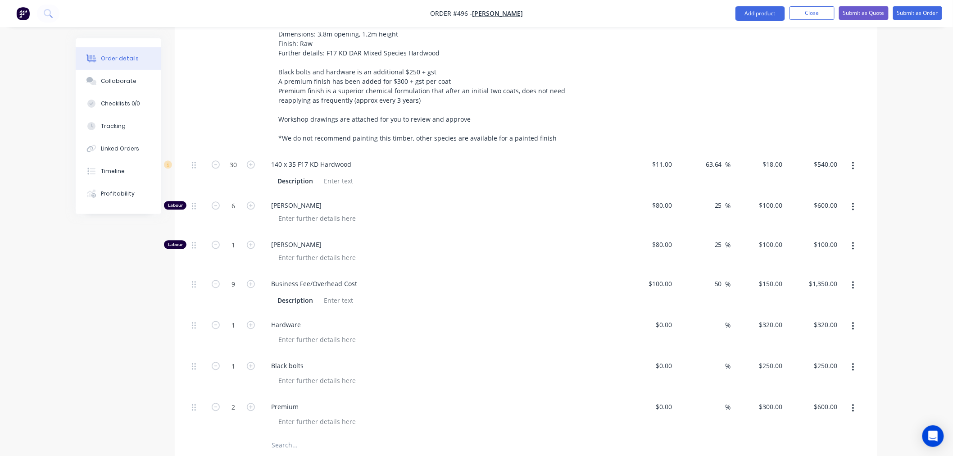
scroll to position [1000, 0]
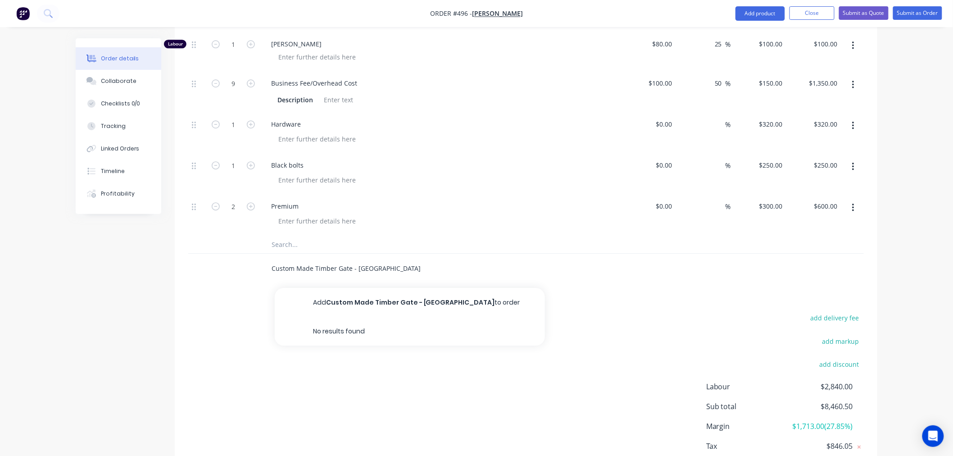
drag, startPoint x: 379, startPoint y: 257, endPoint x: 240, endPoint y: 257, distance: 138.2
click at [240, 257] on div "Custom Made Timber Gate - PA Add Custom Made Timber Gate - PA to order No resul…" at bounding box center [525, 267] width 675 height 29
paste input "Custom Made Timber Gates"
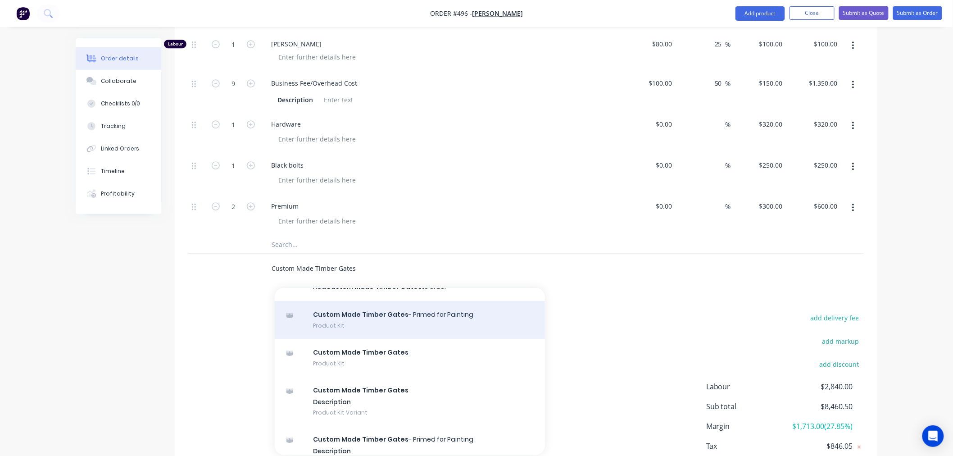
scroll to position [0, 0]
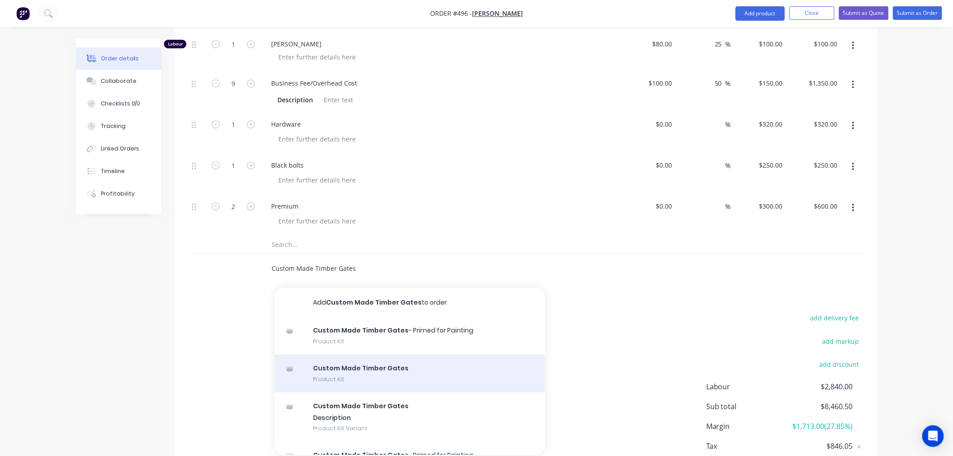
type input "Custom Made Timber Gates"
click at [353, 361] on div "Custom Made Timber Gates Product Kit" at bounding box center [410, 373] width 270 height 38
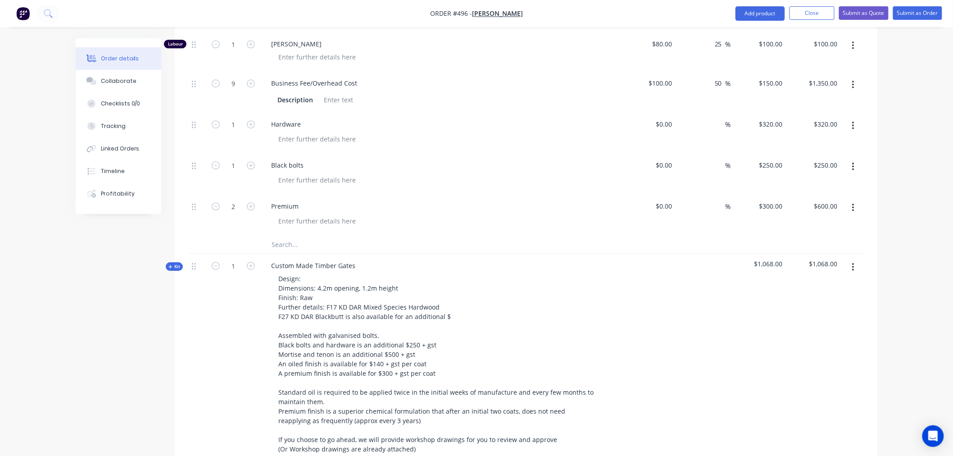
click at [362, 253] on div "Custom Made Timber Gates Design: Dimensions: 4.2m opening, 1.2m height Finish: …" at bounding box center [440, 367] width 360 height 228
click at [354, 259] on div "Custom Made Timber Gates" at bounding box center [313, 265] width 99 height 13
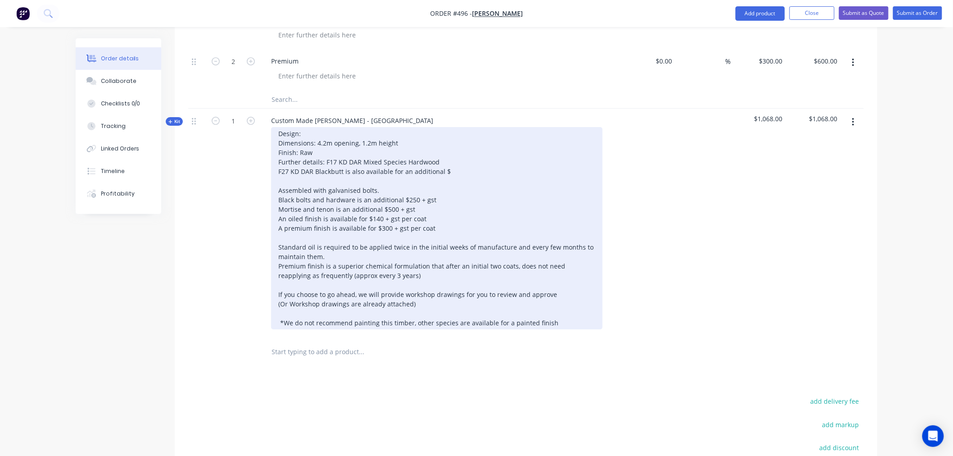
scroll to position [1000, 0]
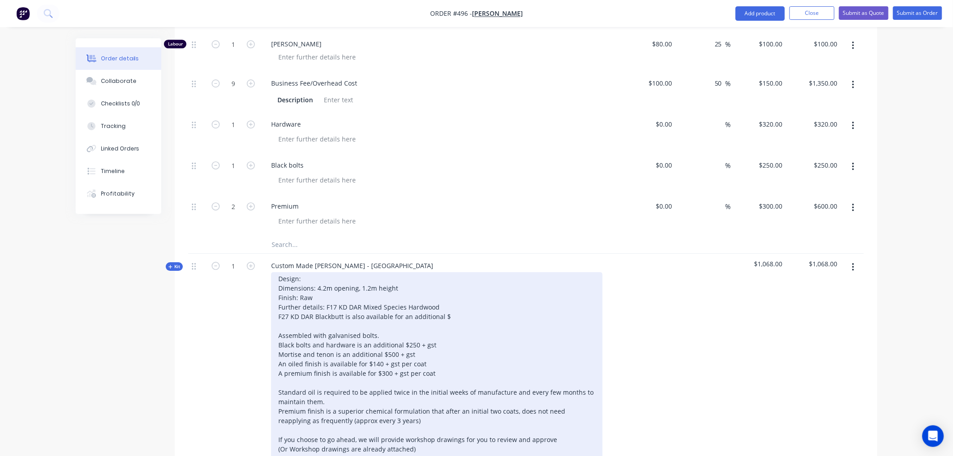
click at [333, 303] on div "Design: Dimensions: 4.2m opening, 1.2m height Finish: Raw Further details: F17 …" at bounding box center [436, 373] width 331 height 202
paste div
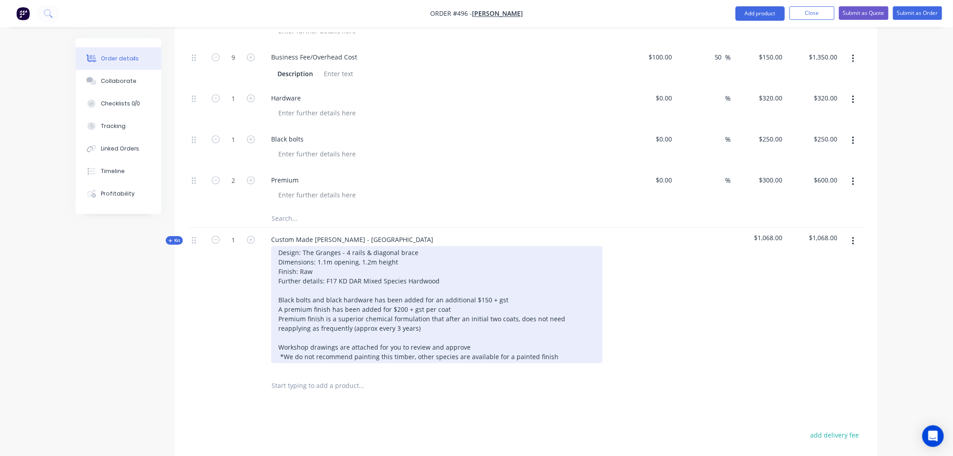
scroll to position [1150, 0]
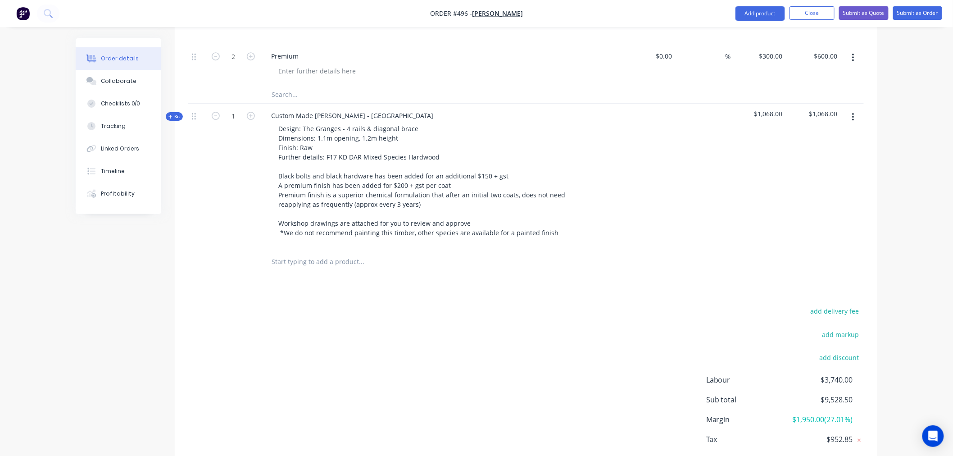
click at [174, 113] on span "Kit" at bounding box center [174, 116] width 12 height 7
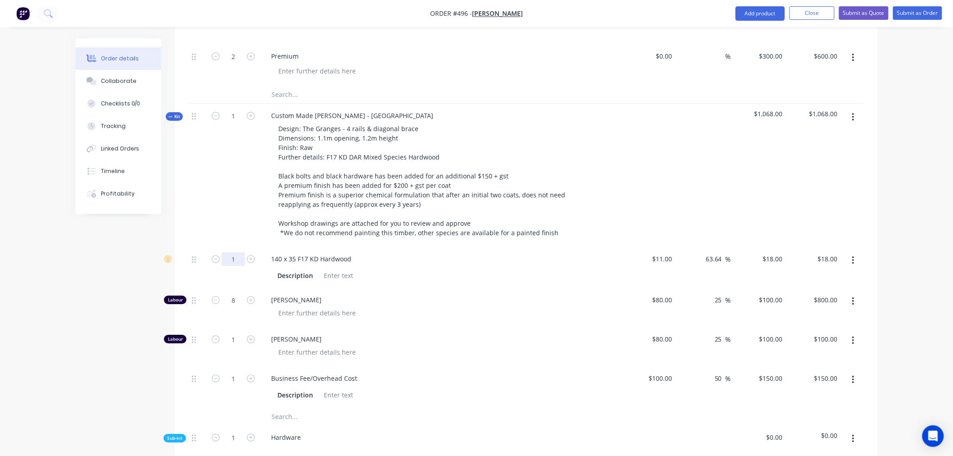
click at [230, 252] on input "1" at bounding box center [233, 259] width 23 height 14
type input "10"
type input "$180.00"
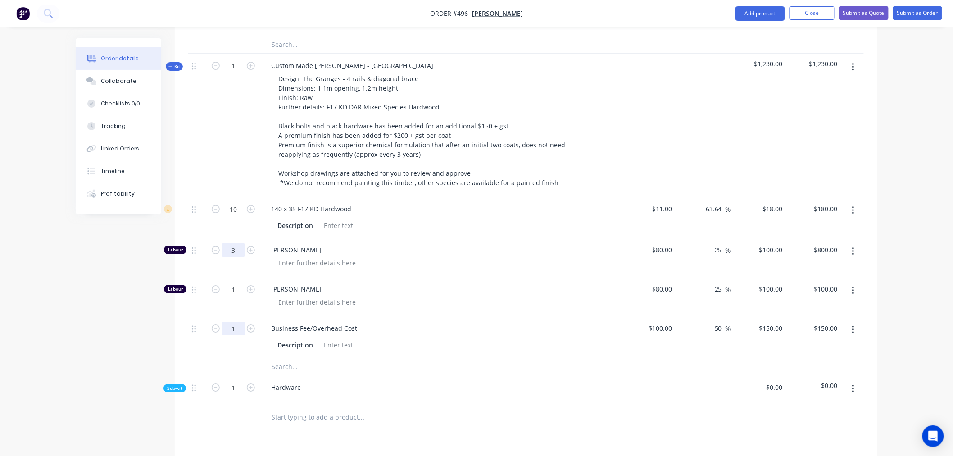
type input "3"
type input "$300.00"
click at [239, 321] on input "1" at bounding box center [233, 328] width 23 height 14
type input "1.5"
type input "$225.00"
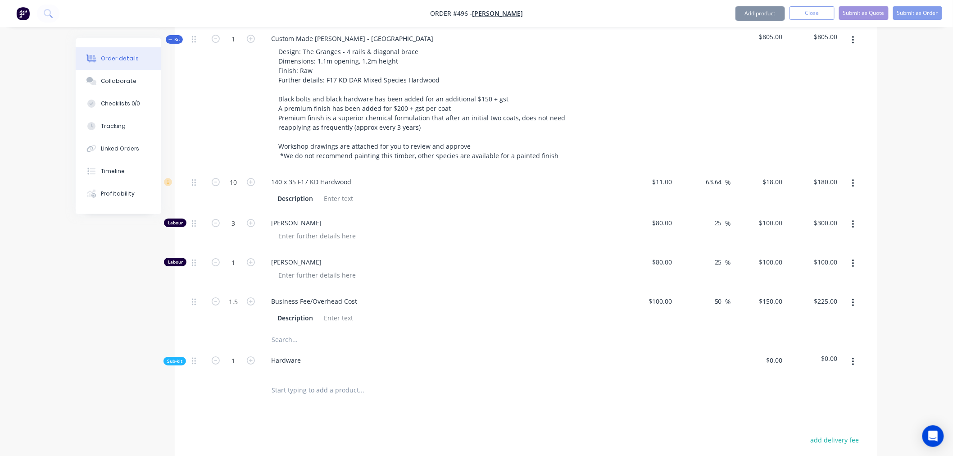
scroll to position [1250, 0]
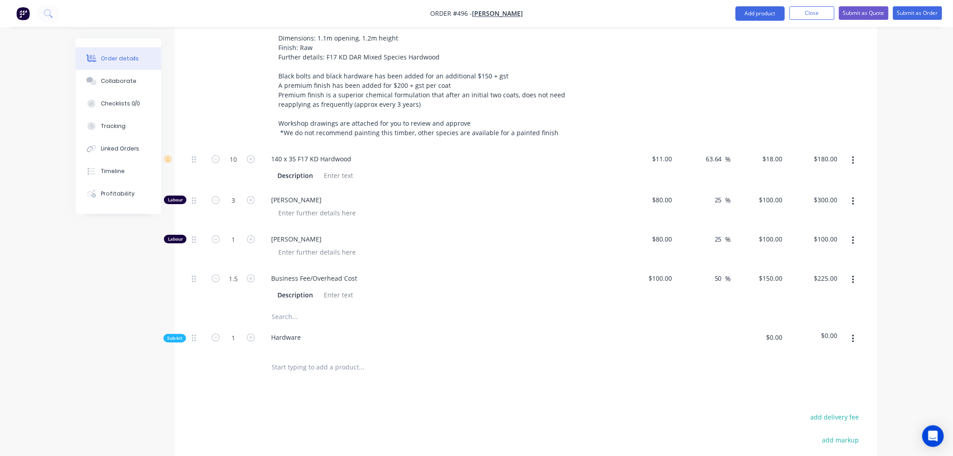
click at [856, 330] on button "button" at bounding box center [852, 338] width 21 height 16
click at [798, 374] on div "Delete" at bounding box center [820, 380] width 69 height 13
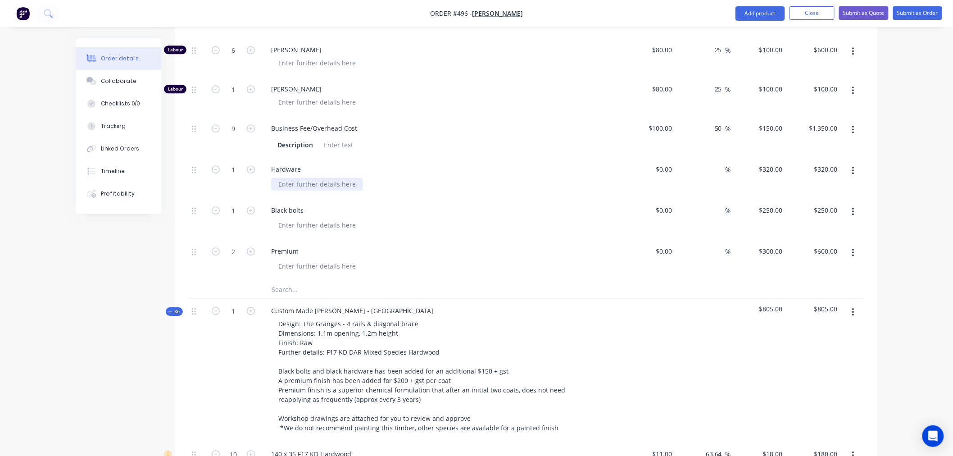
scroll to position [950, 0]
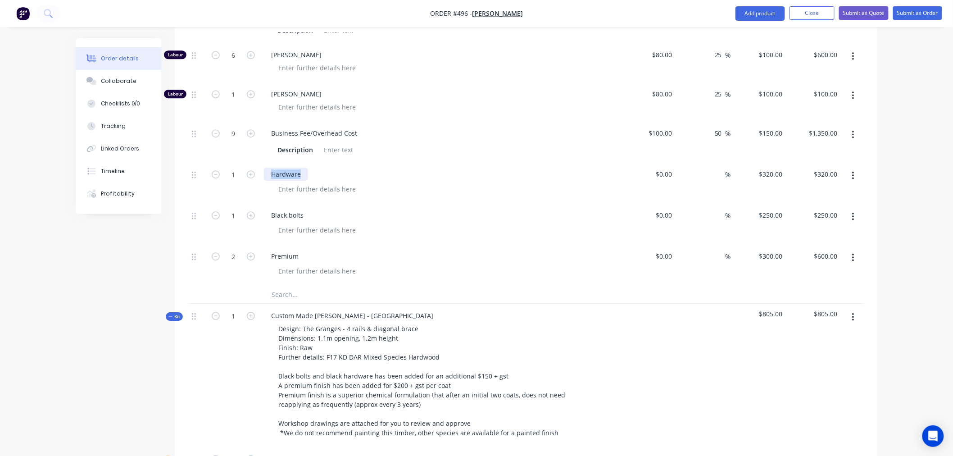
drag, startPoint x: 302, startPoint y: 163, endPoint x: 255, endPoint y: 163, distance: 46.8
click at [255, 163] on div "1 Hardware $0.00 $0.00 % $320.00 $320.00 $320.00 $320.00" at bounding box center [525, 182] width 675 height 41
copy div "Hardware"
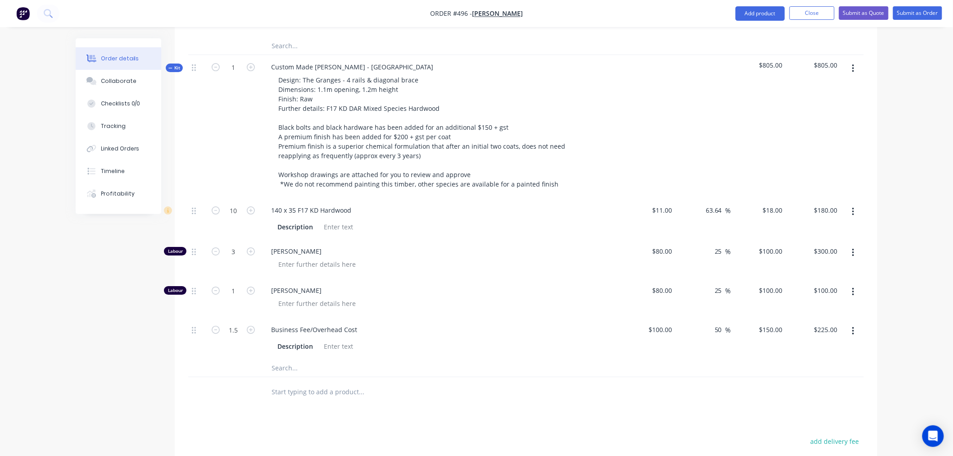
scroll to position [1200, 0]
click at [294, 357] on input "text" at bounding box center [361, 366] width 180 height 18
paste input "Hardware"
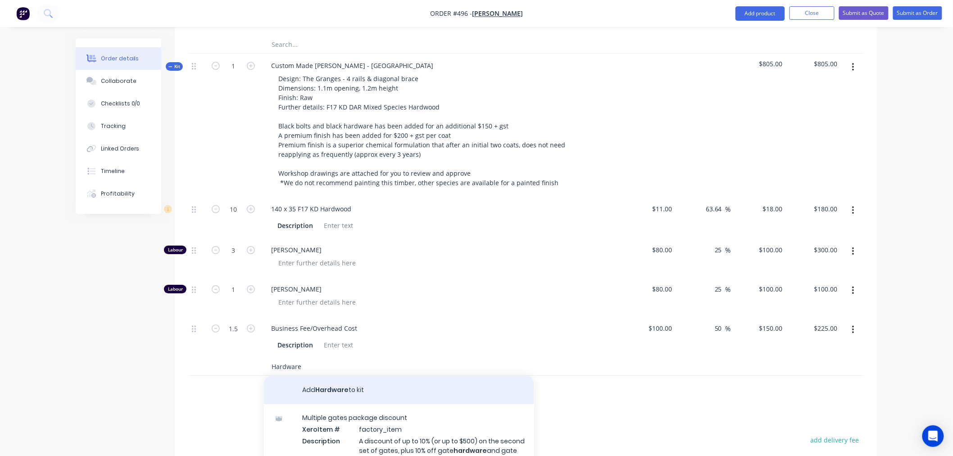
type input "Hardware"
click at [358, 377] on button "Add Hardware to kit" at bounding box center [399, 389] width 270 height 29
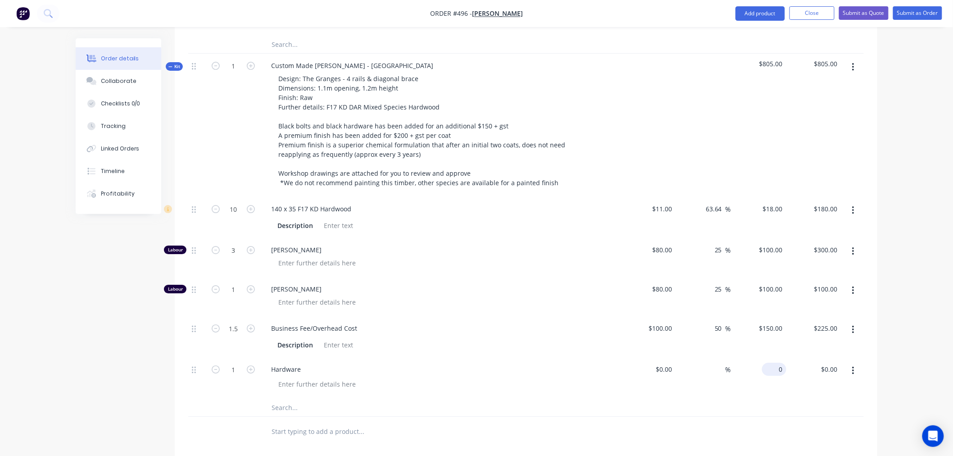
click at [772, 362] on div "0 $0.00" at bounding box center [774, 368] width 24 height 13
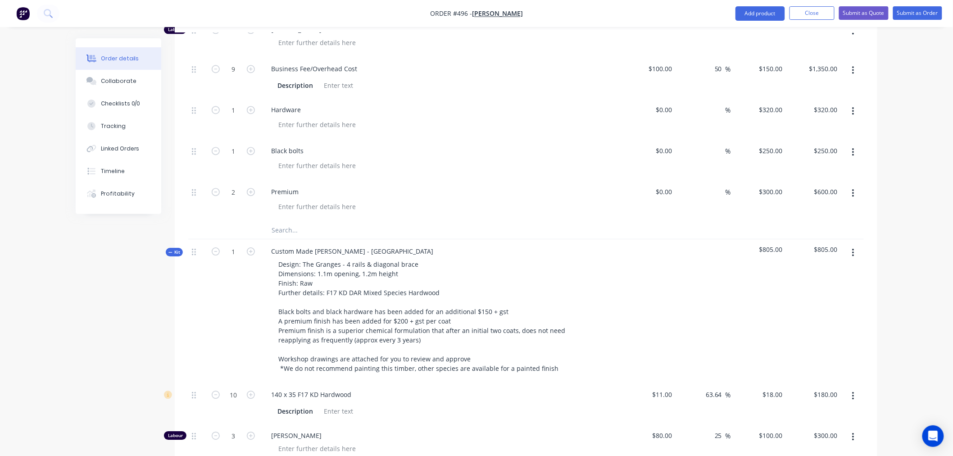
scroll to position [1000, 0]
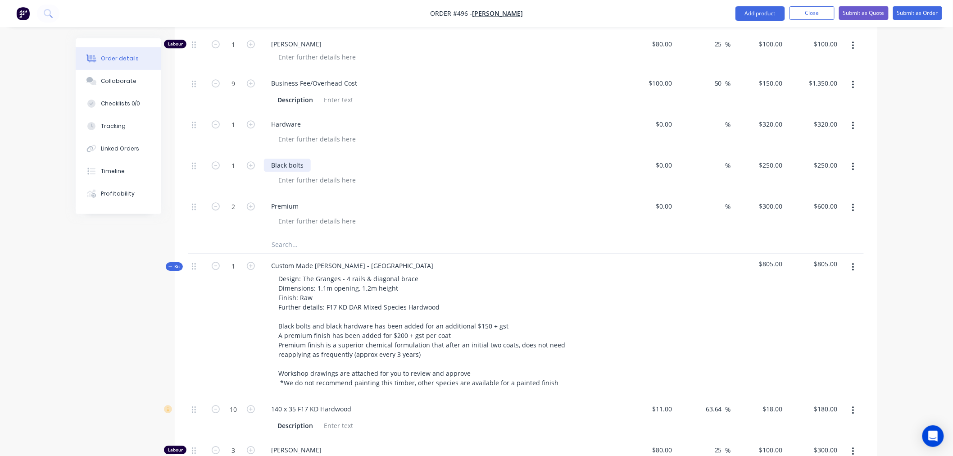
type input "$150.00"
drag, startPoint x: 303, startPoint y: 154, endPoint x: 255, endPoint y: 154, distance: 47.7
click at [255, 154] on div "1 Black bolts $0.00 $0.00 % $250.00 $250.00 $250.00 $250.00" at bounding box center [525, 173] width 675 height 41
drag, startPoint x: 309, startPoint y: 154, endPoint x: 247, endPoint y: 151, distance: 62.6
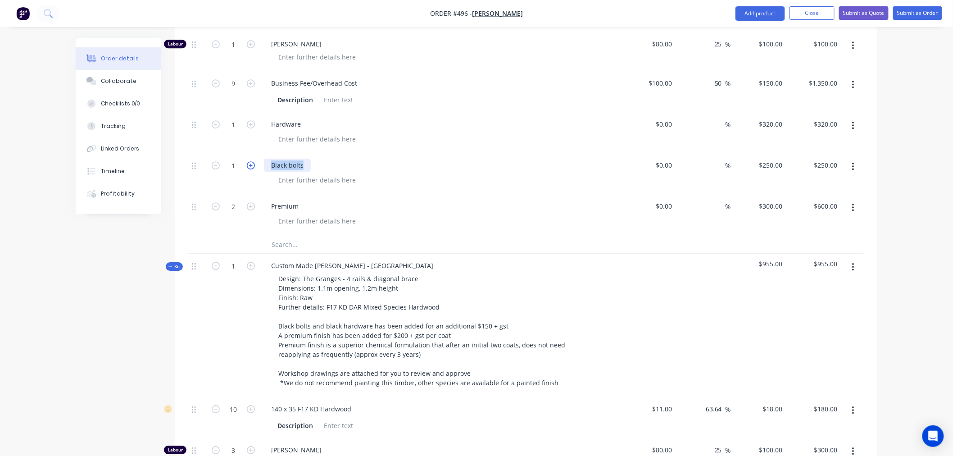
click at [247, 153] on div "1 Black bolts $0.00 $0.00 % $250.00 $250.00 $250.00 $250.00" at bounding box center [525, 173] width 675 height 41
copy div "Black bolts"
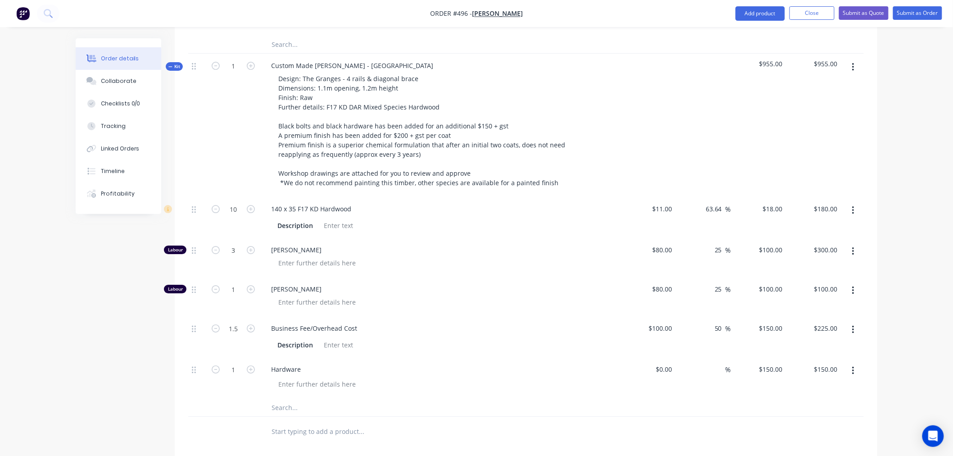
scroll to position [1408, 0]
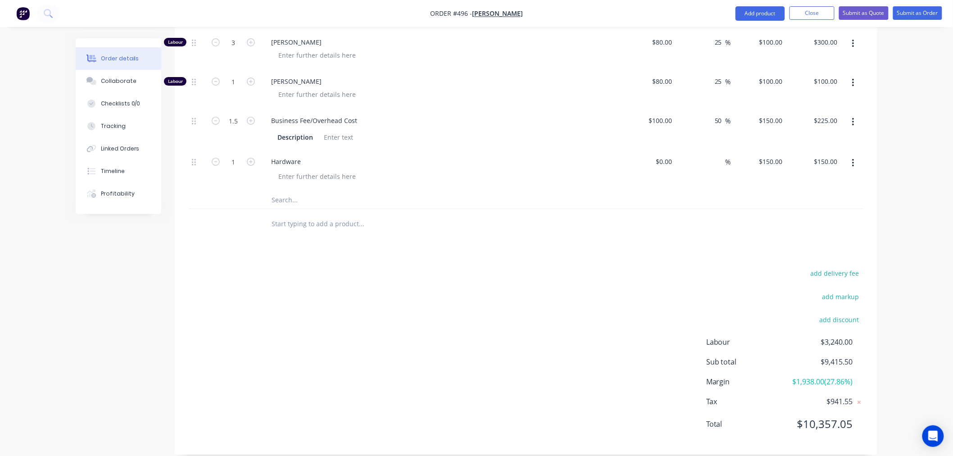
click at [291, 190] on input "text" at bounding box center [361, 199] width 180 height 18
paste input "Black bolts"
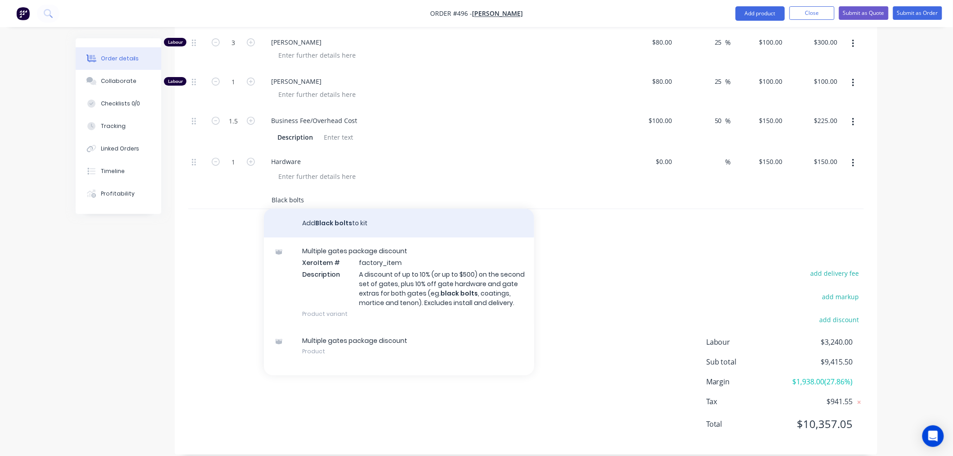
type input "Black bolts"
click at [340, 214] on button "Add Black bolts to kit" at bounding box center [399, 222] width 270 height 29
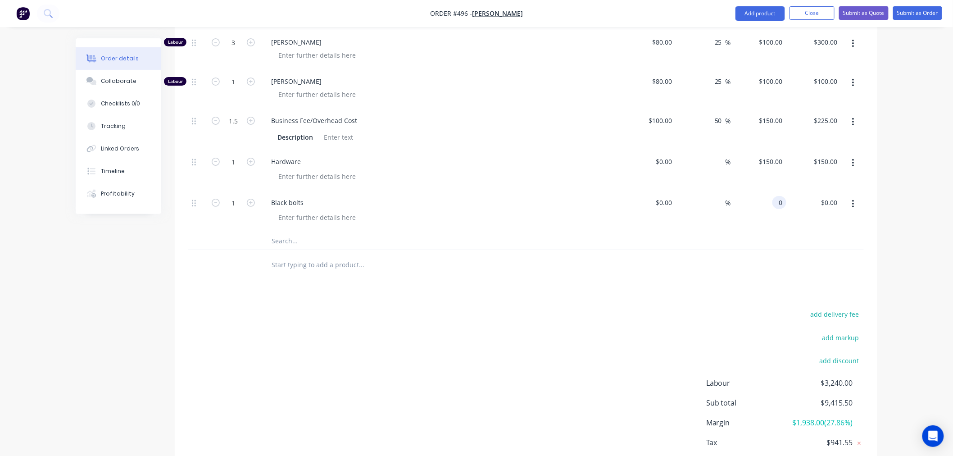
click at [773, 196] on div "0 0" at bounding box center [779, 202] width 14 height 13
type input "$150.00"
click at [281, 231] on input "text" at bounding box center [361, 240] width 180 height 18
type input "p"
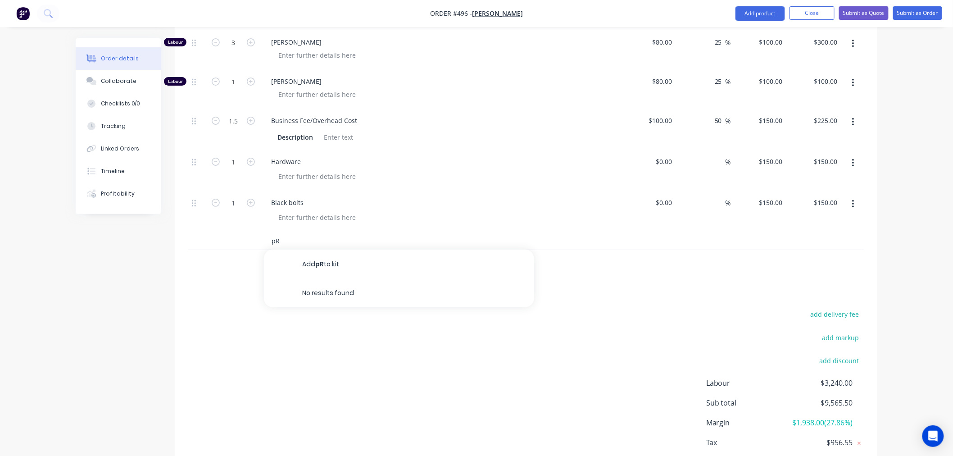
type input "p"
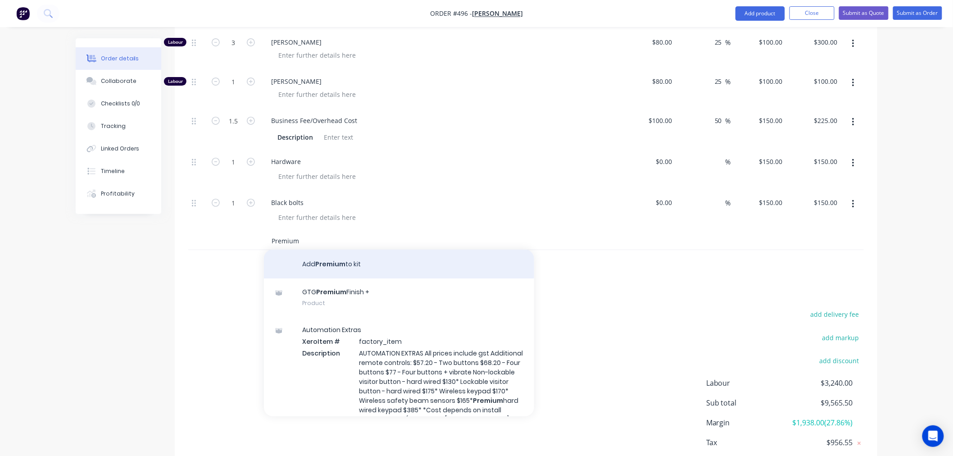
type input "Premium"
click at [311, 251] on button "Add Premium to kit" at bounding box center [399, 263] width 270 height 29
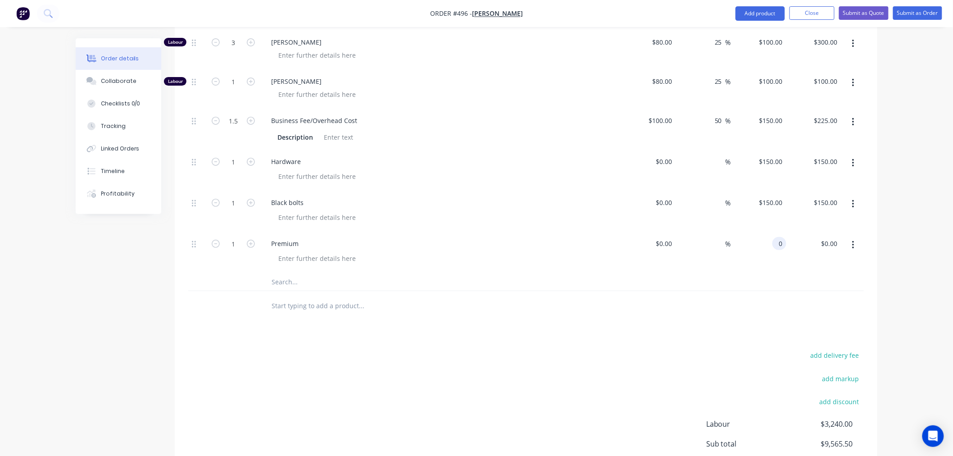
click at [771, 231] on div "0 0" at bounding box center [758, 251] width 55 height 41
type input "$250.00"
click at [251, 240] on icon "button" at bounding box center [251, 244] width 8 height 8
type input "2"
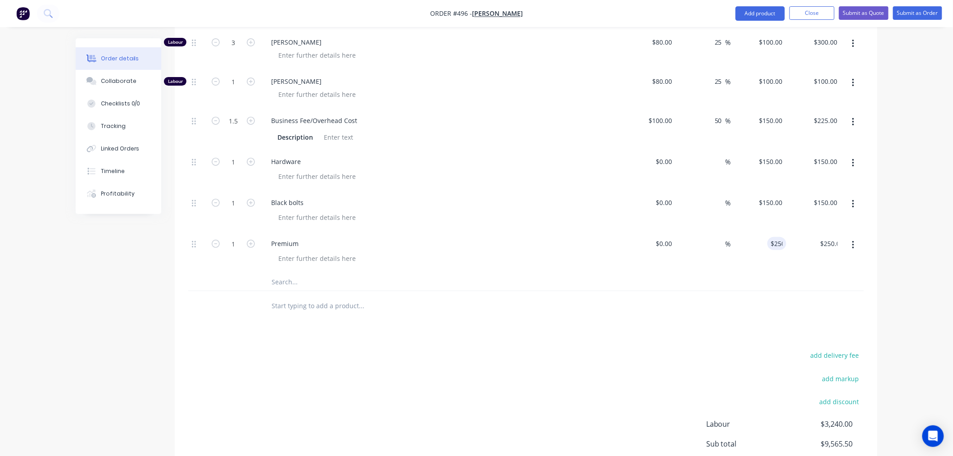
type input "$500.00"
click at [223, 296] on div at bounding box center [233, 305] width 54 height 29
click at [295, 301] on input "text" at bounding box center [361, 305] width 180 height 18
click at [769, 7] on button "Add product" at bounding box center [760, 13] width 50 height 14
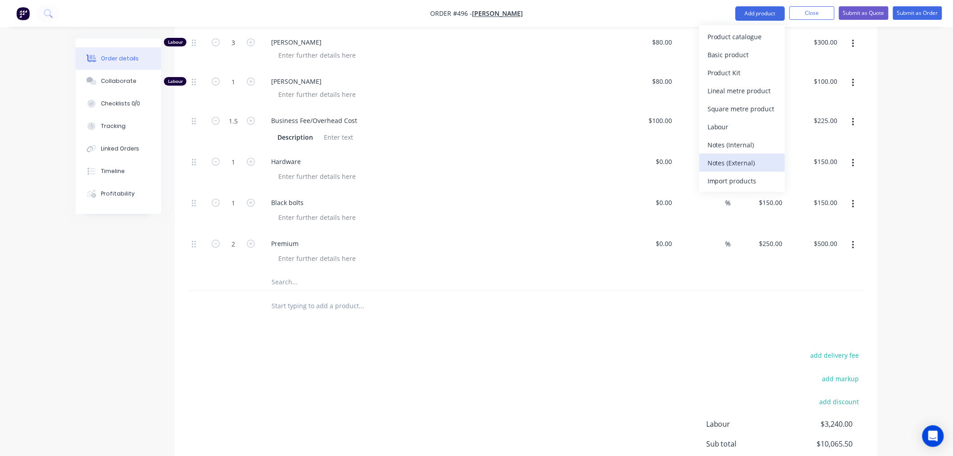
click at [736, 162] on div "Notes (External)" at bounding box center [741, 162] width 69 height 13
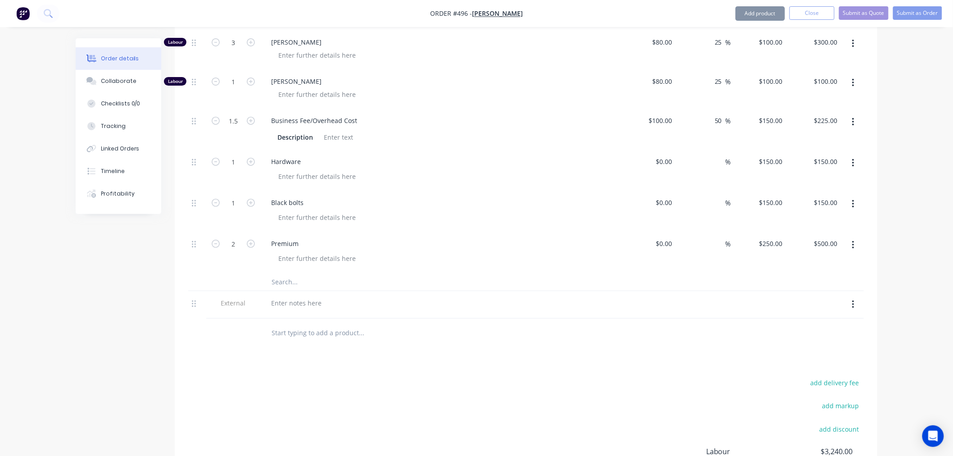
click at [289, 299] on div at bounding box center [440, 304] width 360 height 27
click at [294, 296] on div at bounding box center [296, 302] width 65 height 13
paste div
click at [280, 330] on input "text" at bounding box center [361, 333] width 180 height 18
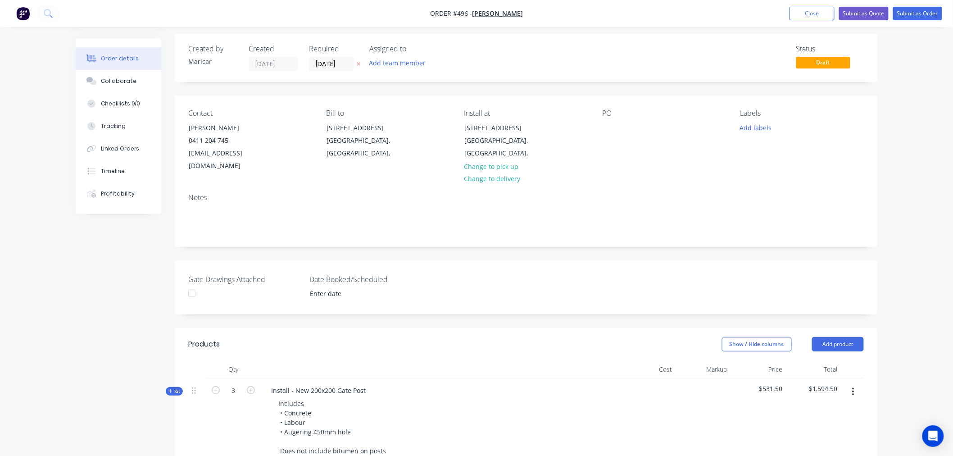
scroll to position [0, 0]
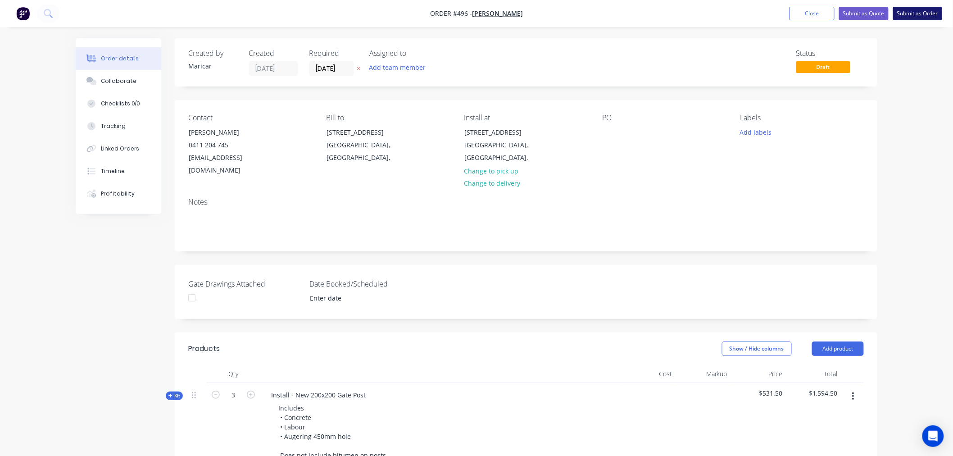
click at [913, 11] on button "Submit as Order" at bounding box center [917, 14] width 49 height 14
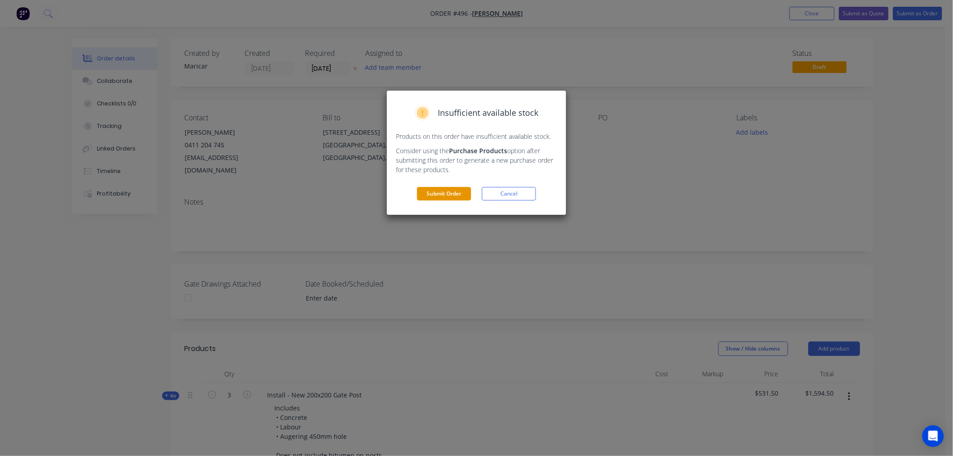
click at [444, 194] on button "Submit Order" at bounding box center [444, 194] width 54 height 14
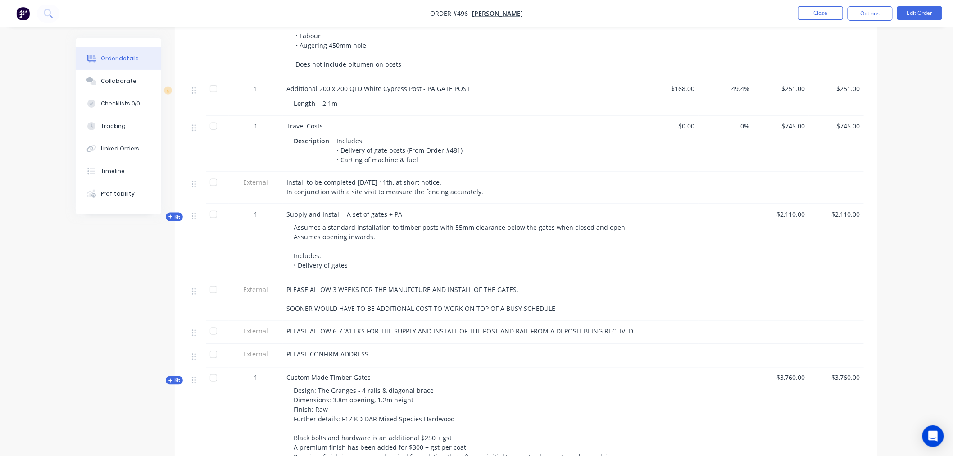
scroll to position [265, 0]
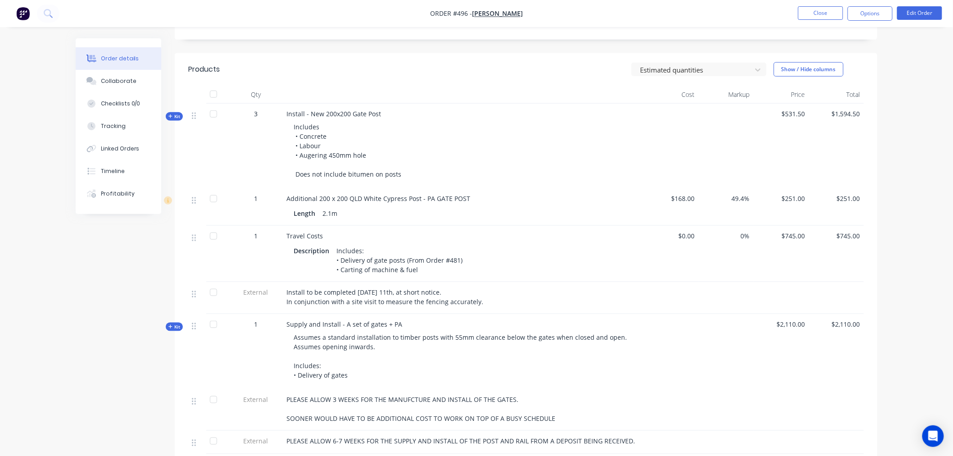
click at [464, 16] on span "Order #496 -" at bounding box center [451, 13] width 42 height 9
copy span "496"
click at [804, 21] on nav "Order #496 - Dave Pettet Close Options Edit Order" at bounding box center [476, 13] width 953 height 27
click at [824, 15] on button "Close" at bounding box center [820, 13] width 45 height 14
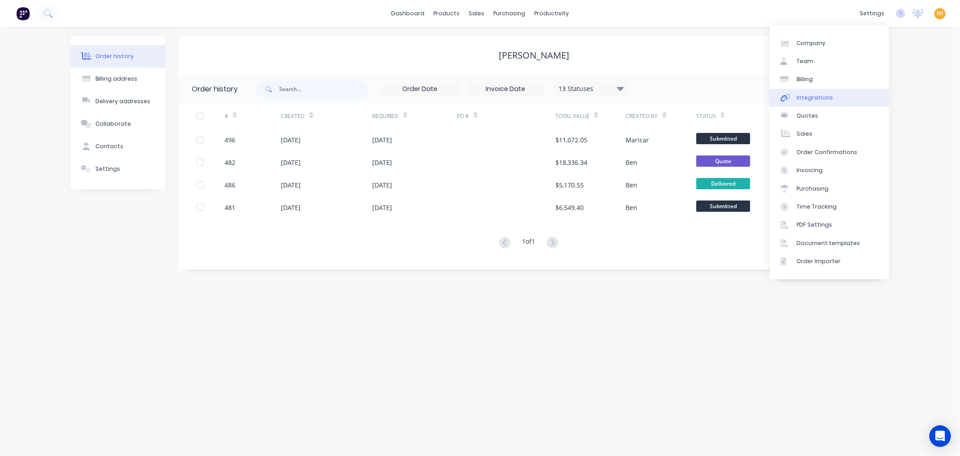
click at [822, 101] on div "Integrations" at bounding box center [815, 98] width 36 height 8
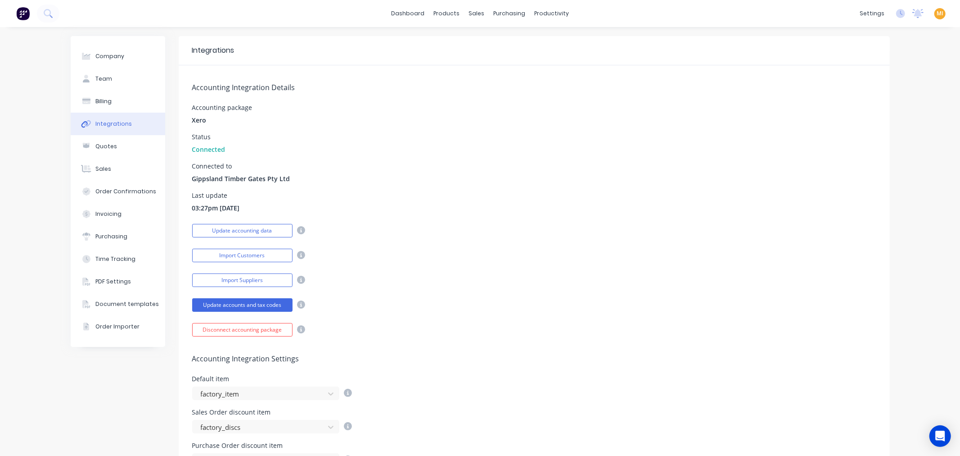
click at [20, 14] on img at bounding box center [23, 14] width 14 height 14
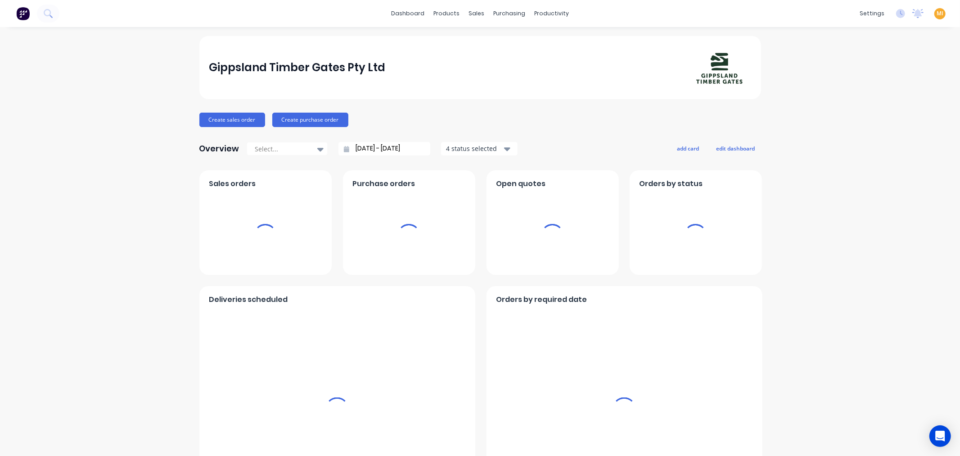
click at [937, 13] on span "MI" at bounding box center [940, 13] width 7 height 8
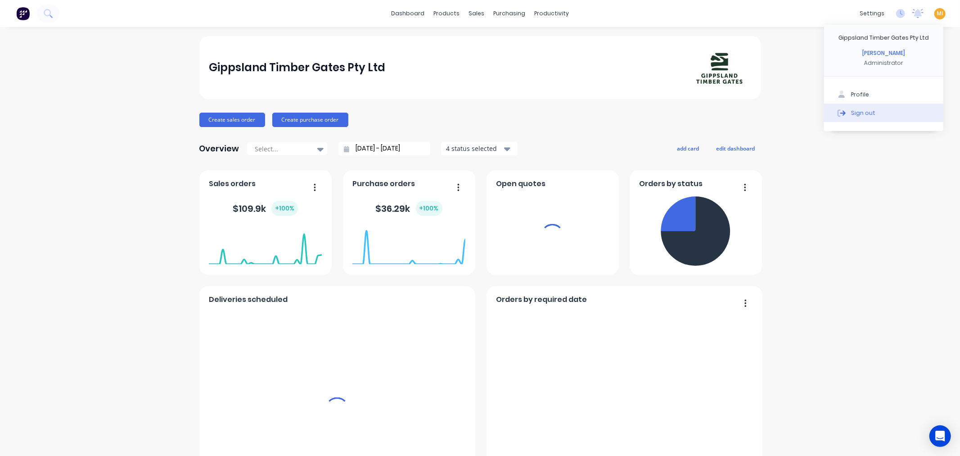
click at [851, 114] on div "Sign out" at bounding box center [863, 113] width 24 height 8
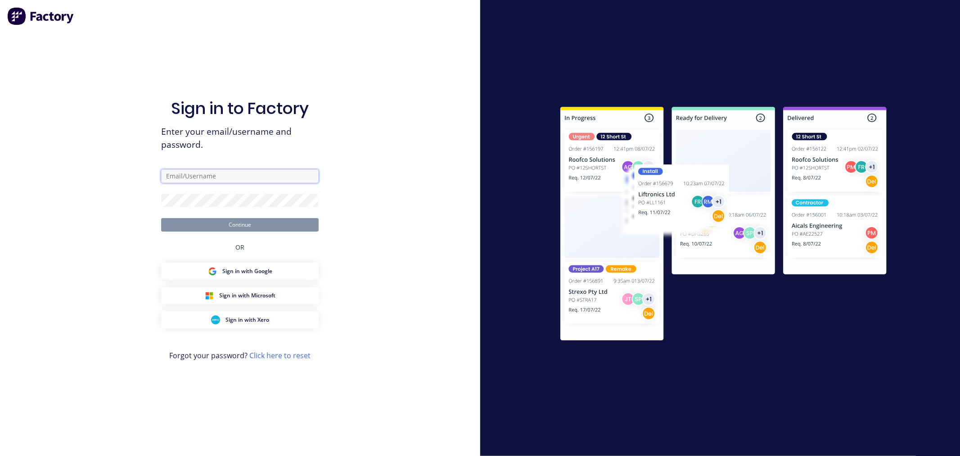
click at [230, 176] on input "text" at bounding box center [240, 176] width 158 height 14
type input "[EMAIL_ADDRESS][DOMAIN_NAME]"
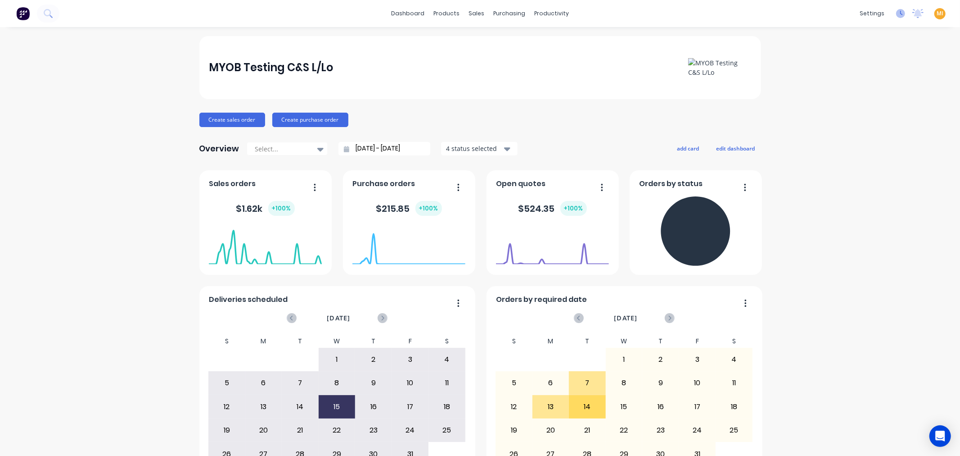
click at [896, 14] on icon at bounding box center [900, 13] width 9 height 9
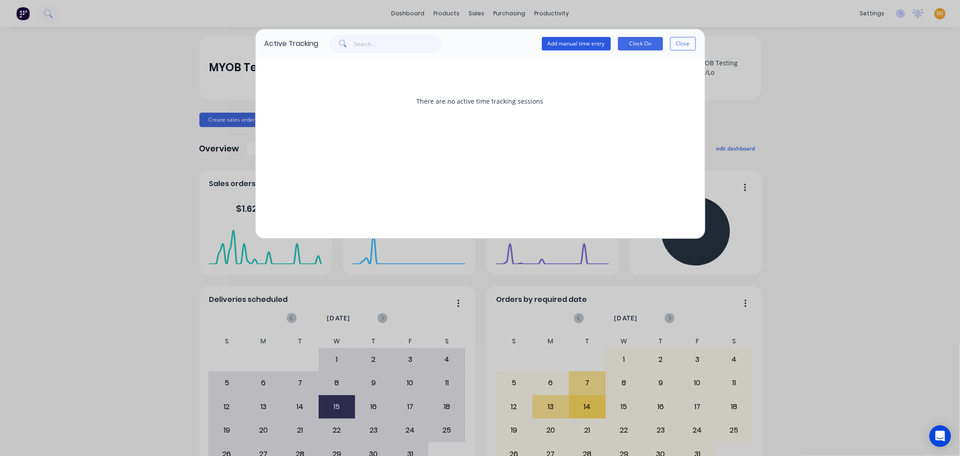
click at [569, 44] on button "Add manual time entry" at bounding box center [576, 44] width 69 height 14
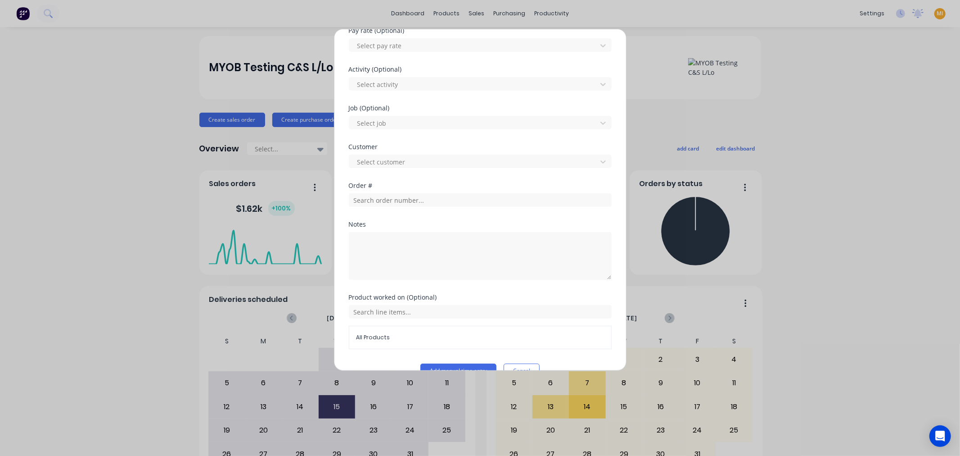
scroll to position [371, 0]
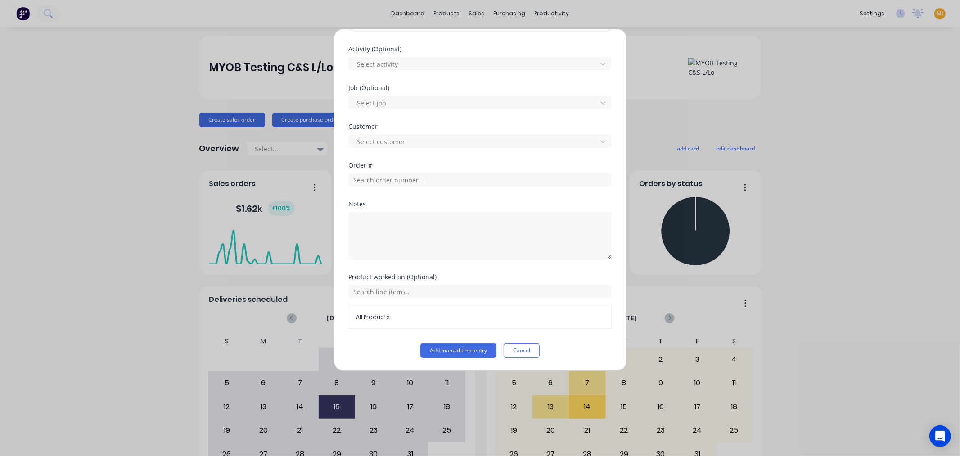
click at [790, 185] on div "Add manual time entry Work Attendance Team member Select... When Date Start tim…" at bounding box center [480, 228] width 960 height 456
click at [530, 348] on button "Cancel" at bounding box center [522, 350] width 36 height 14
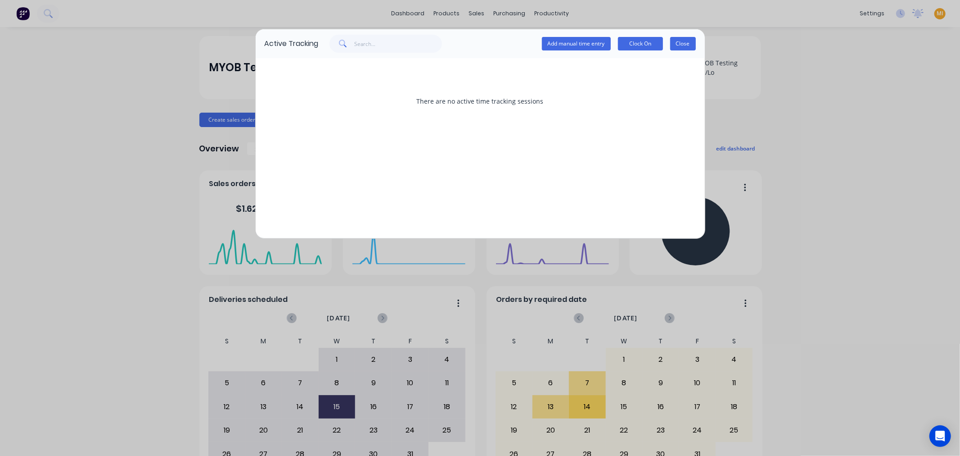
click at [688, 44] on button "Close" at bounding box center [683, 44] width 26 height 14
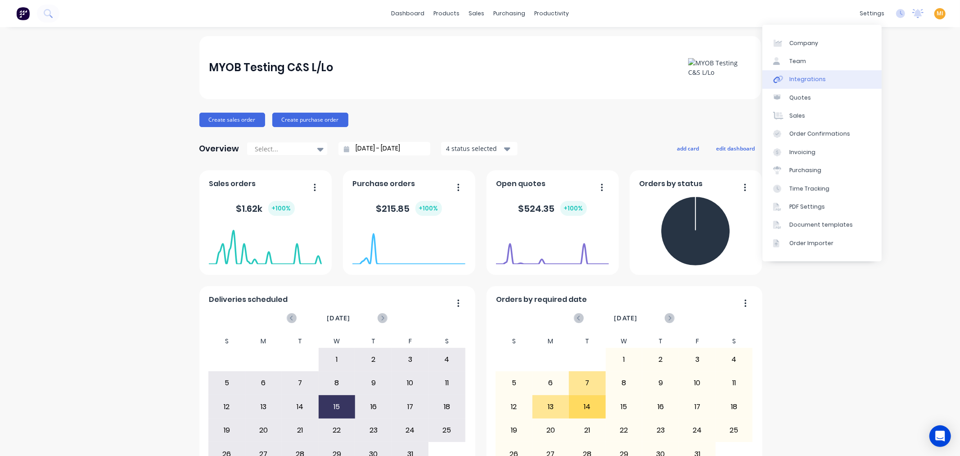
click at [810, 87] on link "Integrations" at bounding box center [822, 79] width 119 height 18
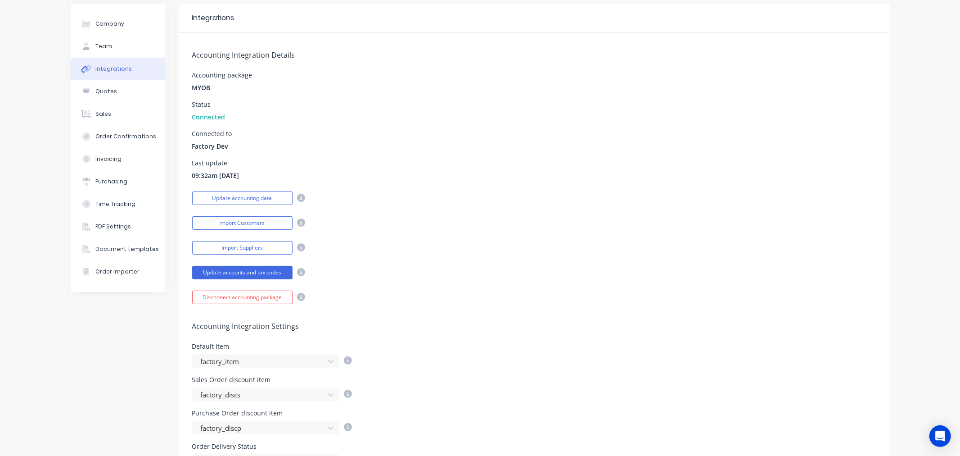
scroll to position [50, 0]
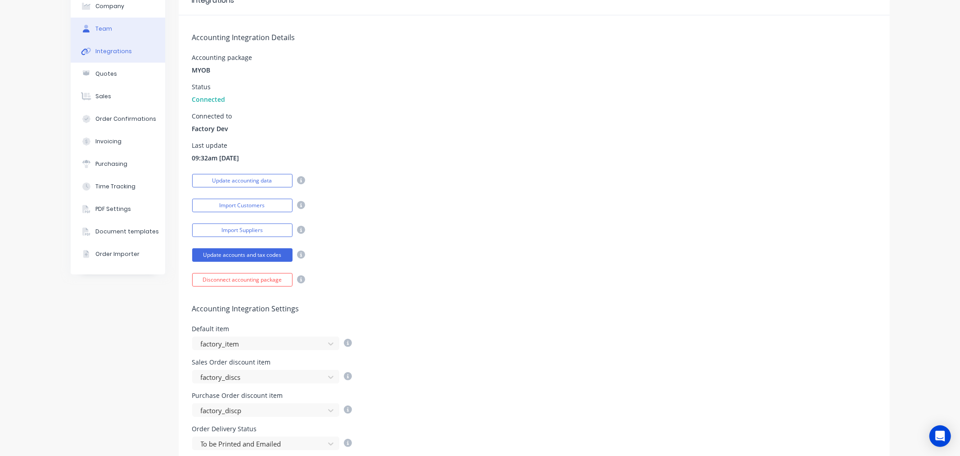
click at [85, 25] on icon at bounding box center [86, 29] width 7 height 8
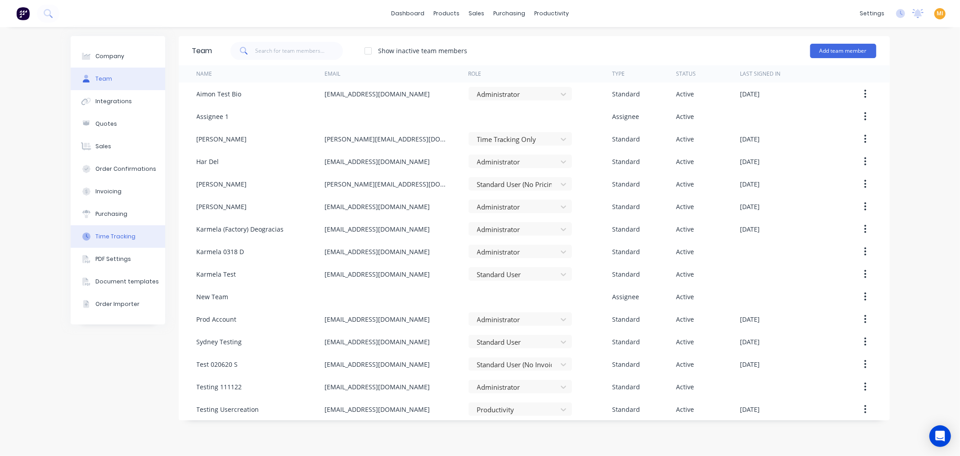
click at [122, 237] on div "Time Tracking" at bounding box center [115, 236] width 40 height 8
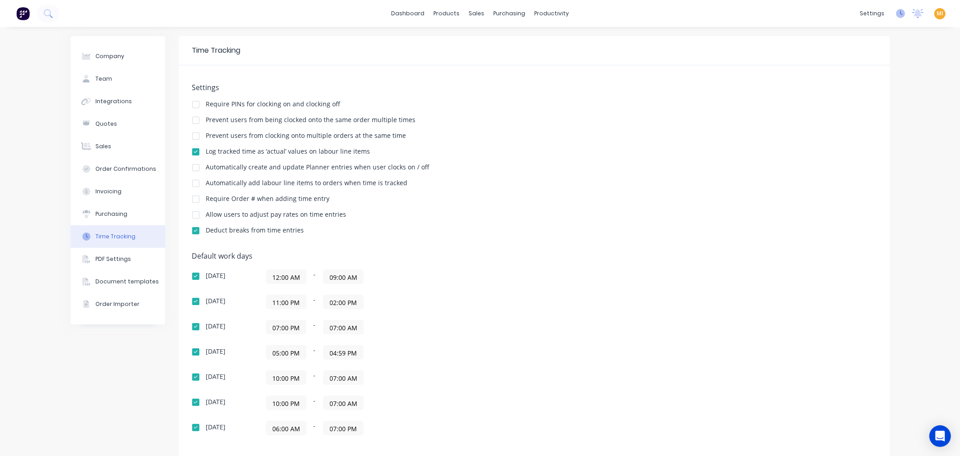
click at [896, 17] on icon at bounding box center [900, 13] width 9 height 9
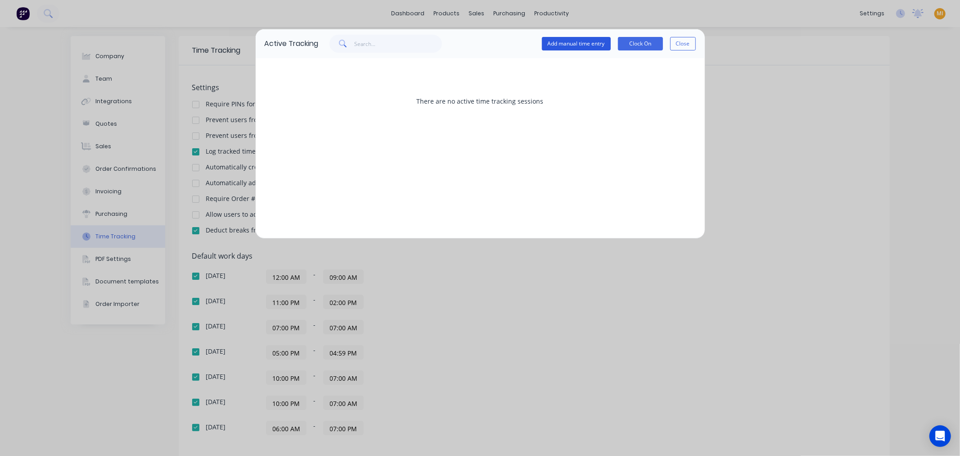
click at [574, 40] on button "Add manual time entry" at bounding box center [576, 44] width 69 height 14
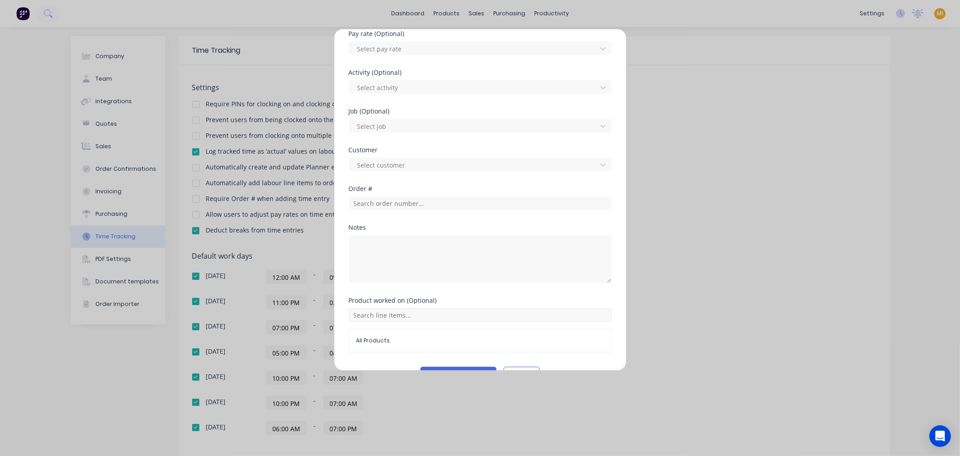
scroll to position [371, 0]
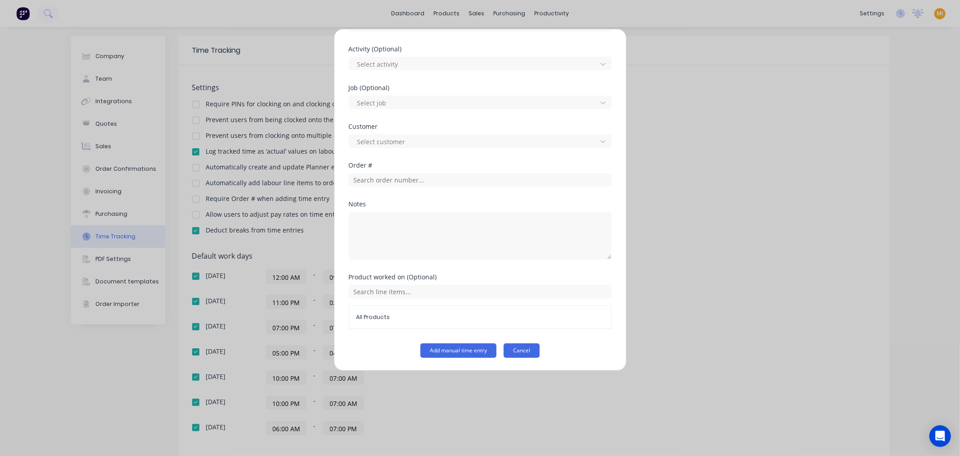
click at [521, 351] on button "Cancel" at bounding box center [522, 350] width 36 height 14
